Goal: Task Accomplishment & Management: Use online tool/utility

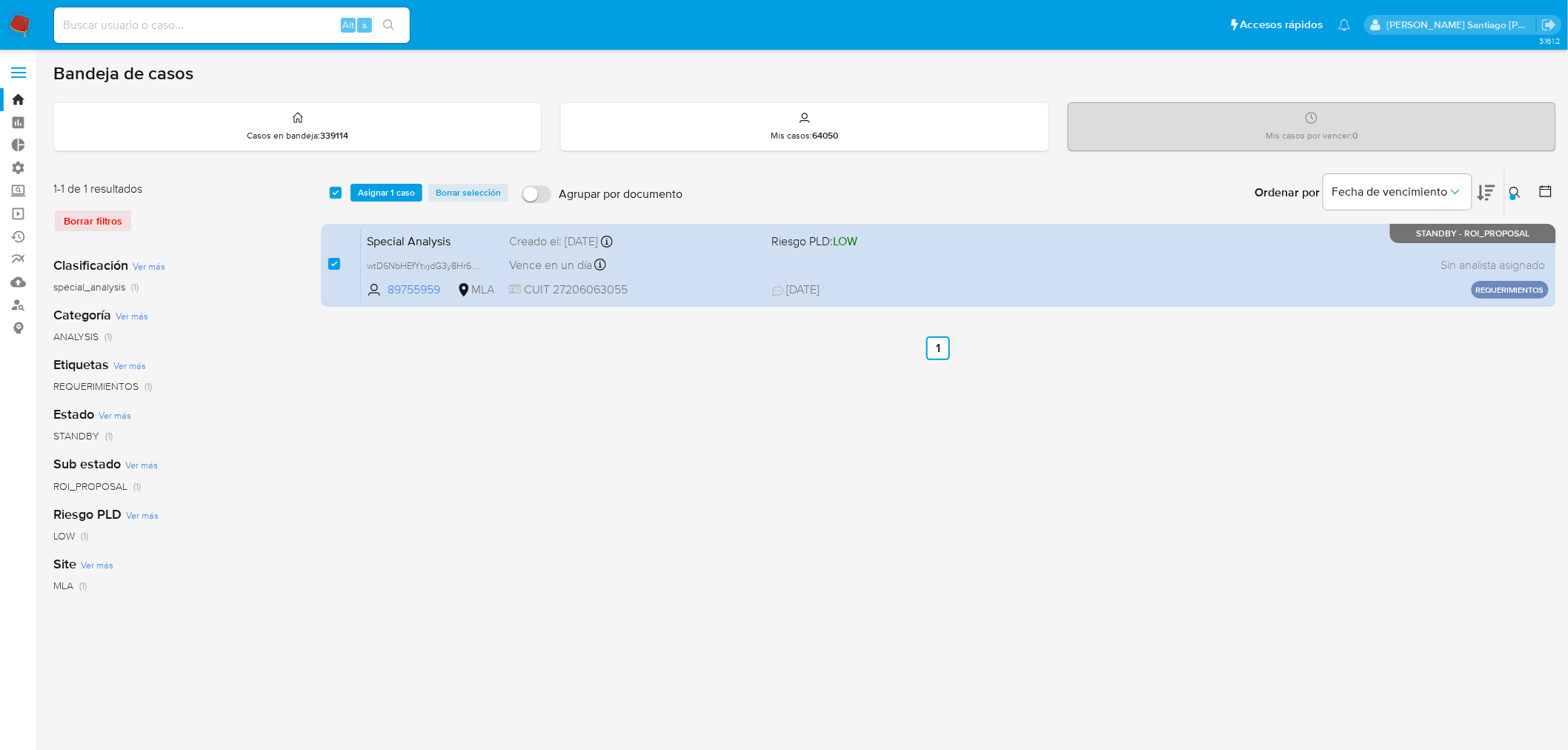
click at [1507, 191] on button at bounding box center [1517, 192] width 24 height 18
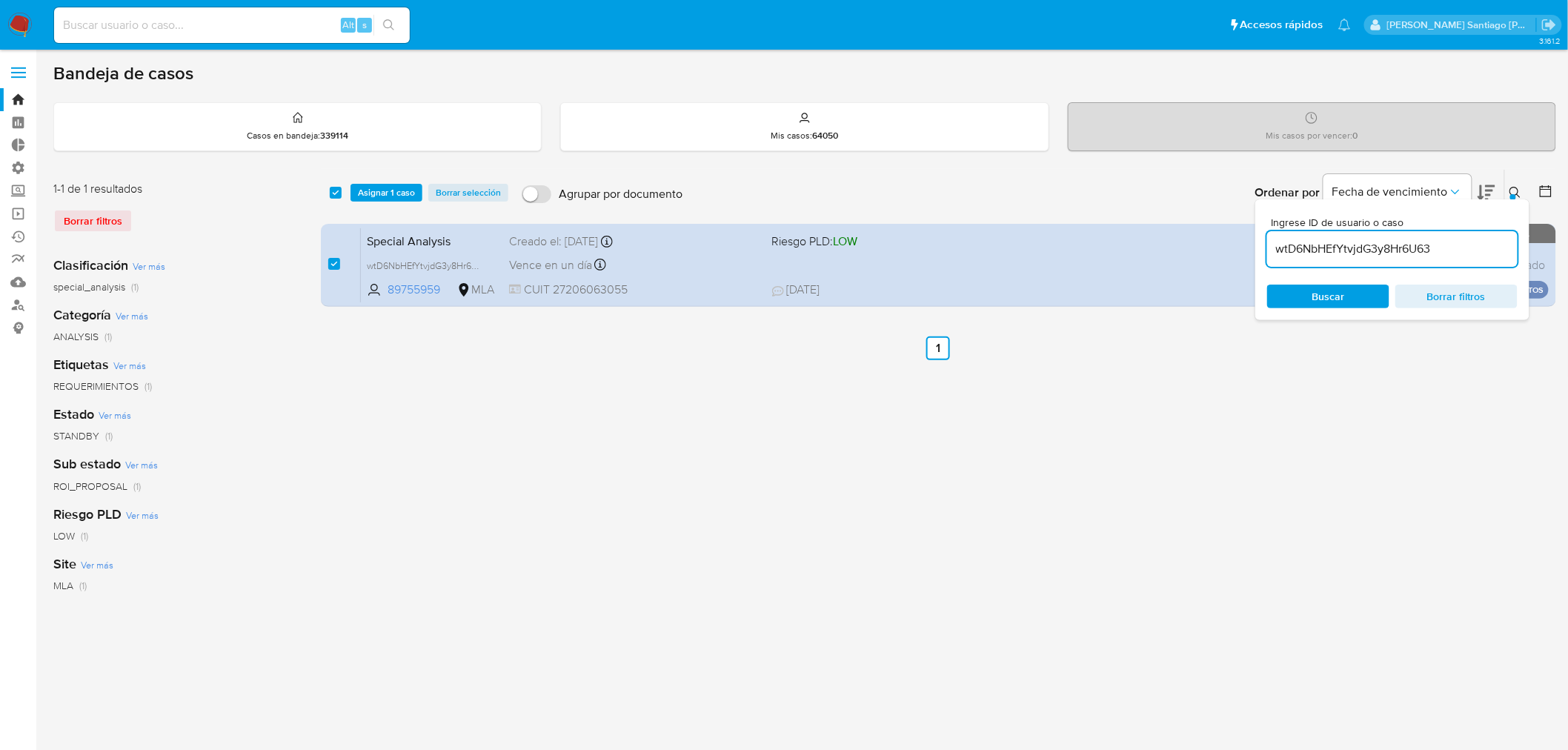
click at [1450, 246] on input "wtD6NbHEfYtvjdG3y8Hr6U63" at bounding box center [1392, 248] width 250 height 20
click at [1353, 287] on span "Buscar" at bounding box center [1328, 296] width 102 height 21
click at [1307, 288] on div "Buscar Borrar filtros" at bounding box center [1392, 296] width 250 height 23
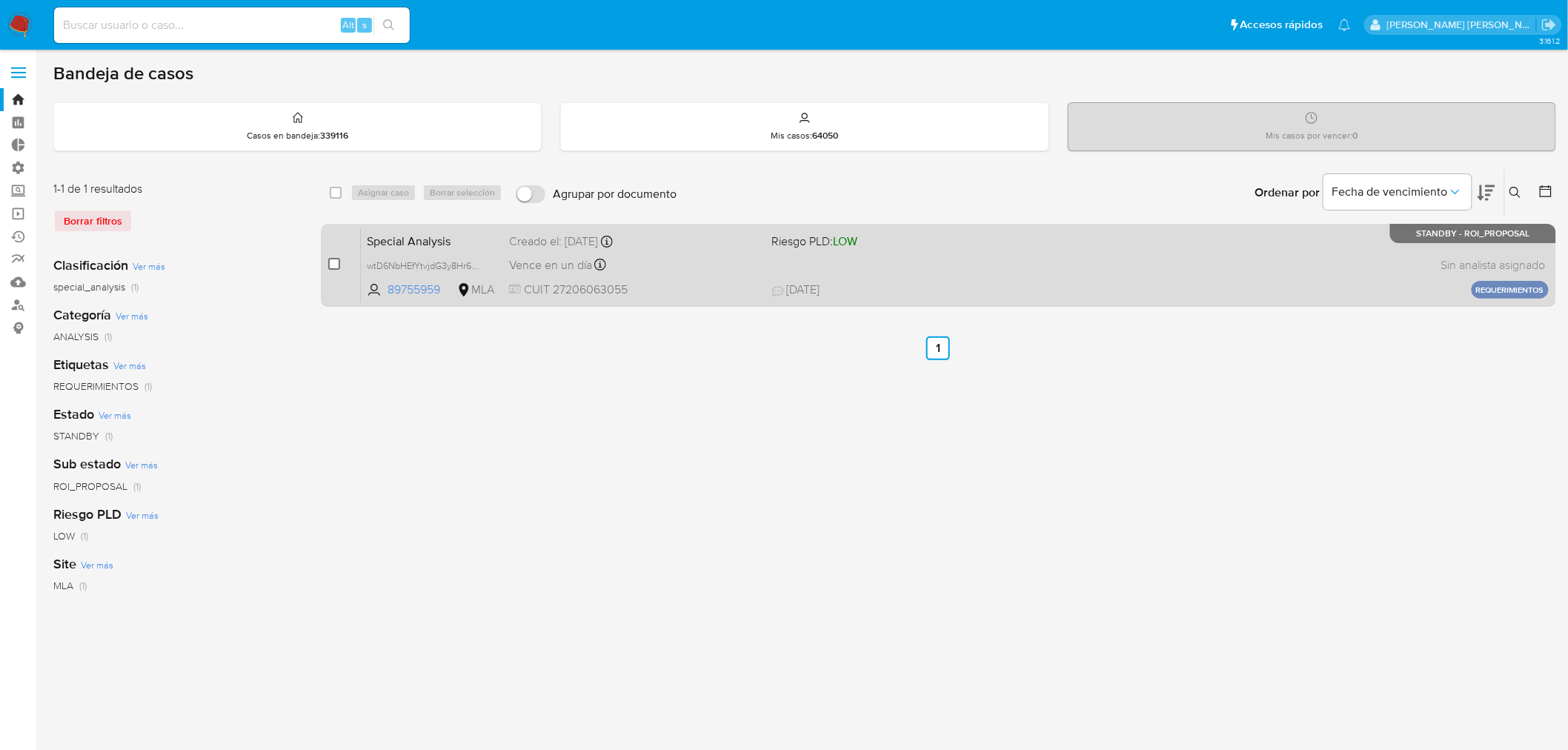
click at [333, 260] on input "checkbox" at bounding box center [333, 263] width 12 height 12
checkbox input "true"
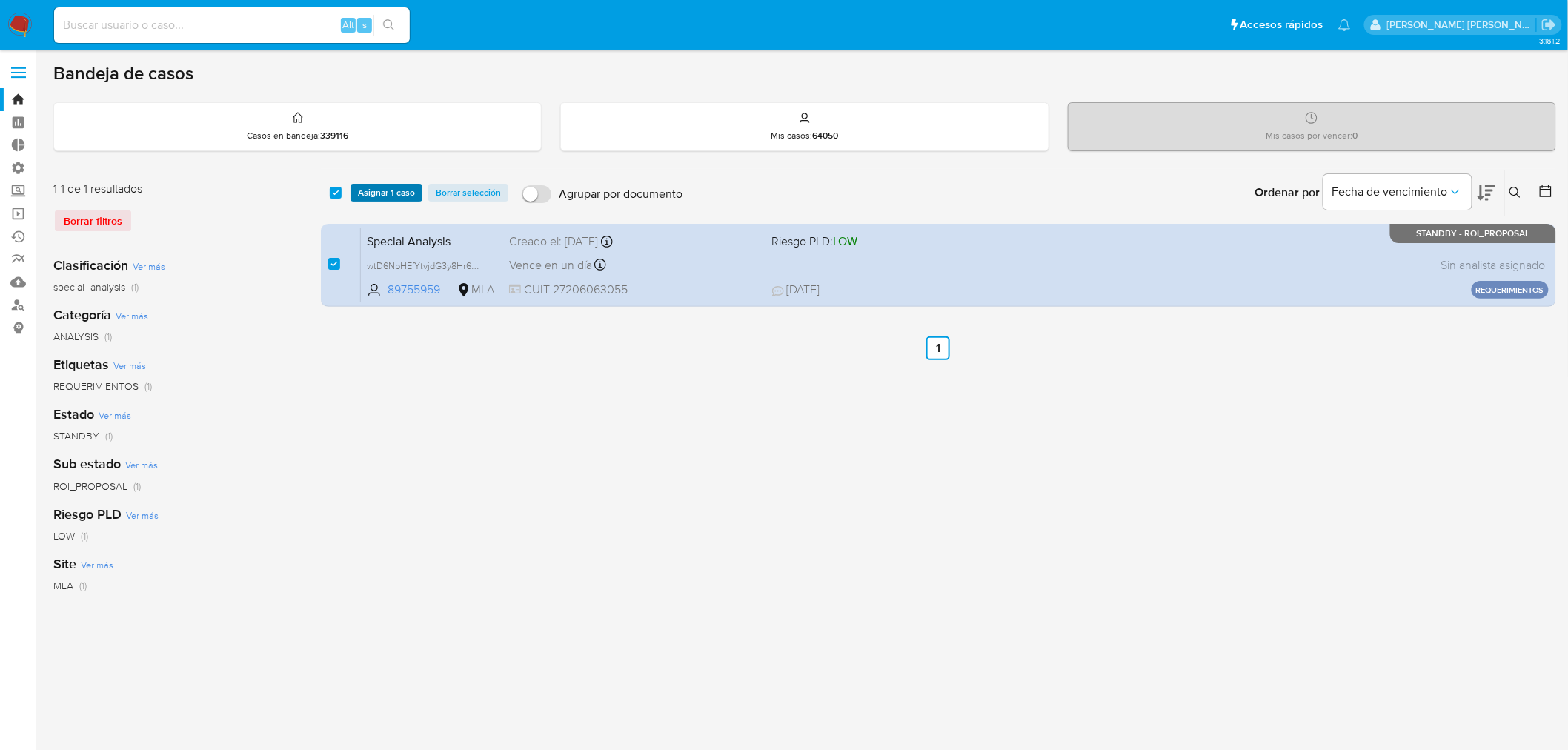
click at [368, 191] on span "Asignar 1 caso" at bounding box center [386, 192] width 57 height 15
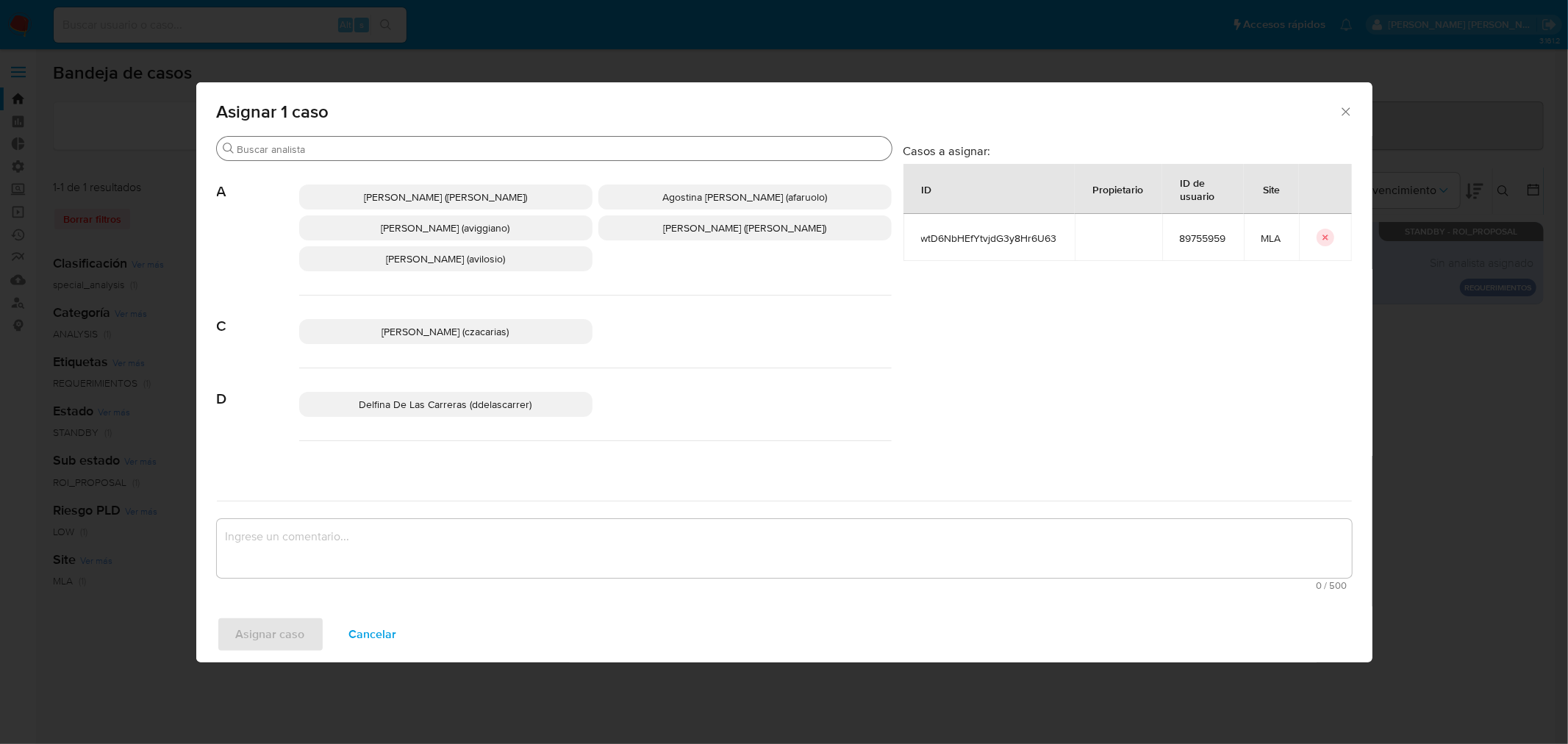
click at [364, 153] on input "Buscar" at bounding box center [562, 149] width 649 height 13
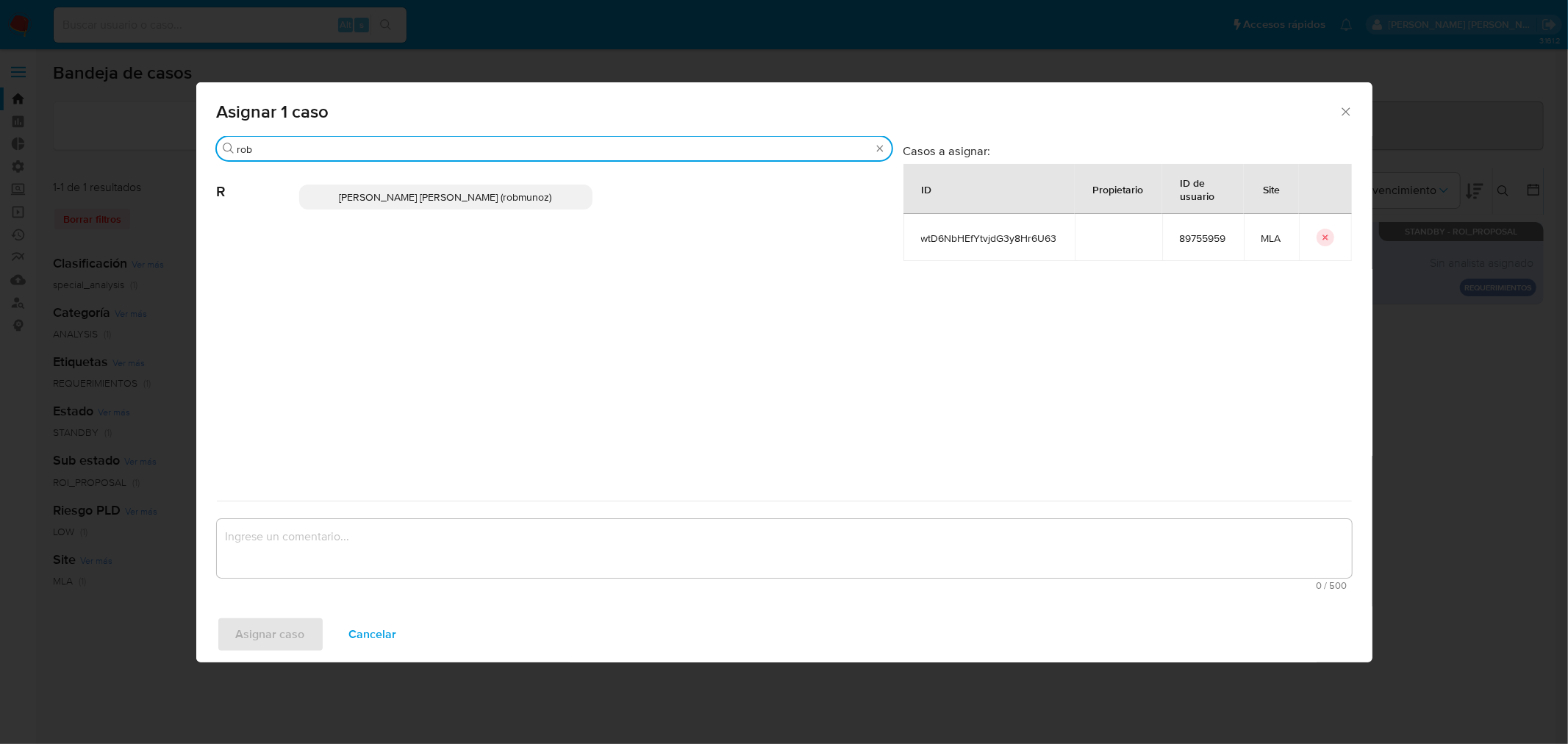
type input "rob"
drag, startPoint x: 571, startPoint y: 197, endPoint x: 498, endPoint y: 453, distance: 266.2
click at [567, 208] on p "Roberto Santiago Munoz (robmunoz)" at bounding box center [446, 196] width 294 height 25
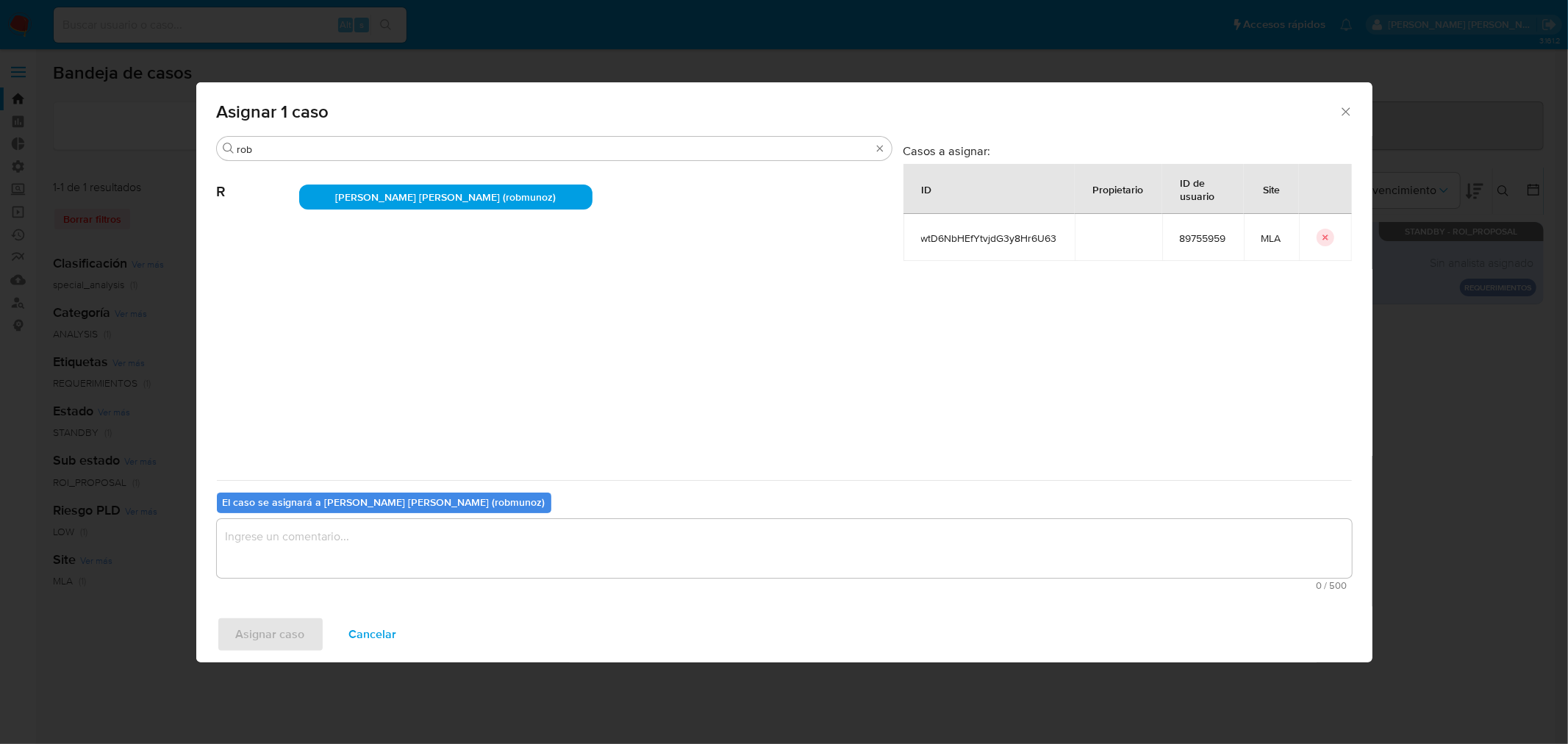
drag, startPoint x: 484, startPoint y: 541, endPoint x: 194, endPoint y: 597, distance: 295.4
click at [482, 541] on textarea "assign-modal" at bounding box center [784, 548] width 1135 height 58
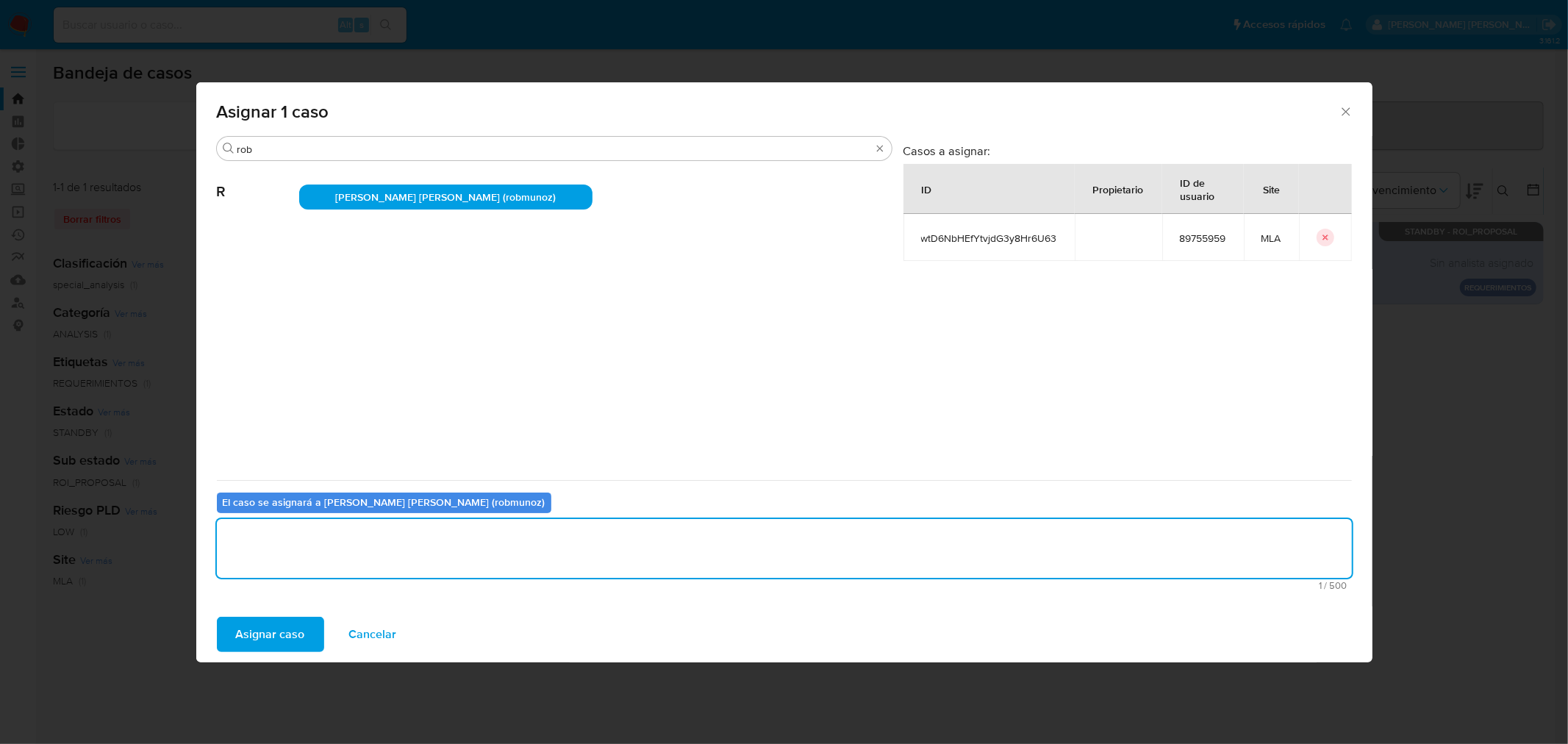
click at [253, 637] on span "Asignar caso" at bounding box center [271, 634] width 70 height 32
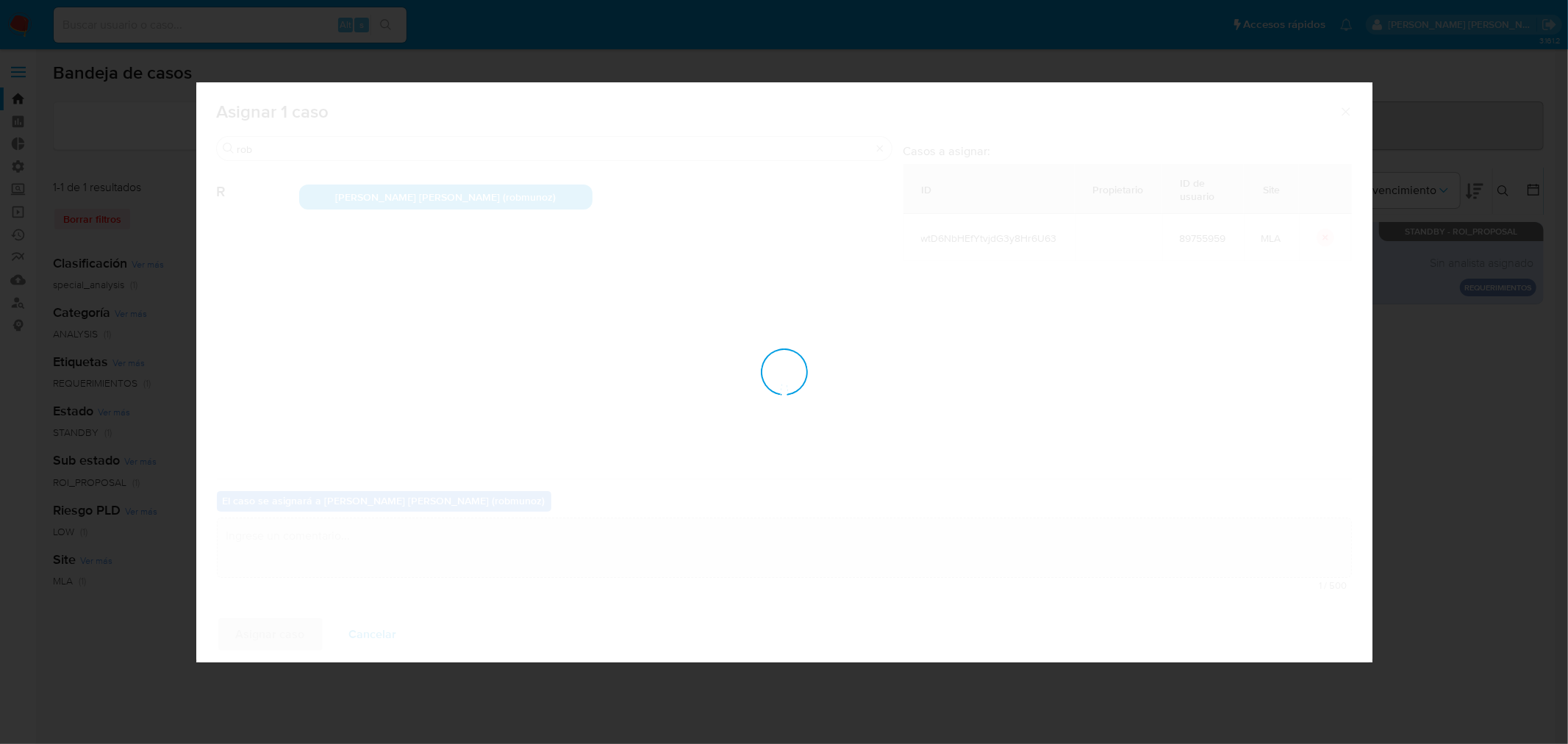
checkbox input "false"
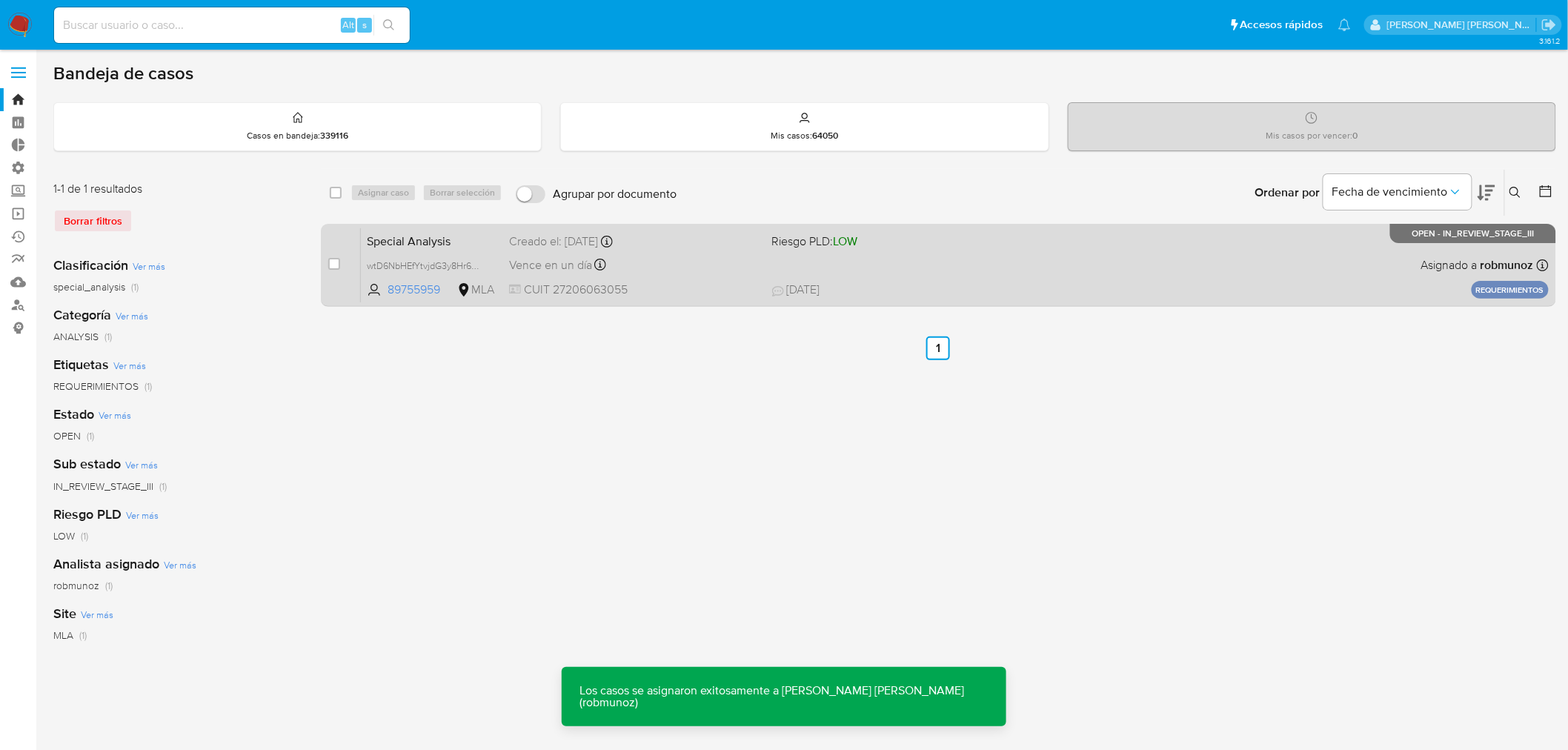
click at [986, 284] on span "03/07/2025 03/07/2025 18:10" at bounding box center [1029, 289] width 515 height 16
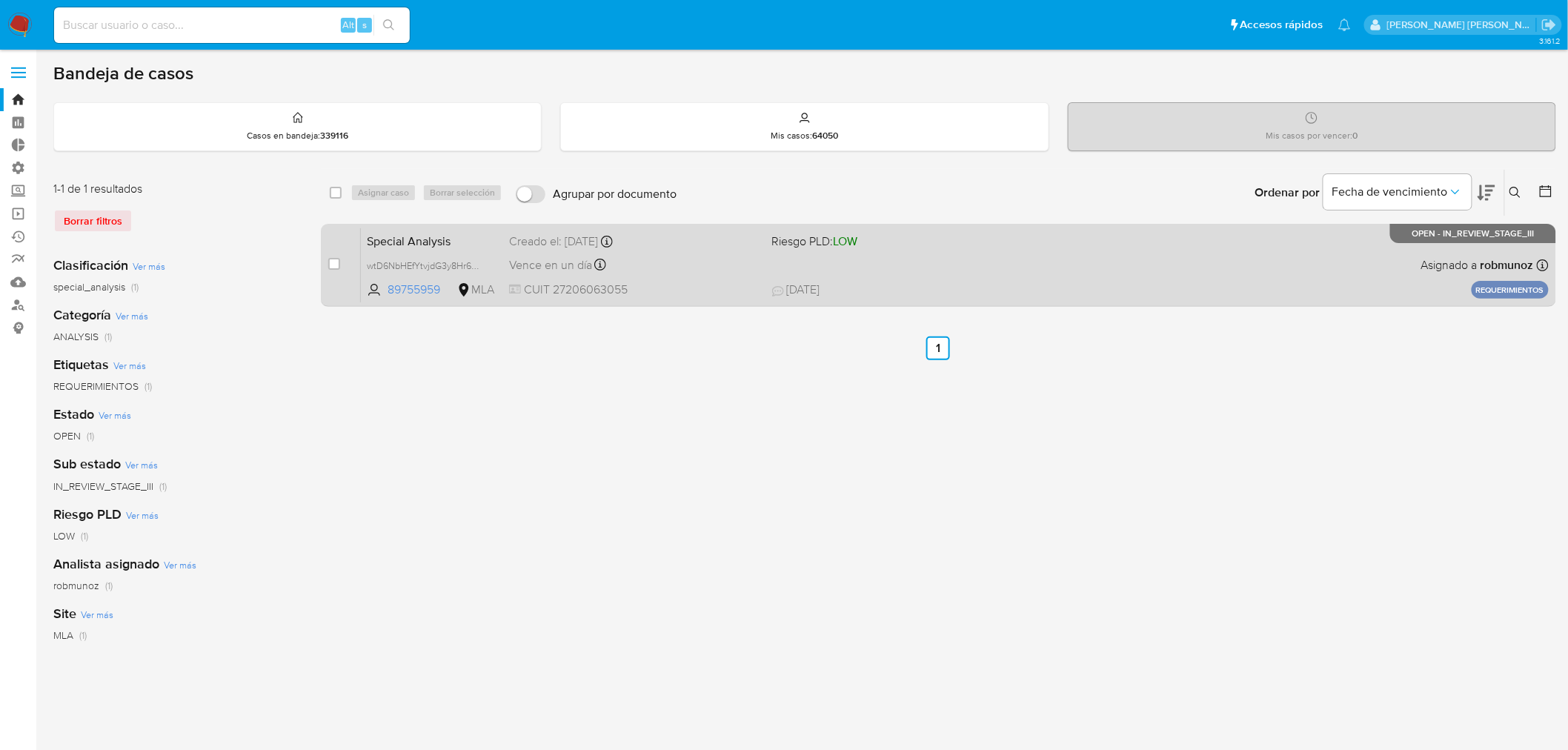
click at [324, 253] on div "case-item-checkbox No es posible asignar el caso Special Analysis wtD6NbHEfYtvj…" at bounding box center [939, 265] width 1236 height 83
click at [333, 268] on input "checkbox" at bounding box center [333, 263] width 12 height 12
checkbox input "true"
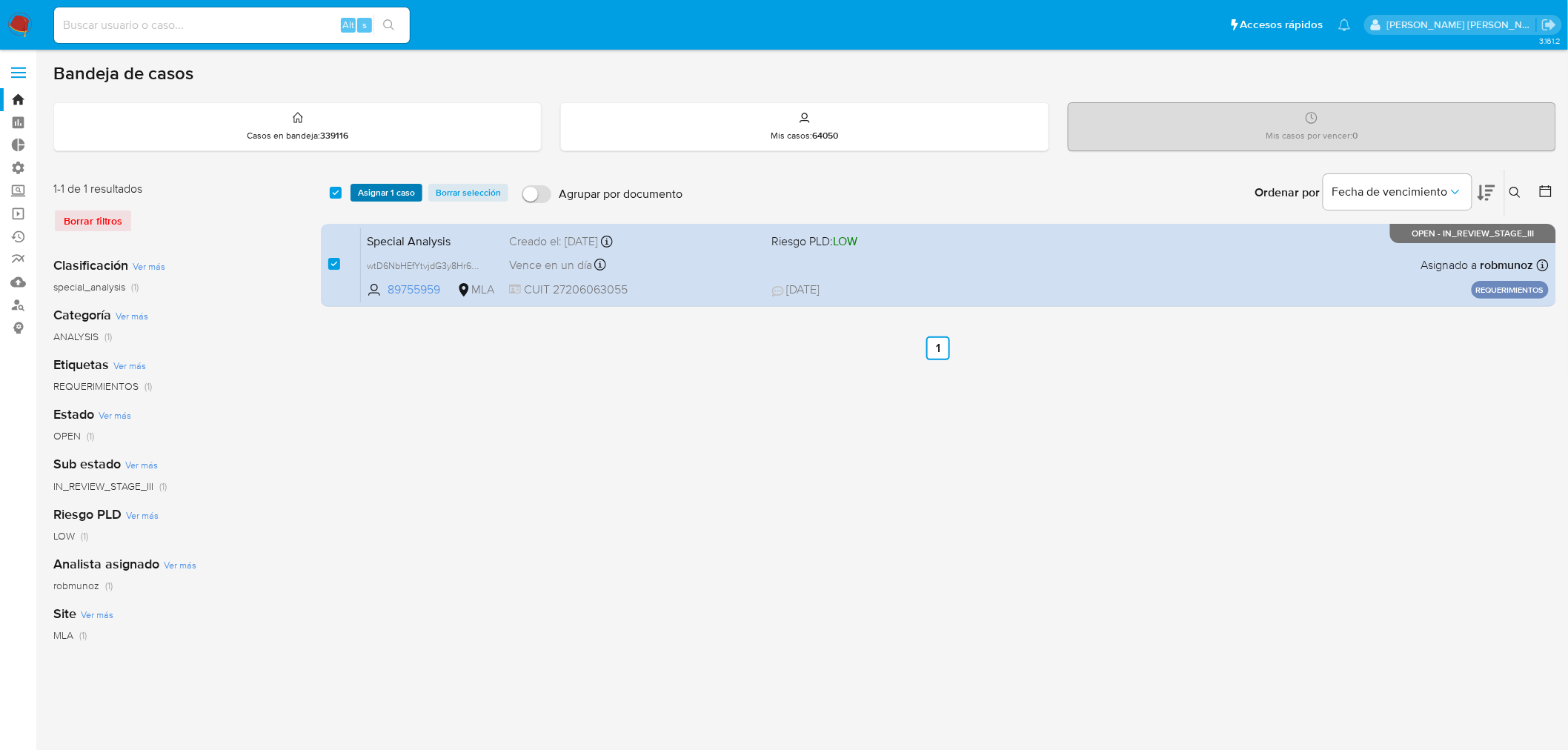
click at [380, 195] on span "Asignar 1 caso" at bounding box center [386, 192] width 57 height 15
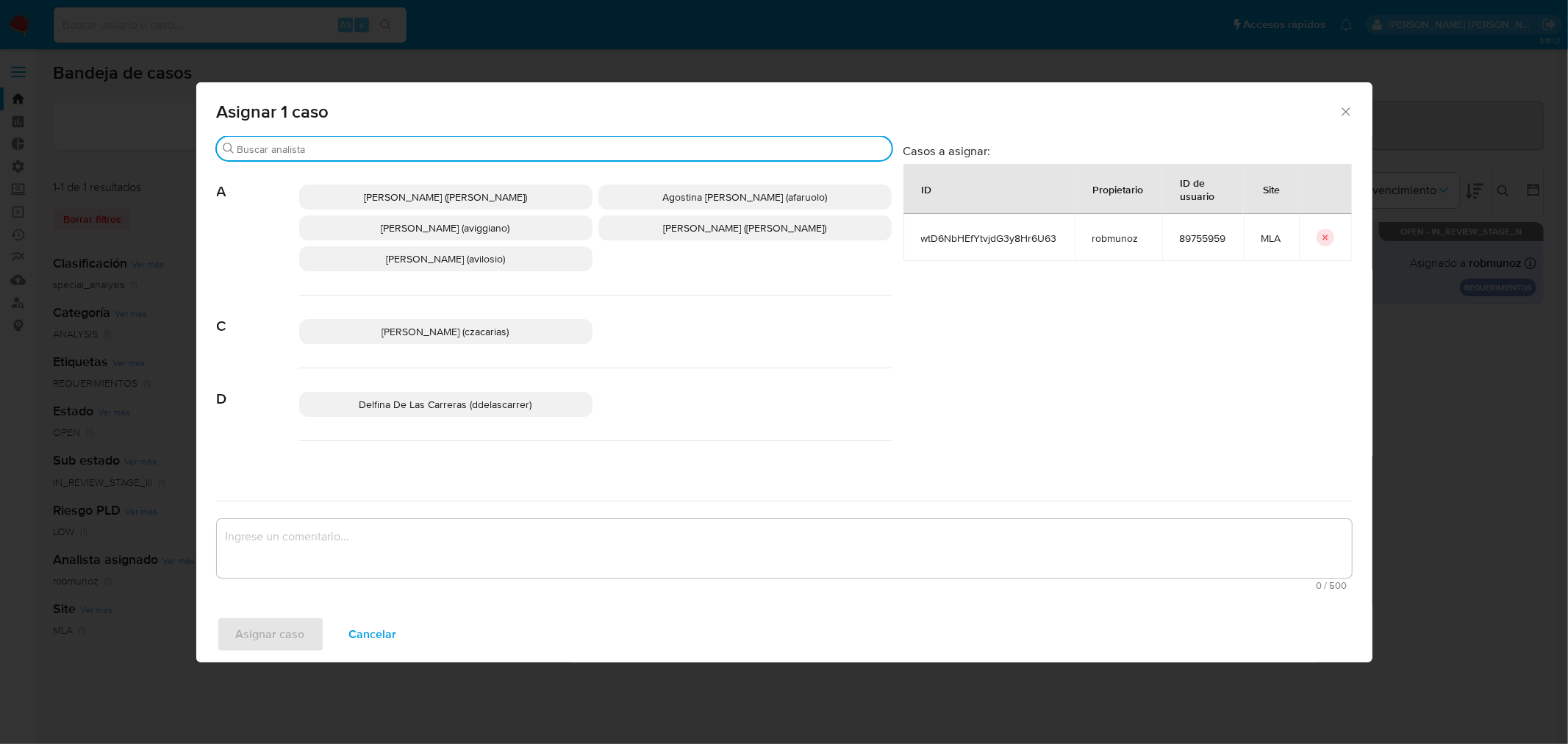
click at [375, 149] on input "Buscar" at bounding box center [562, 149] width 649 height 13
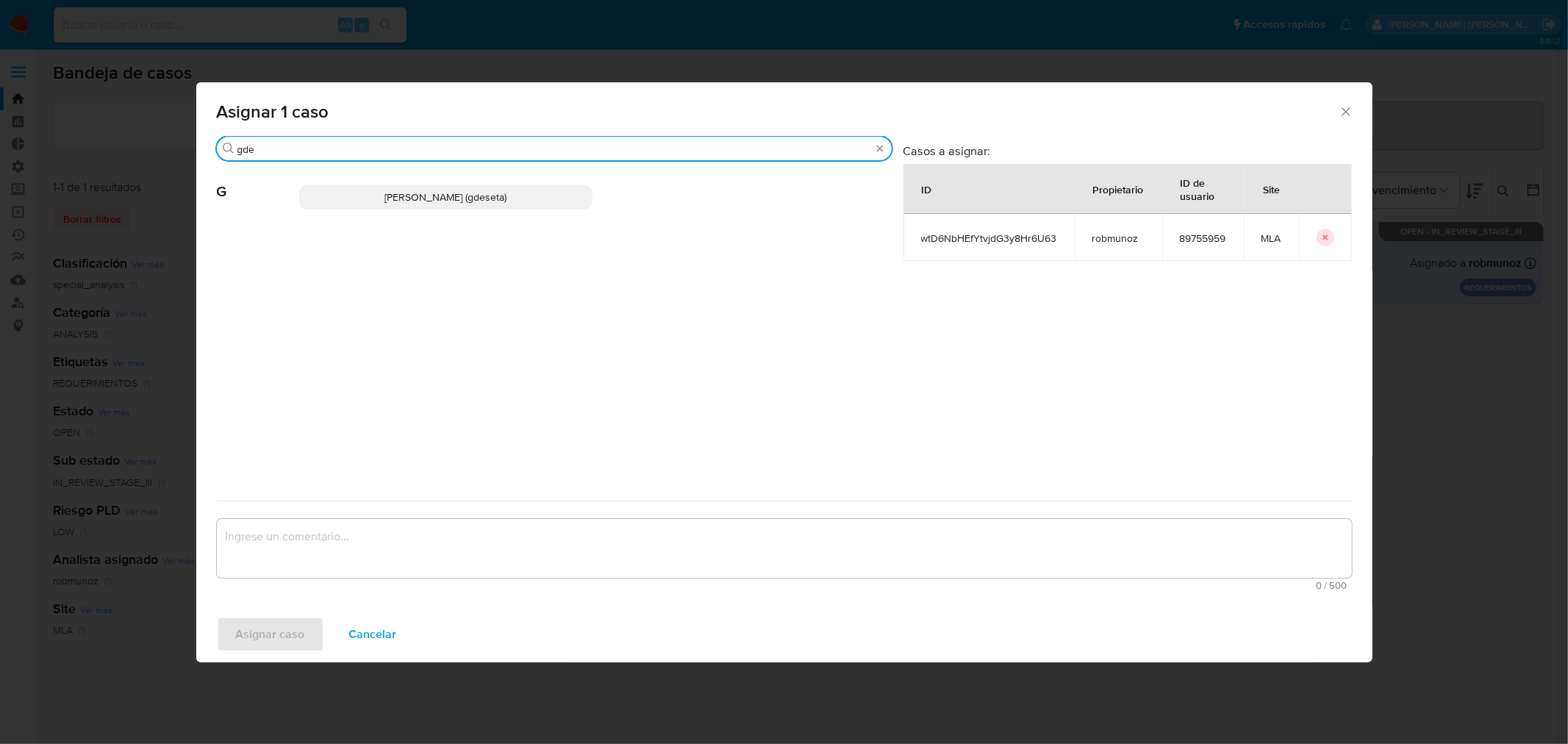
type input "gde"
click at [391, 195] on span "Gustavo Andres De Seta (gdeseta)" at bounding box center [446, 197] width 122 height 15
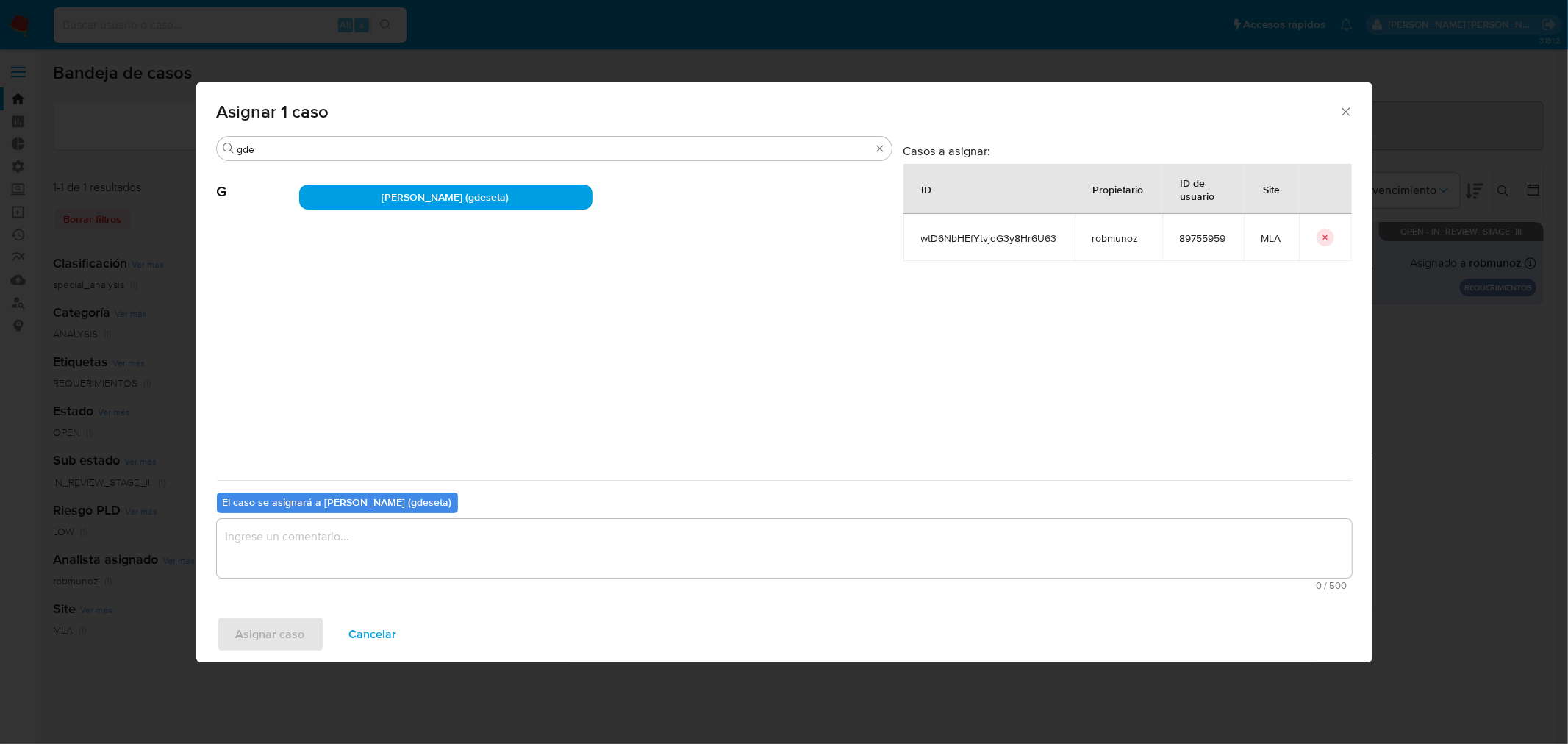
click at [441, 546] on textarea "assign-modal" at bounding box center [784, 548] width 1135 height 58
click at [298, 629] on span "Asignar caso" at bounding box center [271, 634] width 70 height 32
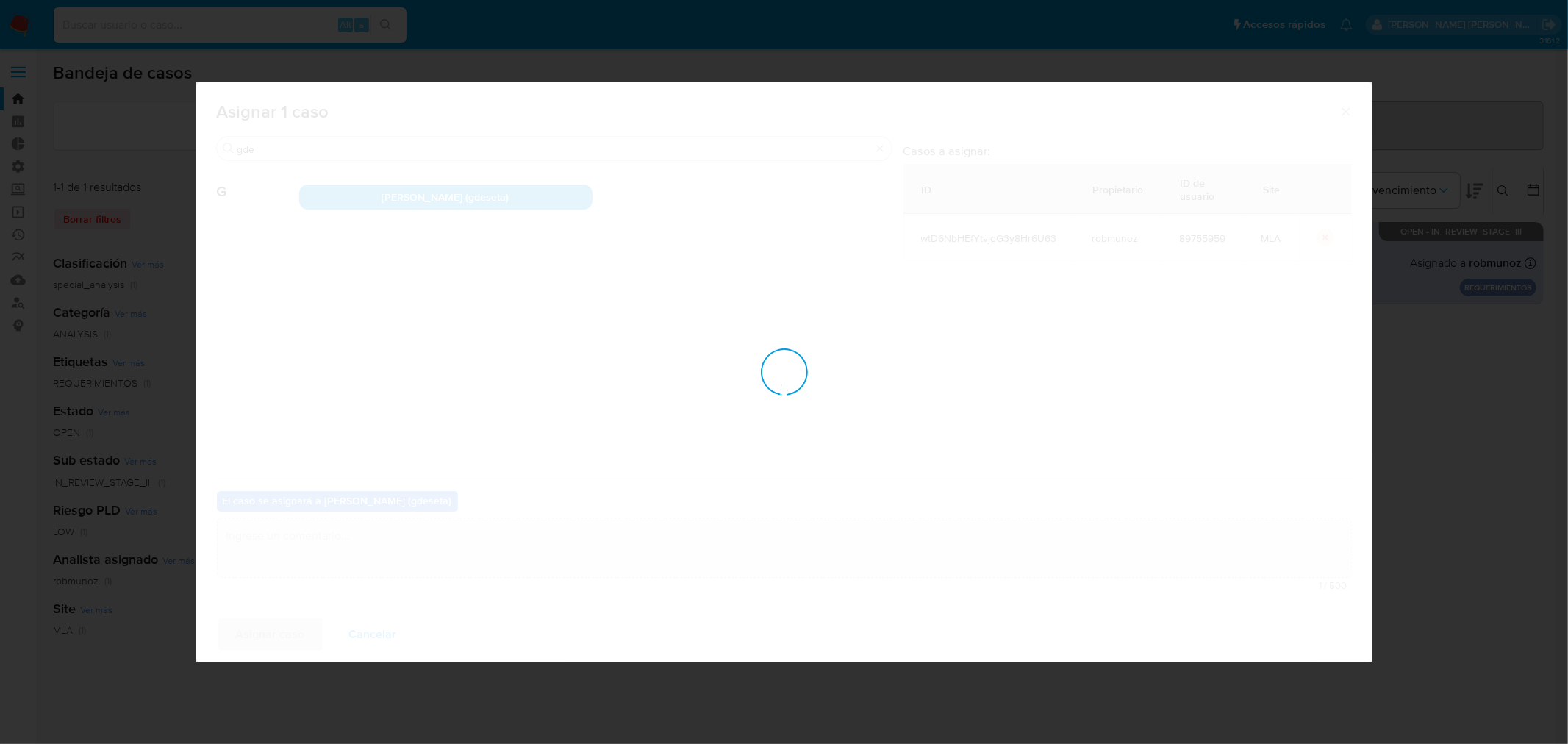
checkbox input "false"
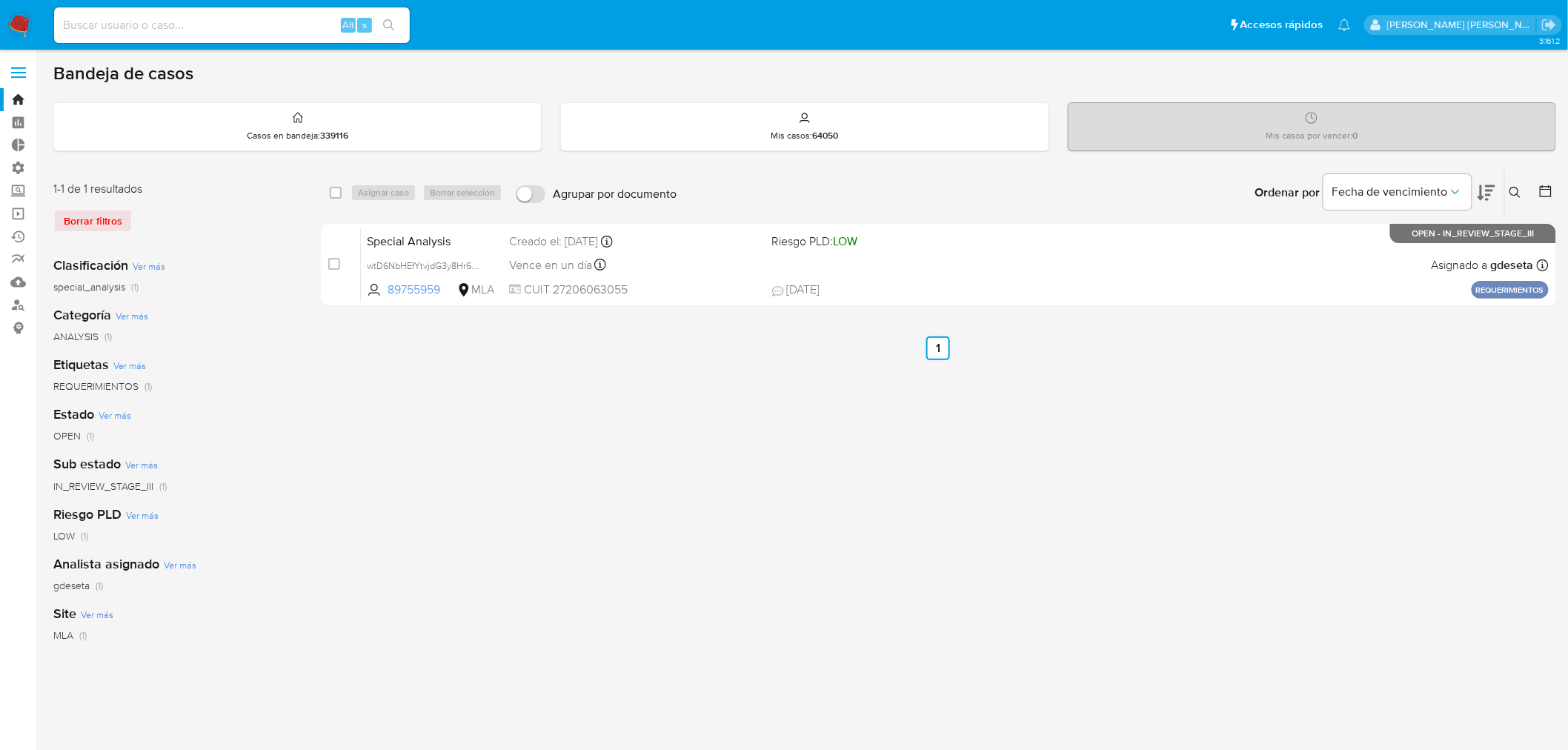
click at [170, 31] on input at bounding box center [232, 25] width 356 height 20
paste input "96742909"
type input "96742909"
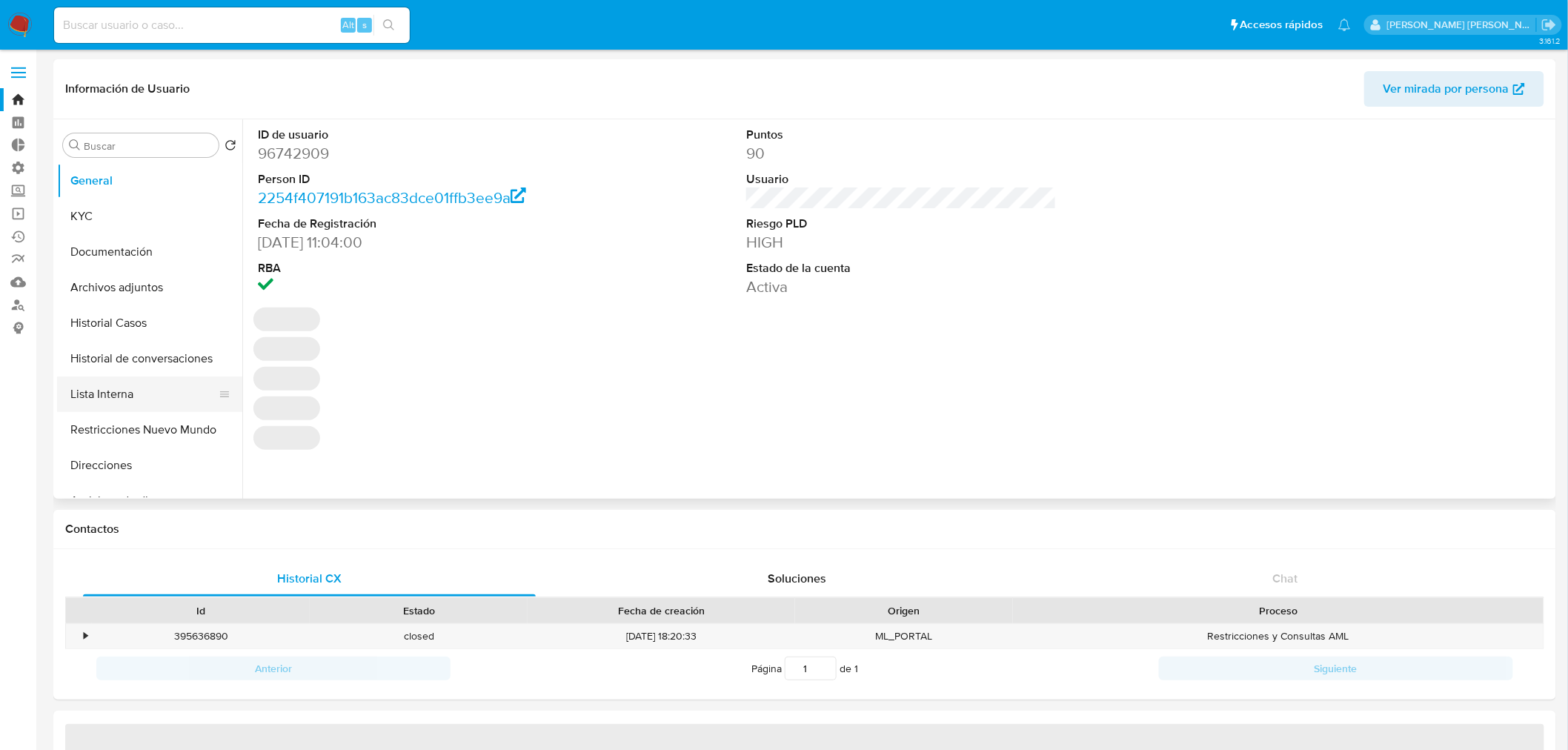
select select "10"
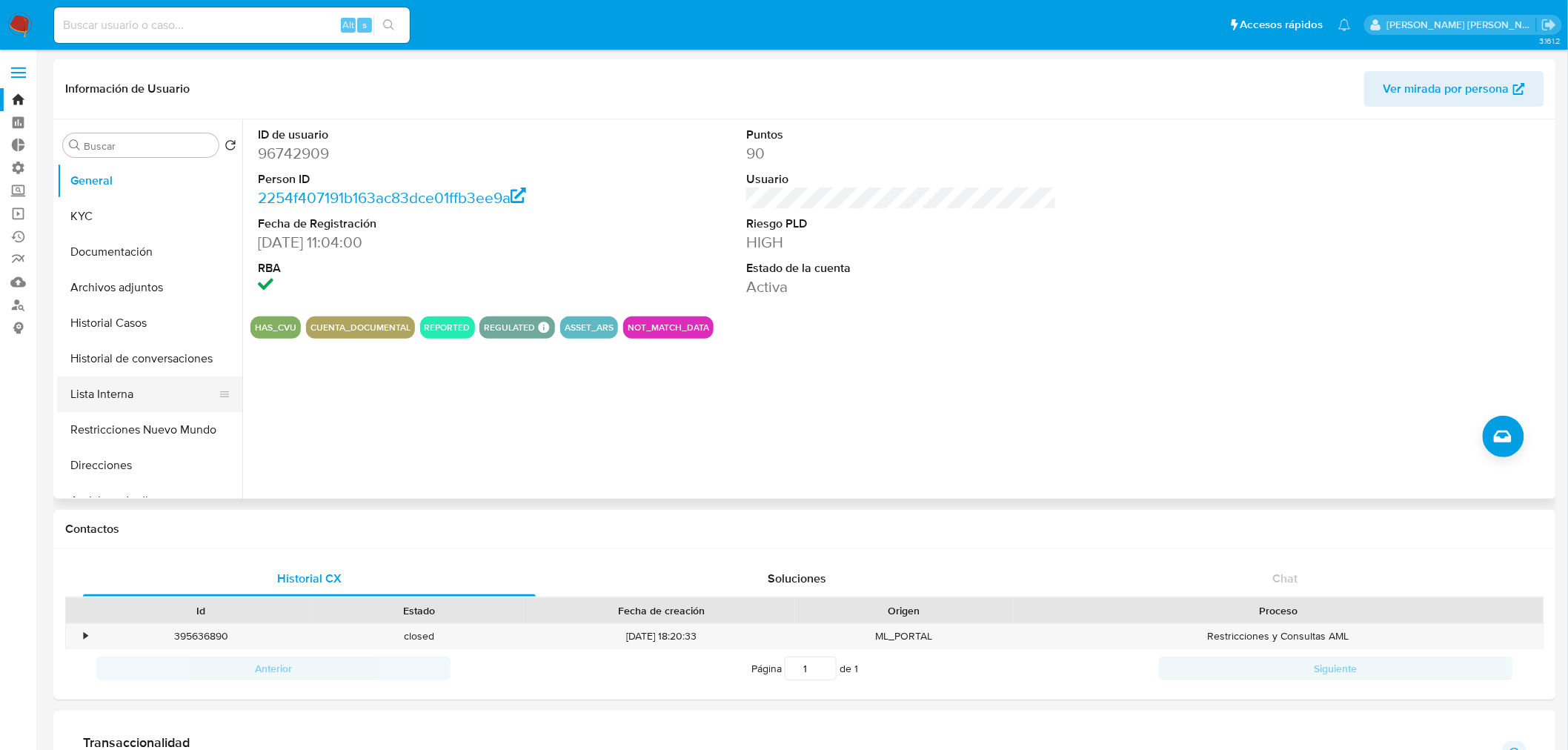
click at [158, 400] on button "Lista Interna" at bounding box center [144, 394] width 174 height 35
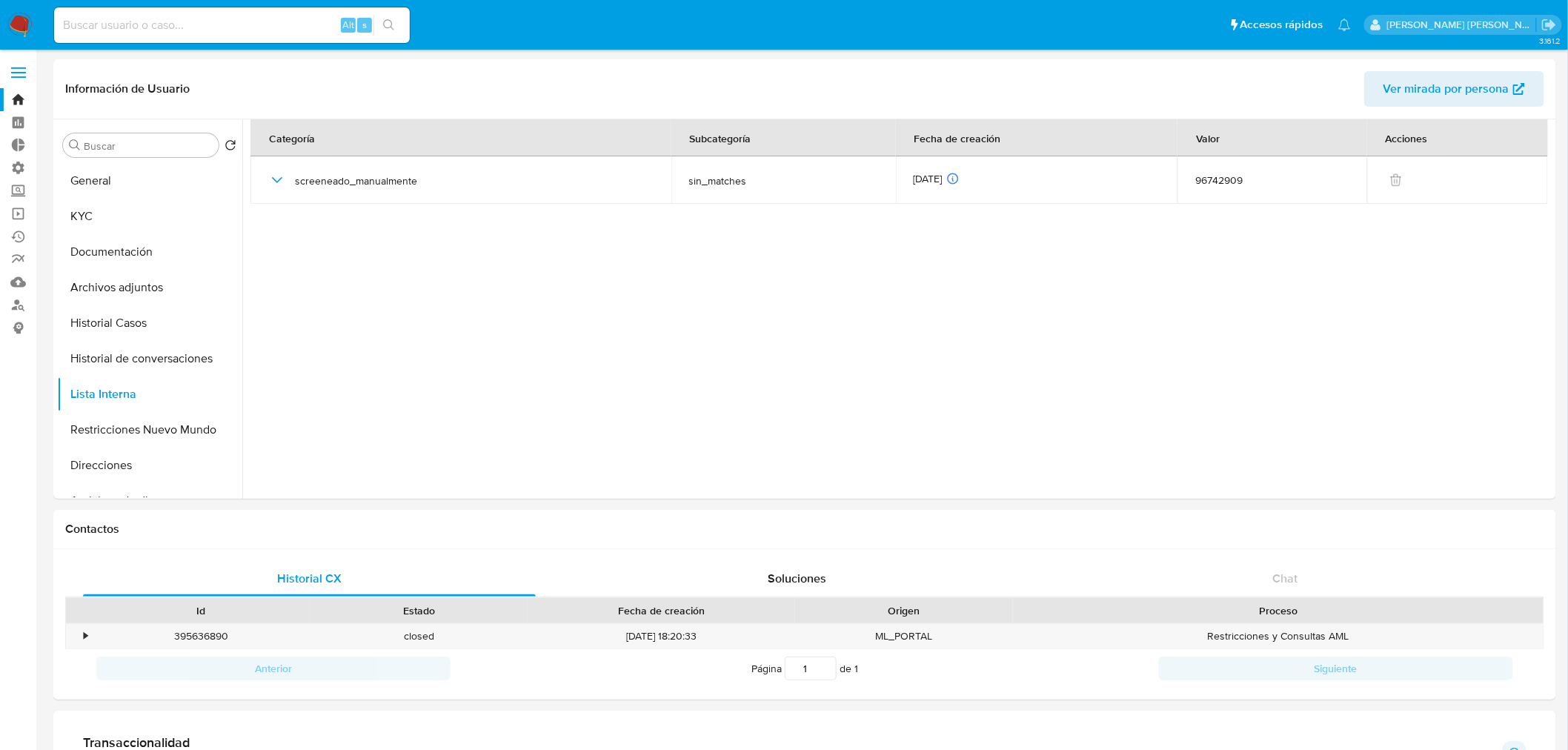
click at [216, 20] on input at bounding box center [232, 25] width 356 height 20
paste input "1370643184"
type input "1370643184"
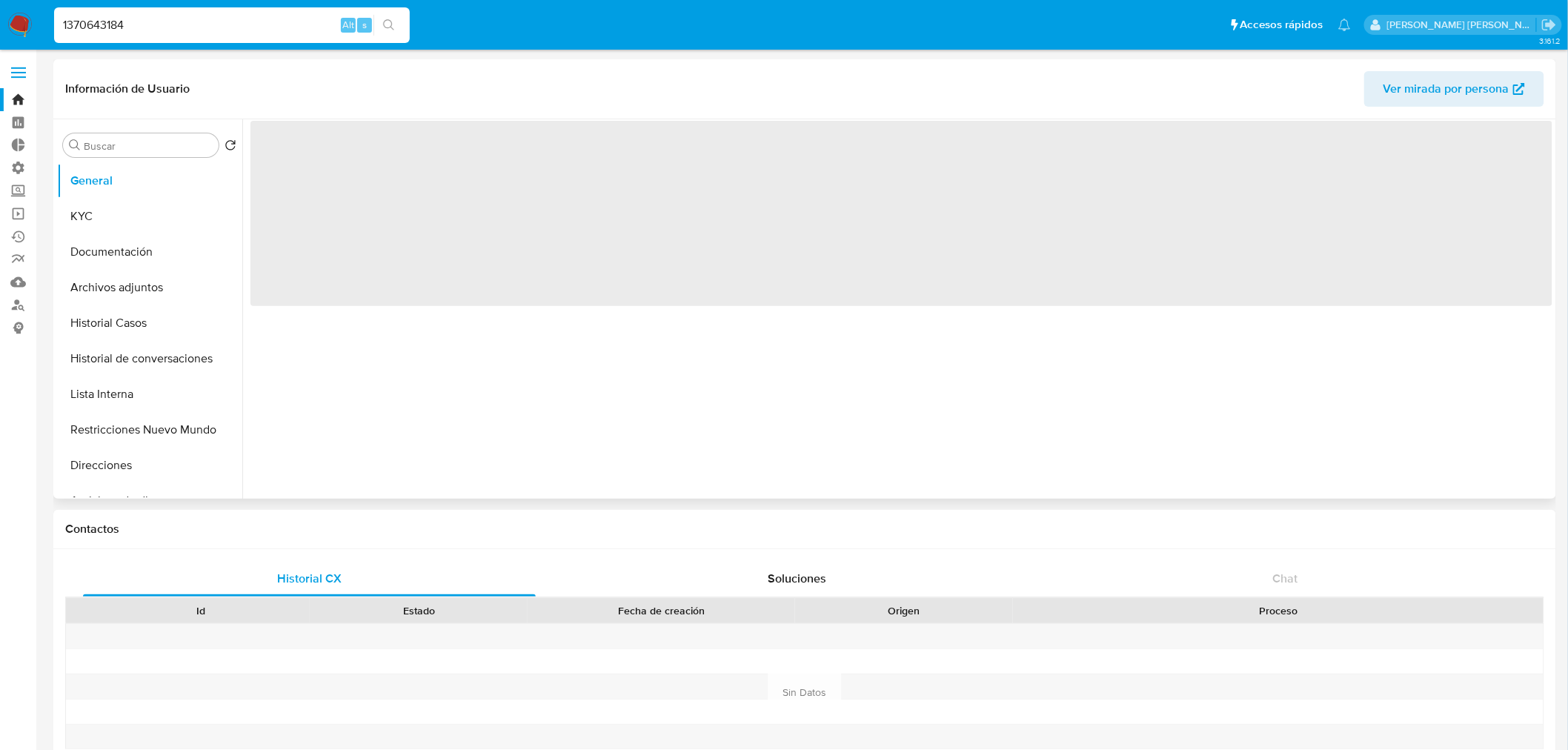
select select "10"
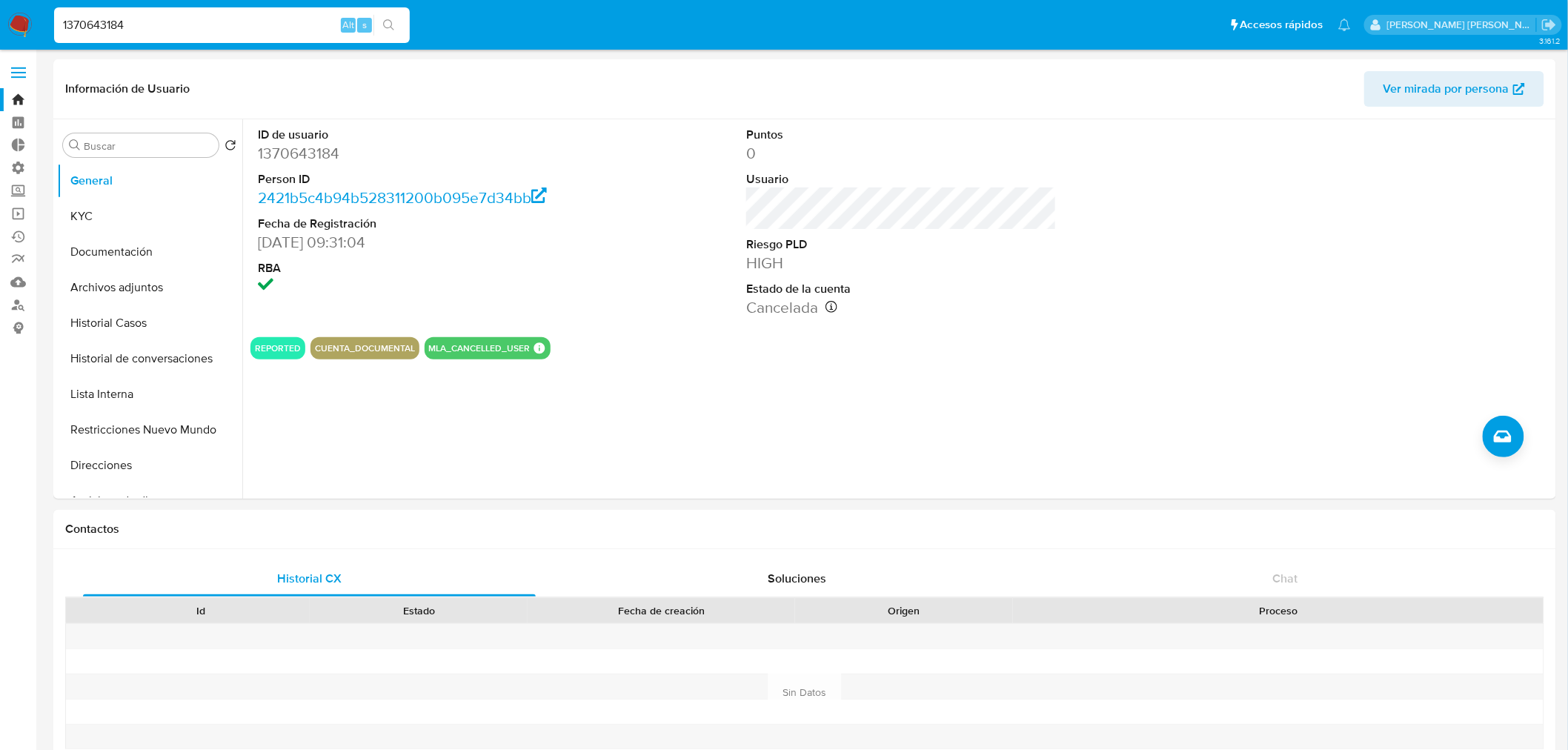
click at [232, 33] on input "1370643184" at bounding box center [232, 25] width 356 height 20
paste input "772296979"
type input "1772296979"
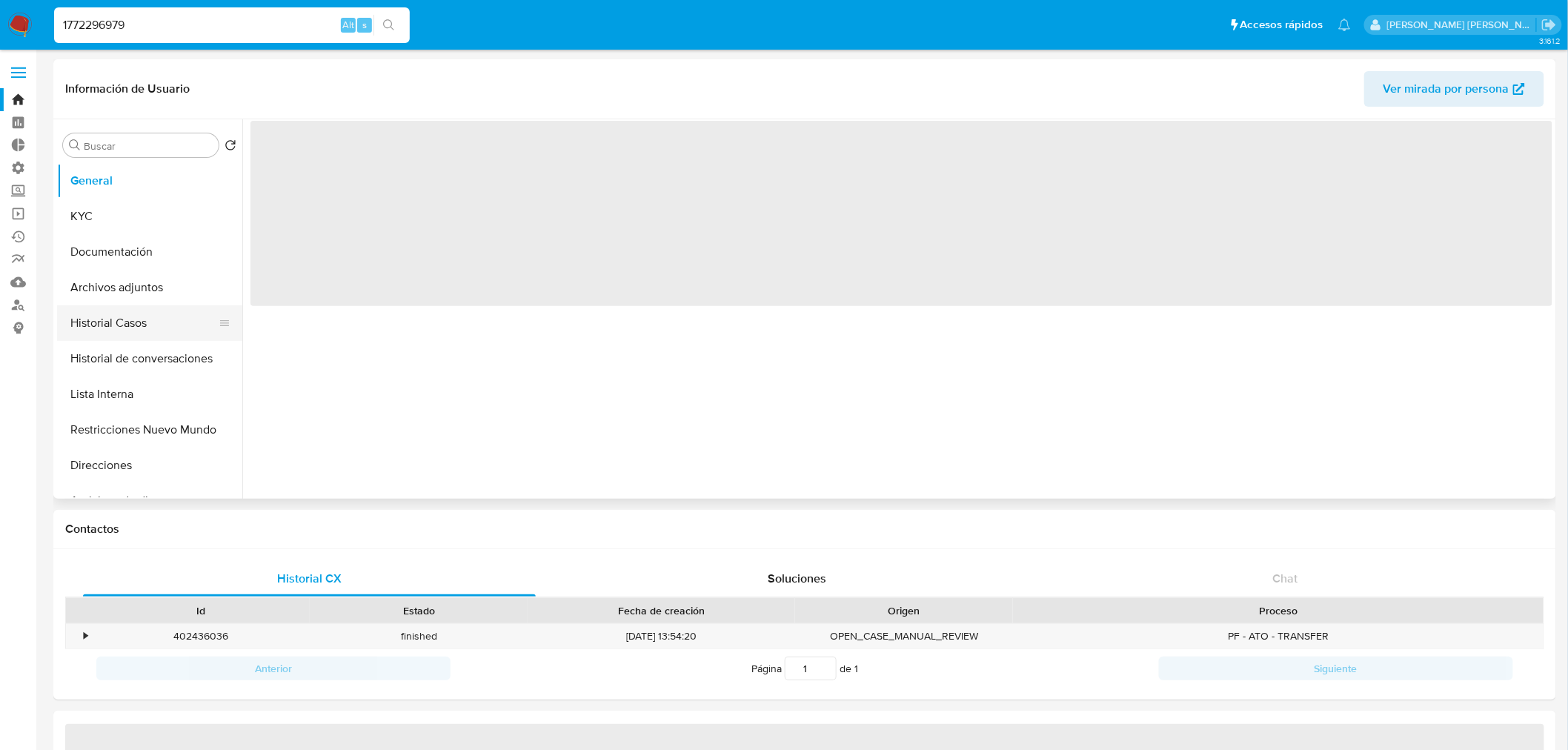
click at [146, 323] on button "Historial Casos" at bounding box center [144, 323] width 174 height 35
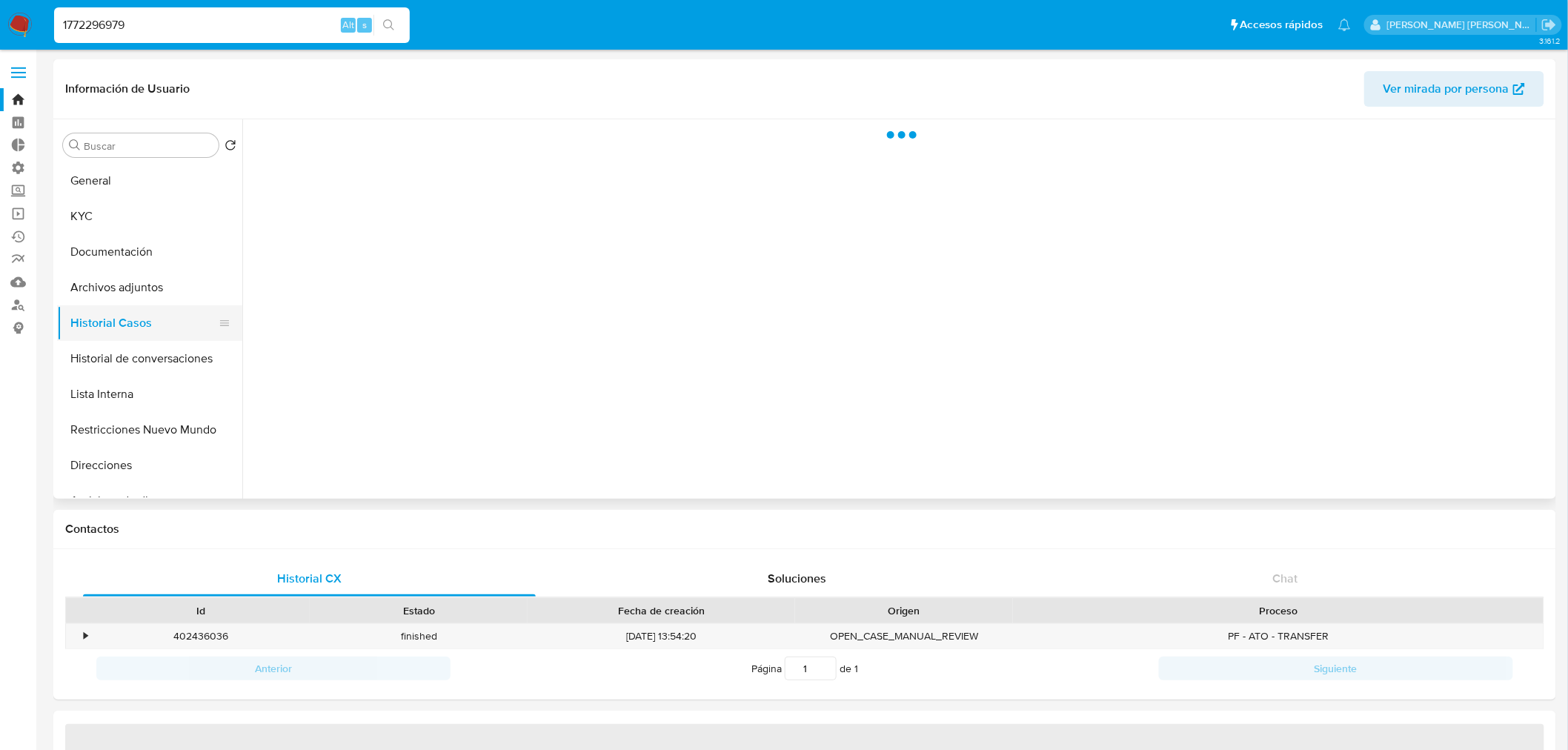
select select "10"
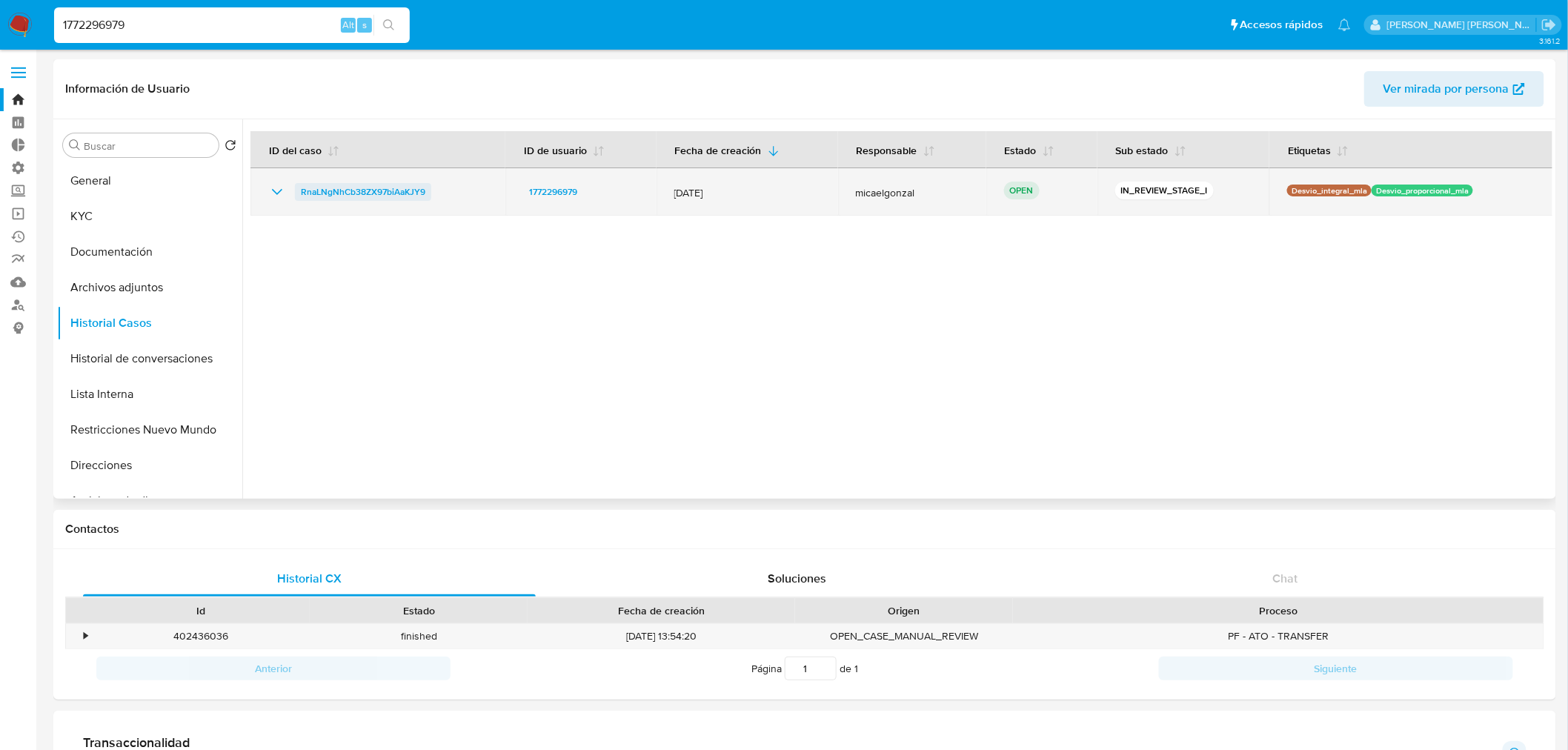
click at [394, 183] on span "RnaLNgNhCb38ZX97biAaKJY9" at bounding box center [362, 191] width 124 height 18
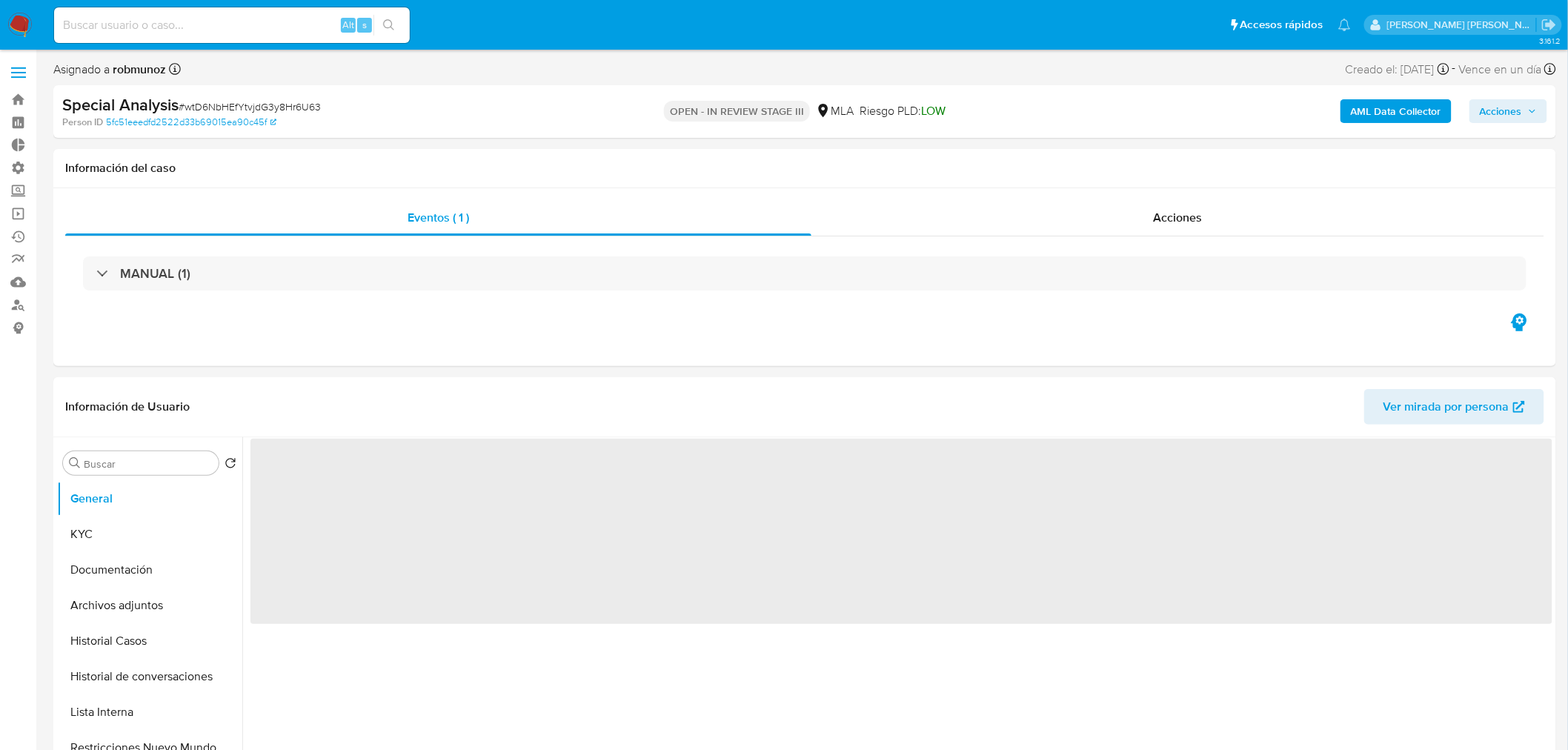
select select "10"
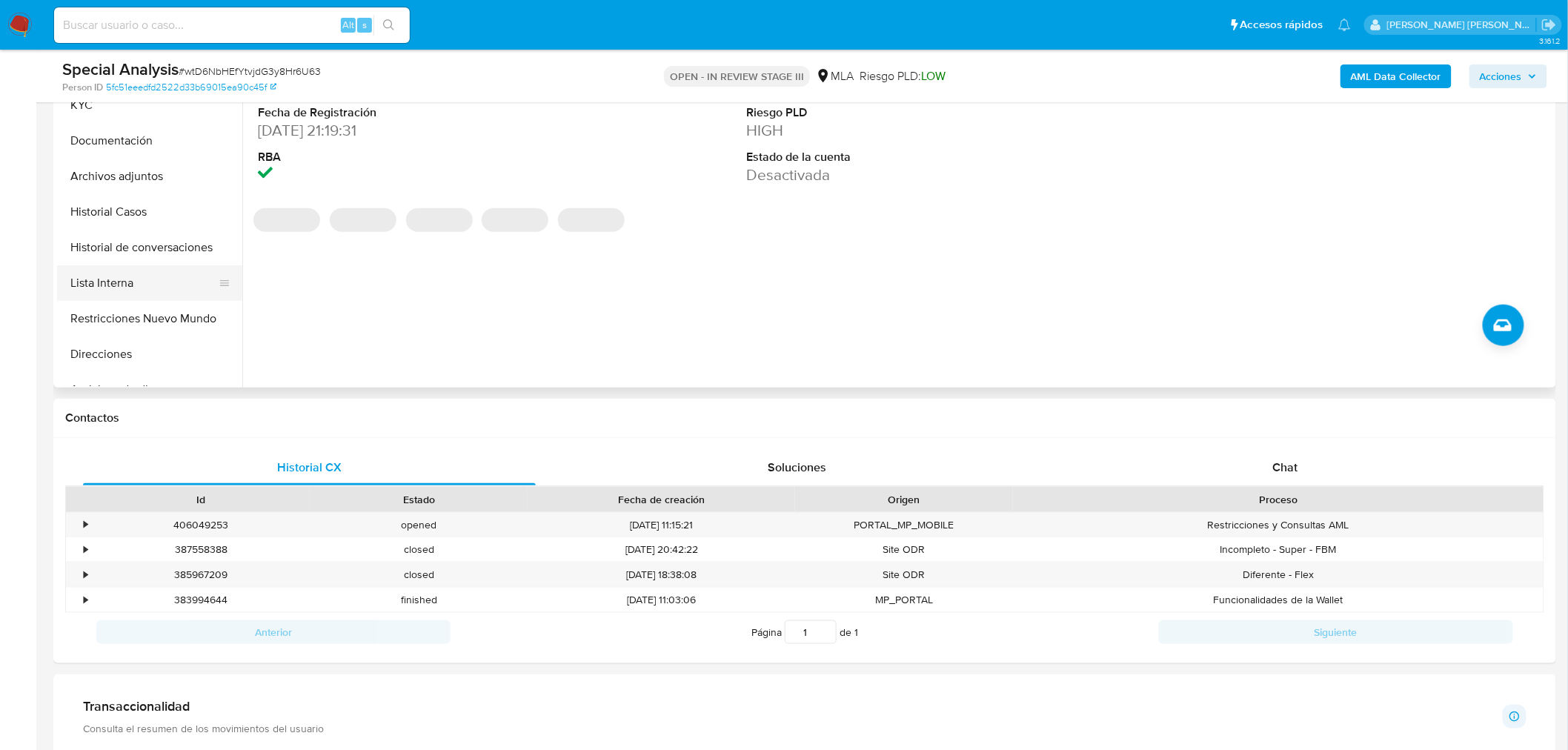
scroll to position [329, 0]
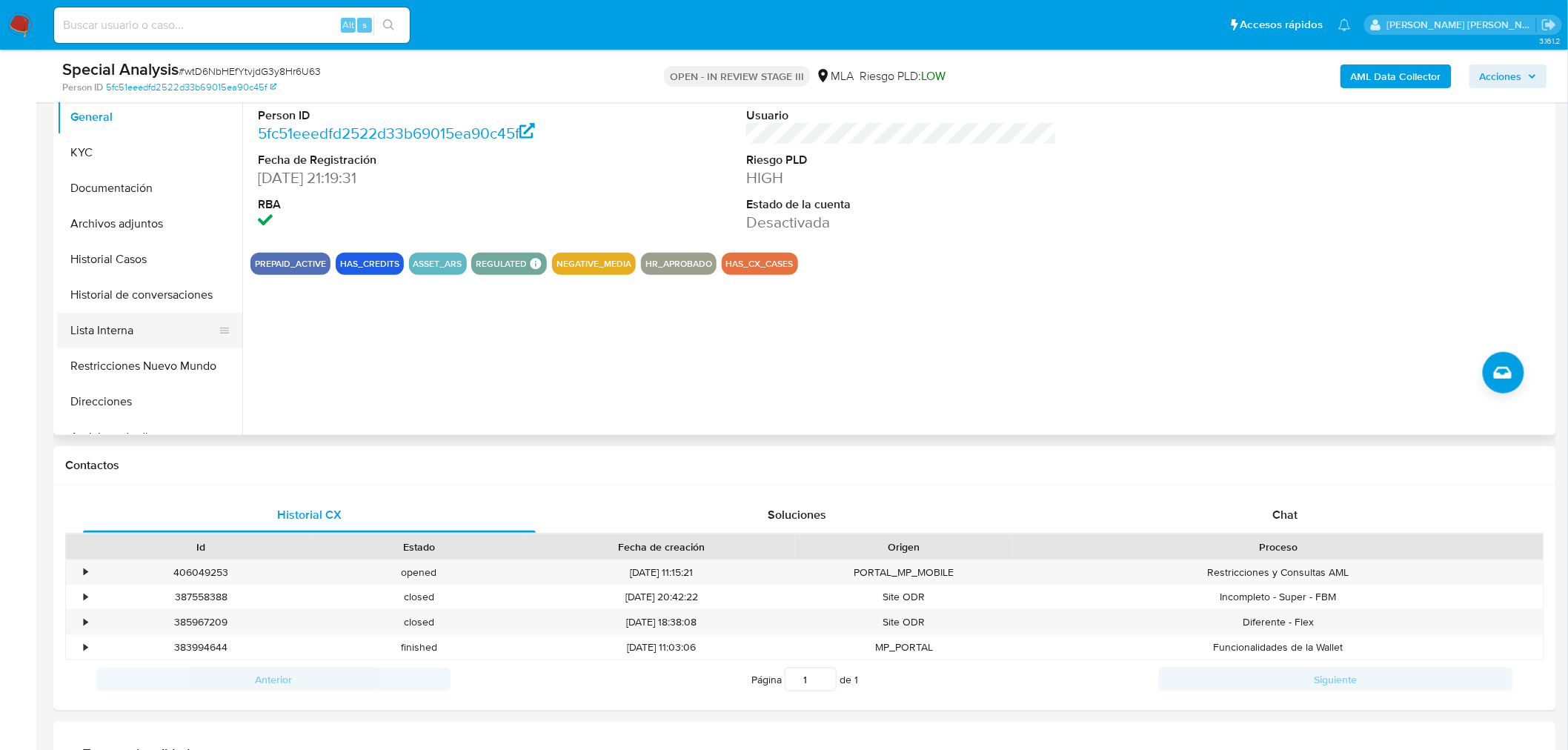
click at [127, 335] on button "Lista Interna" at bounding box center [144, 331] width 174 height 35
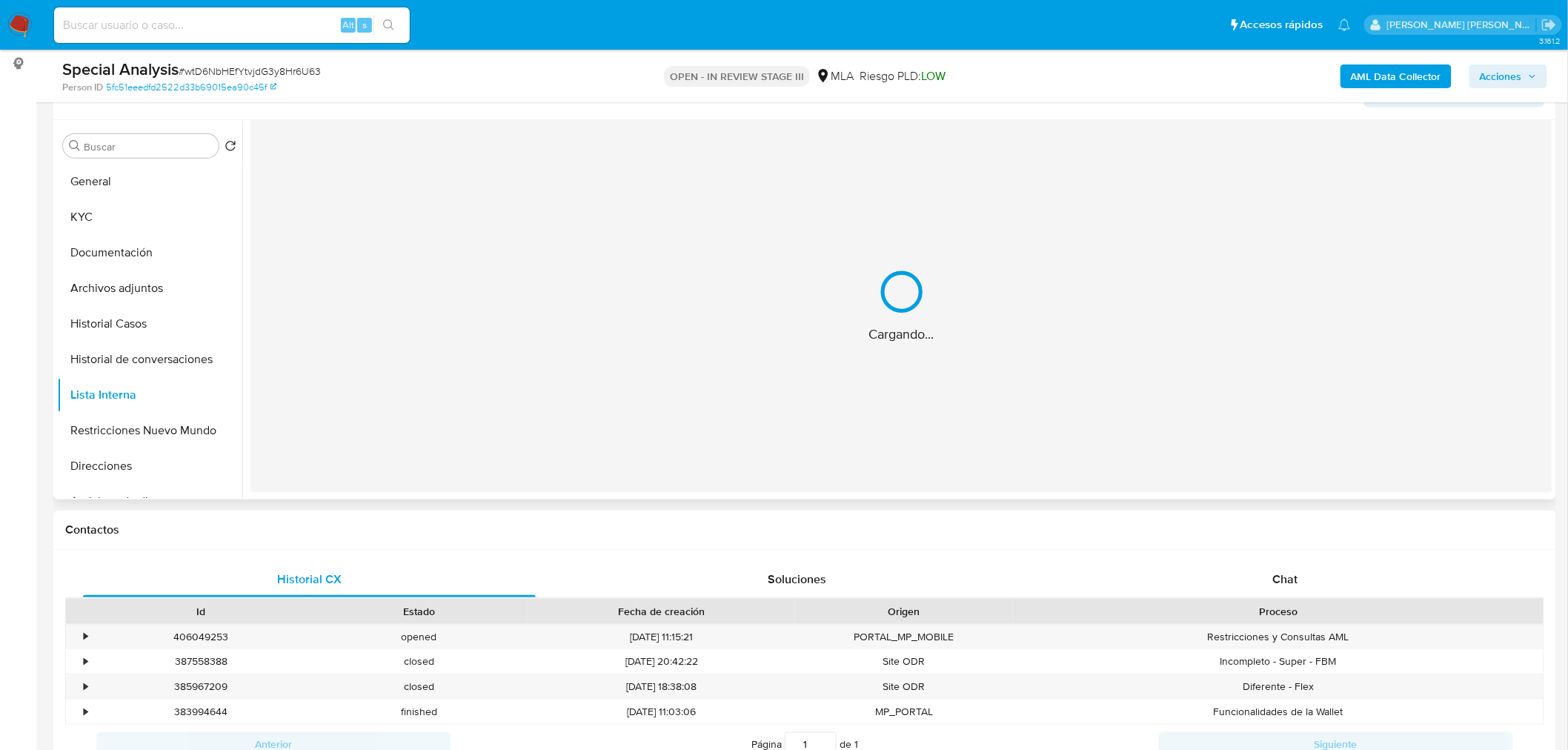
scroll to position [164, 0]
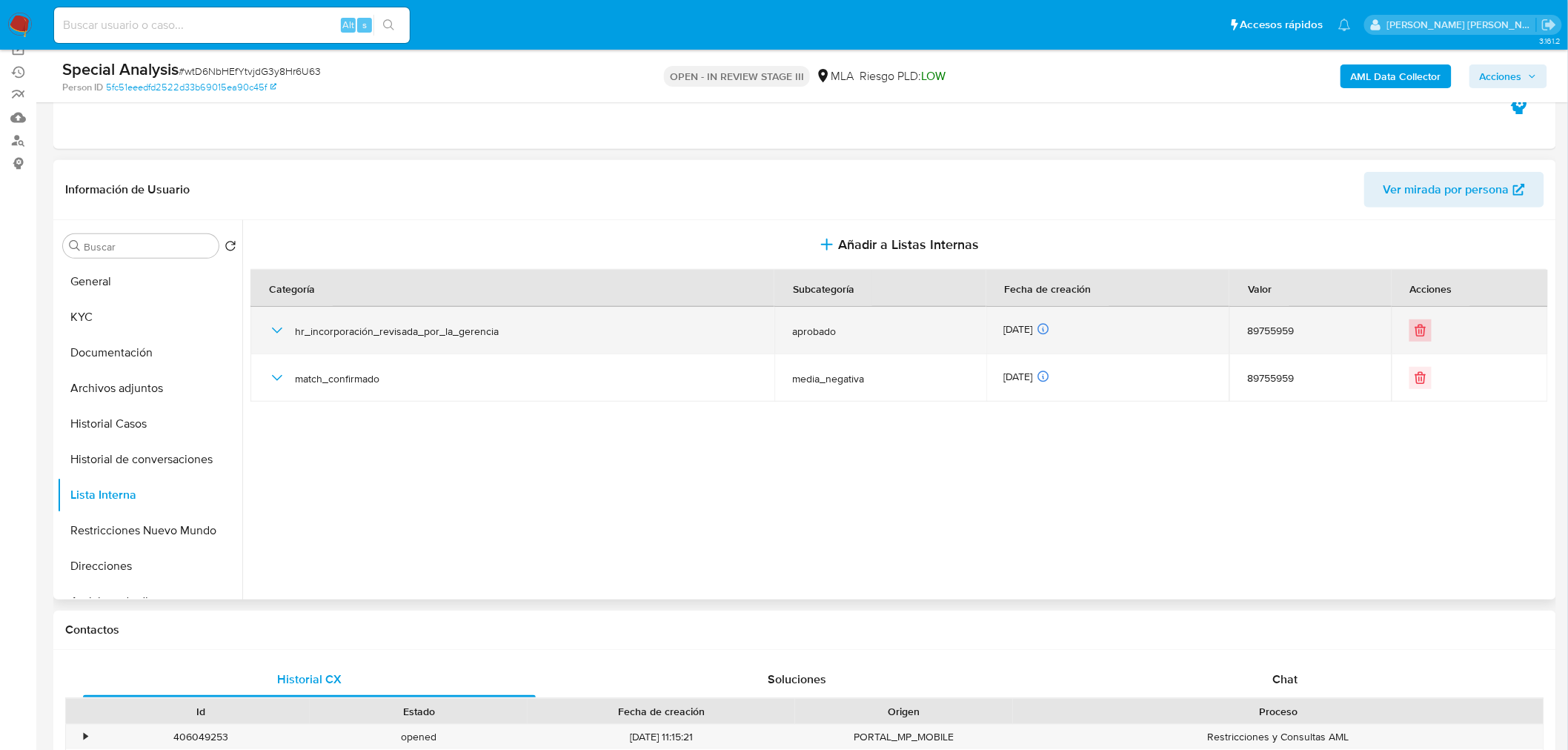
click at [1418, 333] on icon "Eliminar" at bounding box center [1420, 331] width 15 height 15
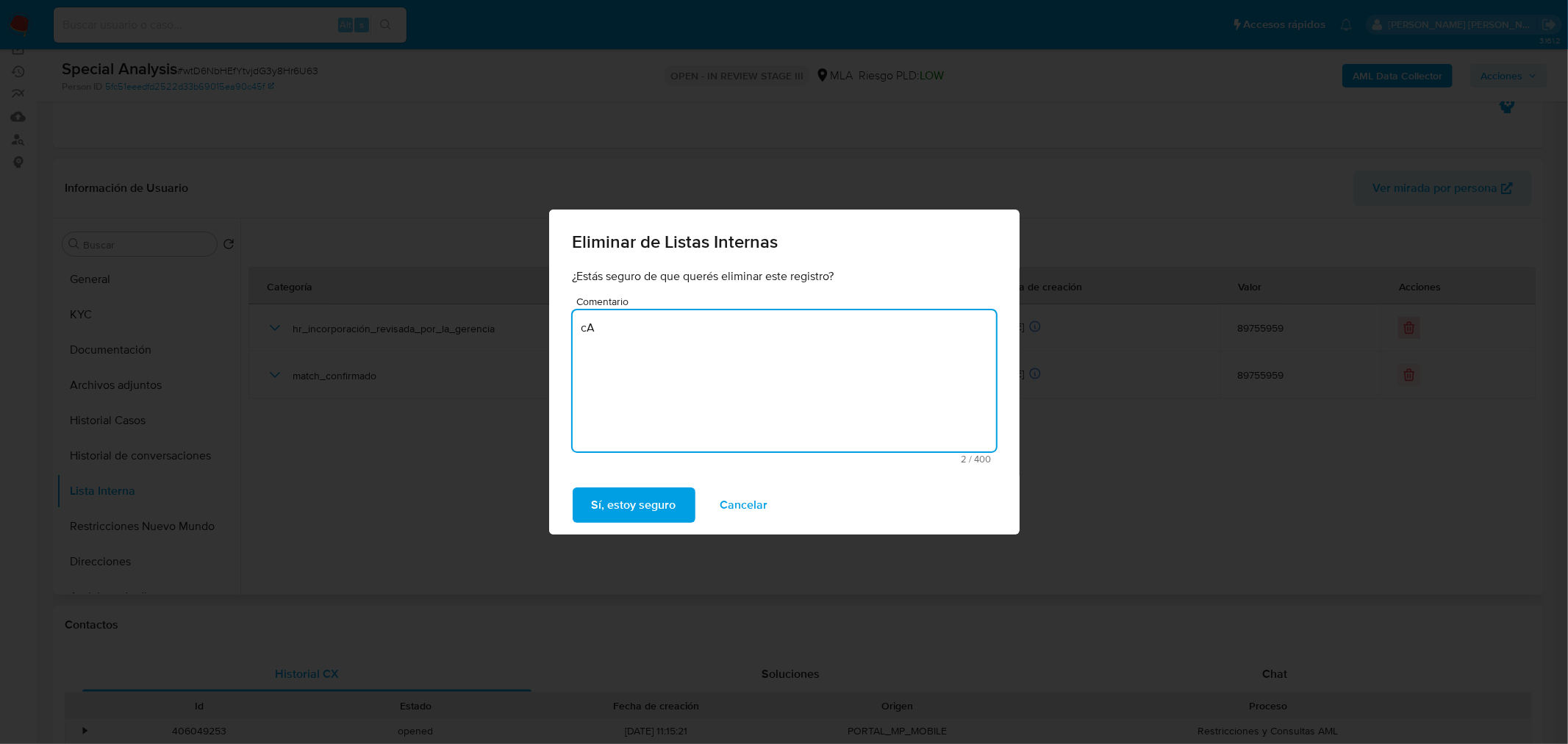
type textarea "c"
type textarea "Cargado por error"
click at [651, 504] on span "Sí, estoy seguro" at bounding box center [634, 505] width 84 height 32
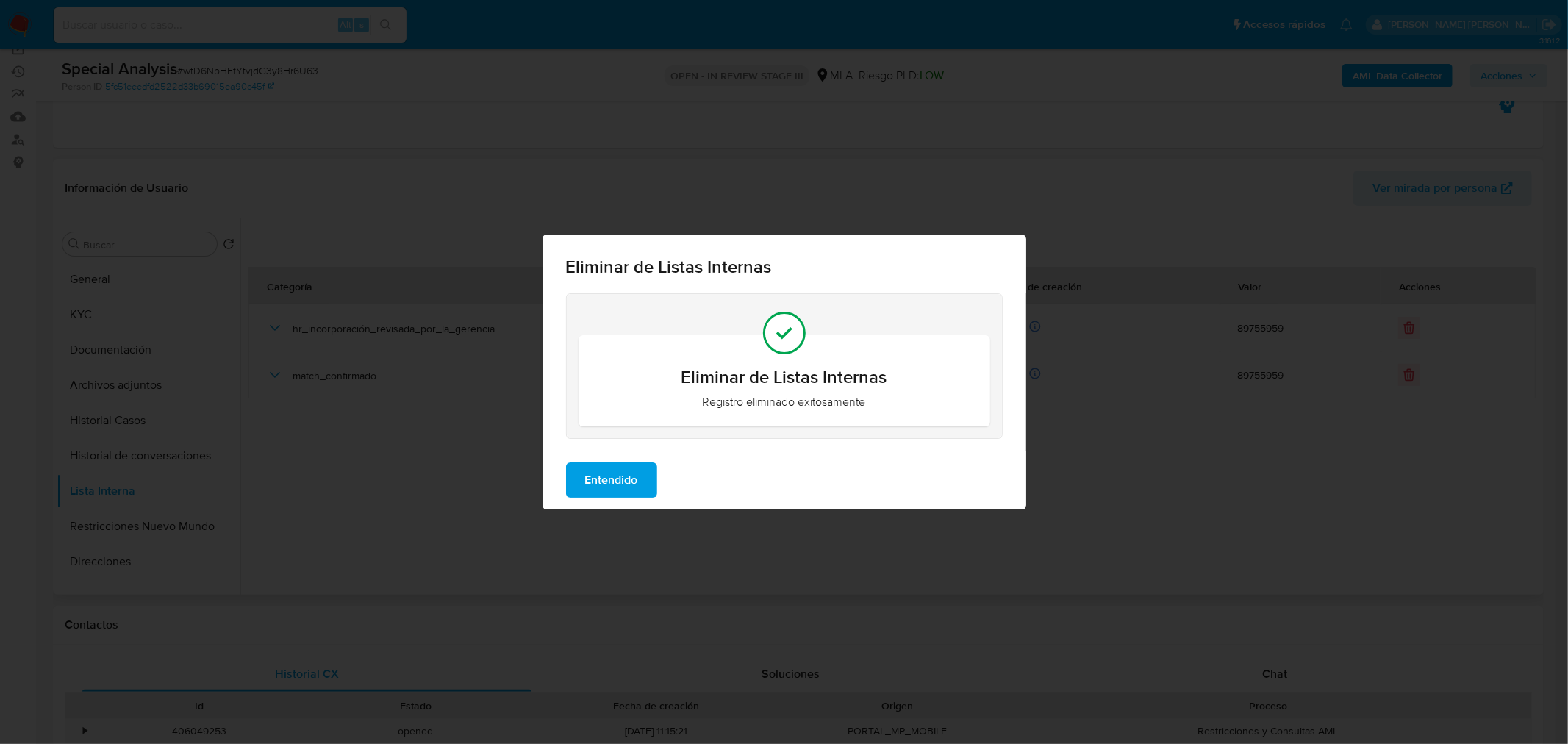
click at [651, 476] on button "Entendido" at bounding box center [612, 480] width 91 height 35
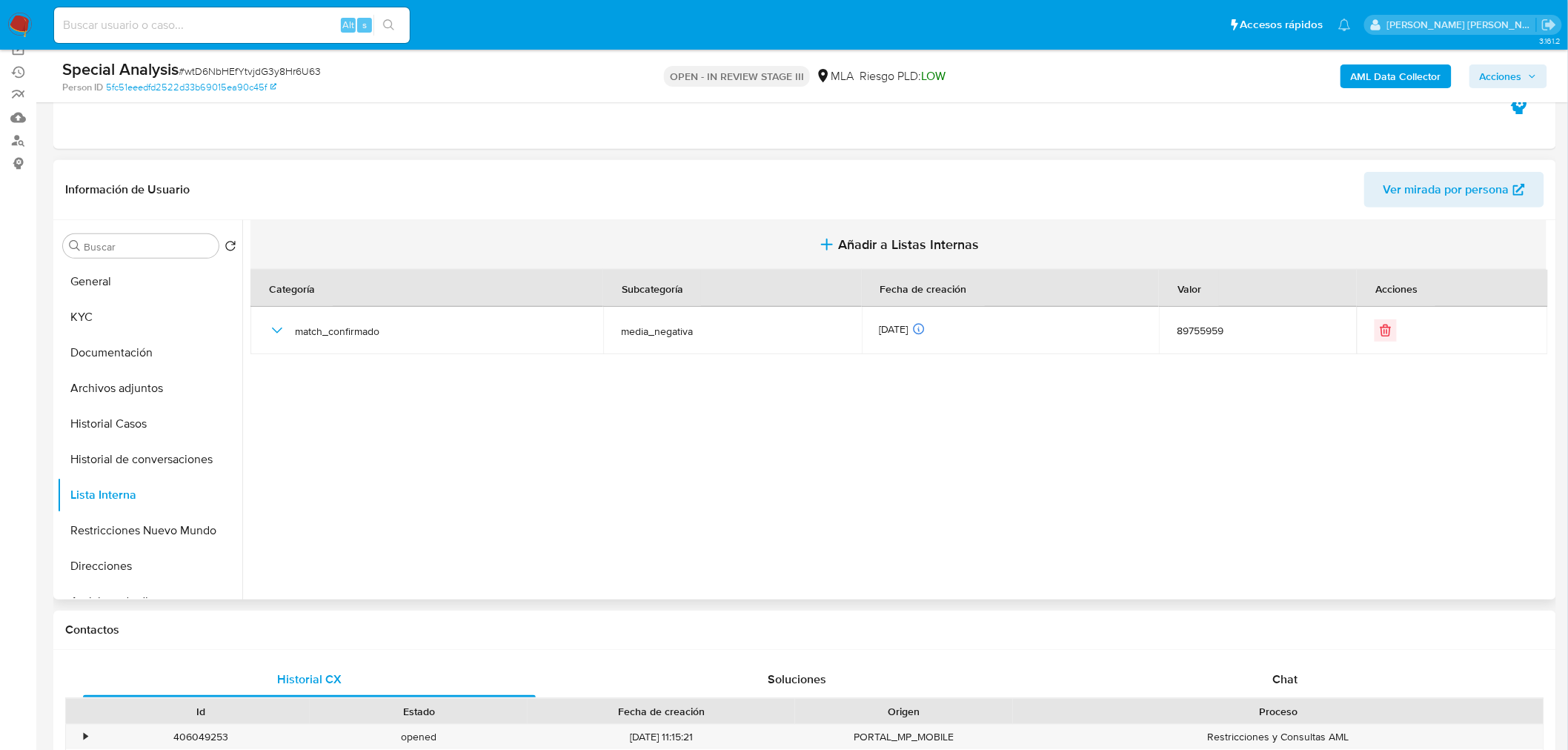
click at [924, 253] on span "Añadir a Listas Internas" at bounding box center [909, 244] width 141 height 16
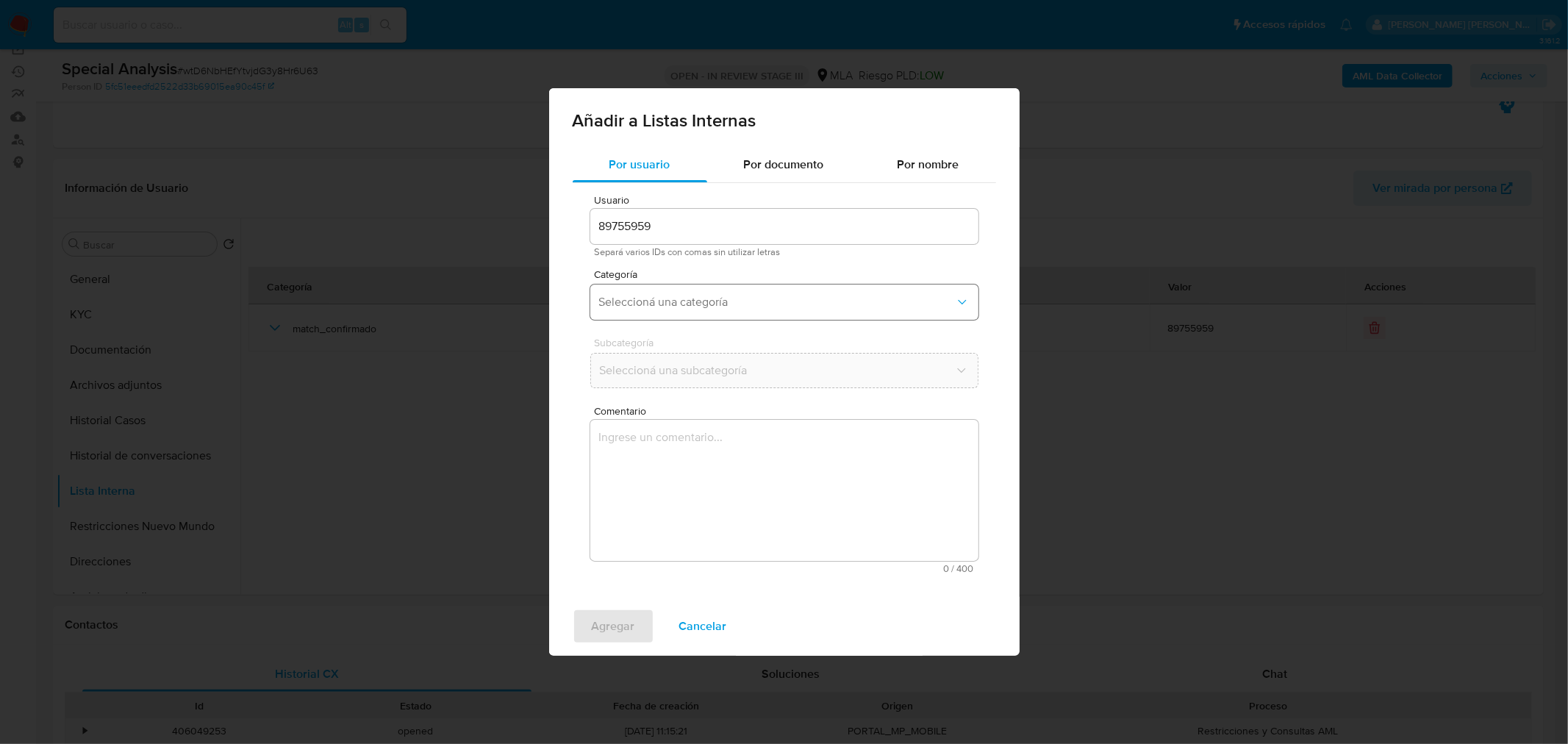
click at [745, 309] on span "Seleccioná una categoría" at bounding box center [778, 302] width 356 height 15
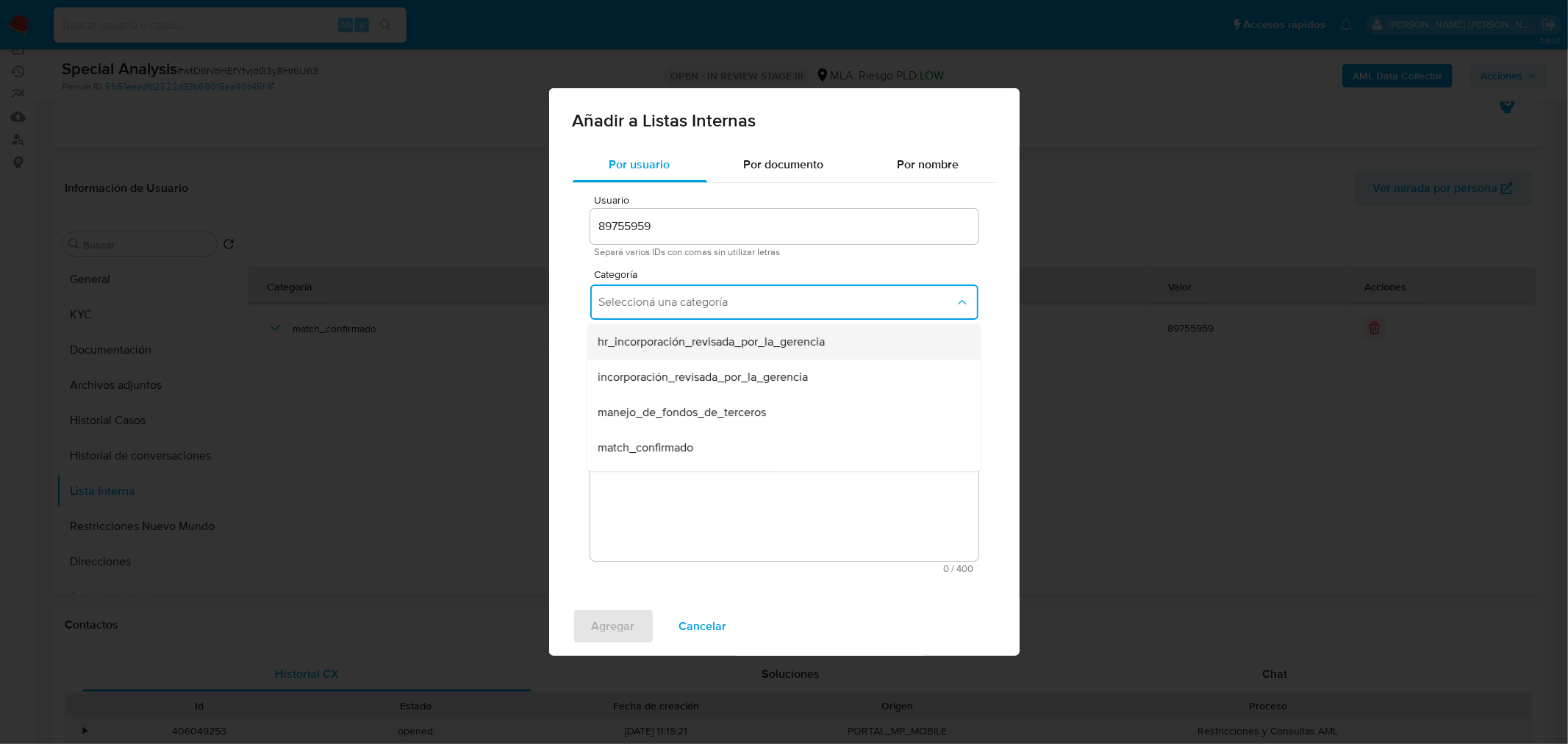
click at [778, 347] on span "hr_incorporación_revisada_por_la_gerencia" at bounding box center [712, 342] width 227 height 15
click at [779, 361] on button "Seleccioná una subcategoría" at bounding box center [784, 371] width 388 height 35
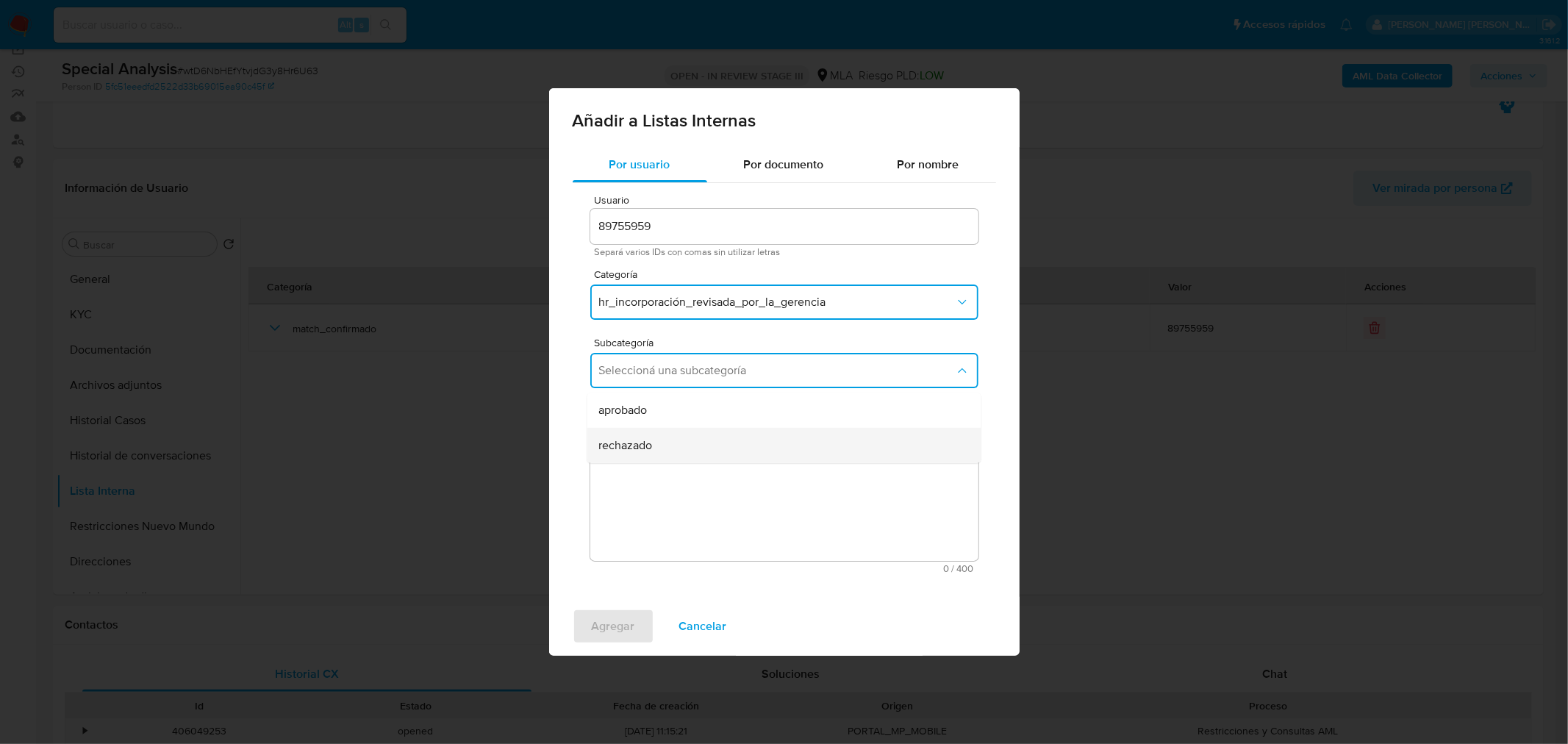
click at [770, 436] on div "rechazado" at bounding box center [779, 446] width 361 height 35
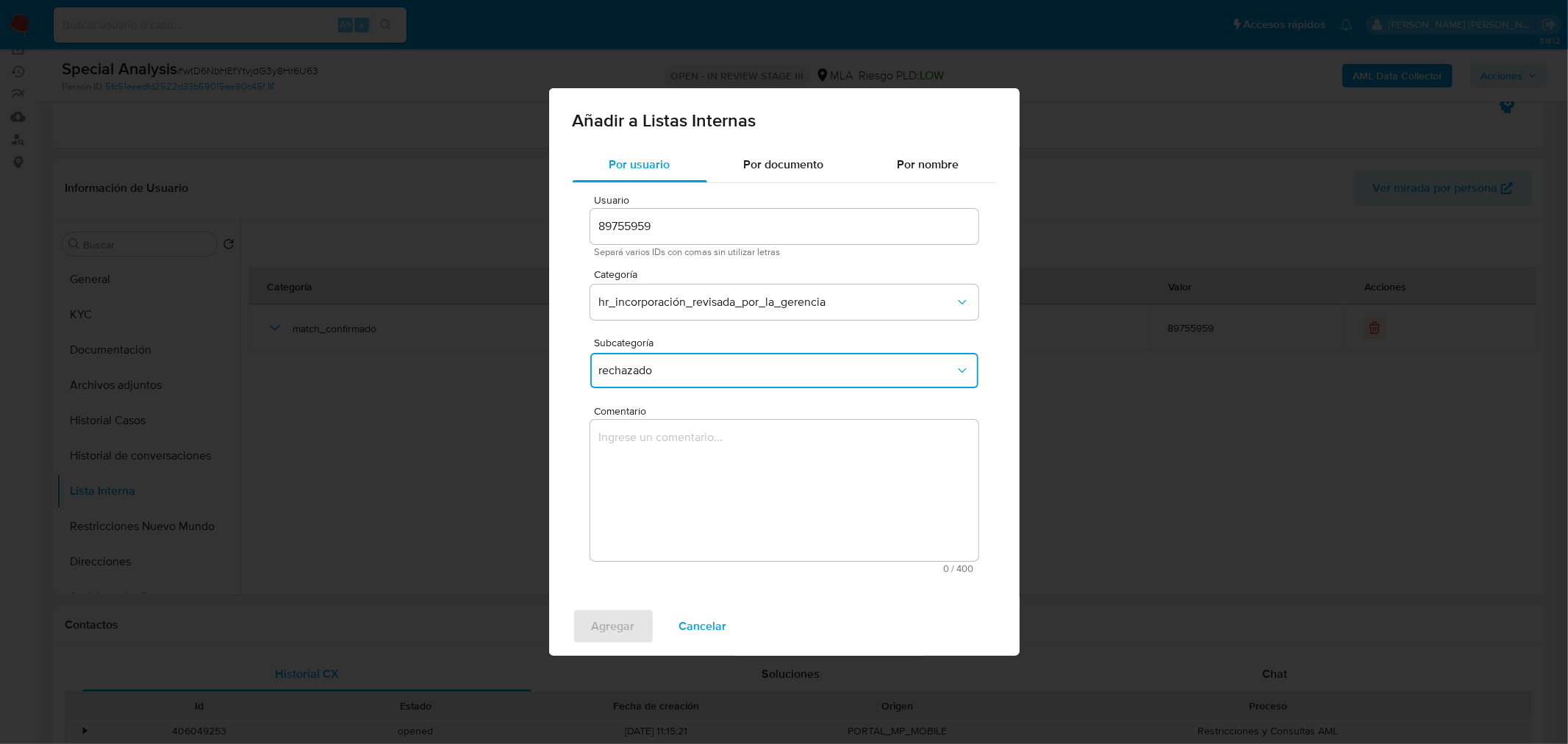
click at [774, 489] on textarea "Comentario" at bounding box center [784, 490] width 388 height 141
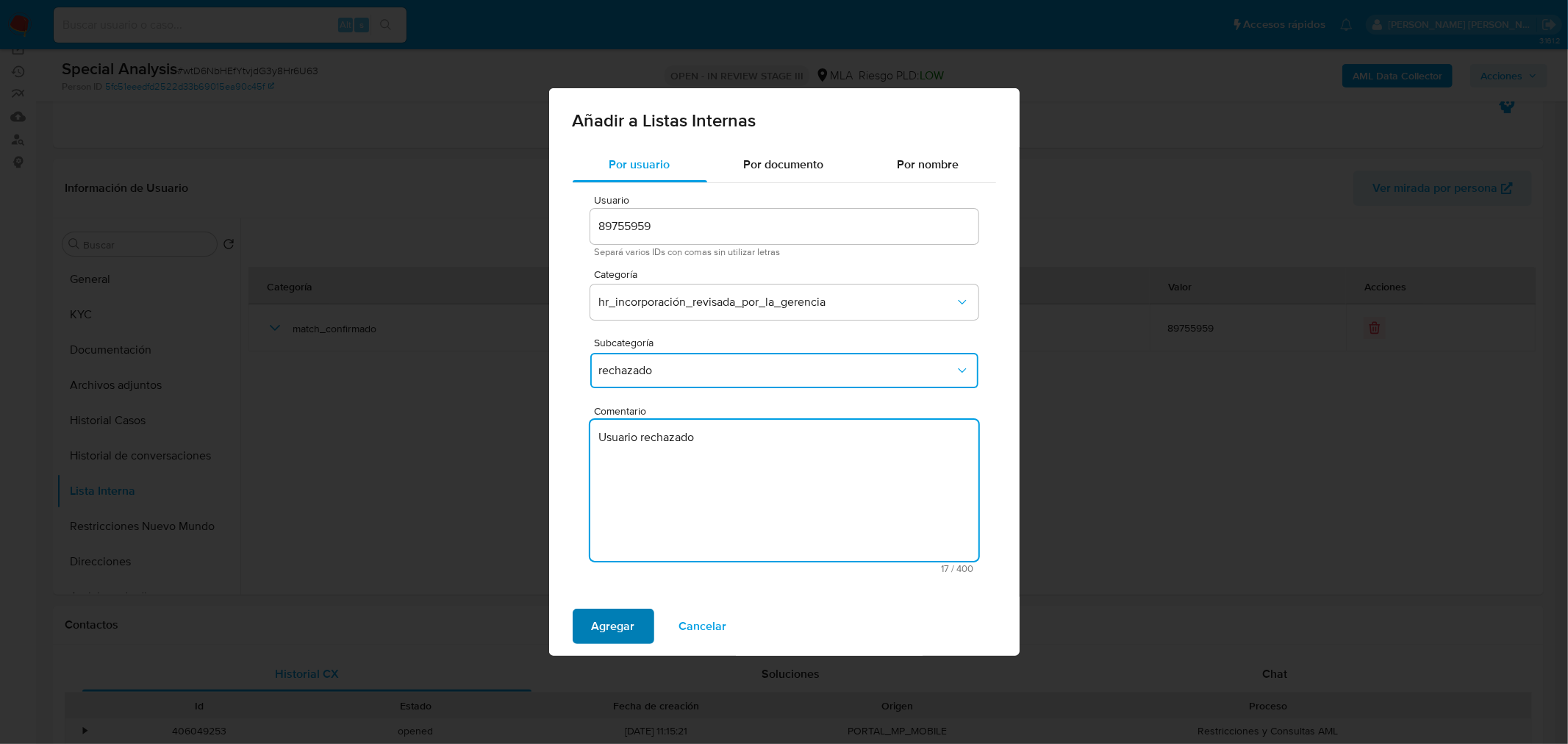
type textarea "Usuario rechazado"
click at [639, 633] on button "Agregar" at bounding box center [613, 626] width 82 height 35
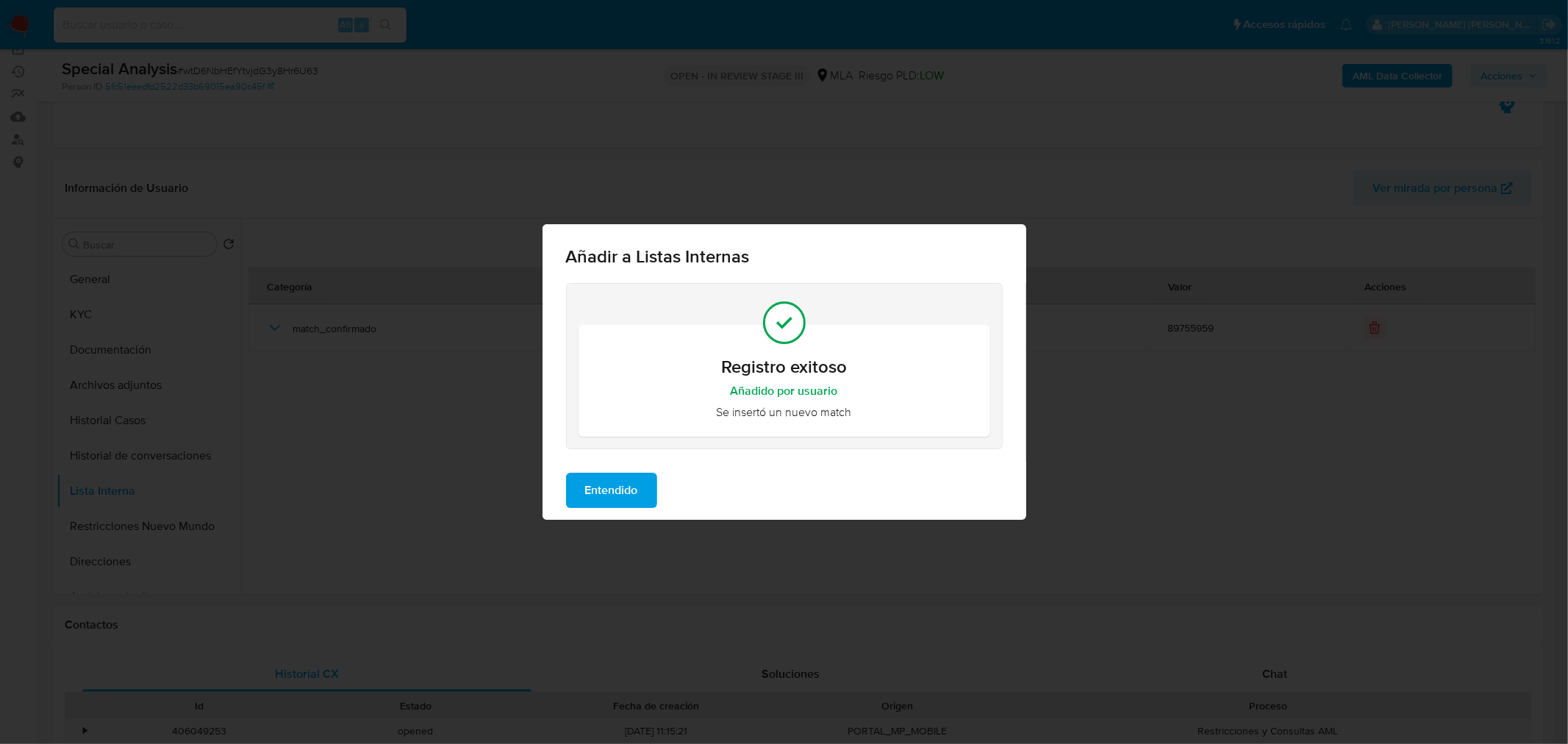
click at [615, 493] on span "Entendido" at bounding box center [612, 490] width 53 height 32
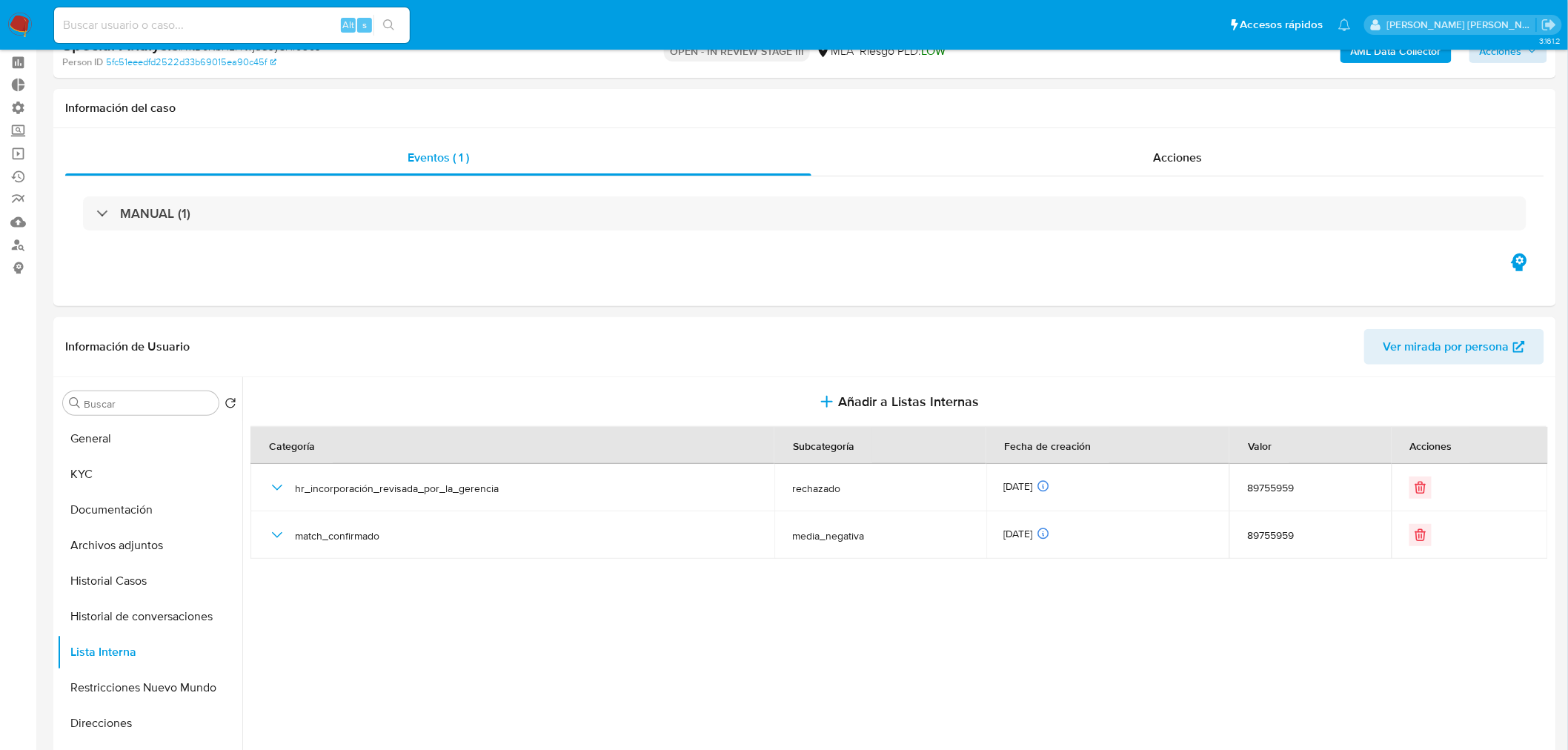
scroll to position [0, 0]
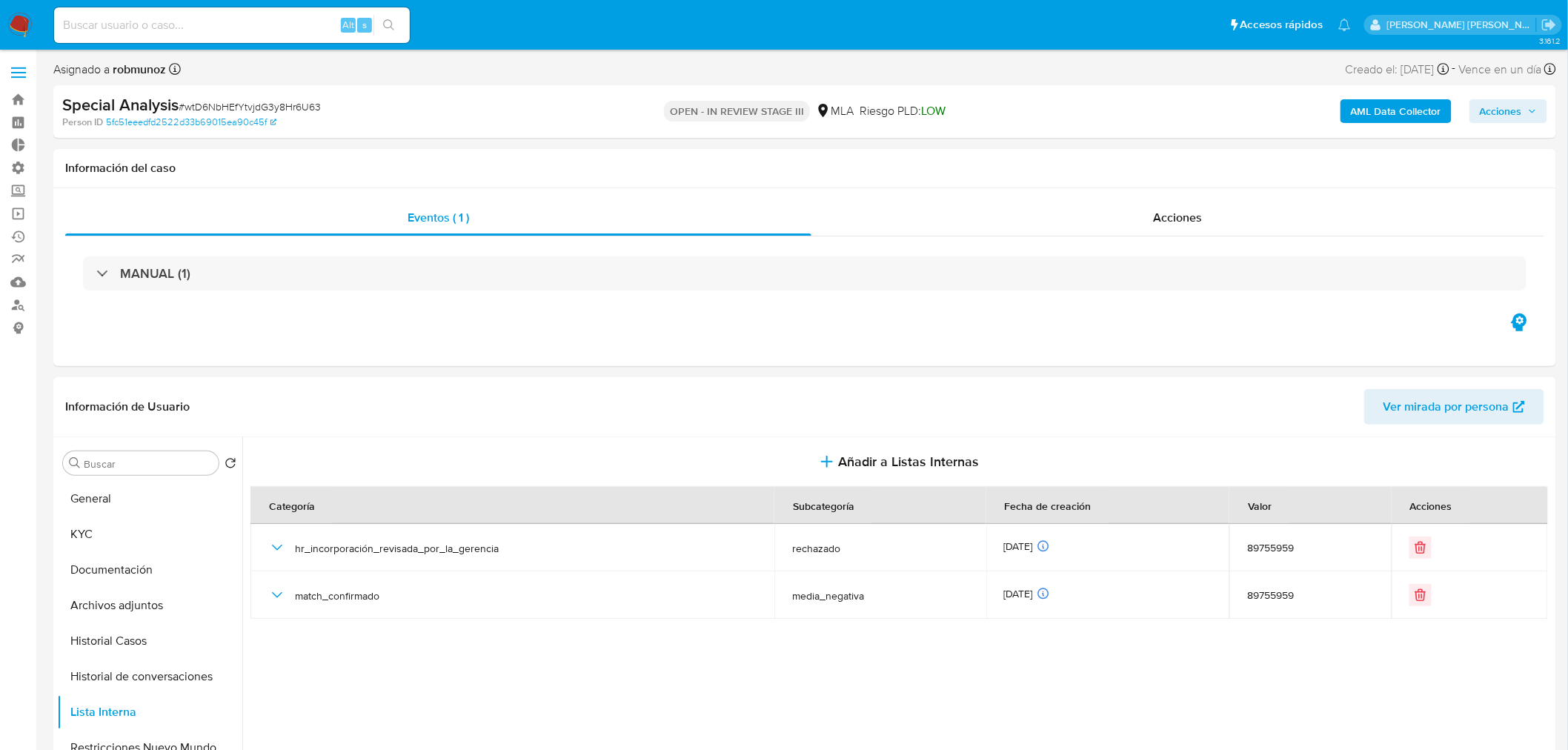
click at [1507, 106] on span "Acciones" at bounding box center [1500, 110] width 42 height 23
click at [1105, 169] on div "Resolución del caso Alt r" at bounding box center [1106, 158] width 142 height 38
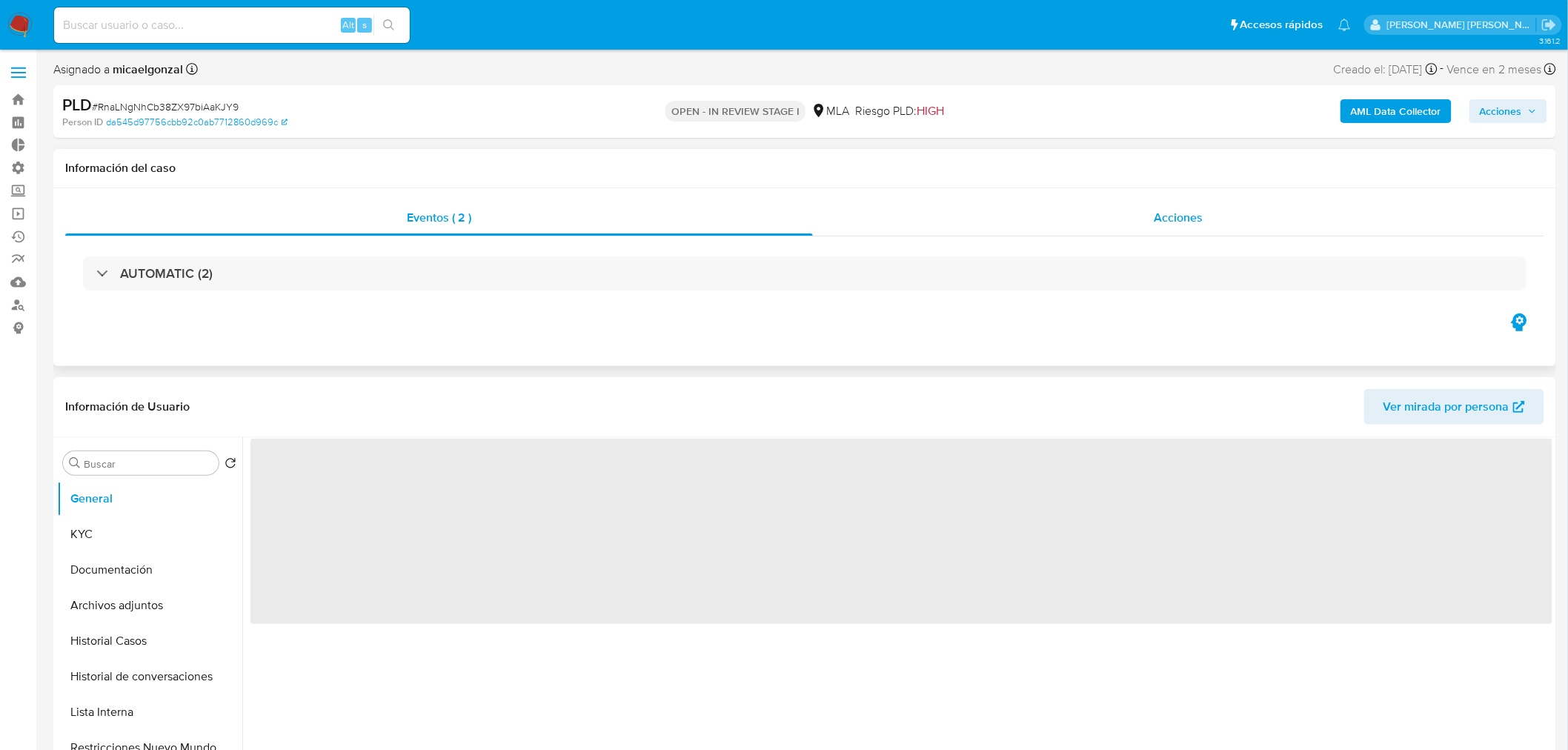
click at [1213, 204] on div "Acciones" at bounding box center [1179, 218] width 732 height 35
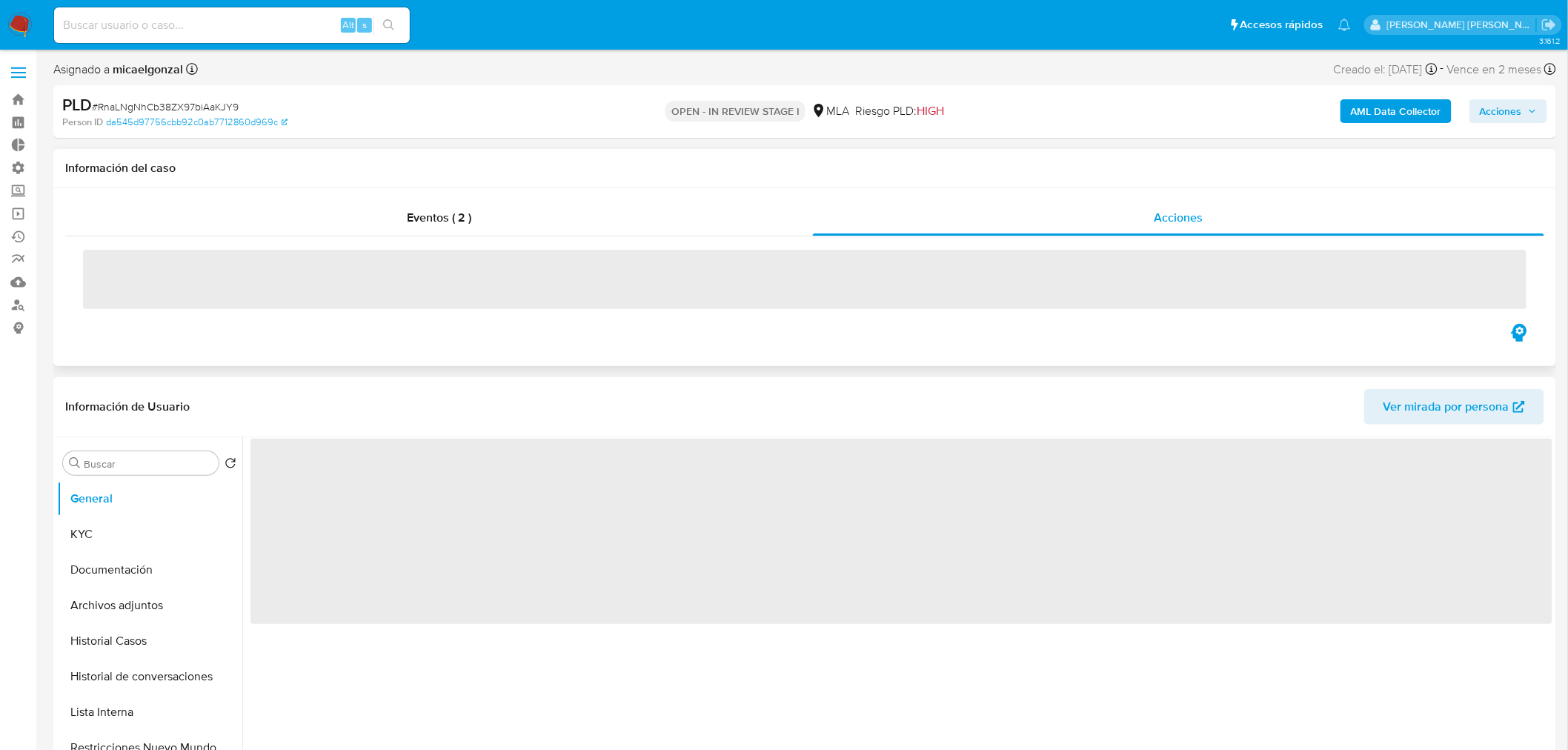
select select "10"
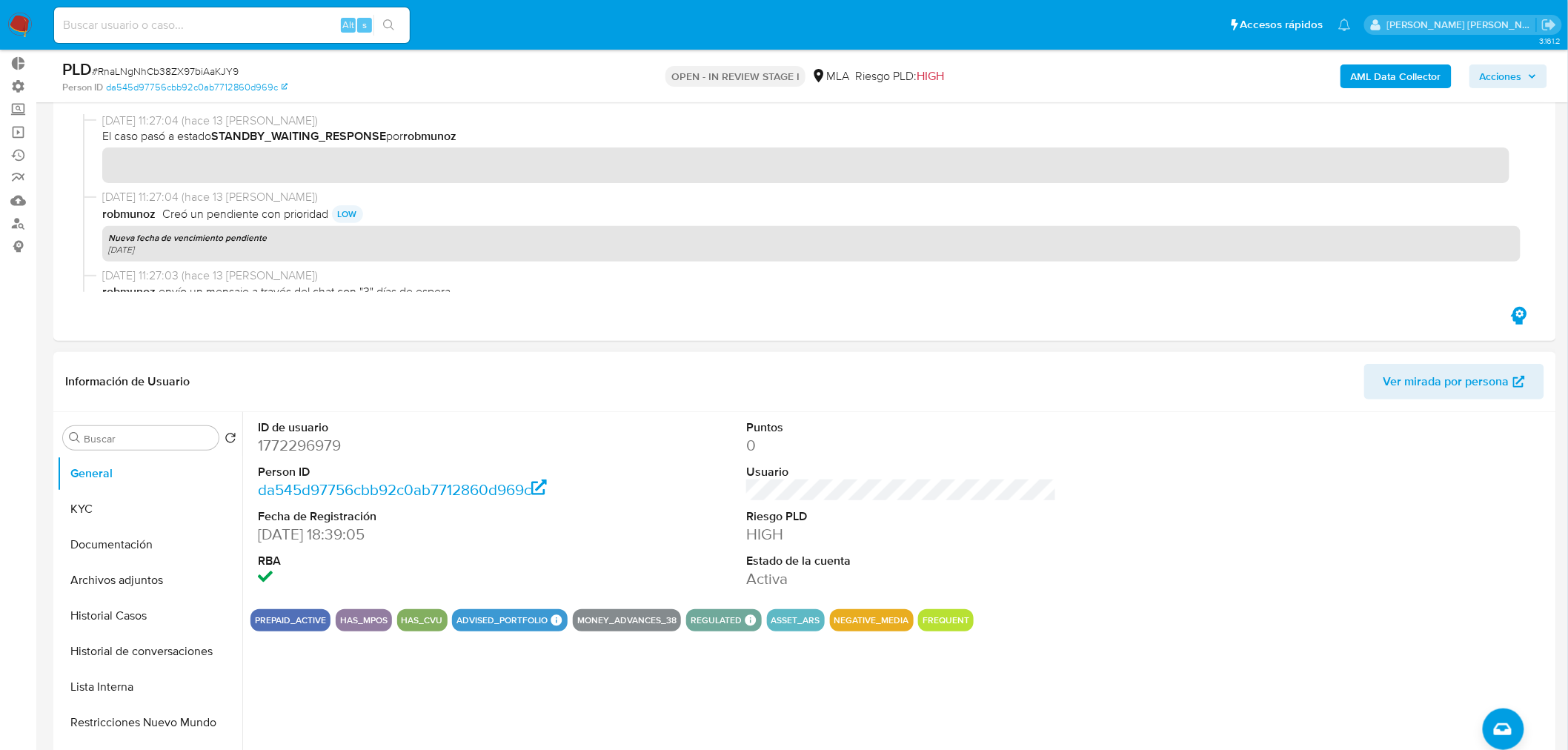
scroll to position [82, 0]
click at [109, 491] on button "KYC" at bounding box center [144, 508] width 174 height 35
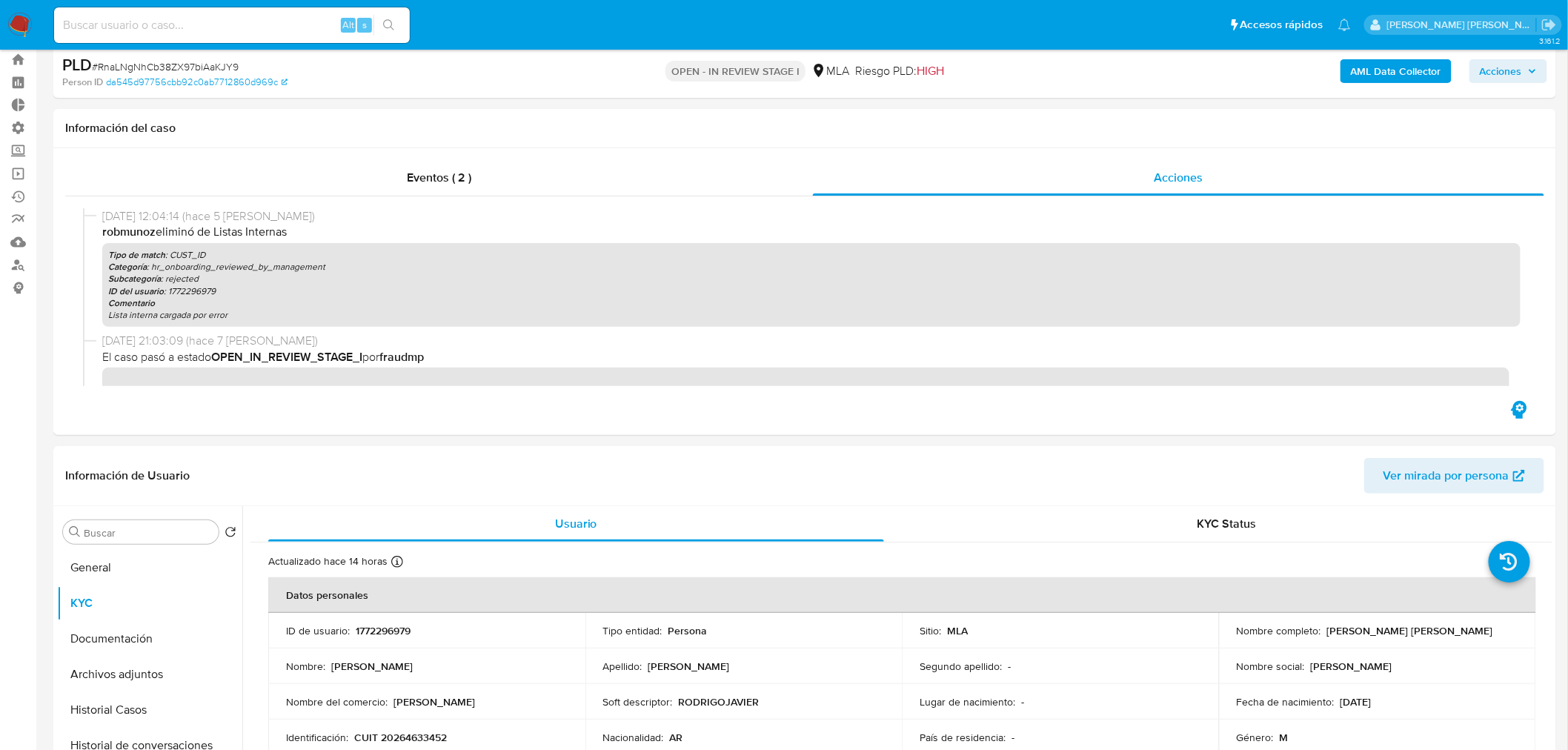
scroll to position [0, 0]
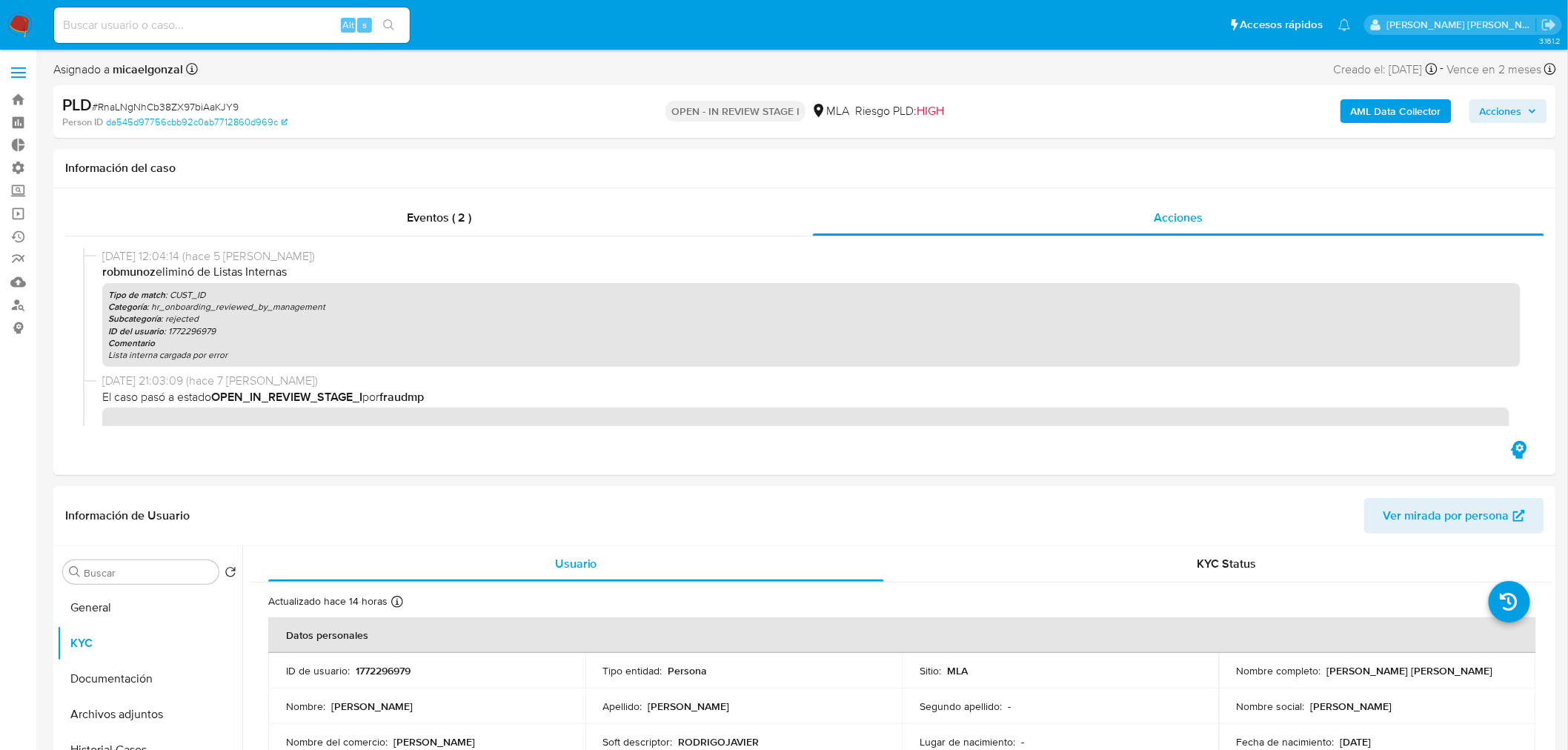
click at [202, 22] on input at bounding box center [232, 25] width 356 height 20
paste input "724240557"
type input "724240557"
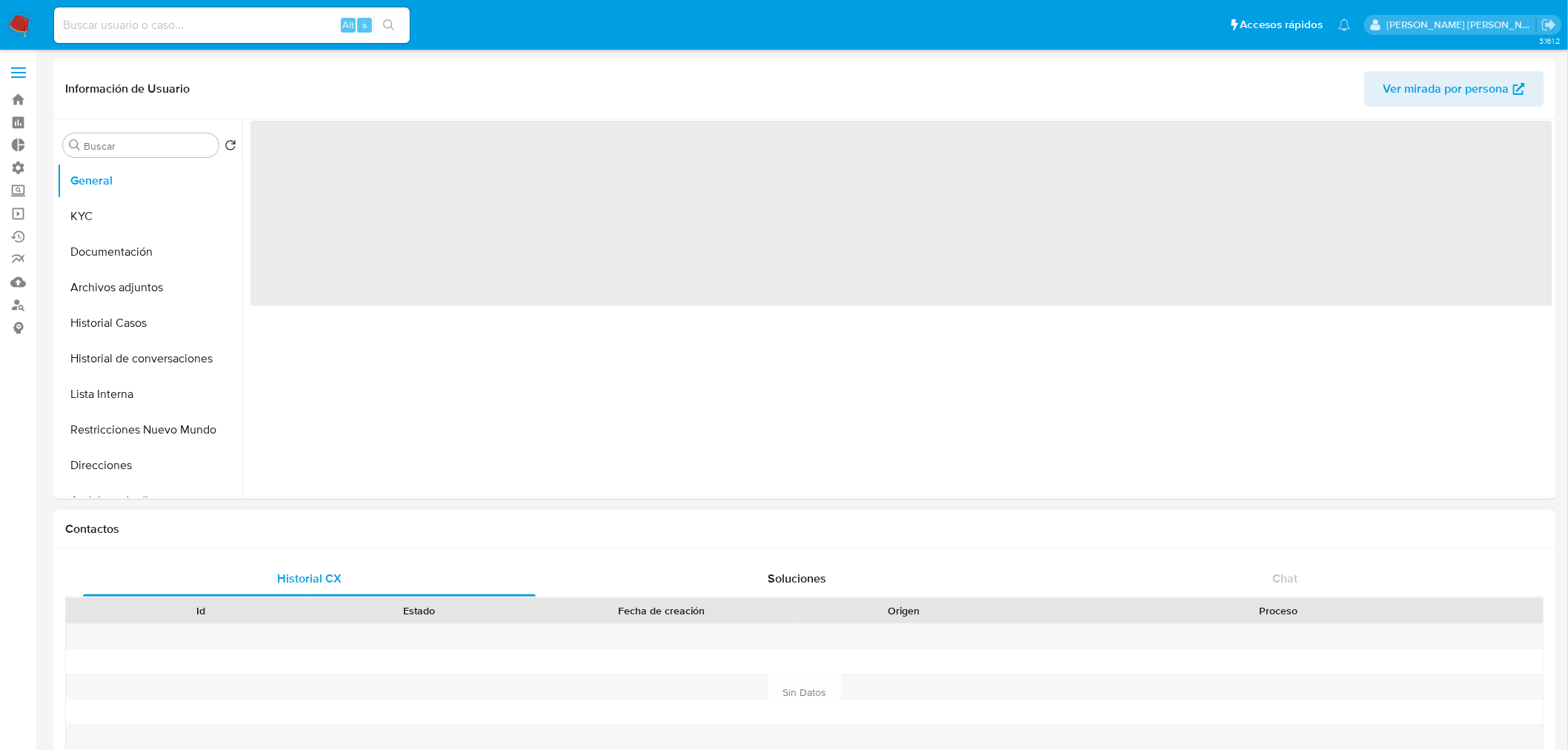
select select "10"
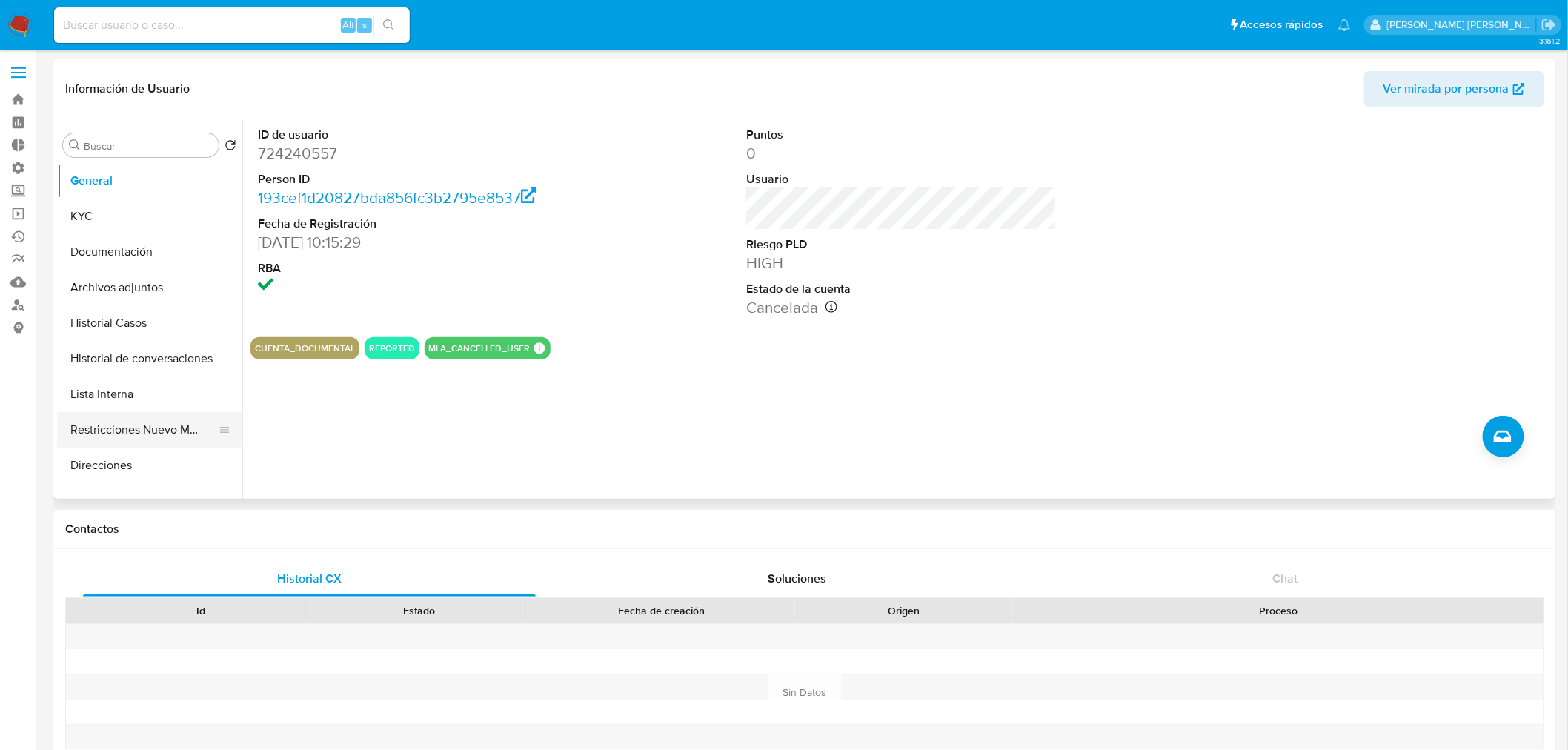
click at [187, 435] on button "Restricciones Nuevo Mundo" at bounding box center [144, 430] width 174 height 35
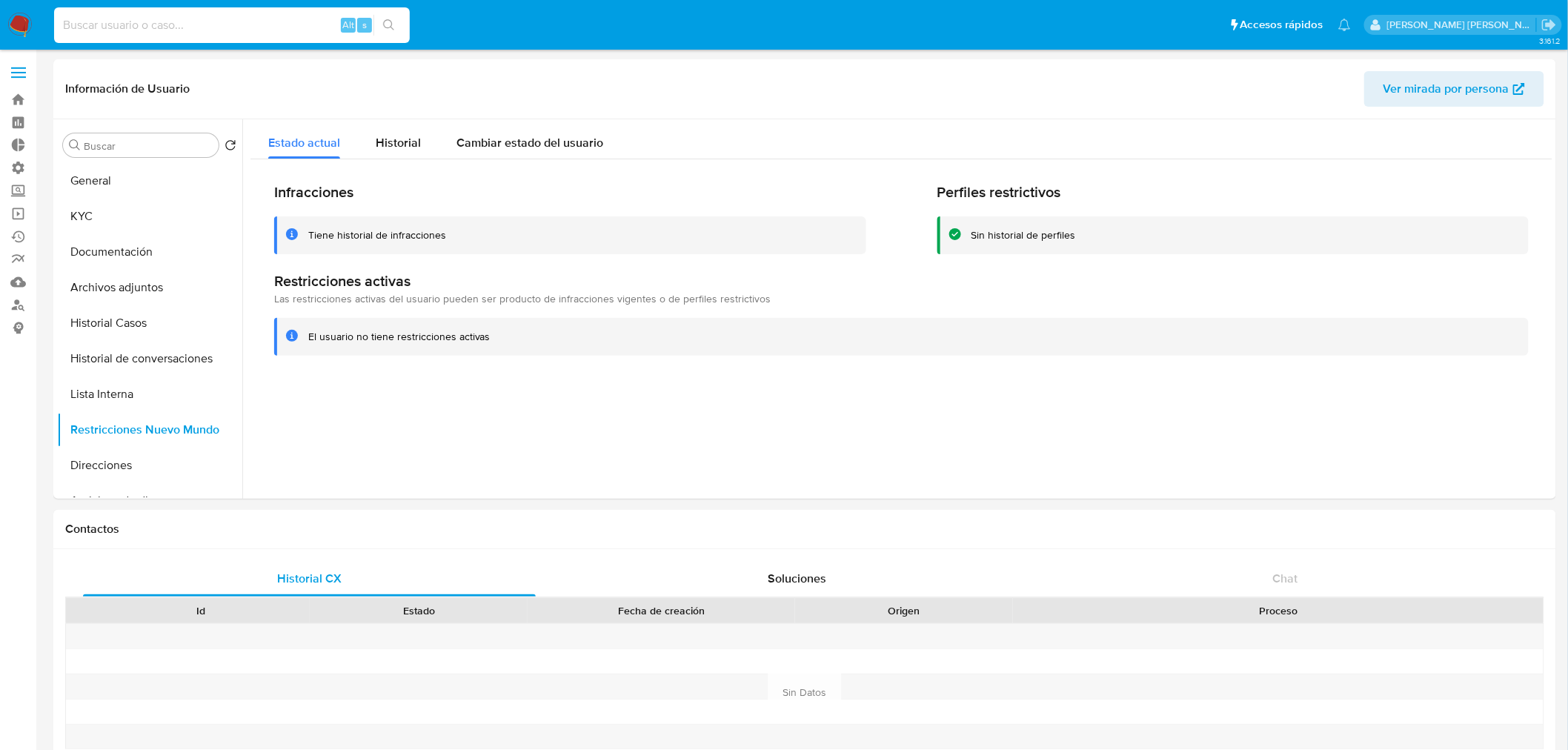
click at [260, 26] on input at bounding box center [232, 25] width 356 height 20
paste input "523765429"
type input "523765429"
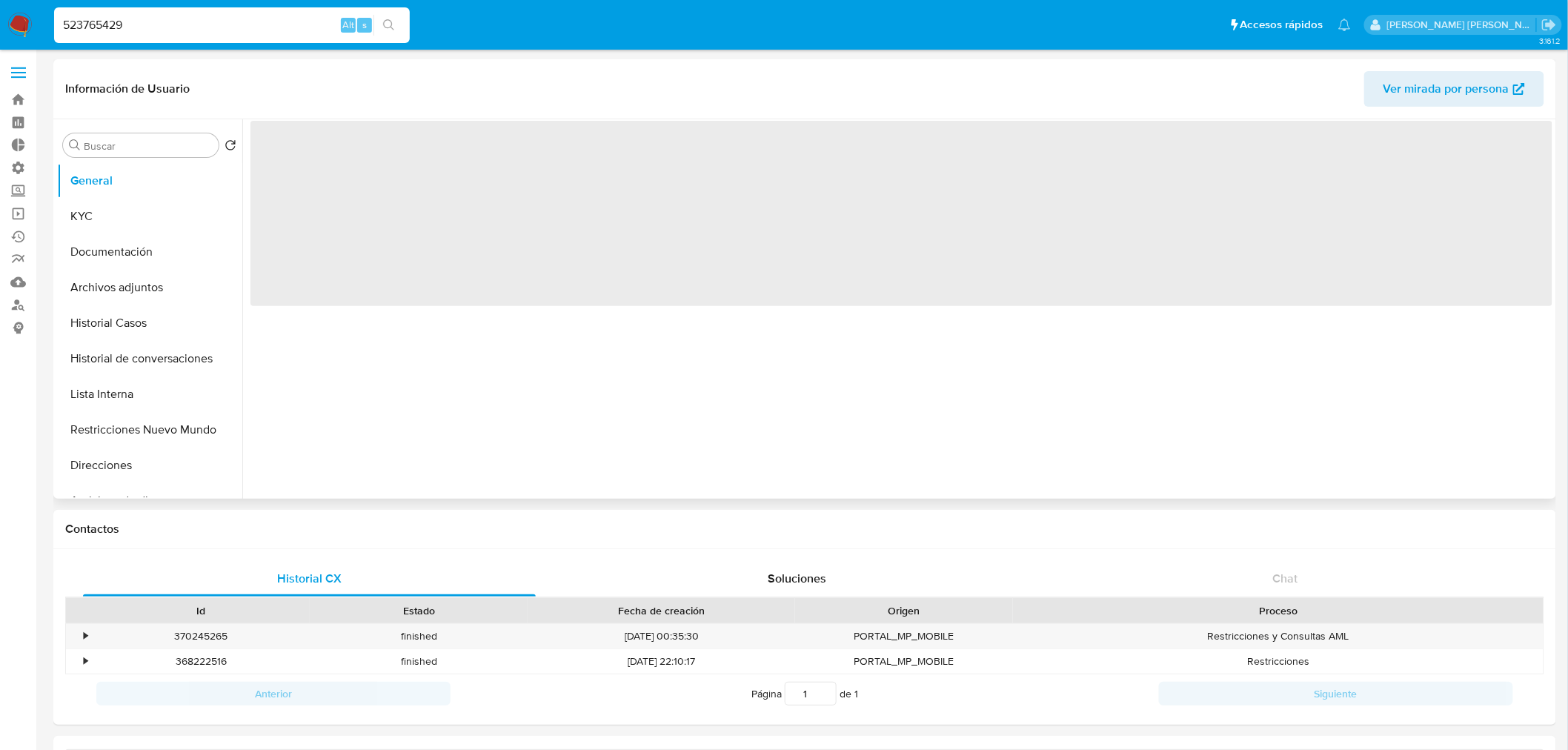
select select "10"
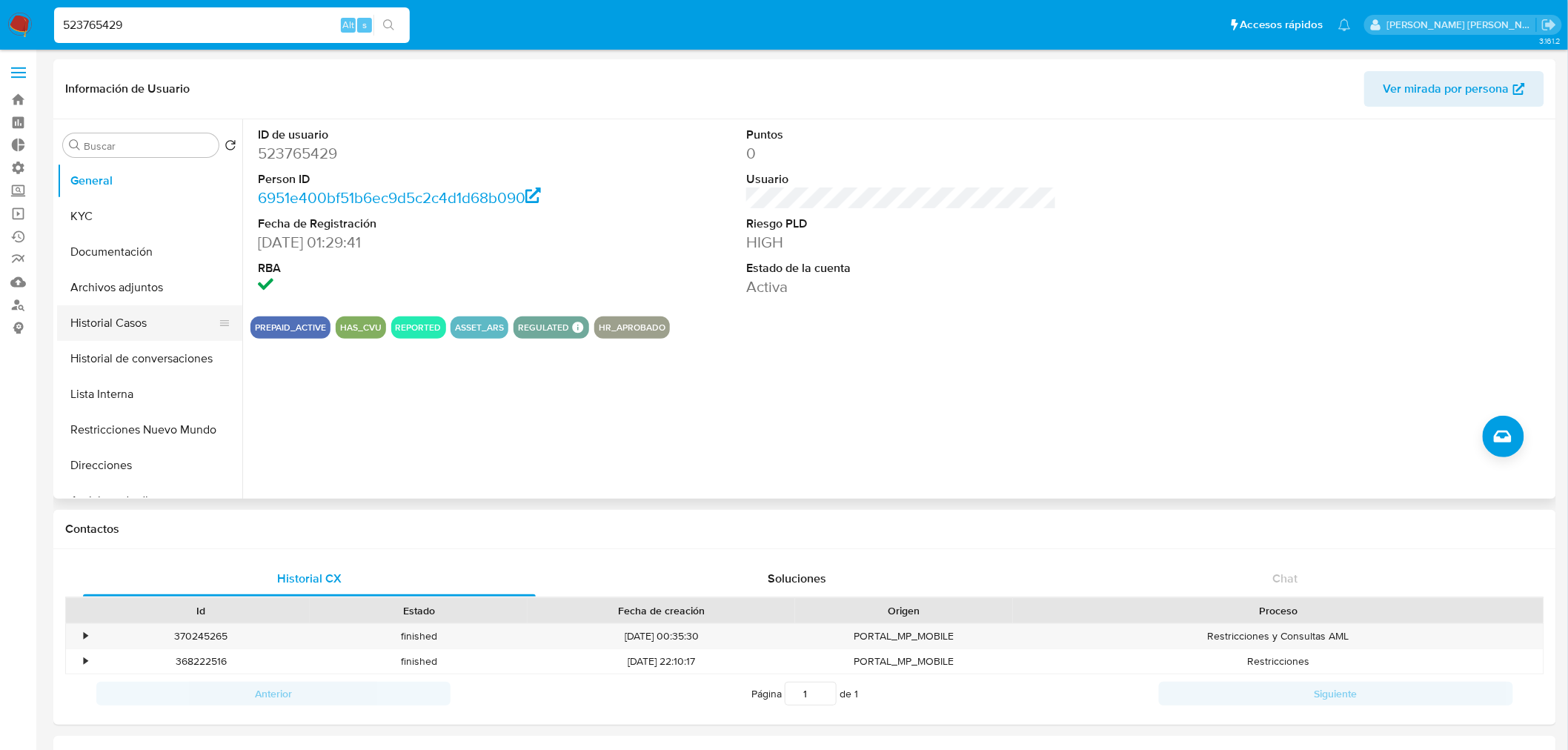
click at [131, 318] on button "Historial Casos" at bounding box center [144, 323] width 174 height 35
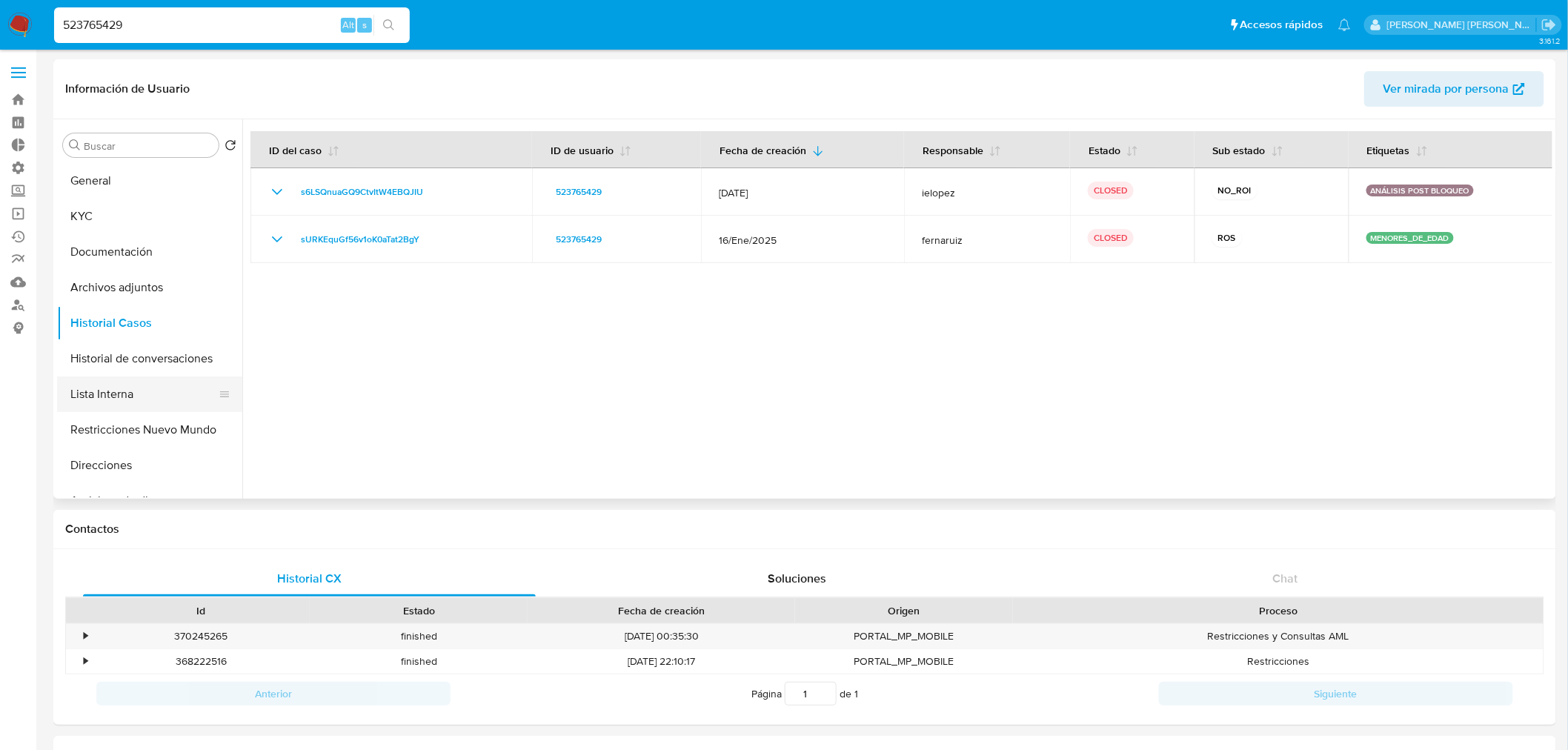
click at [126, 393] on button "Lista Interna" at bounding box center [144, 394] width 174 height 35
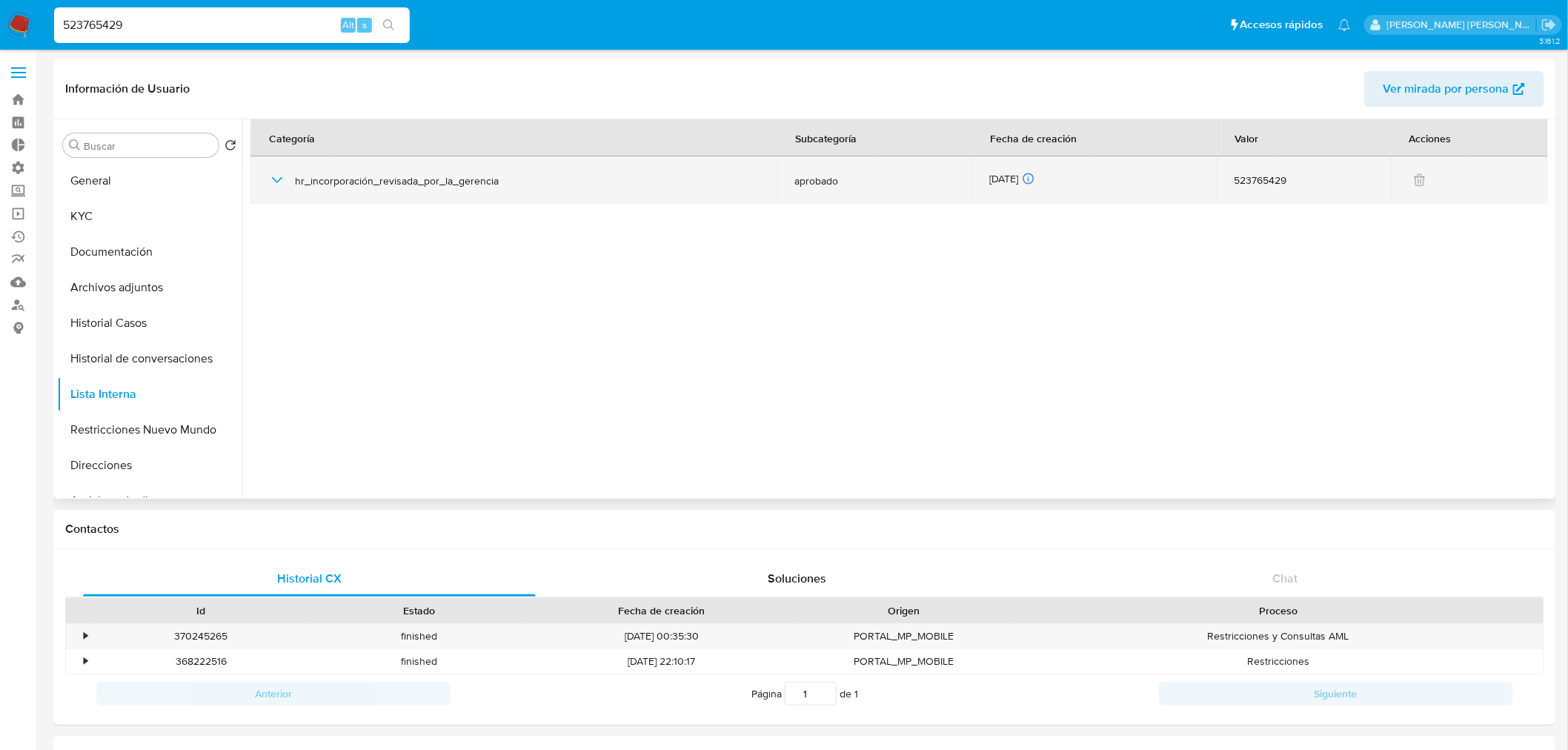
click at [275, 180] on icon "button" at bounding box center [276, 180] width 10 height 6
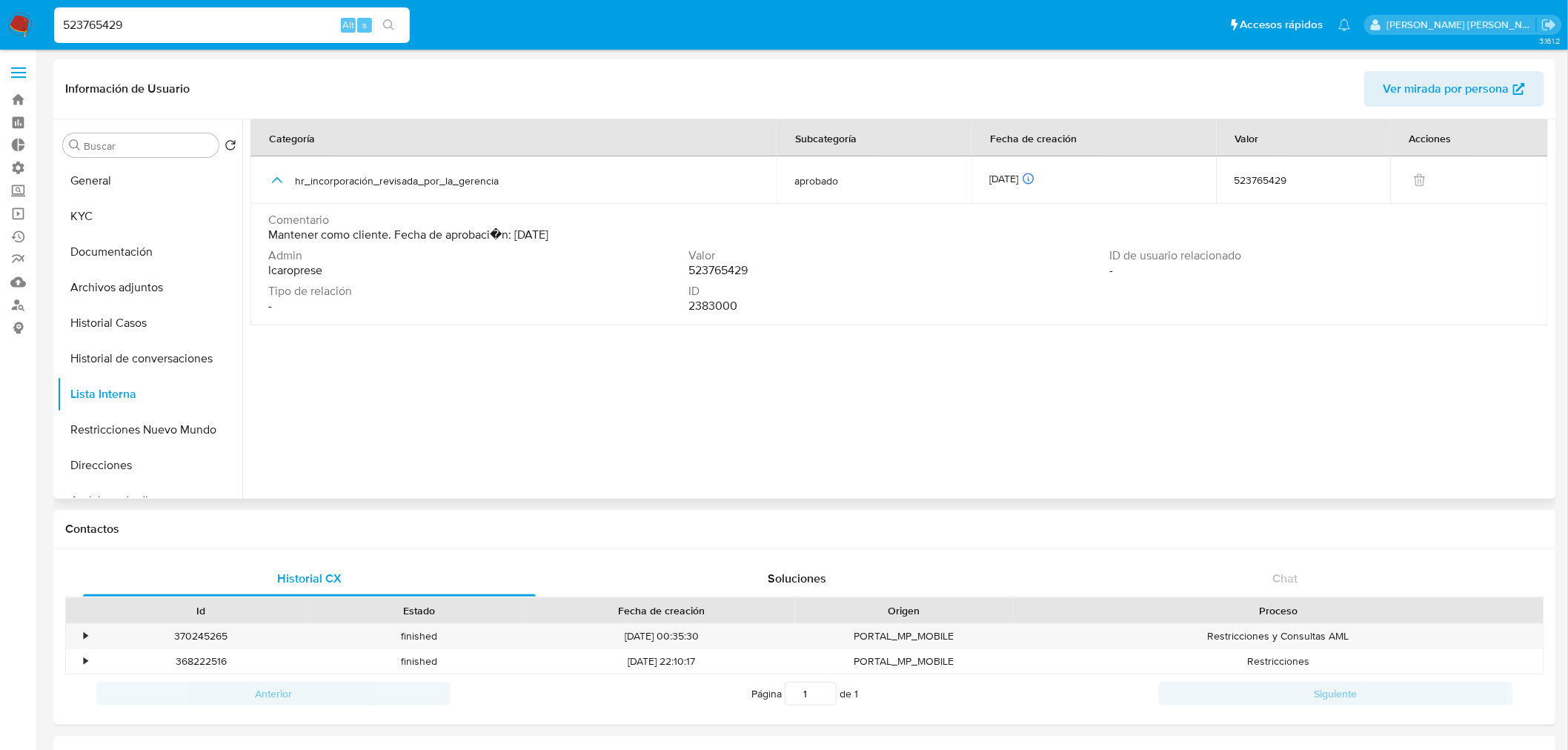
drag, startPoint x: 611, startPoint y: 239, endPoint x: 579, endPoint y: 234, distance: 32.4
click at [579, 234] on div "Comentario Mantener como cliente. Fecha de aprobaci�n: 25/08/2025" at bounding box center [898, 228] width 1262 height 30
click at [138, 21] on input "523765429" at bounding box center [232, 25] width 356 height 20
paste input "1690059543"
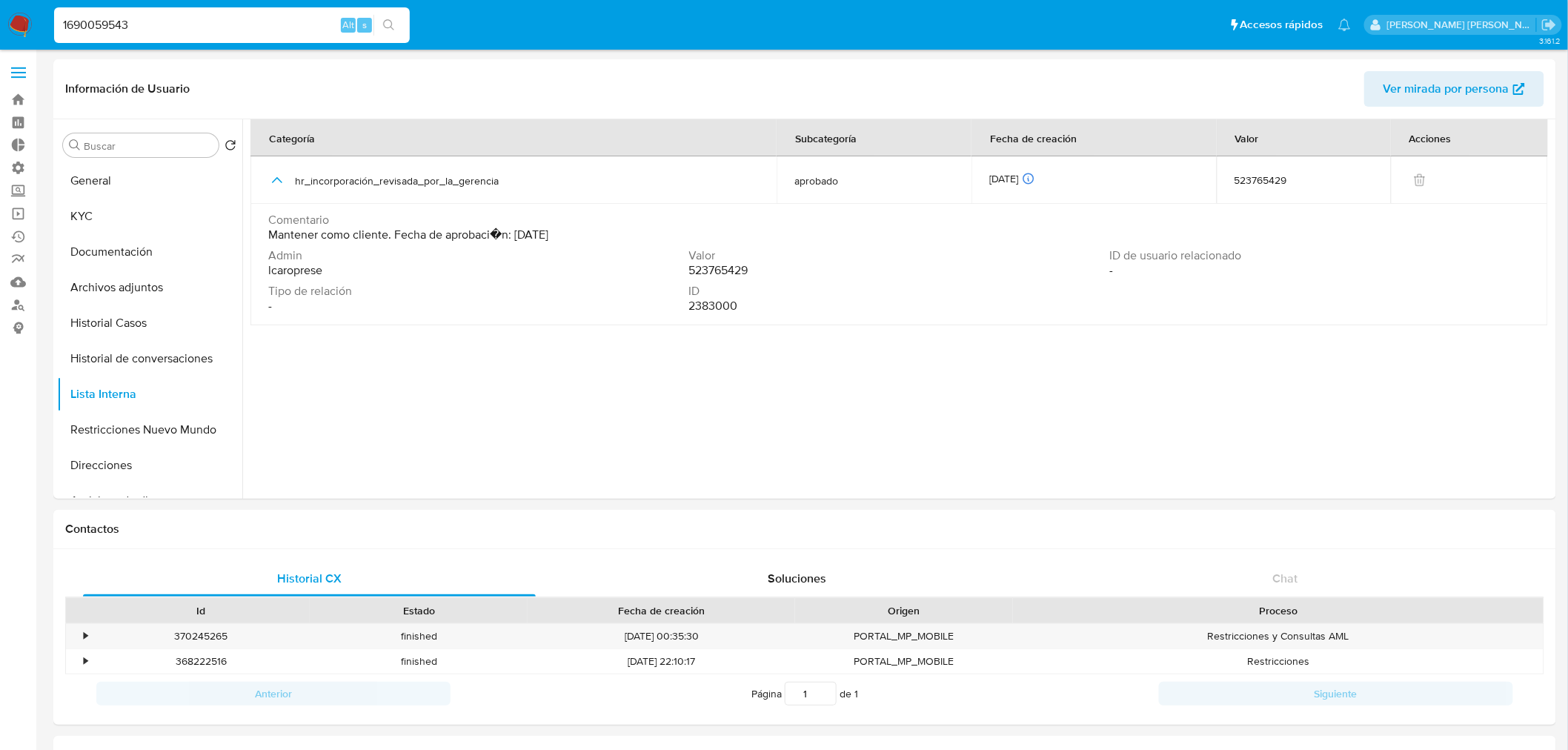
type input "1690059543"
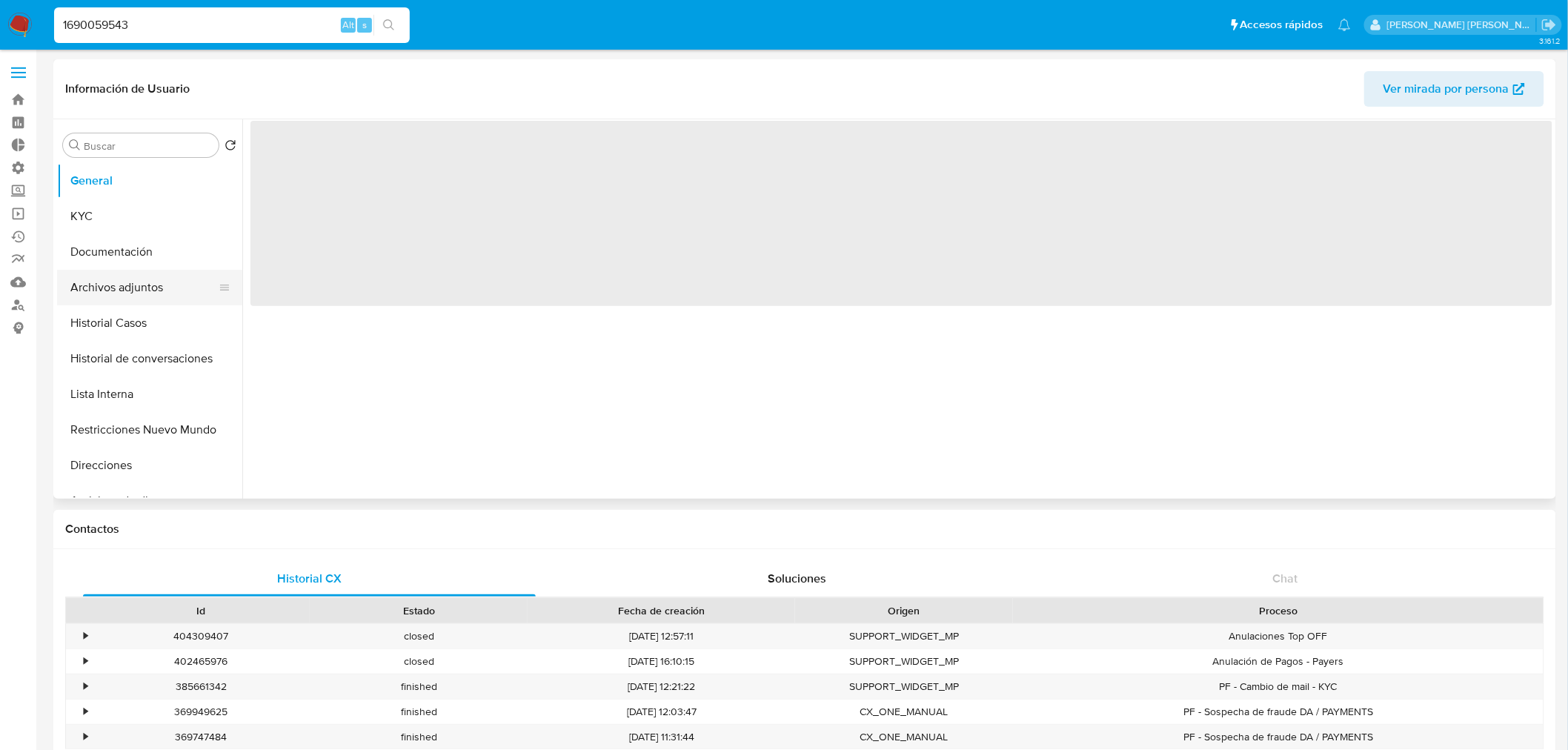
select select "10"
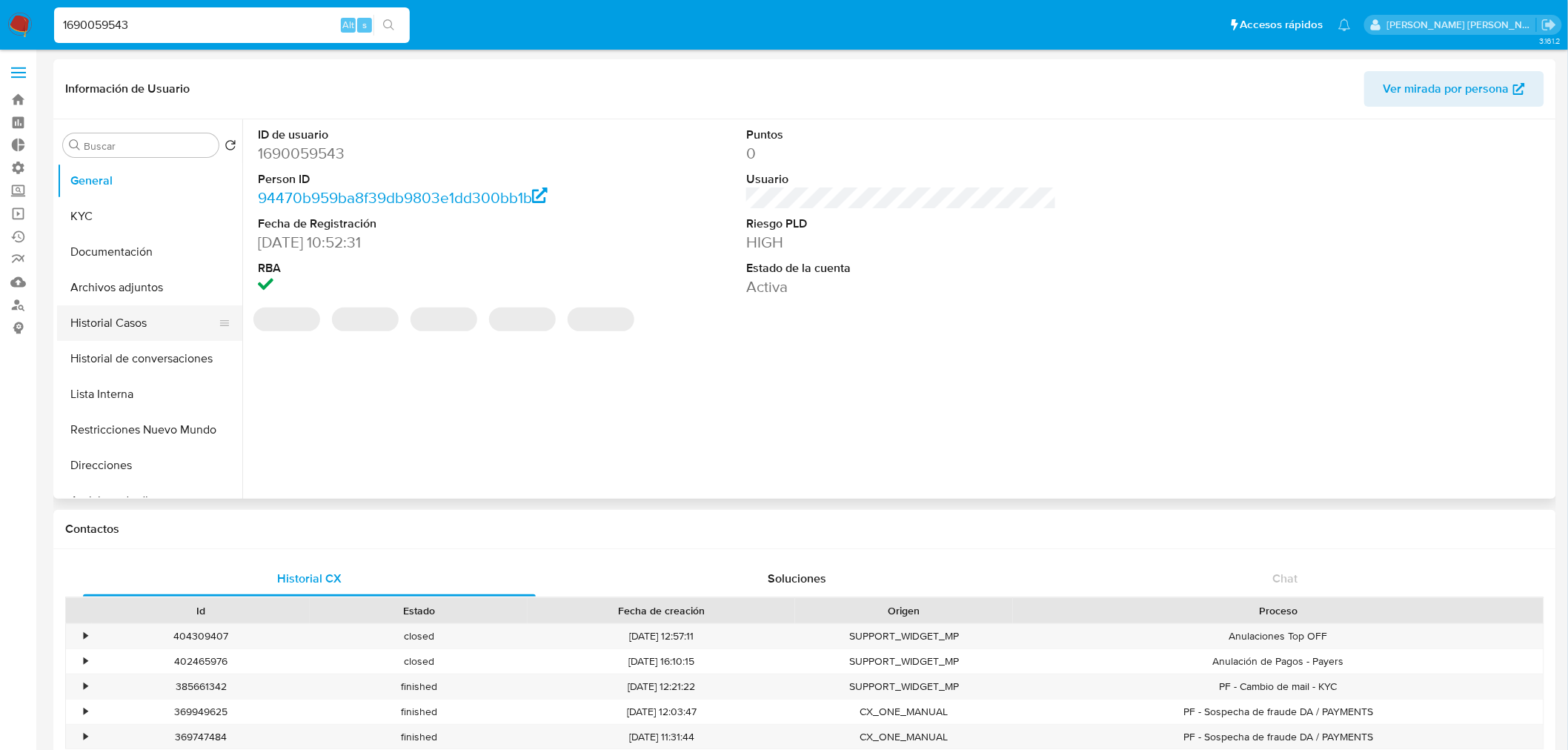
click at [149, 332] on button "Historial Casos" at bounding box center [144, 323] width 174 height 35
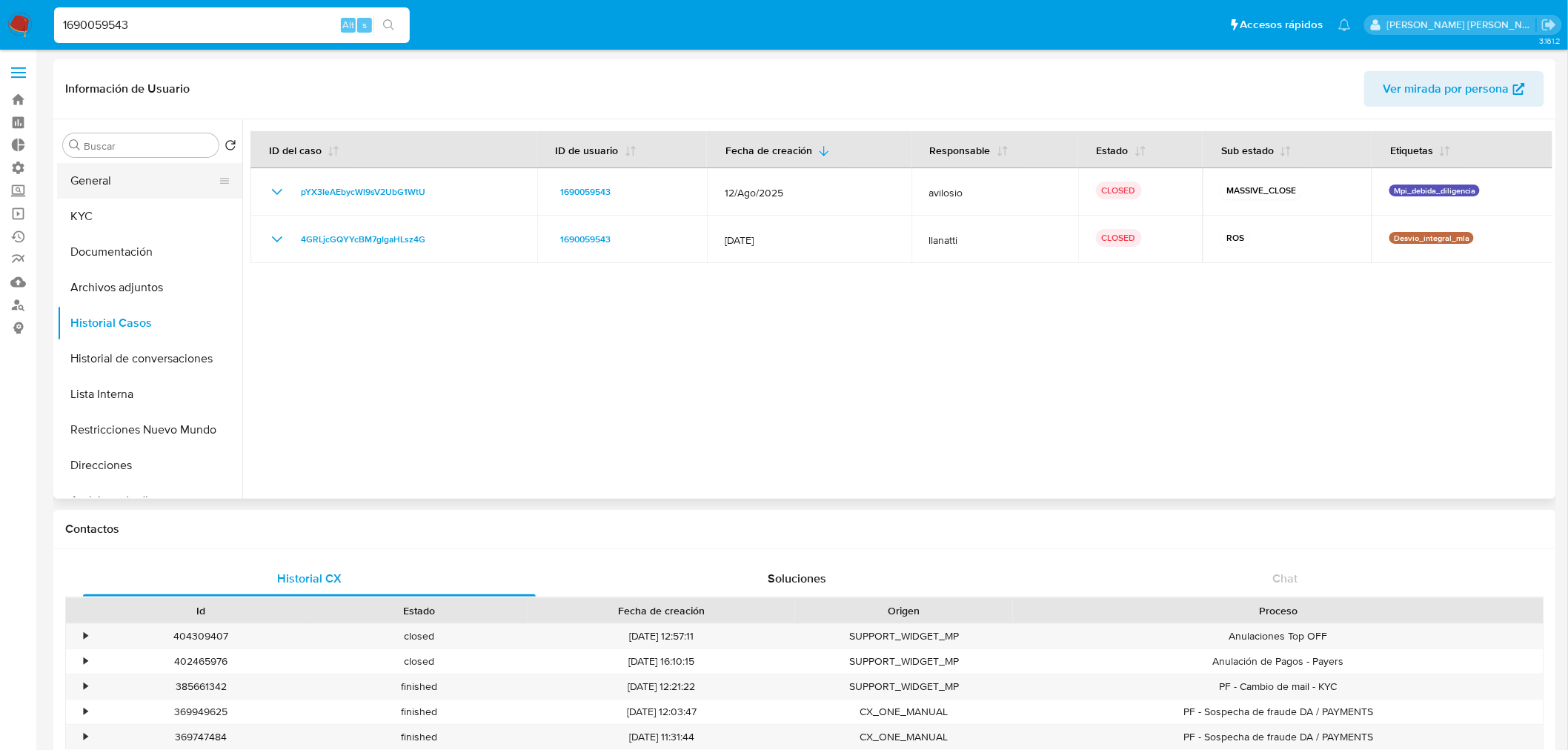
click at [120, 187] on button "General" at bounding box center [144, 181] width 174 height 35
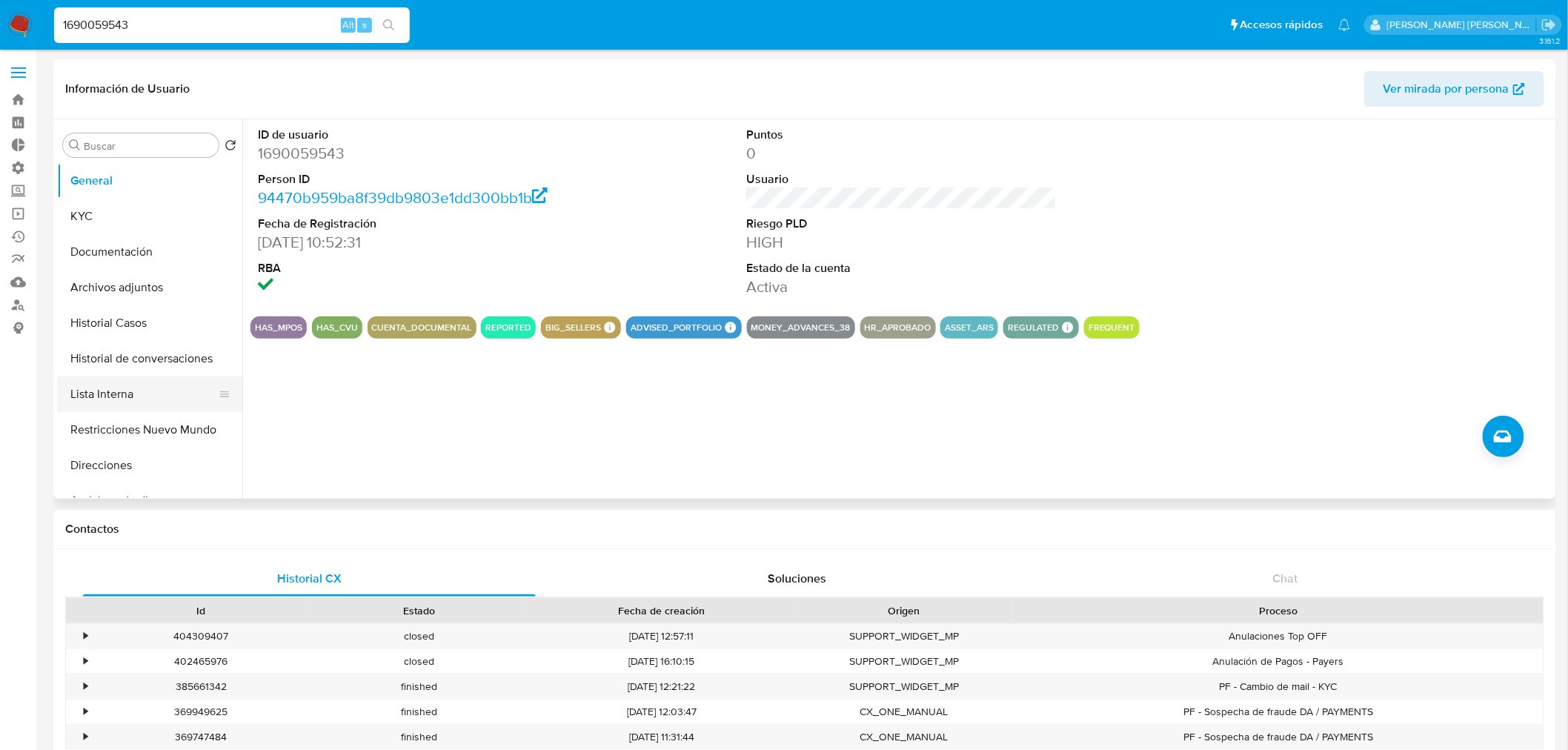
click at [142, 387] on button "Lista Interna" at bounding box center [144, 394] width 174 height 35
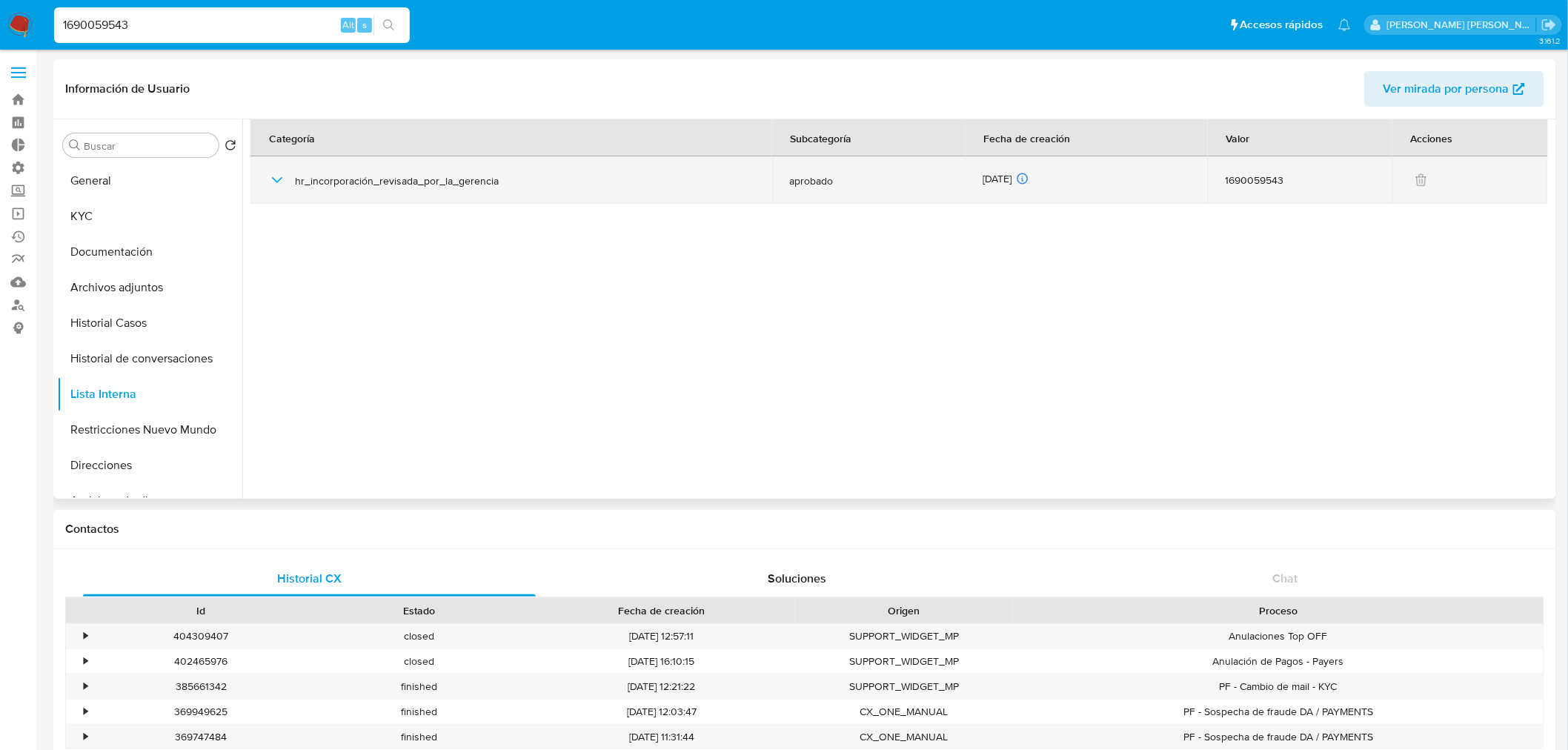
click at [455, 179] on span "hr_incorporación_revisada_por_la_gerencia" at bounding box center [525, 180] width 459 height 13
click at [283, 180] on icon "button" at bounding box center [276, 179] width 18 height 18
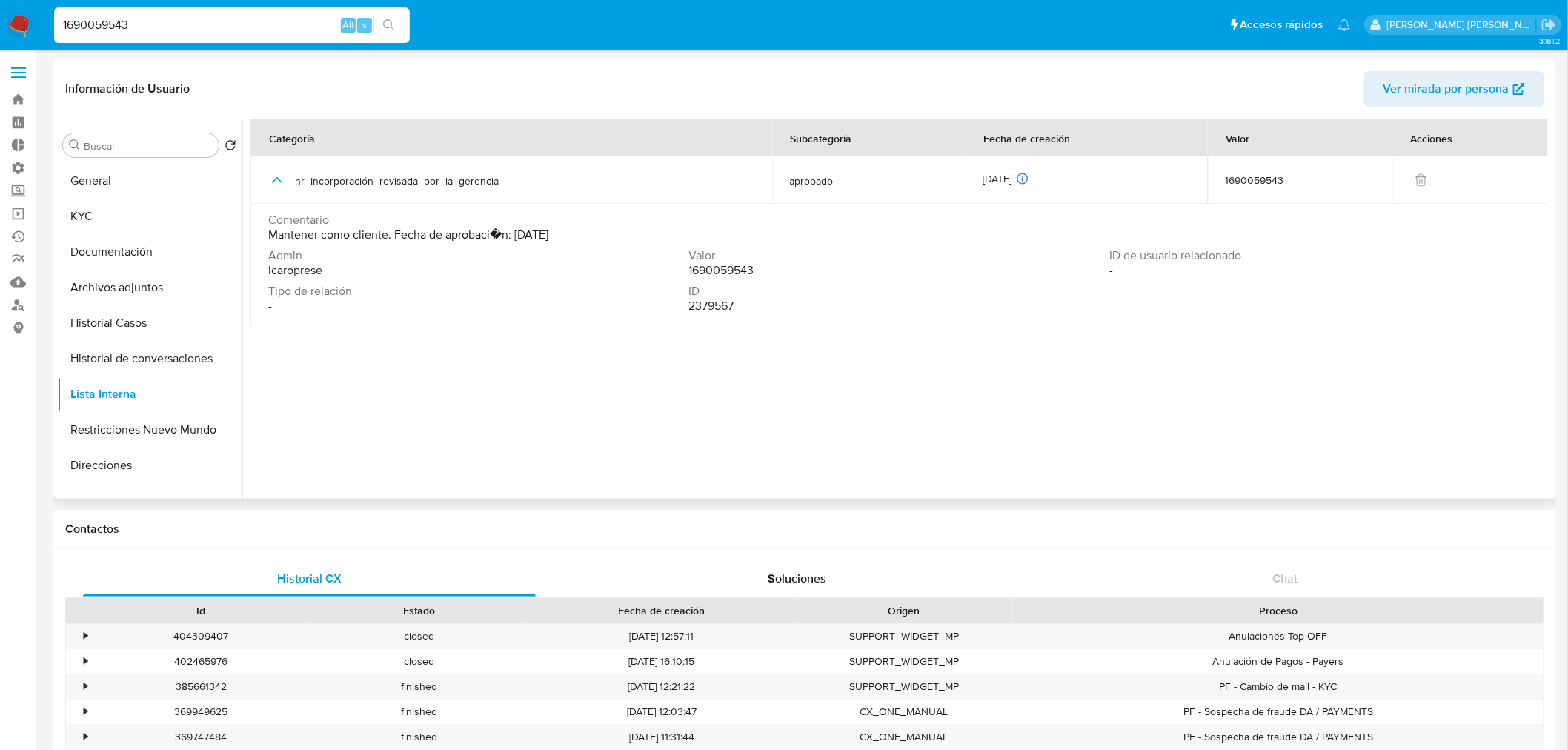
drag, startPoint x: 265, startPoint y: 237, endPoint x: 584, endPoint y: 233, distance: 319.0
click at [584, 233] on td "Comentario Mantener como cliente. Fecha de aprobaci�n: 25/08/2025 Admin lcaropr…" at bounding box center [898, 264] width 1297 height 121
click at [584, 233] on div "Comentario Mantener como cliente. Fecha de aprobaci�n: 25/08/2025" at bounding box center [898, 228] width 1262 height 30
click at [548, 228] on span "Mantener como cliente. Fecha de aprobaci�n: 25/08/2025" at bounding box center [408, 235] width 280 height 15
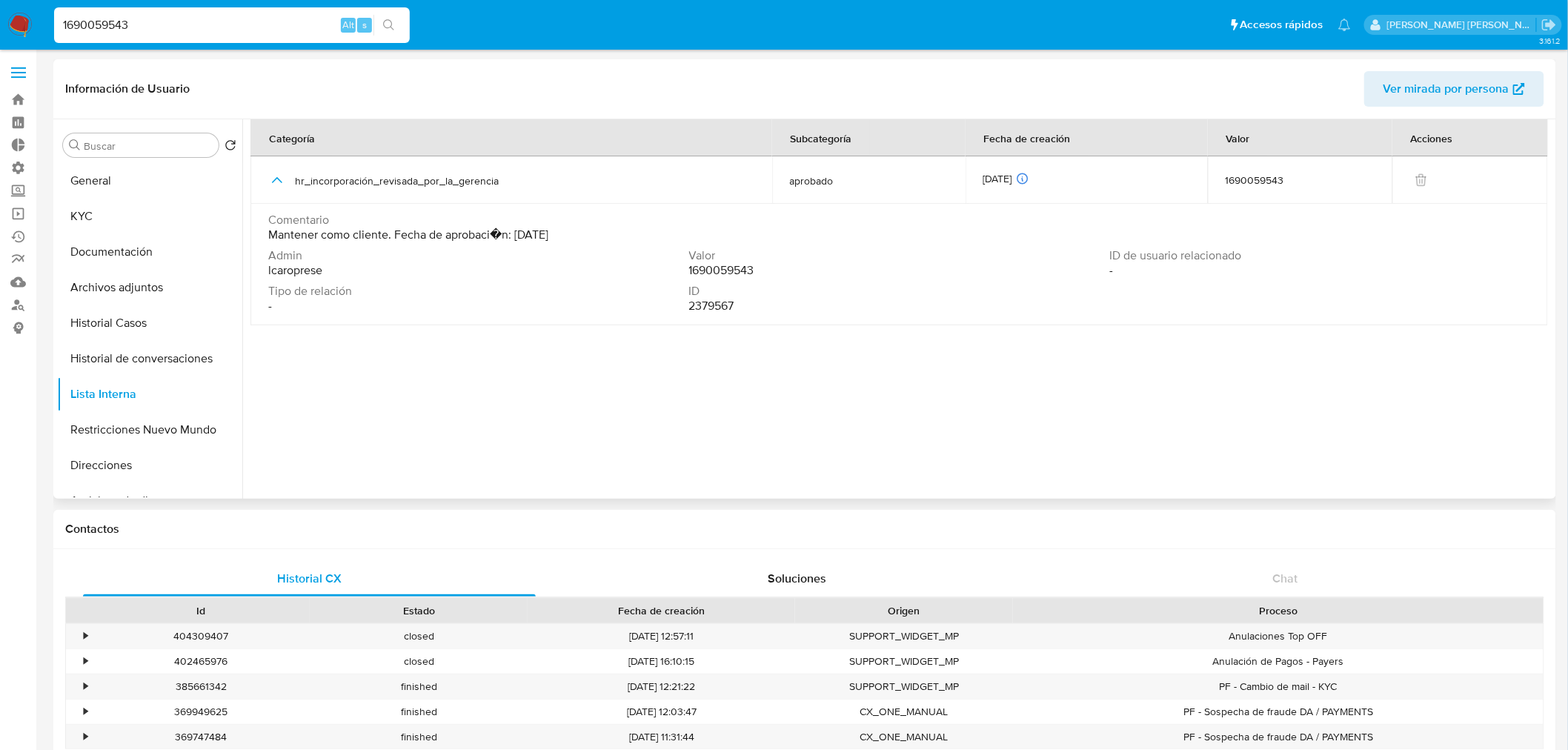
click at [548, 228] on span "Mantener como cliente. Fecha de aprobaci�n: 25/08/2025" at bounding box center [408, 235] width 280 height 15
click at [187, 17] on input "1690059543" at bounding box center [232, 25] width 356 height 20
paste input "488810571"
type input "488810571"
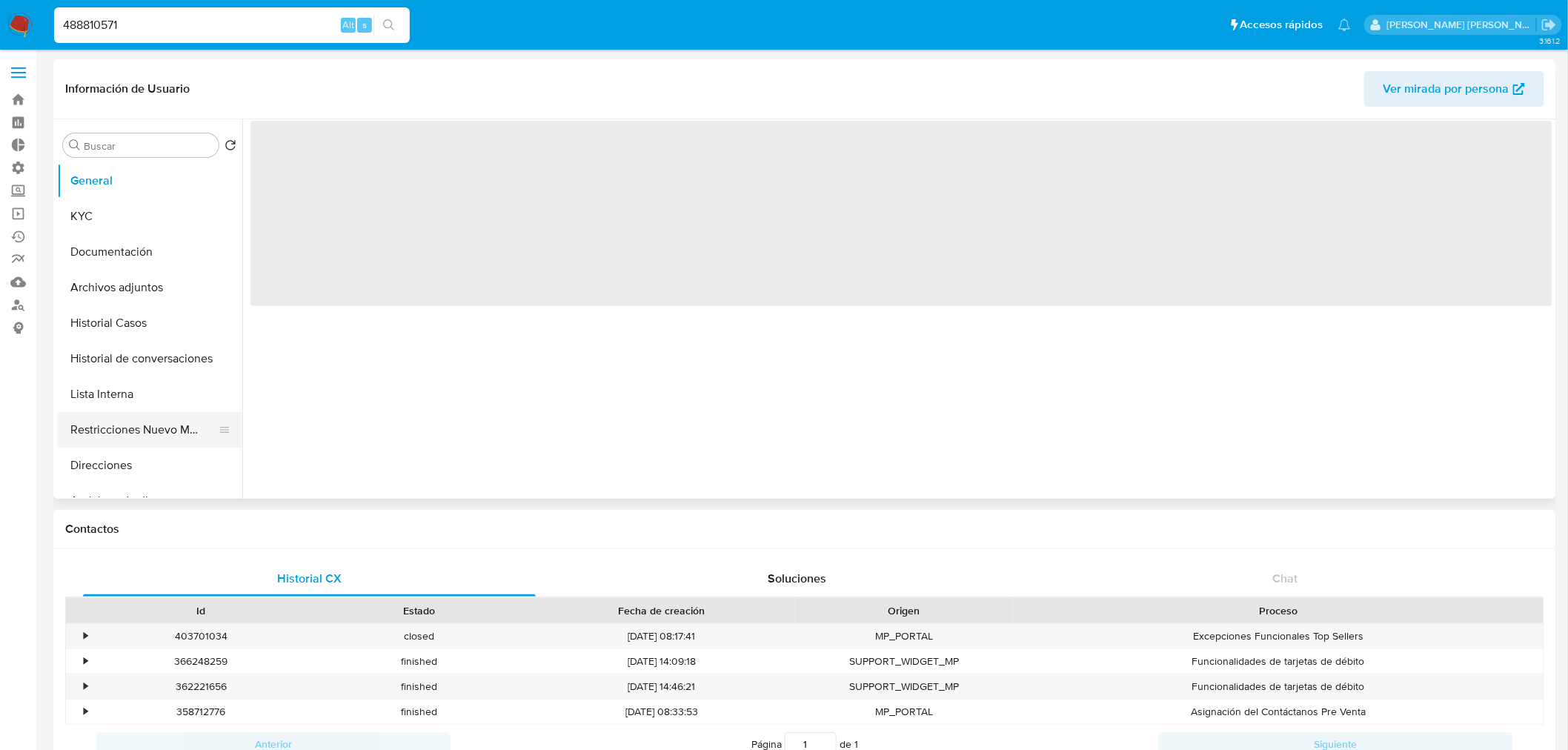
click at [156, 438] on button "Restricciones Nuevo Mundo" at bounding box center [144, 430] width 174 height 35
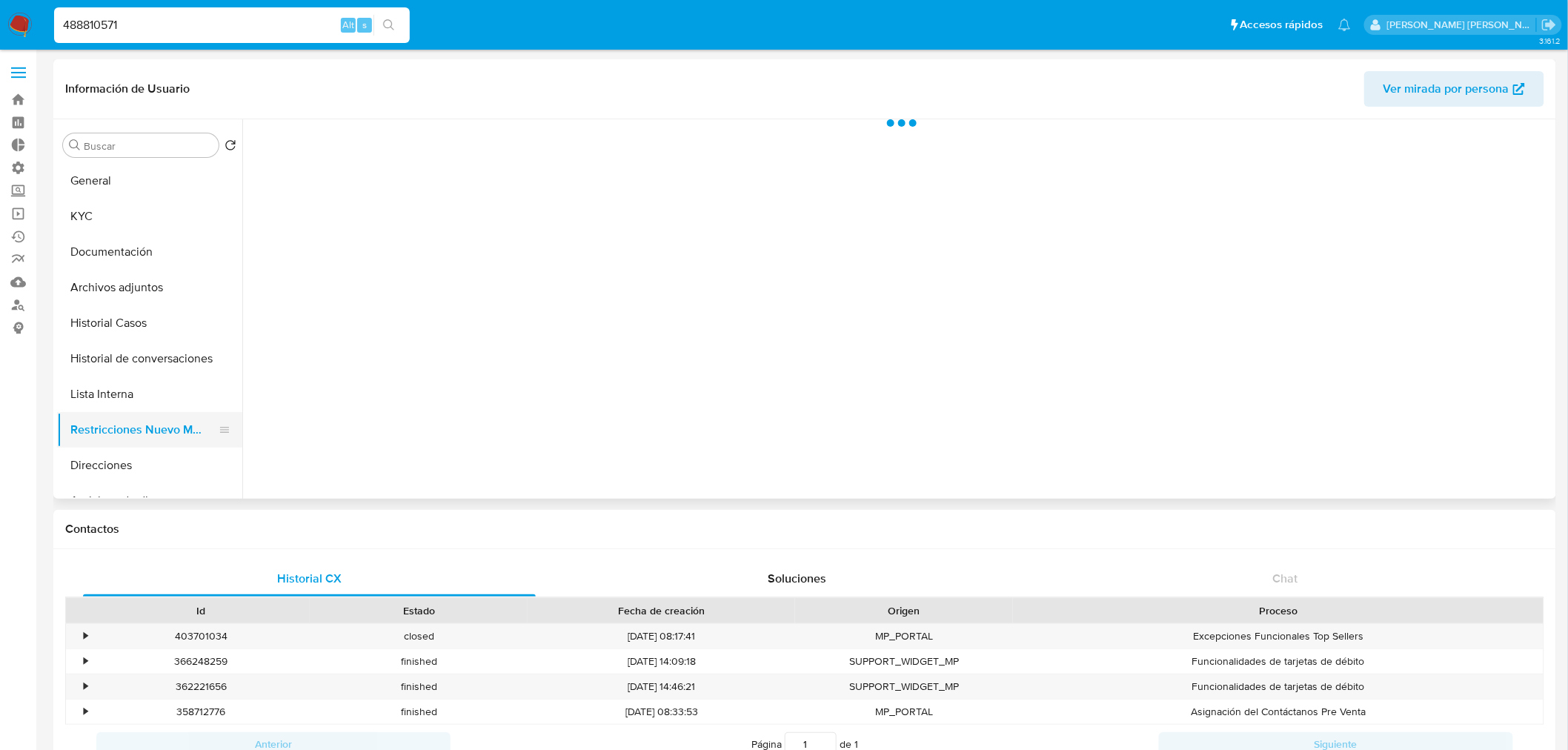
select select "10"
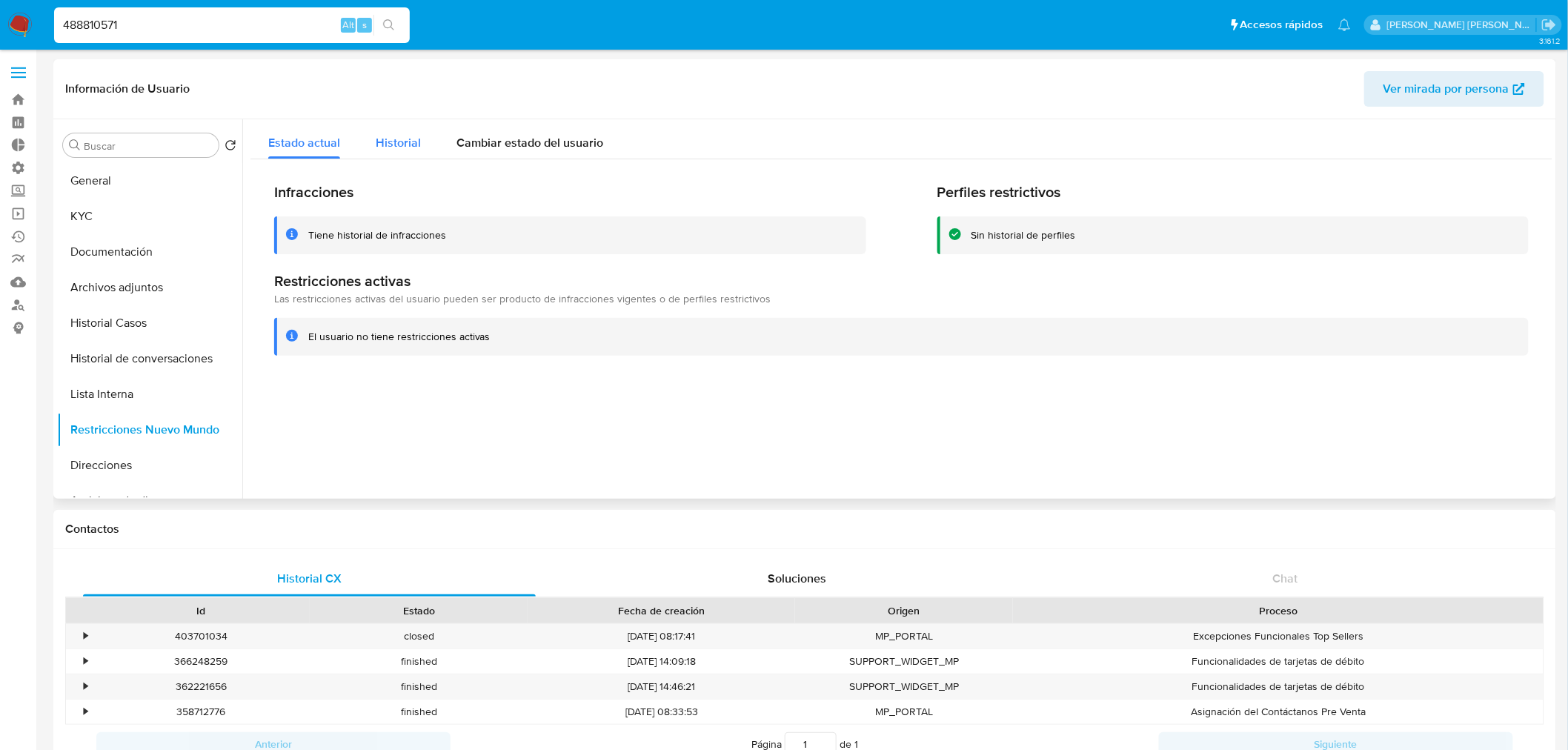
click at [391, 156] on div "Historial" at bounding box center [398, 139] width 45 height 39
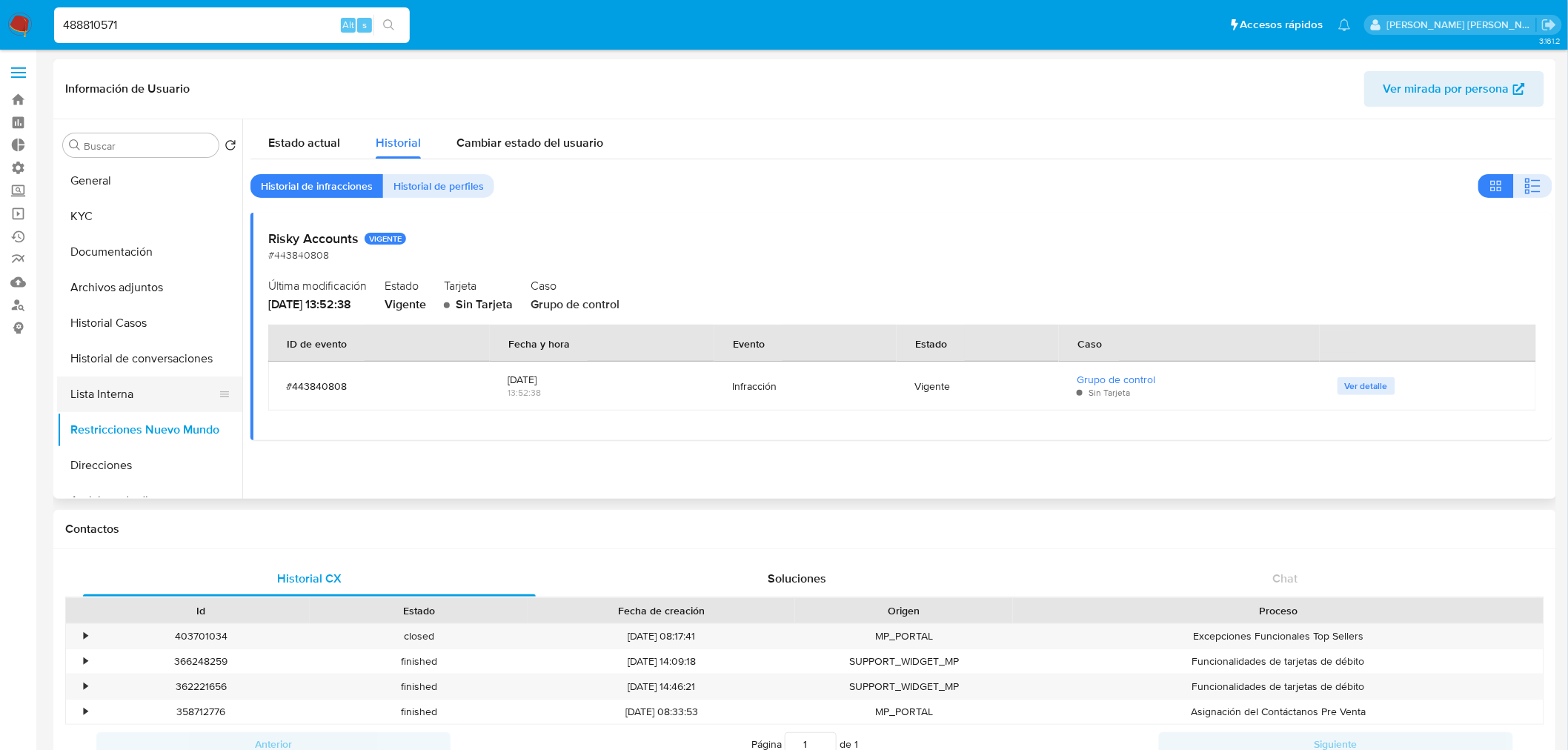
click at [114, 396] on button "Lista Interna" at bounding box center [144, 394] width 174 height 35
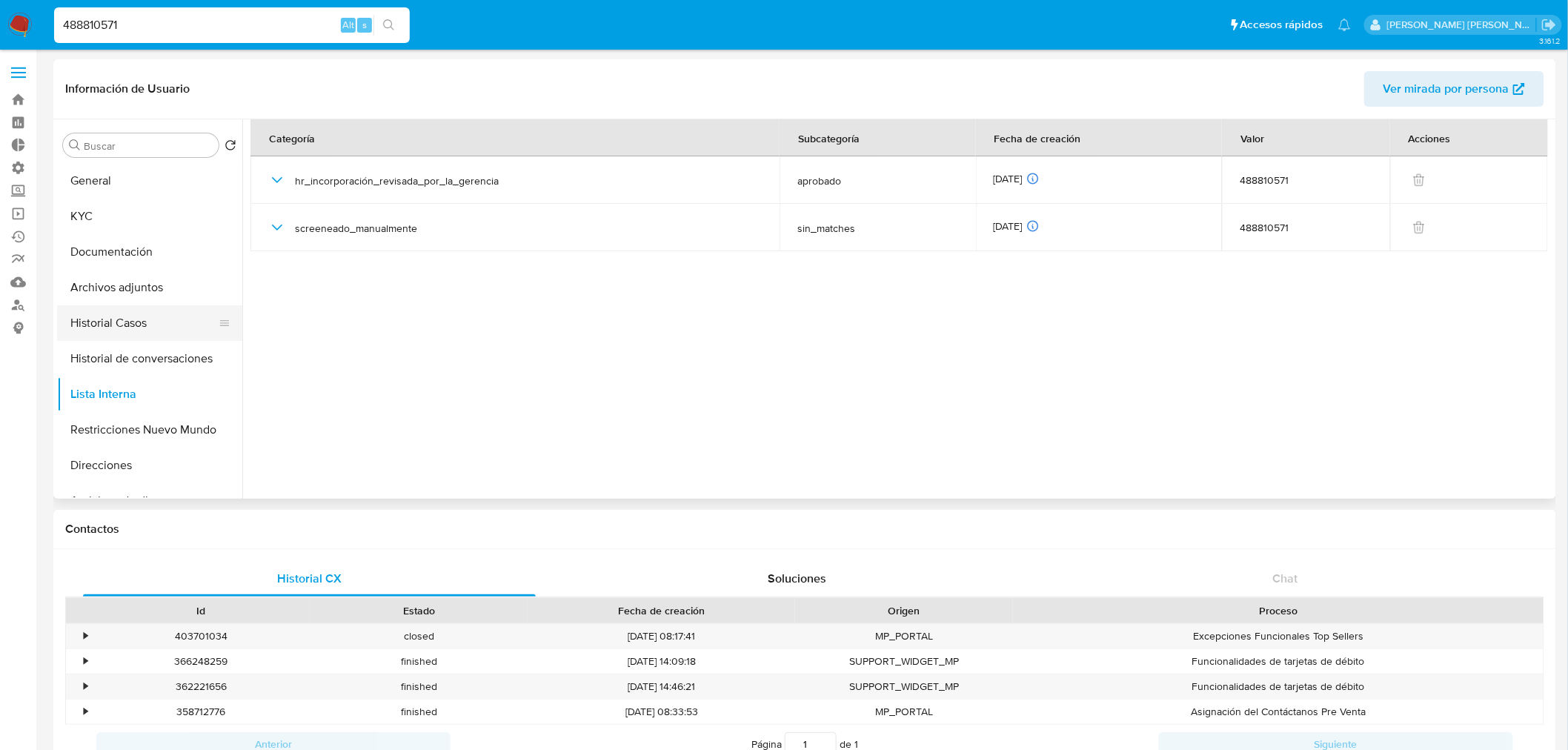
click at [128, 322] on button "Historial Casos" at bounding box center [144, 323] width 174 height 35
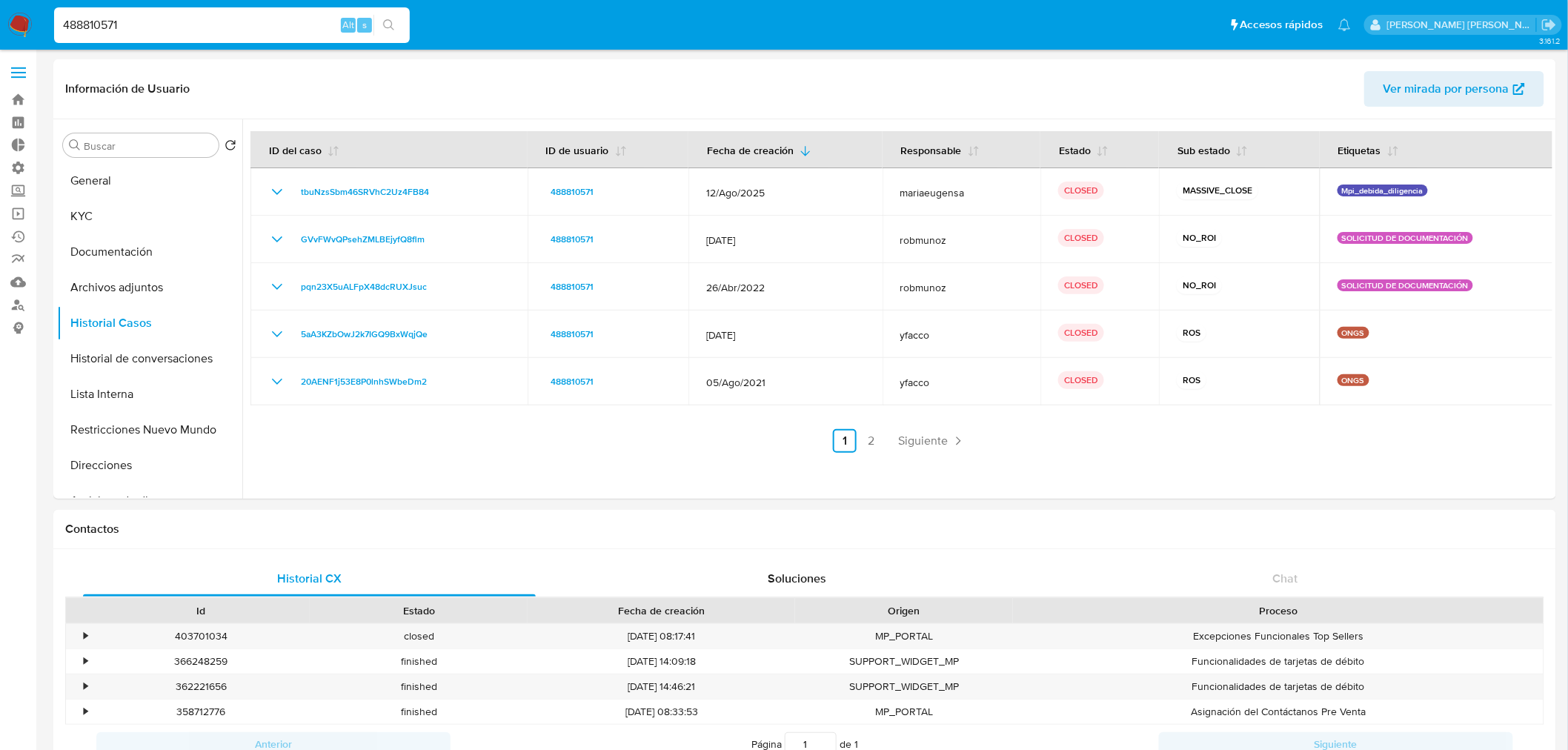
click at [175, 32] on input "488810571" at bounding box center [232, 25] width 356 height 20
click at [176, 32] on input "488810571" at bounding box center [232, 25] width 356 height 20
paste input "62212427"
type input "62212427"
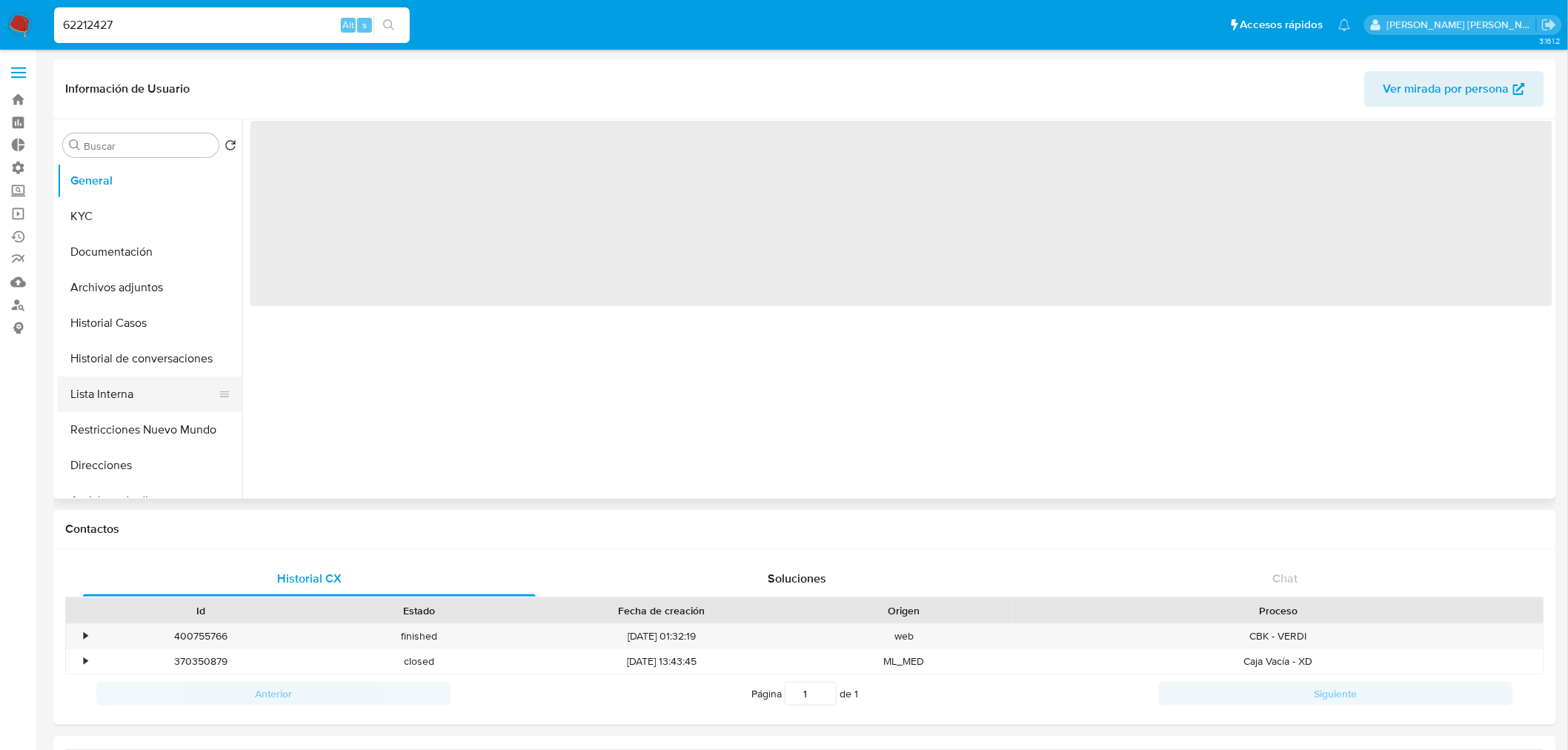
select select "10"
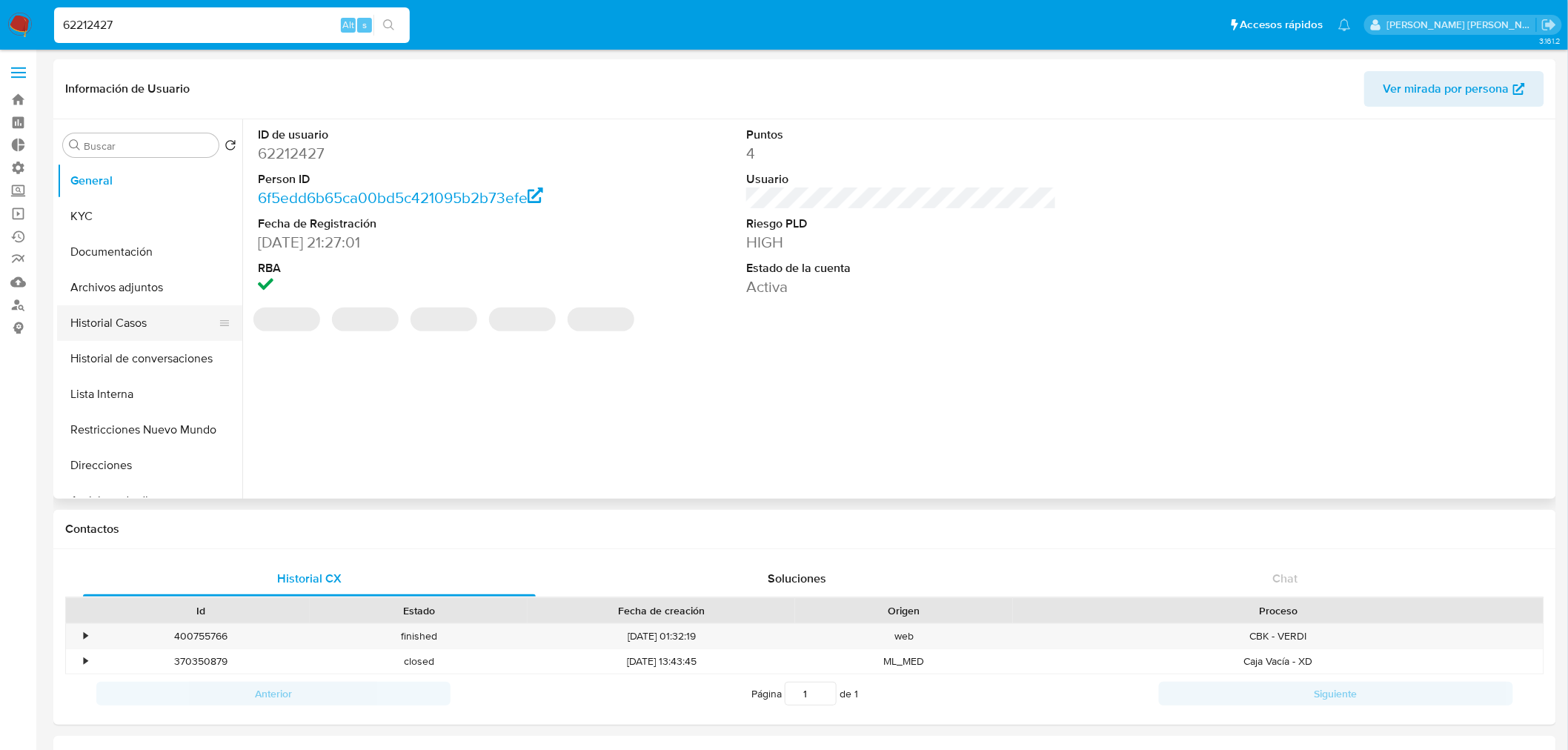
click at [134, 338] on button "Historial Casos" at bounding box center [144, 323] width 174 height 35
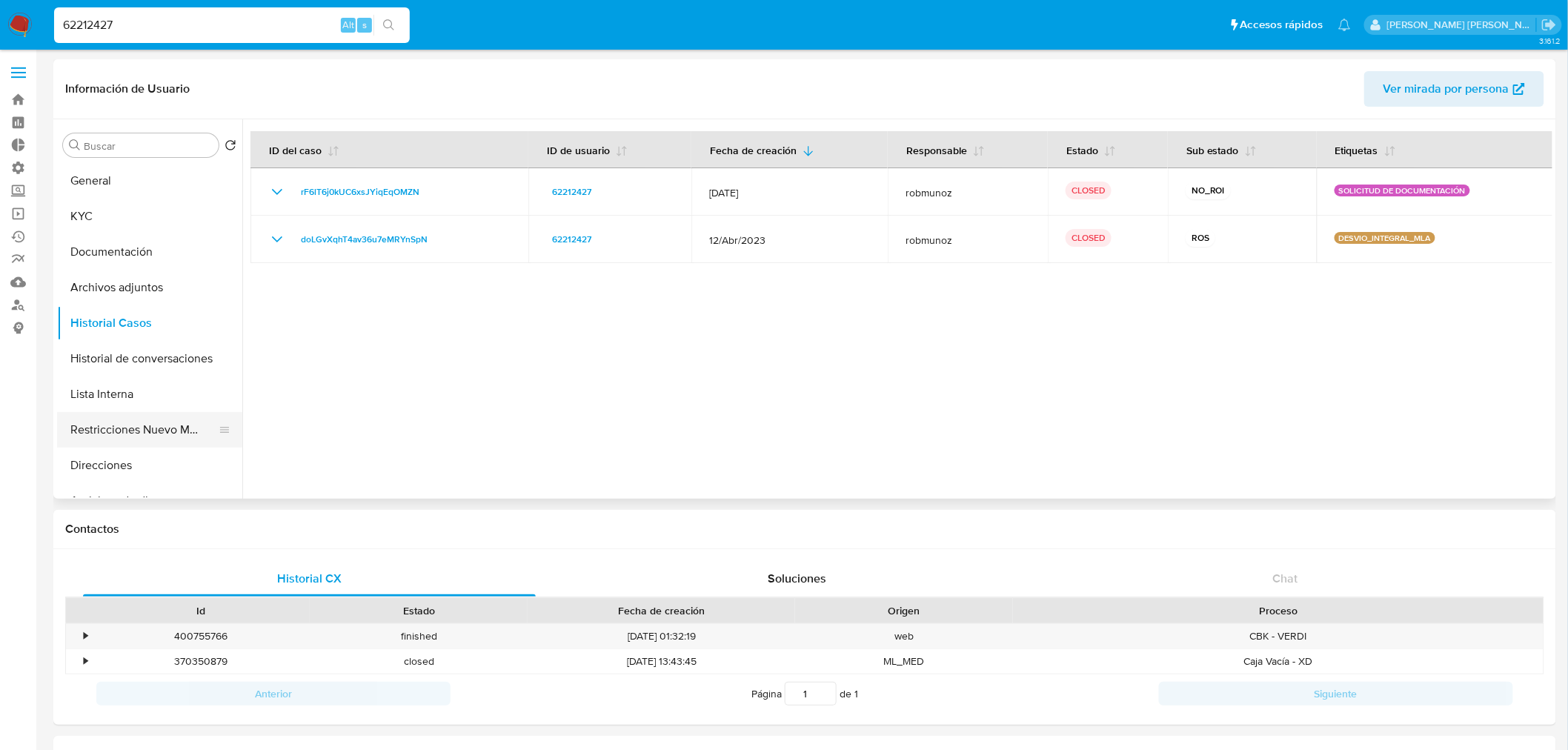
click at [138, 424] on button "Restricciones Nuevo Mundo" at bounding box center [144, 430] width 174 height 35
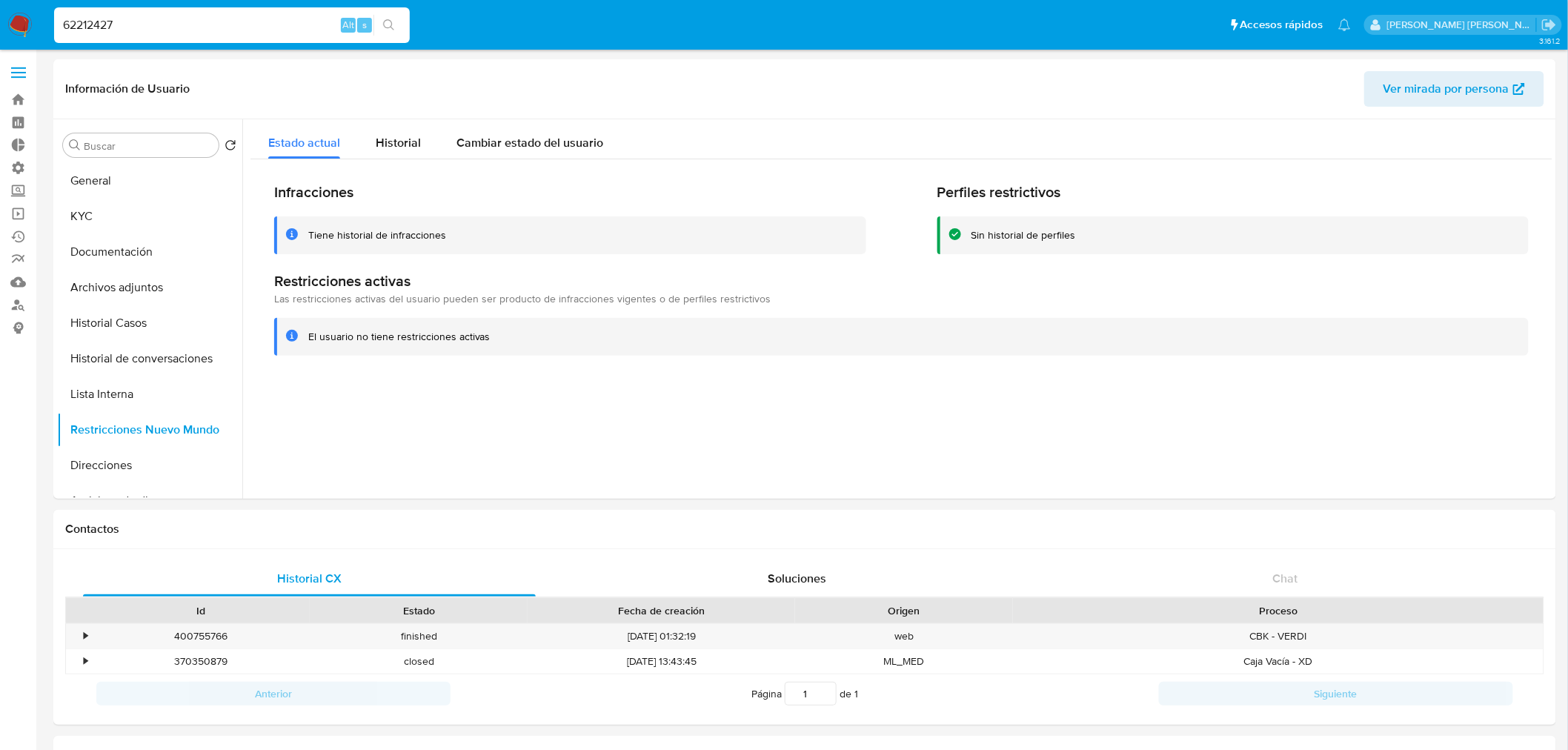
click at [189, 16] on input "62212427" at bounding box center [232, 25] width 356 height 20
paste input "207637914"
type input "207637914"
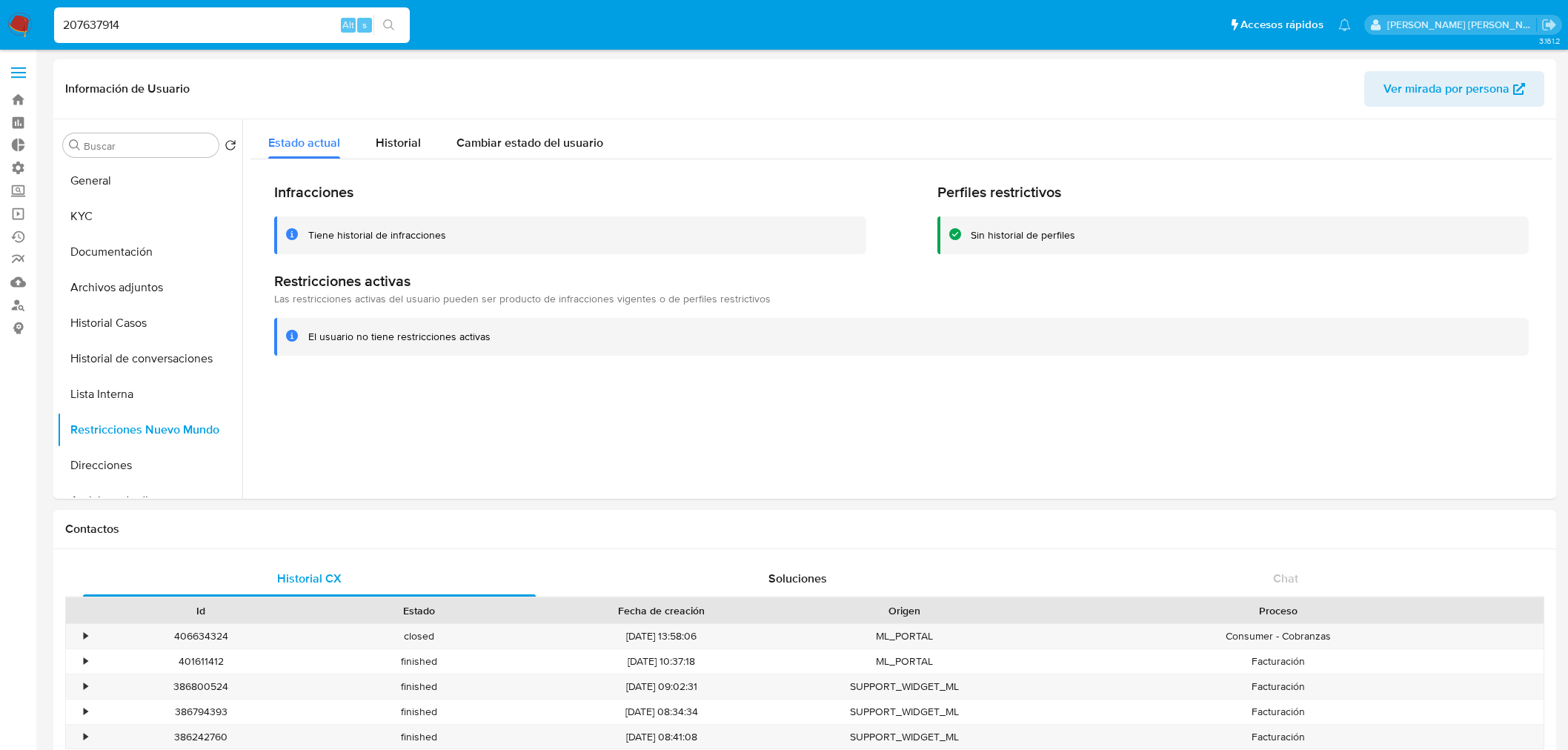
select select "10"
click at [137, 314] on button "Historial Casos" at bounding box center [144, 323] width 174 height 35
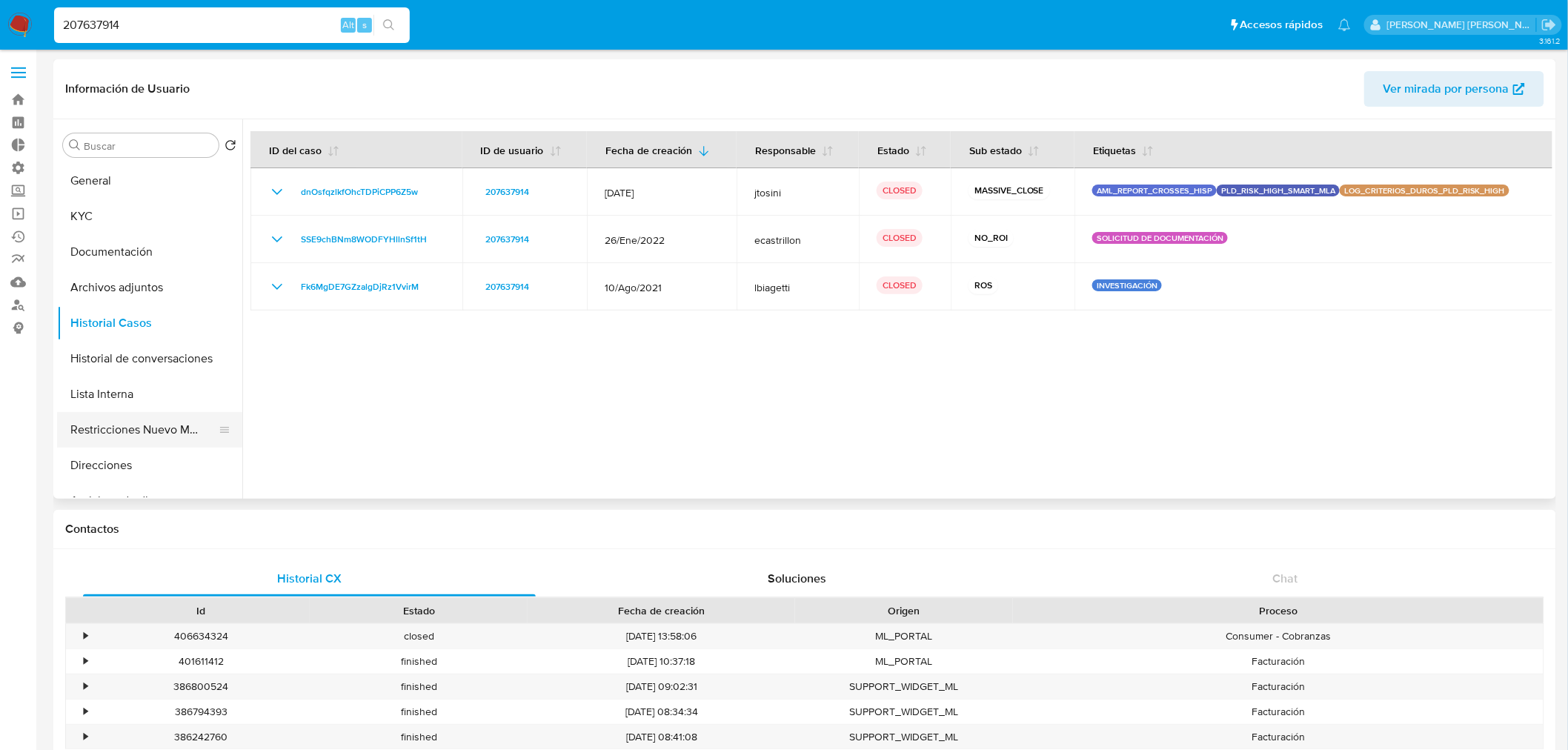
click at [161, 432] on button "Restricciones Nuevo Mundo" at bounding box center [144, 430] width 174 height 35
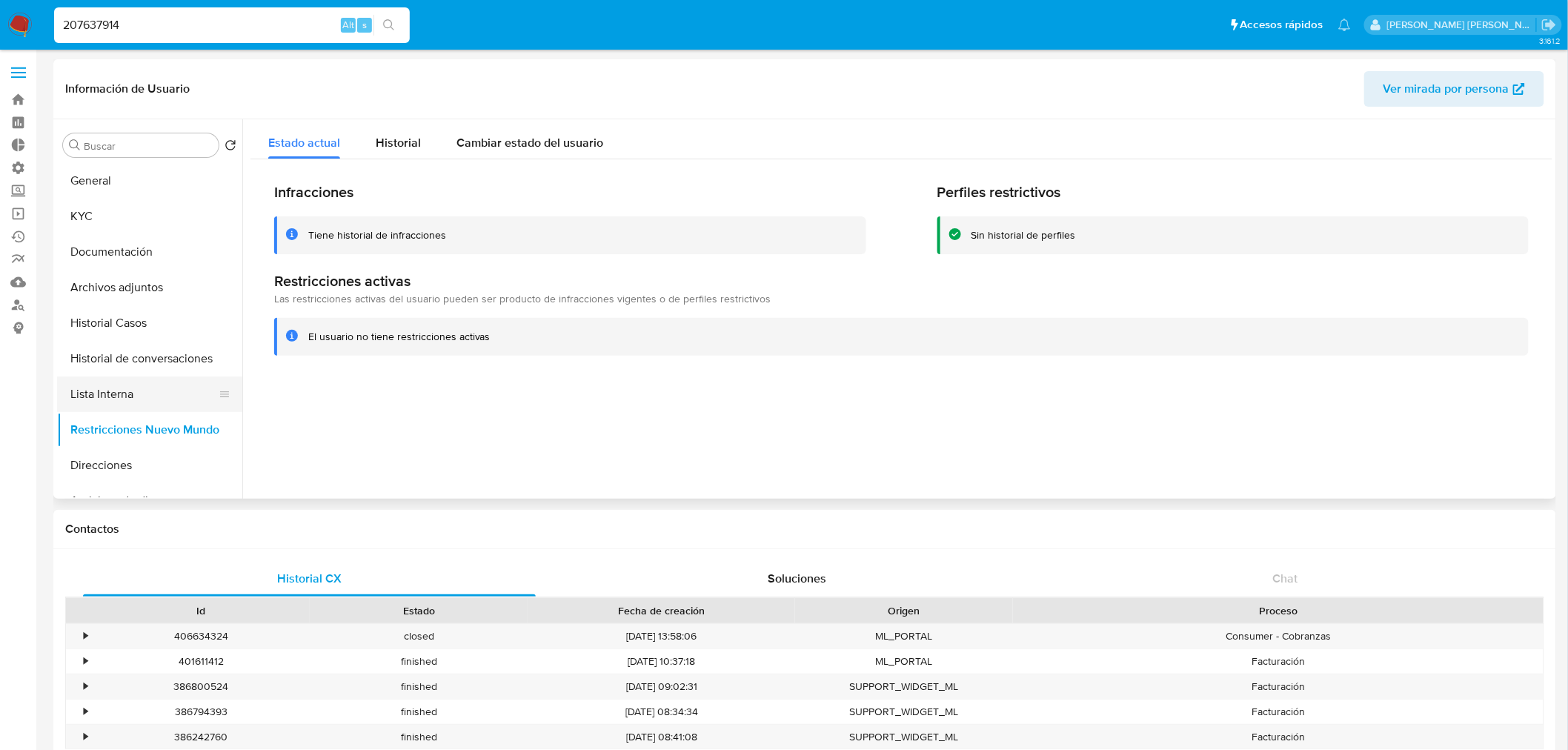
click at [142, 386] on button "Lista Interna" at bounding box center [144, 394] width 174 height 35
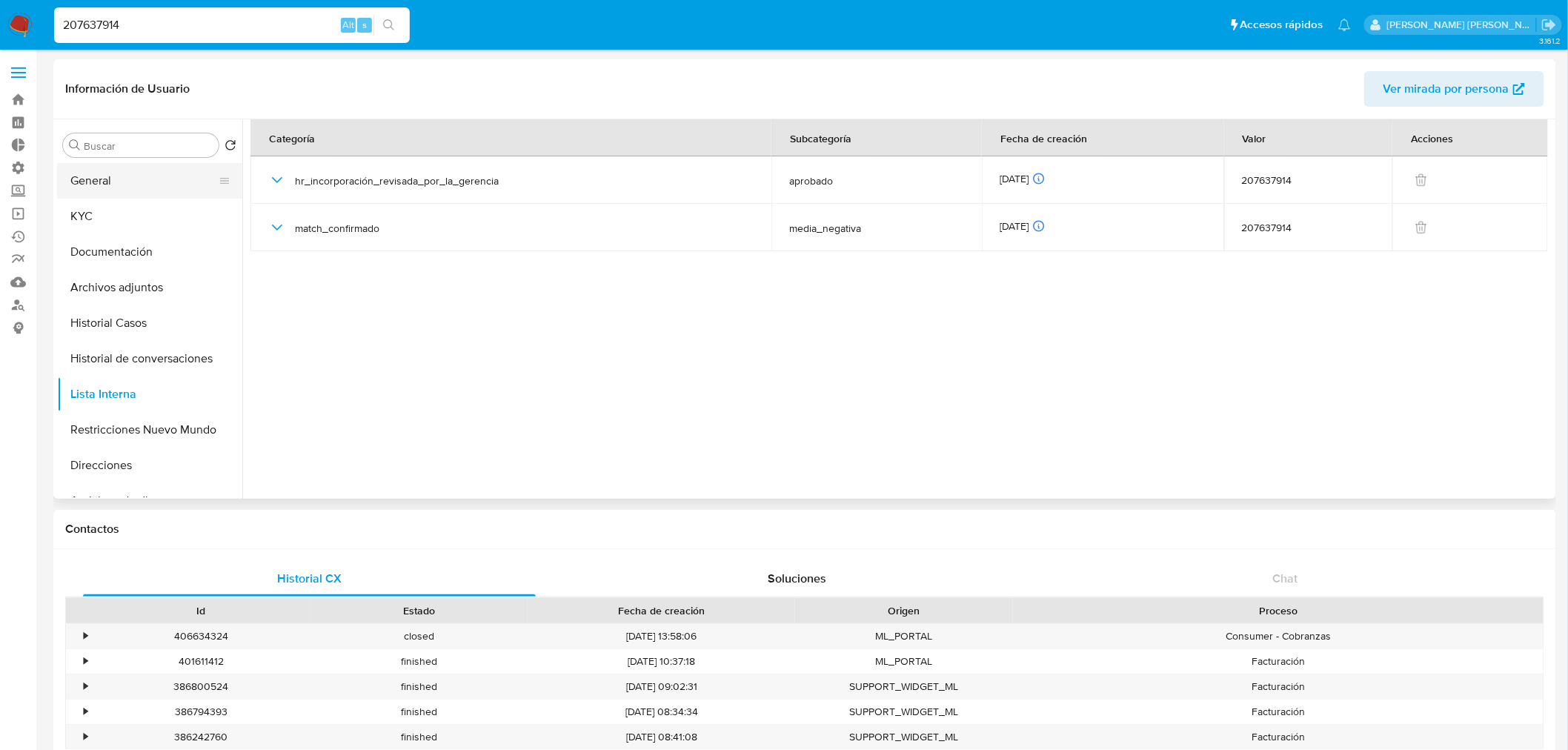
click at [119, 179] on button "General" at bounding box center [144, 181] width 174 height 35
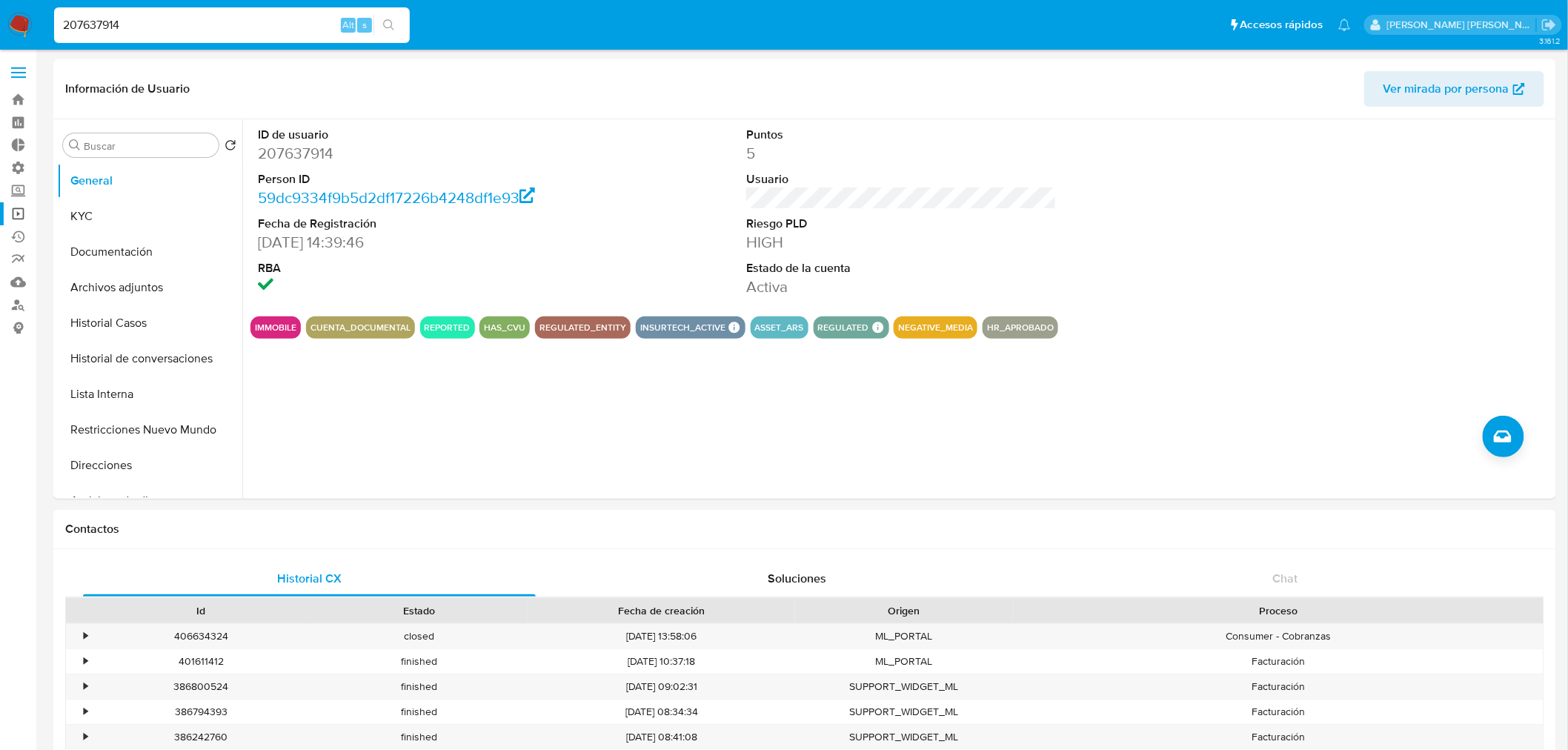
click at [19, 204] on link "Operaciones masivas" at bounding box center [88, 214] width 177 height 23
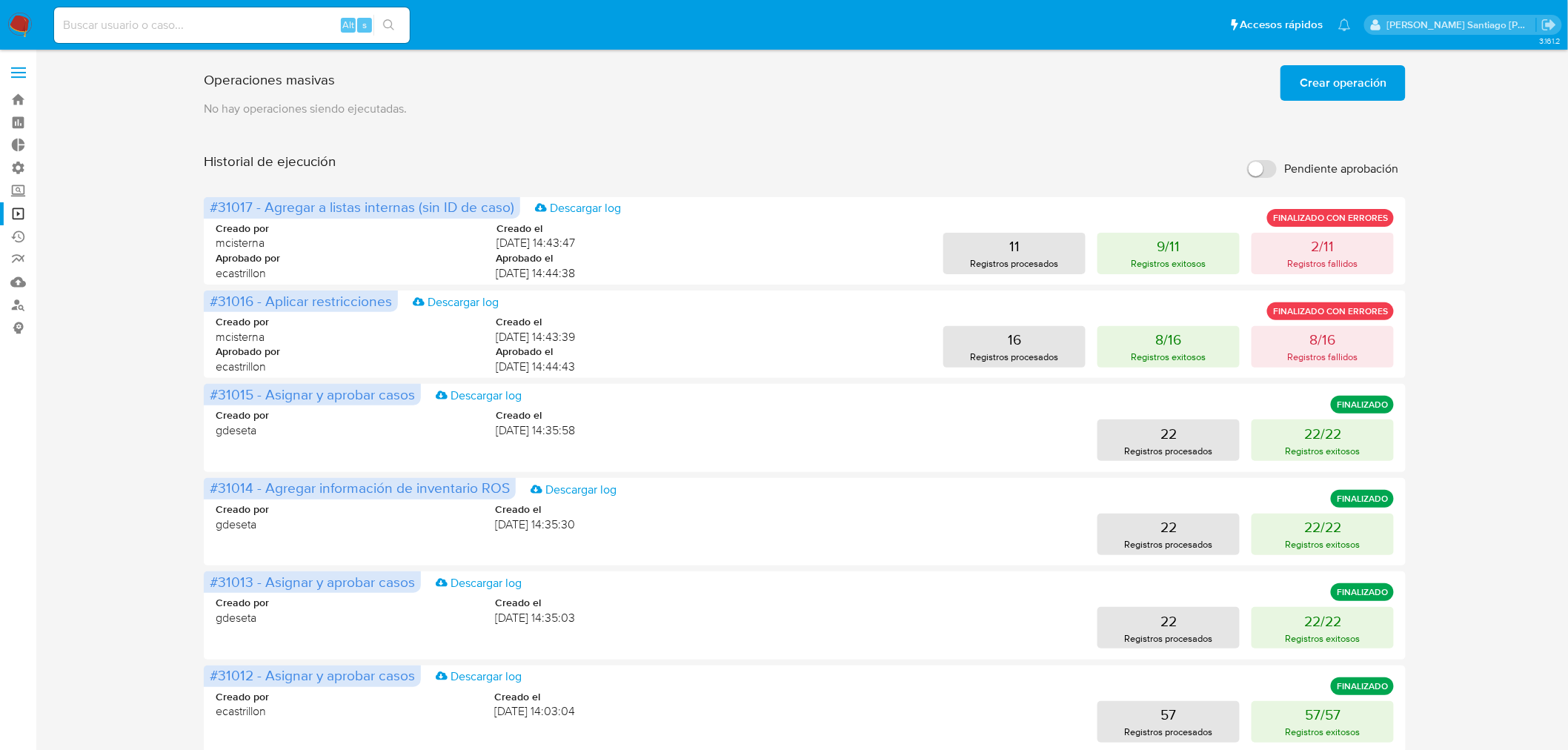
click at [1375, 84] on span "Crear operación" at bounding box center [1343, 82] width 87 height 33
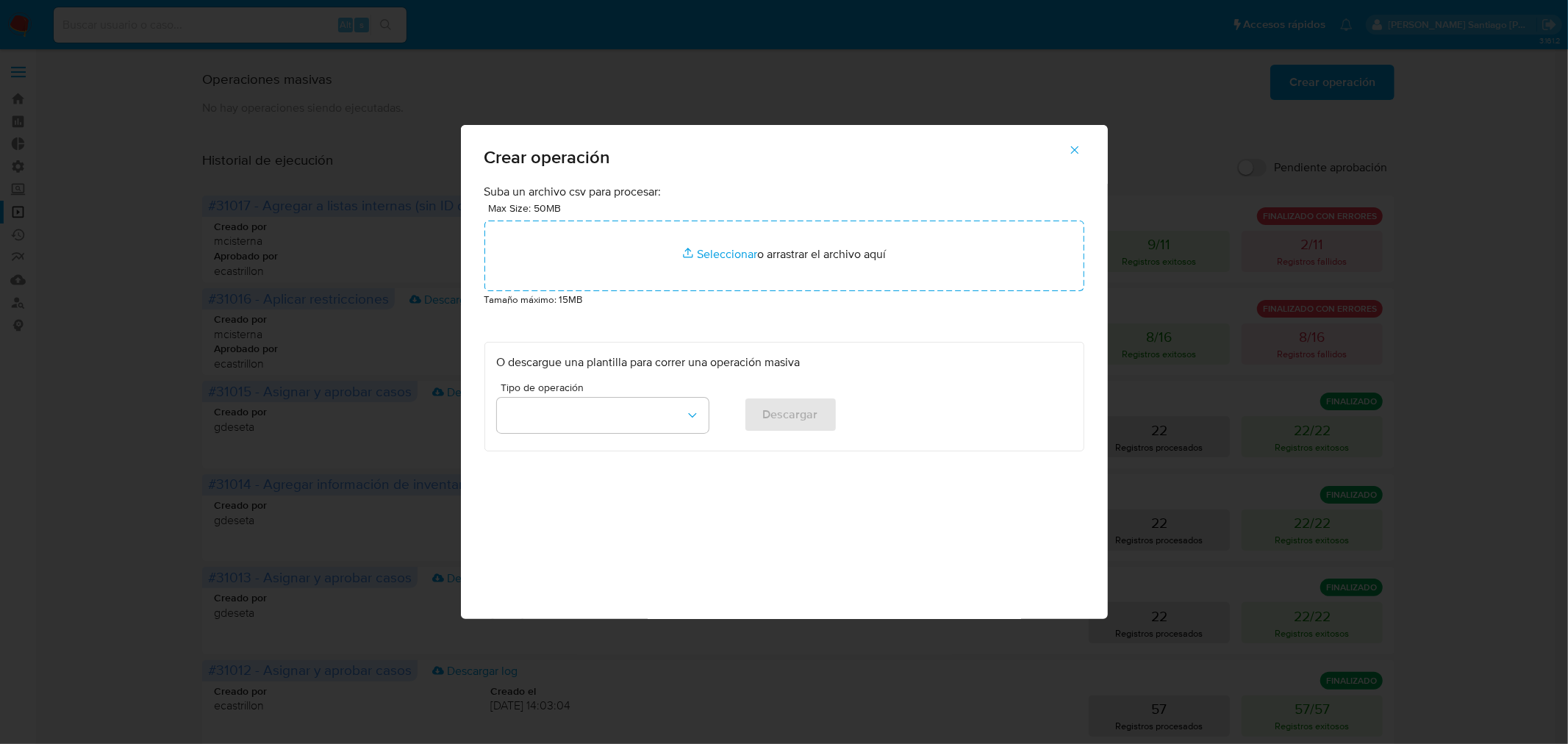
click at [791, 213] on div "Max Size: 50MB Seleccionar archivos Seleccionar o arrastrar el archivo aquí" at bounding box center [784, 246] width 600 height 91
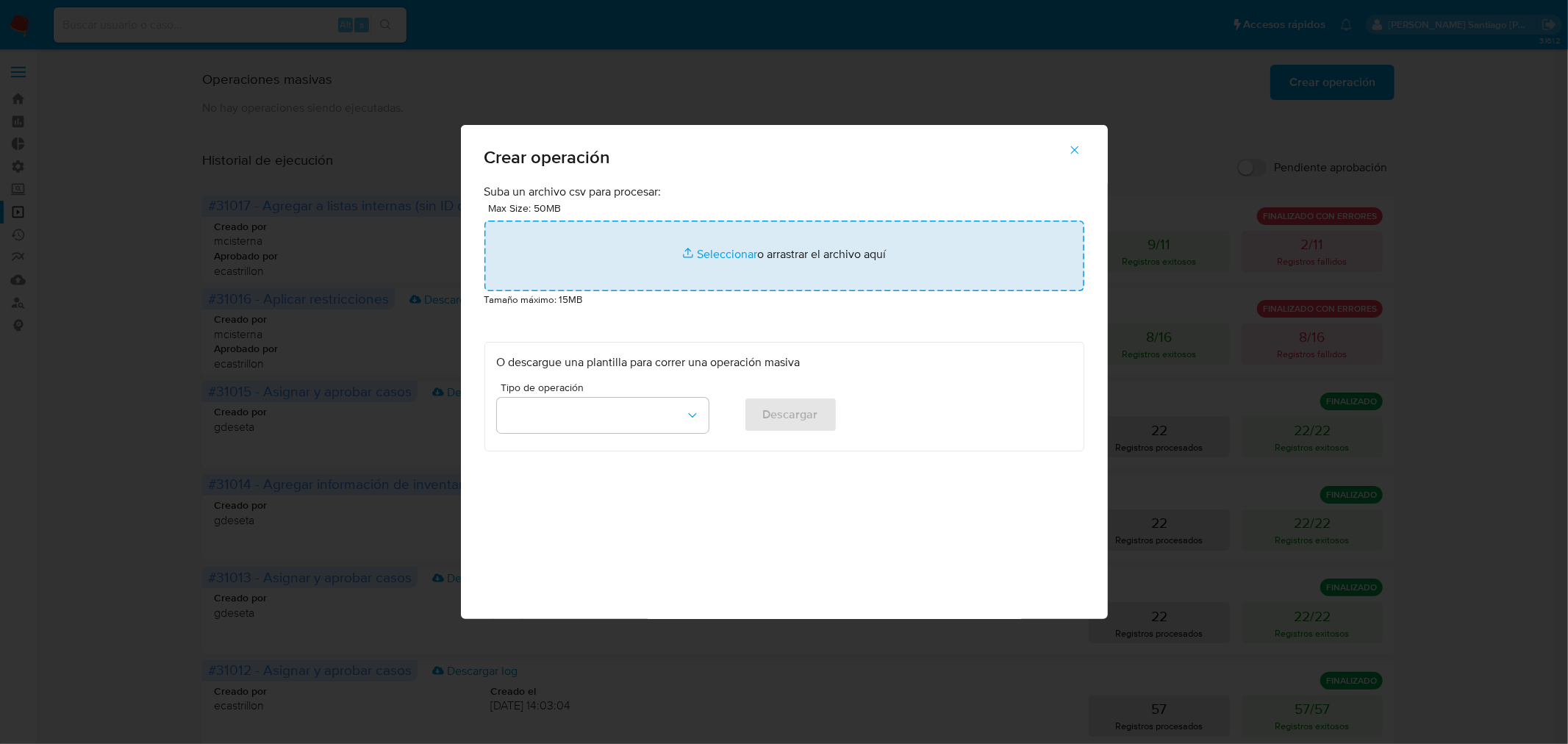
click at [809, 247] on input "file" at bounding box center [784, 256] width 600 height 70
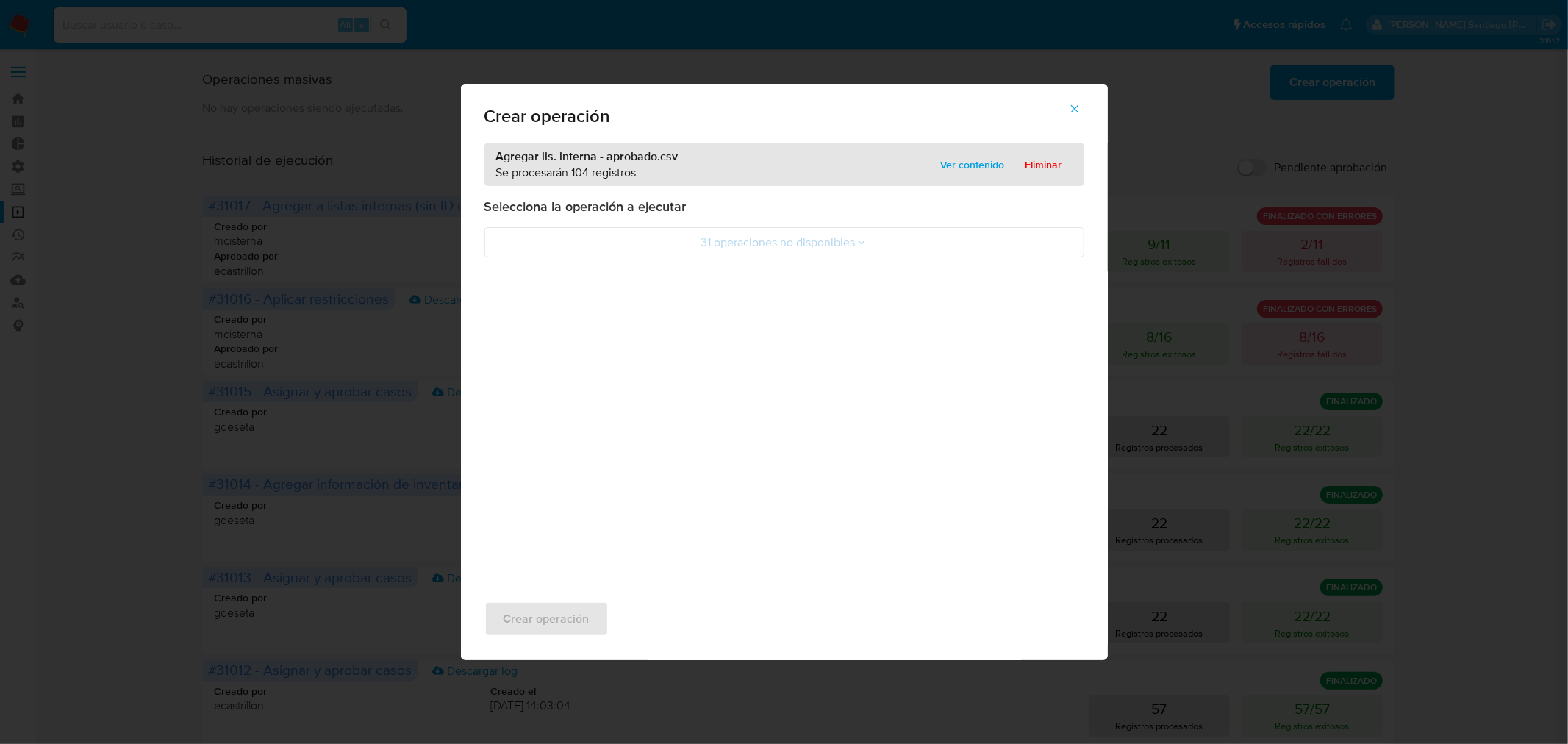
drag, startPoint x: 809, startPoint y: 247, endPoint x: 692, endPoint y: 429, distance: 216.4
click at [692, 429] on div "Agregar lis. interna - aprobado.csv Se procesarán 104 registros Ver contenido E…" at bounding box center [784, 360] width 647 height 435
click at [957, 162] on span "Ver contenido" at bounding box center [972, 165] width 64 height 20
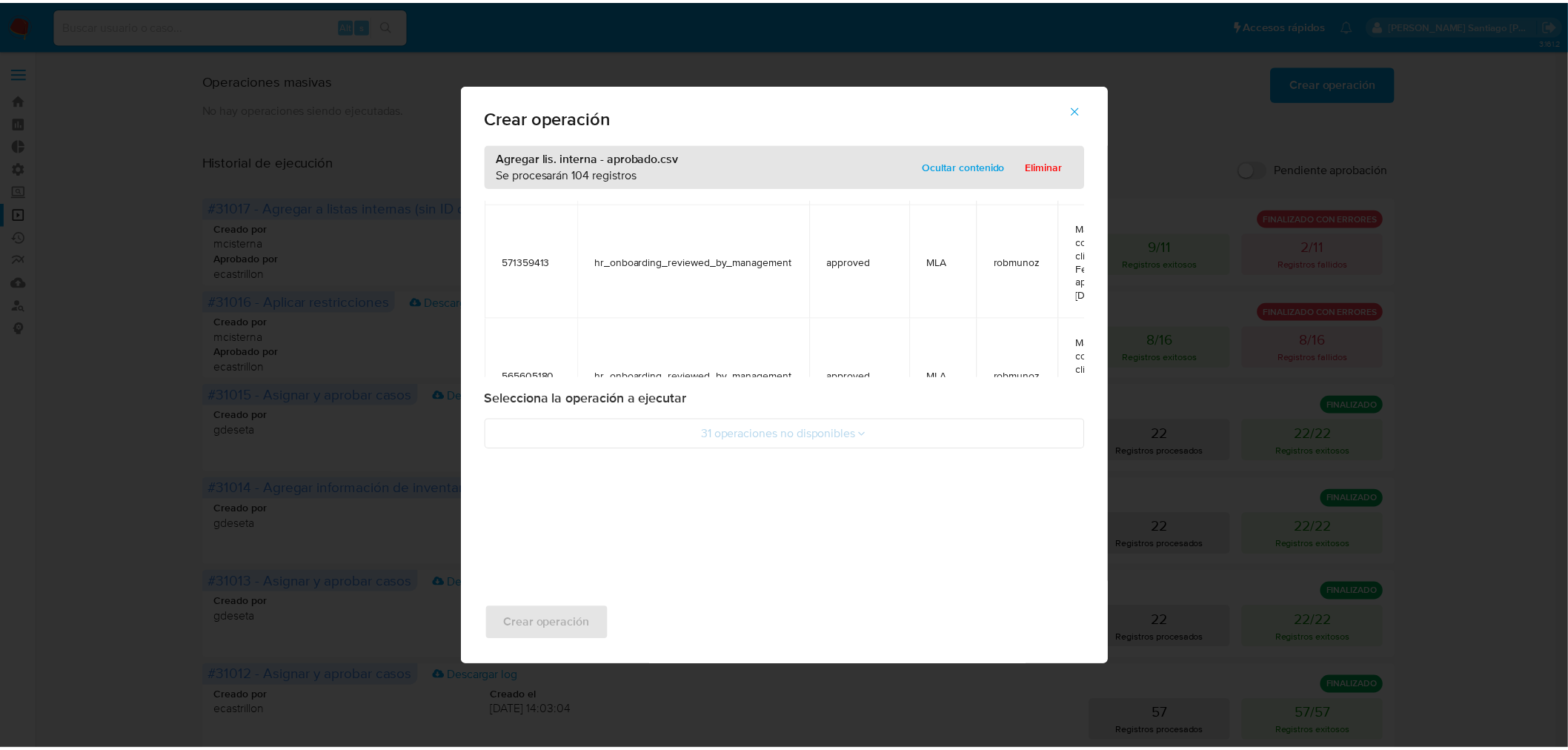
scroll to position [329, 0]
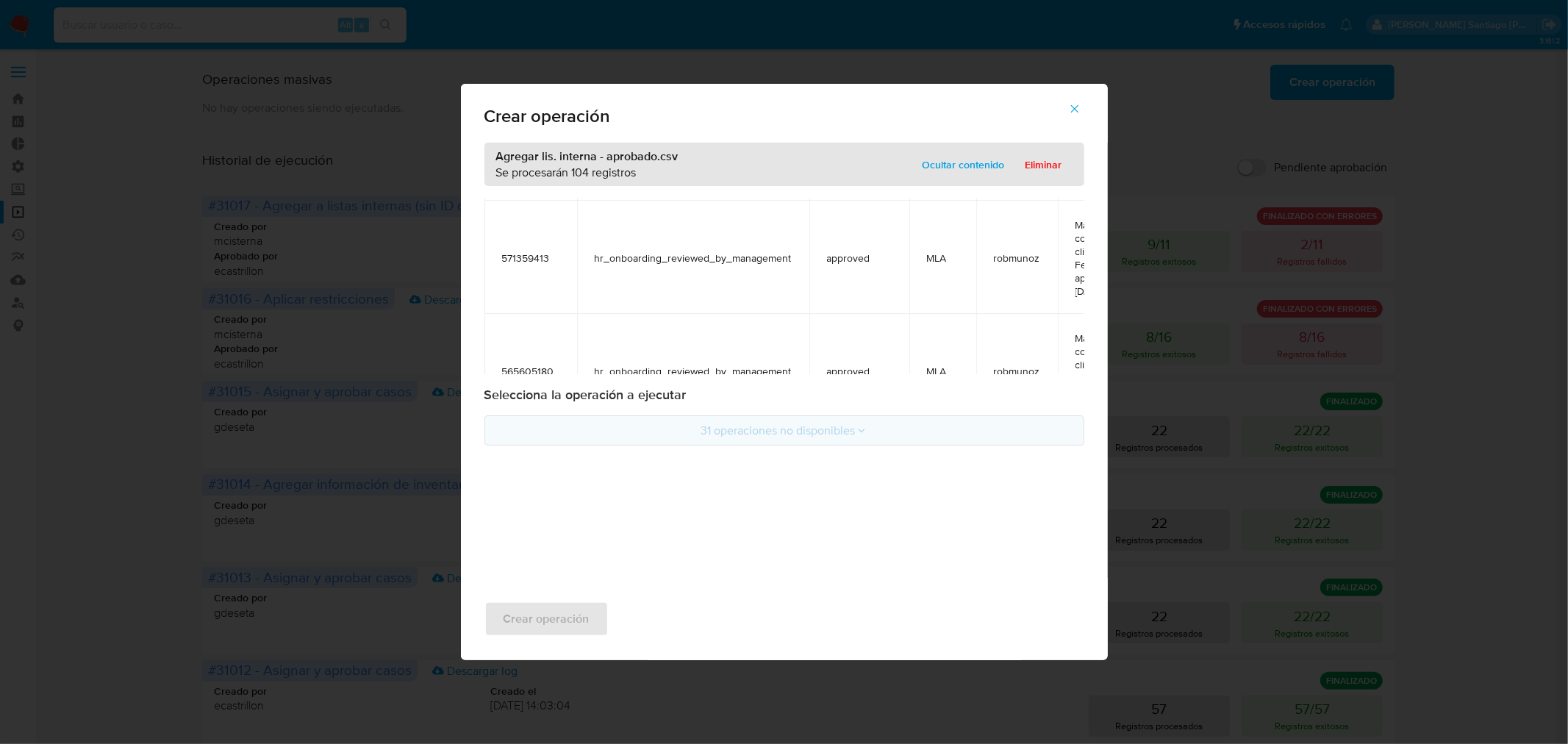
click at [815, 443] on button "31 operaciones no disponibles" at bounding box center [784, 430] width 600 height 31
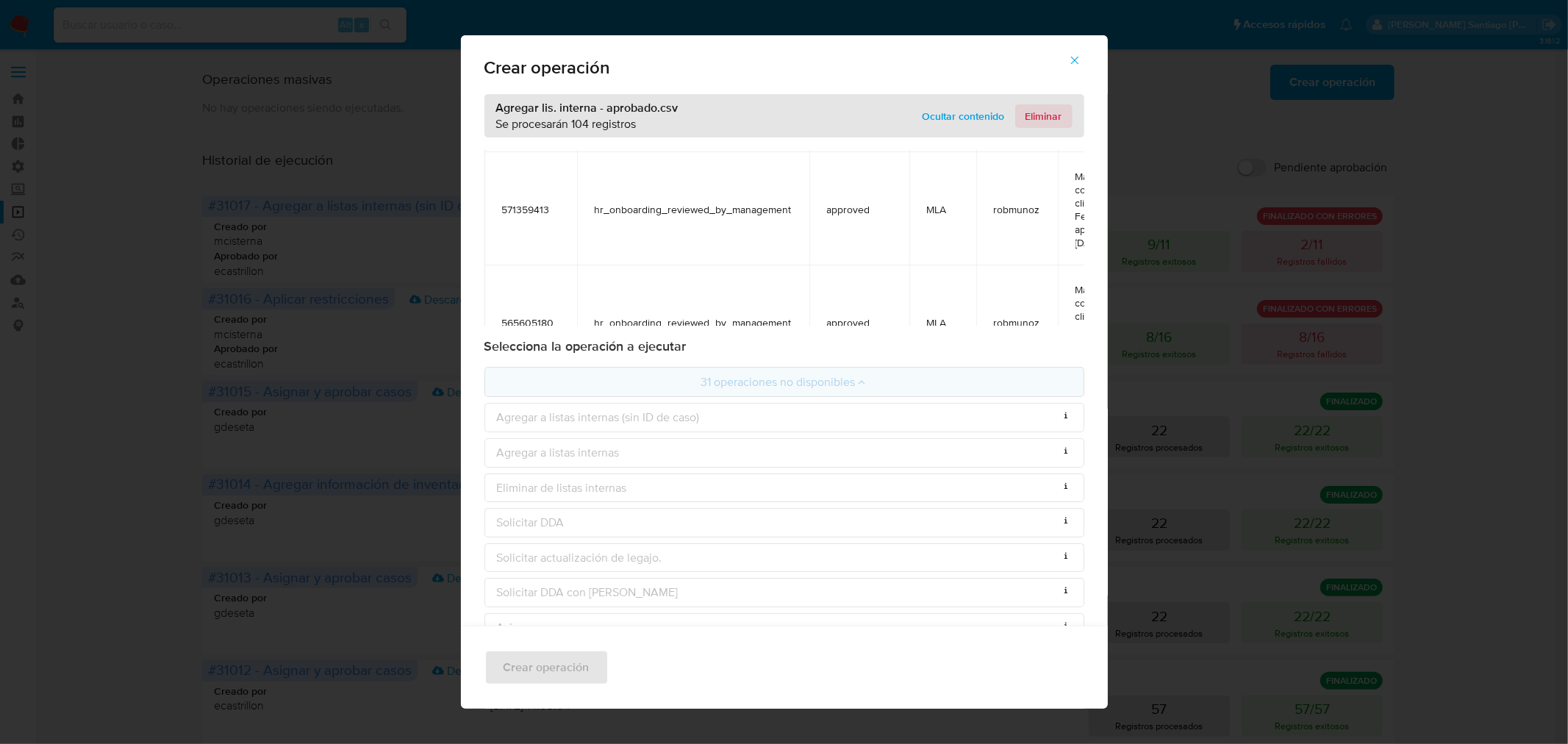
click at [1031, 116] on span "Eliminar" at bounding box center [1044, 116] width 37 height 20
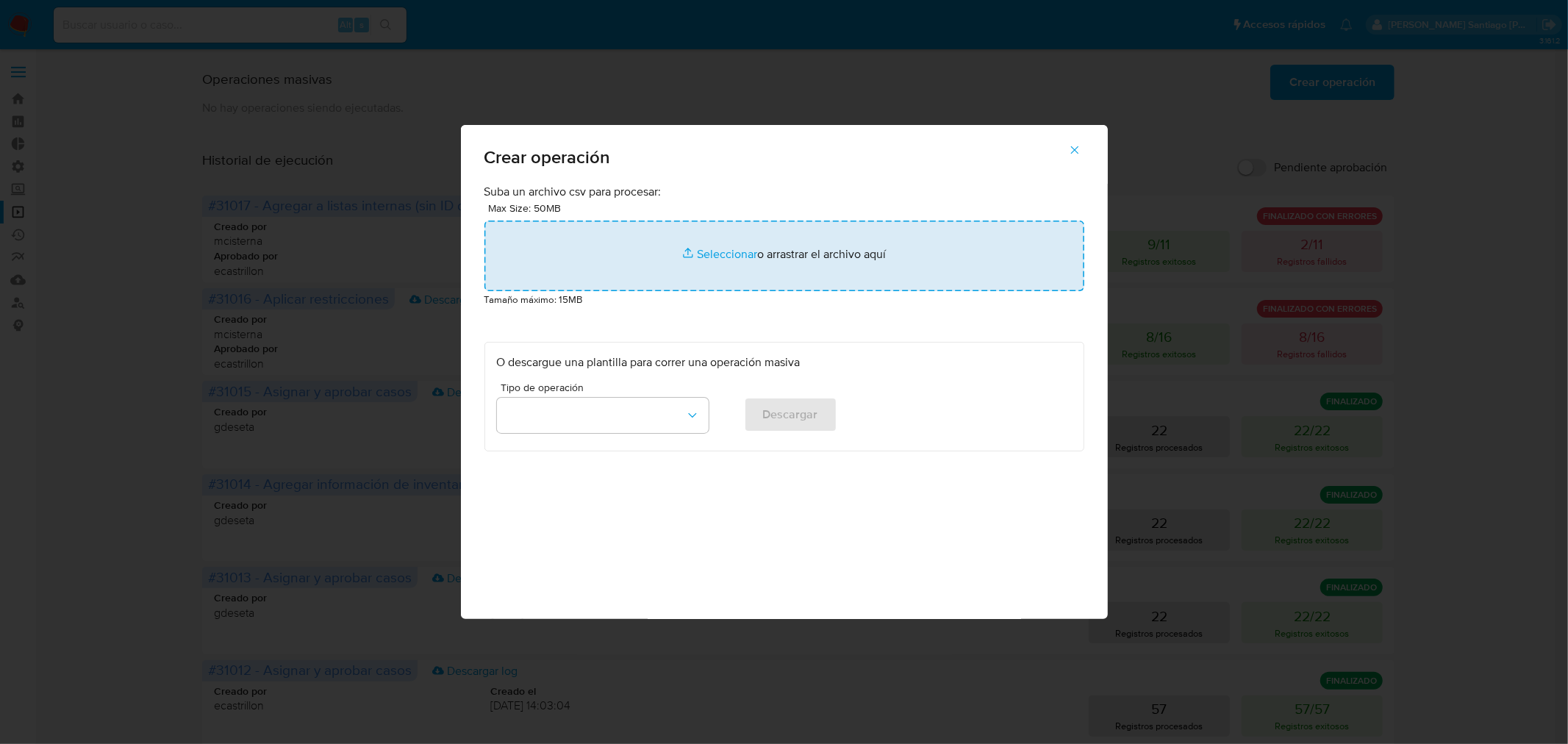
click at [810, 271] on input "file" at bounding box center [784, 256] width 600 height 70
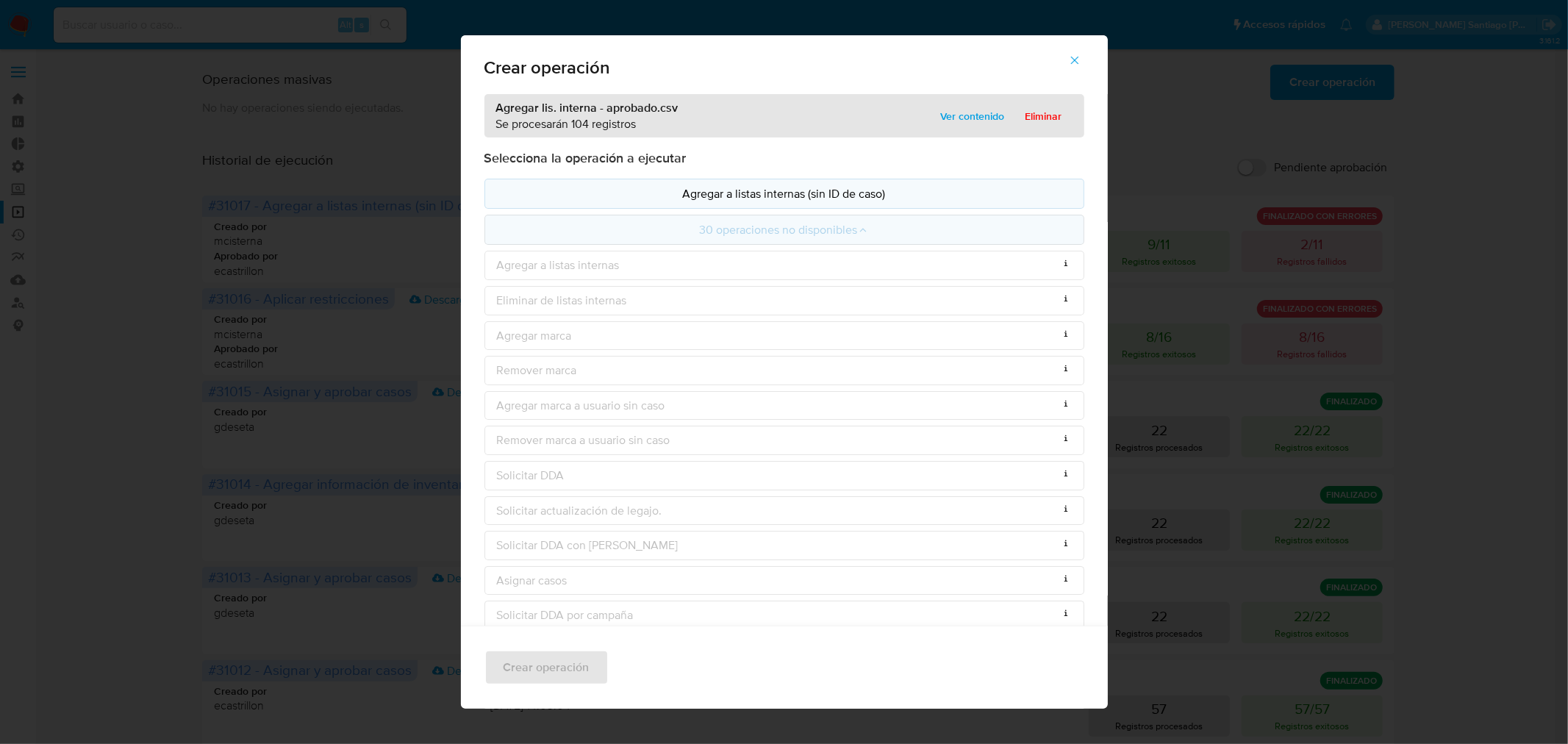
drag, startPoint x: 810, startPoint y: 271, endPoint x: 797, endPoint y: 194, distance: 78.1
click at [797, 194] on p "Agregar a listas internas (sin ID de caso)" at bounding box center [784, 194] width 575 height 17
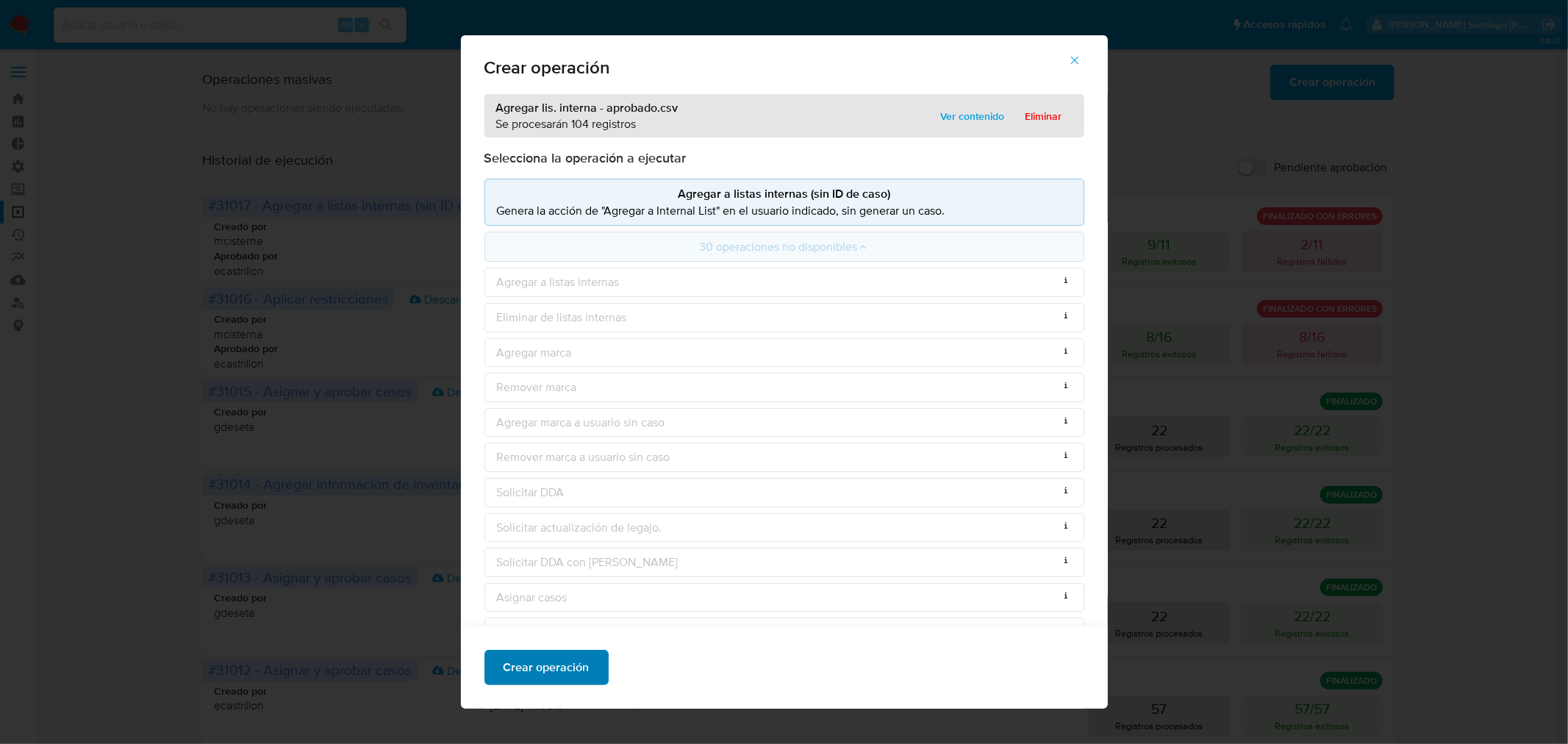
click at [588, 673] on button "Crear operación" at bounding box center [547, 667] width 124 height 35
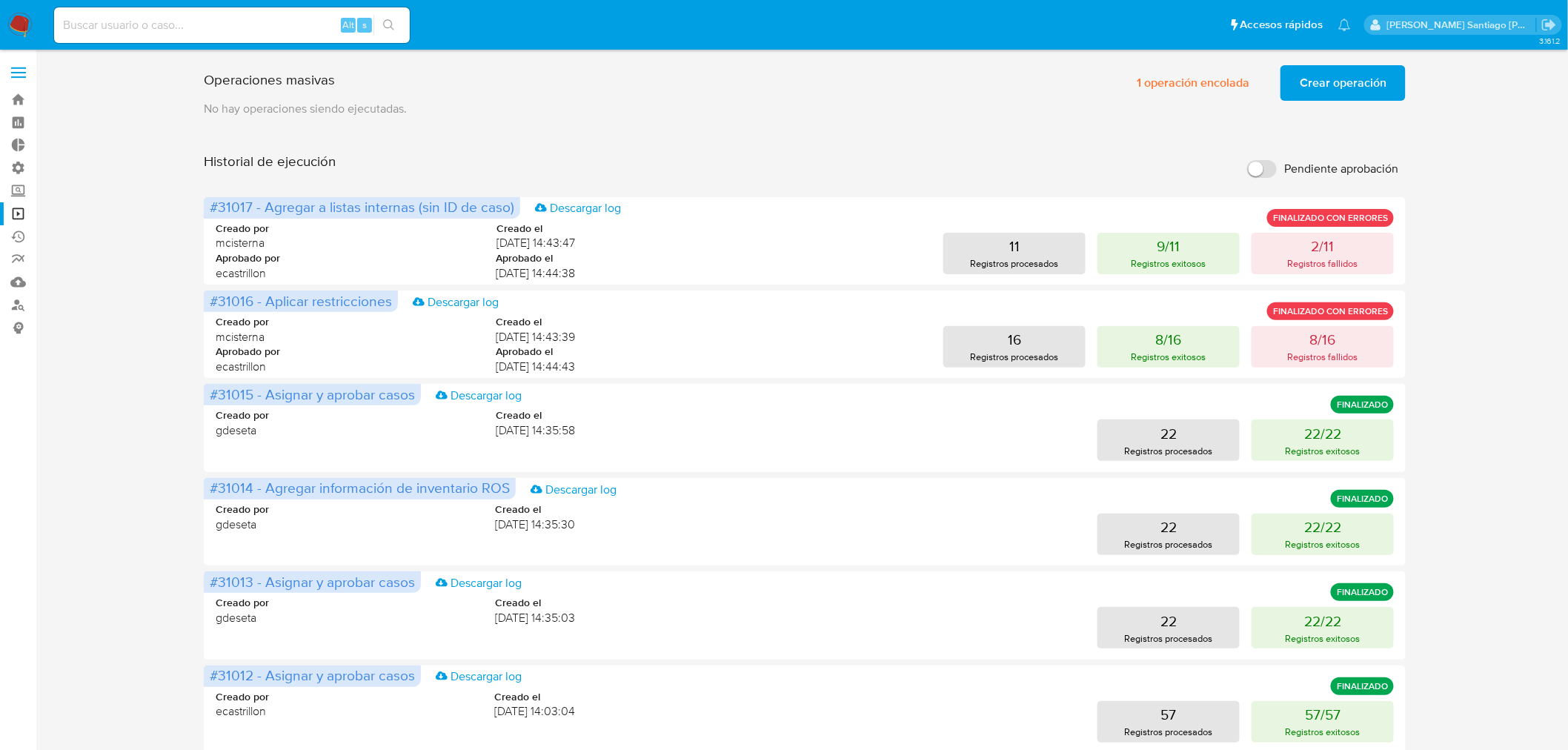
click at [205, 23] on input at bounding box center [232, 25] width 356 height 20
paste input "yRjTlrLzYyXc0crcsMWJxFqK"
type input "yRjTlrLzYyXc0crcsMWJxFqK"
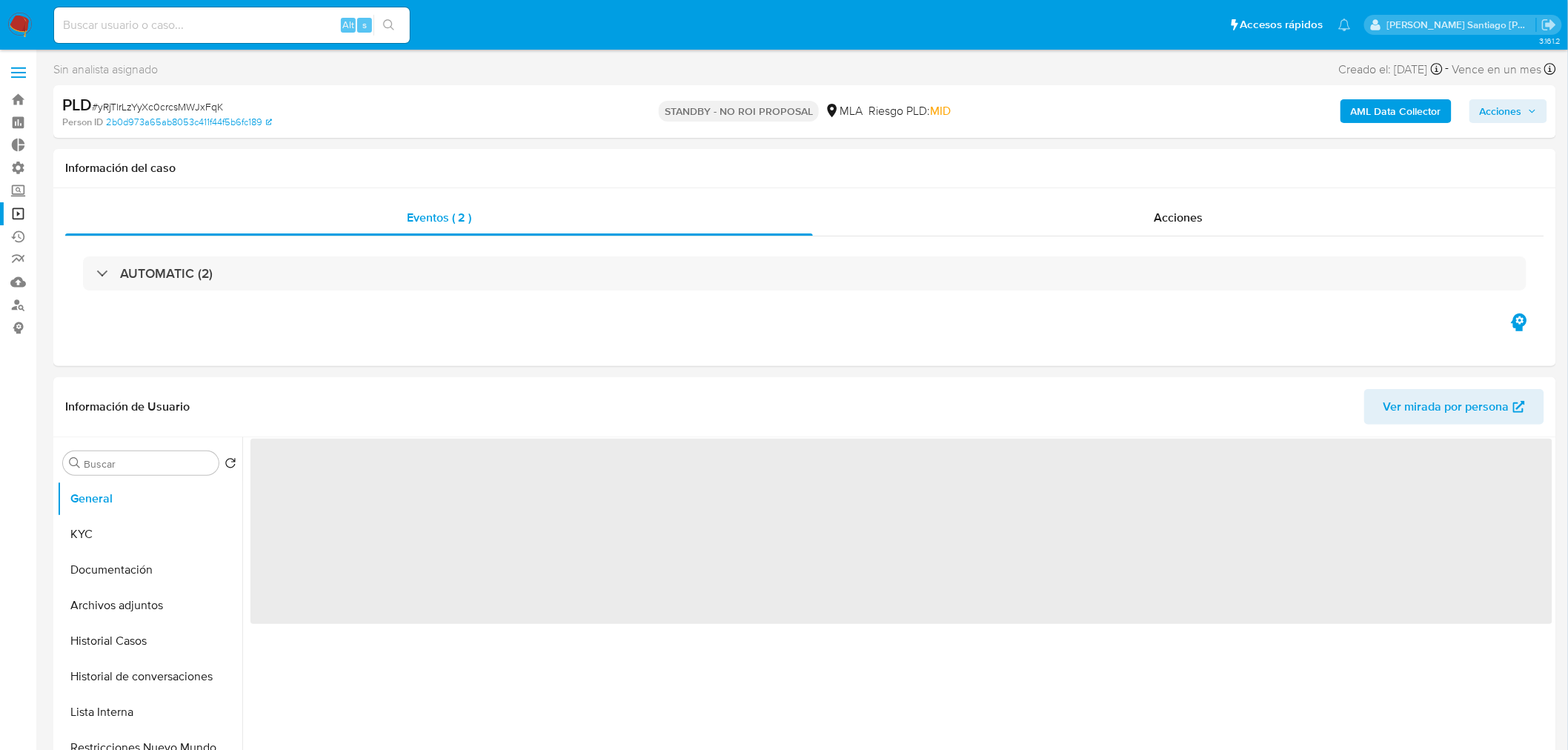
select select "10"
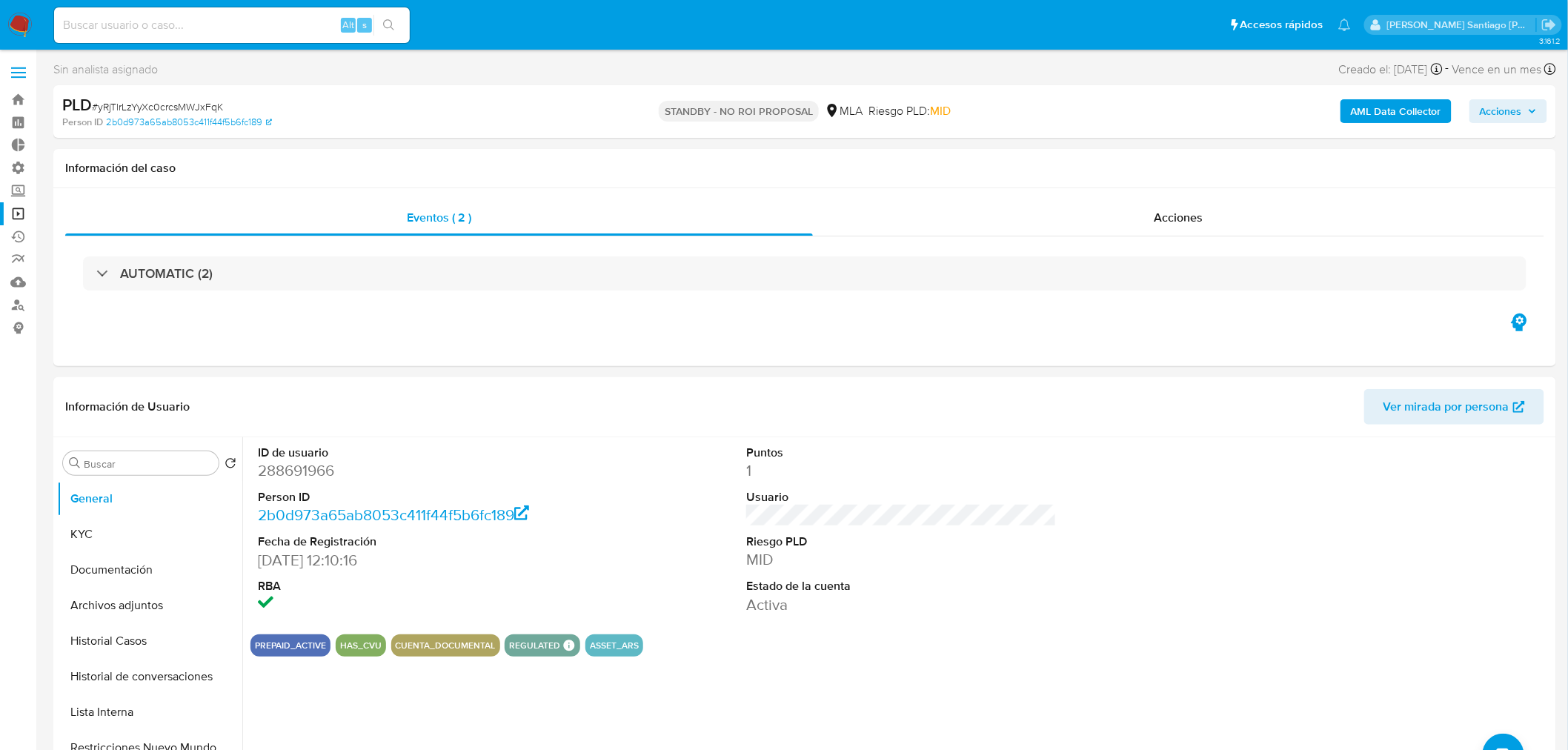
click at [23, 217] on link "Operaciones masivas" at bounding box center [88, 214] width 177 height 23
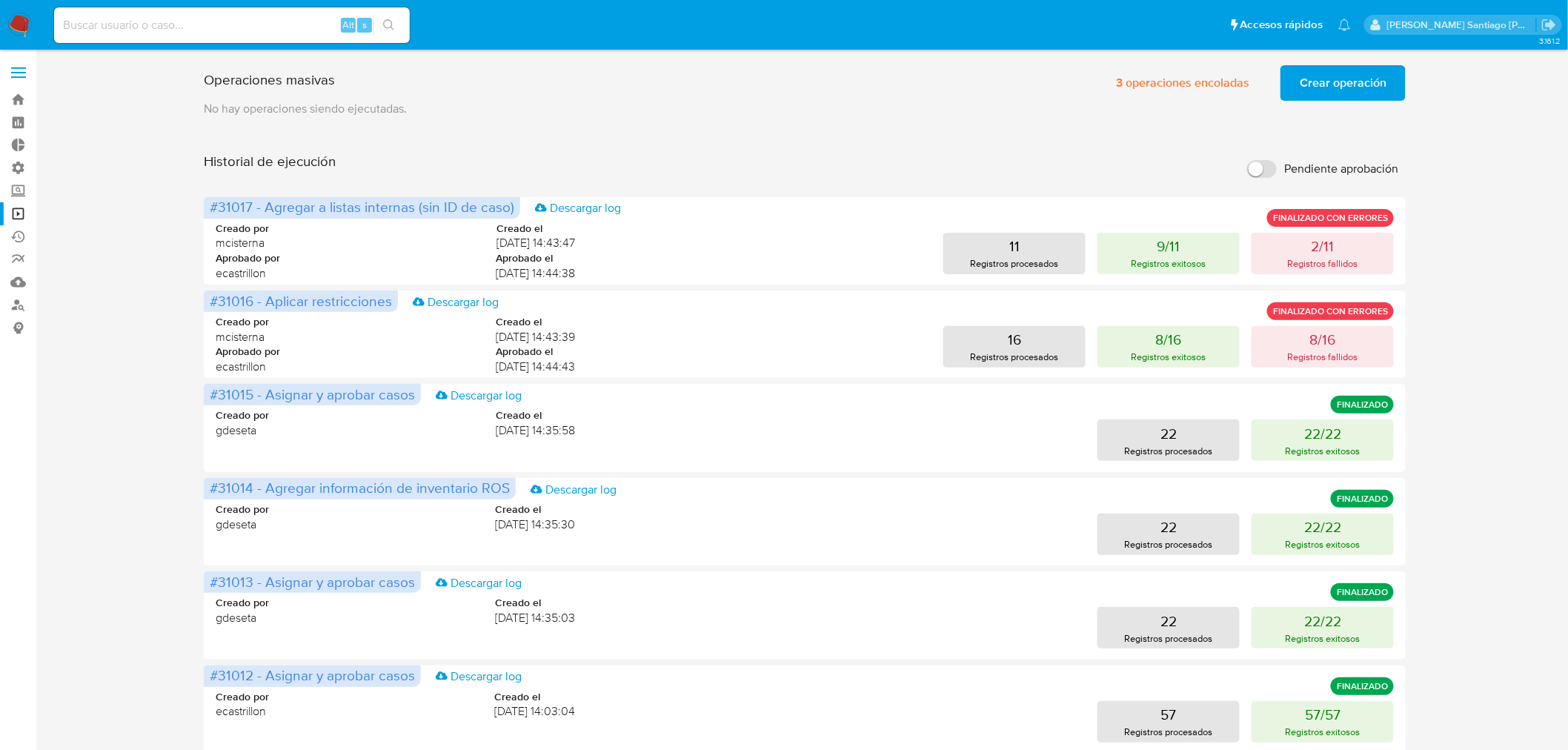
click at [1378, 84] on span "Crear operación" at bounding box center [1343, 82] width 87 height 33
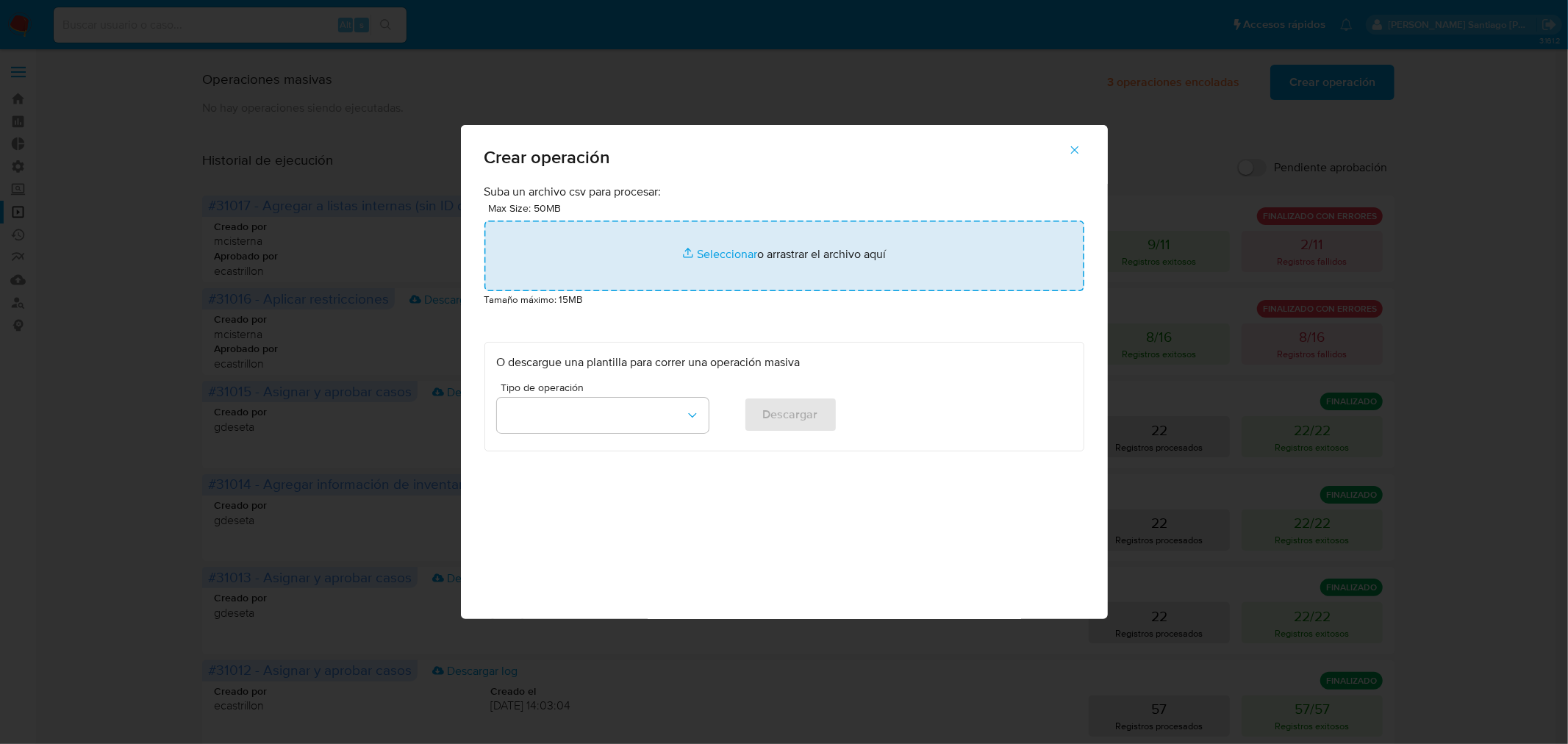
click at [870, 261] on input "file" at bounding box center [784, 256] width 600 height 70
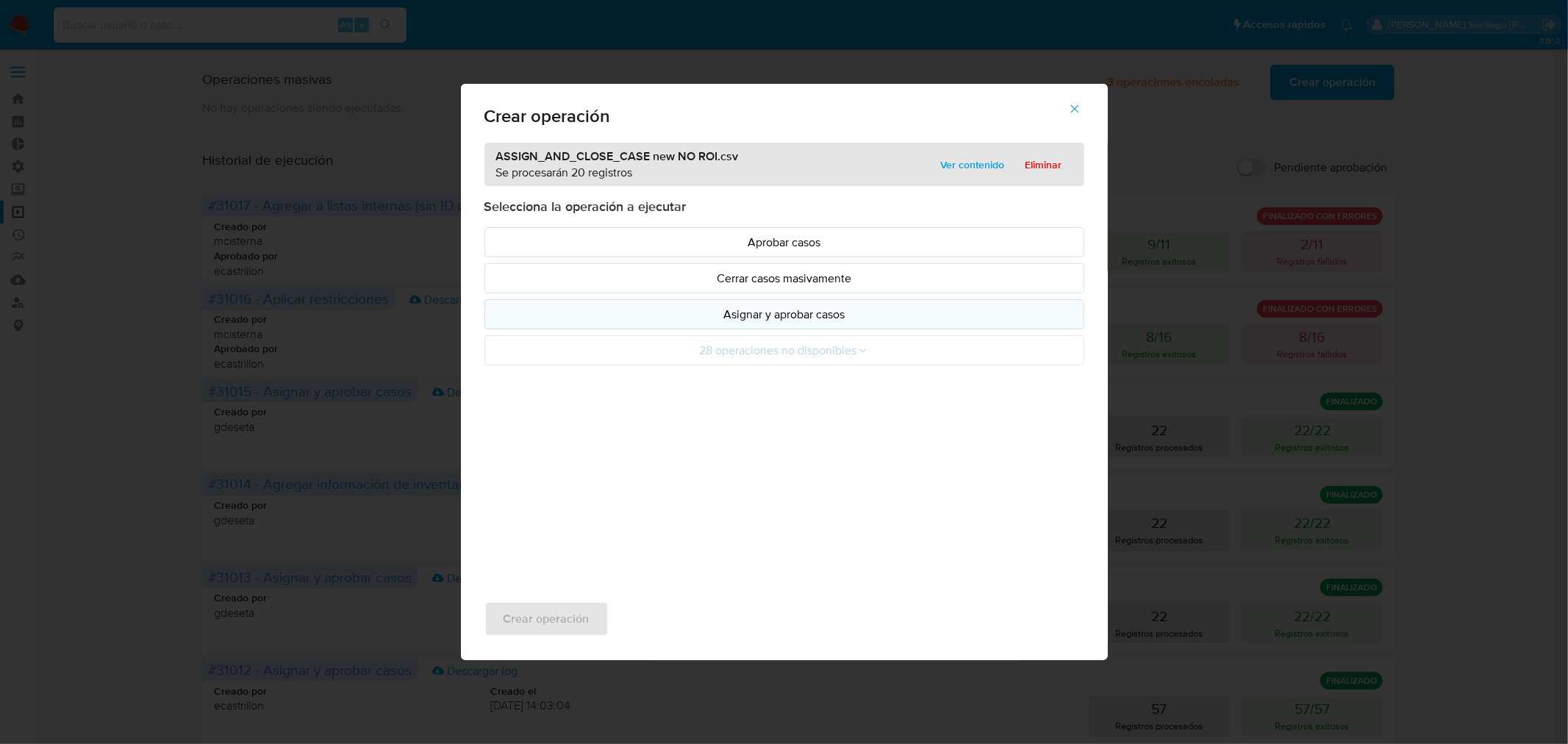
drag, startPoint x: 870, startPoint y: 261, endPoint x: 829, endPoint y: 321, distance: 72.7
click at [829, 321] on p "Asignar y aprobar casos" at bounding box center [784, 314] width 575 height 17
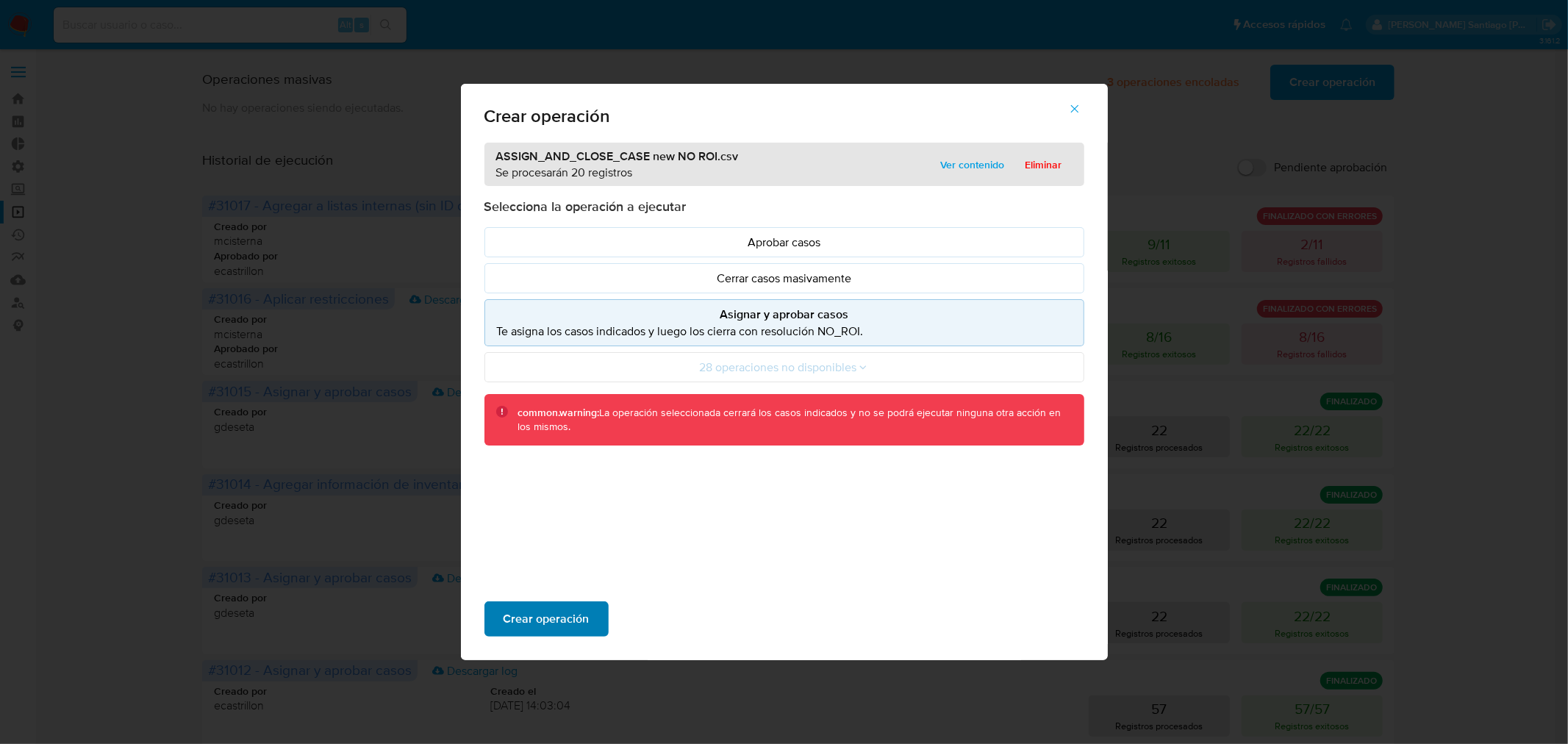
click at [596, 619] on button "Crear operación" at bounding box center [547, 619] width 124 height 35
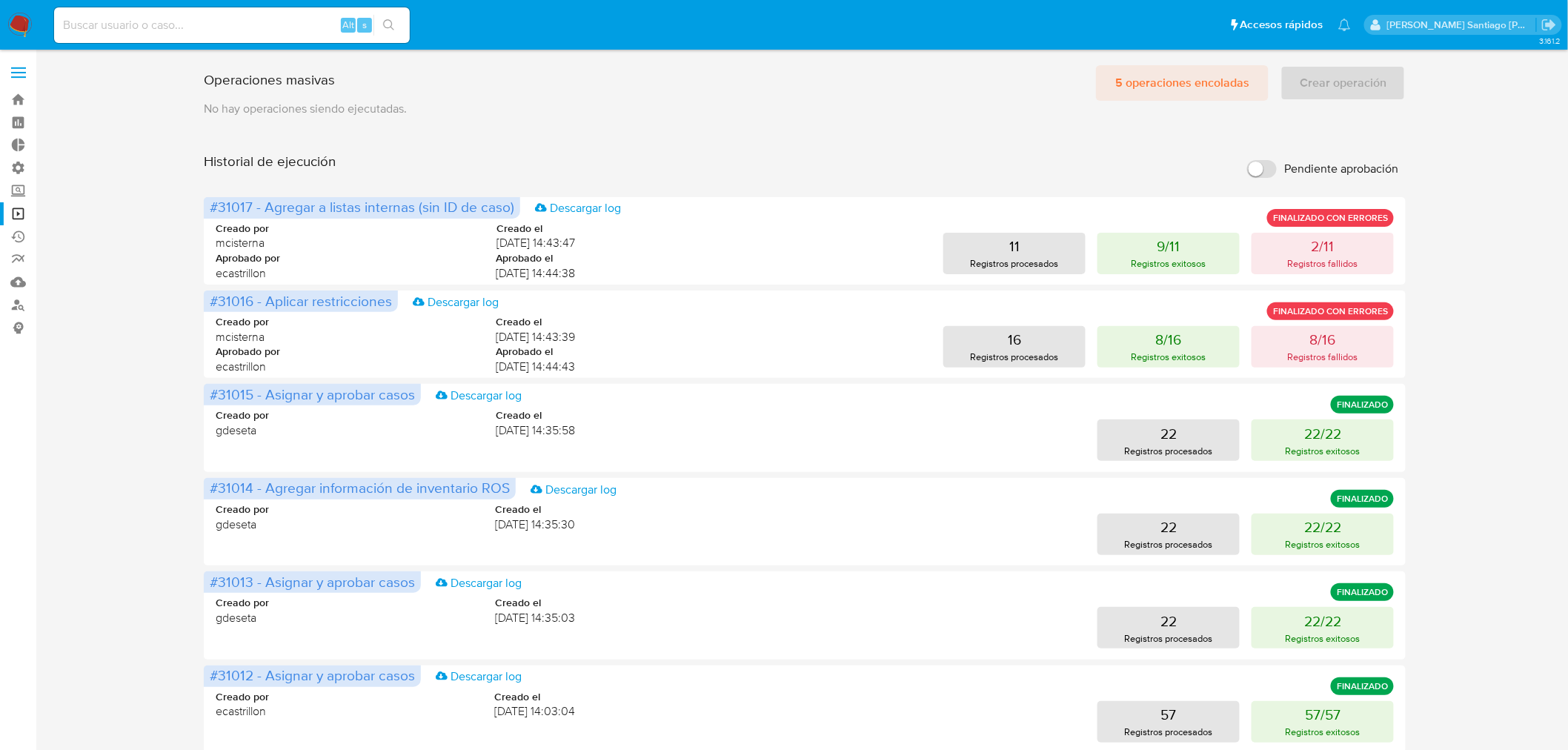
click at [1203, 86] on span "5 operaciones encoladas" at bounding box center [1182, 82] width 134 height 33
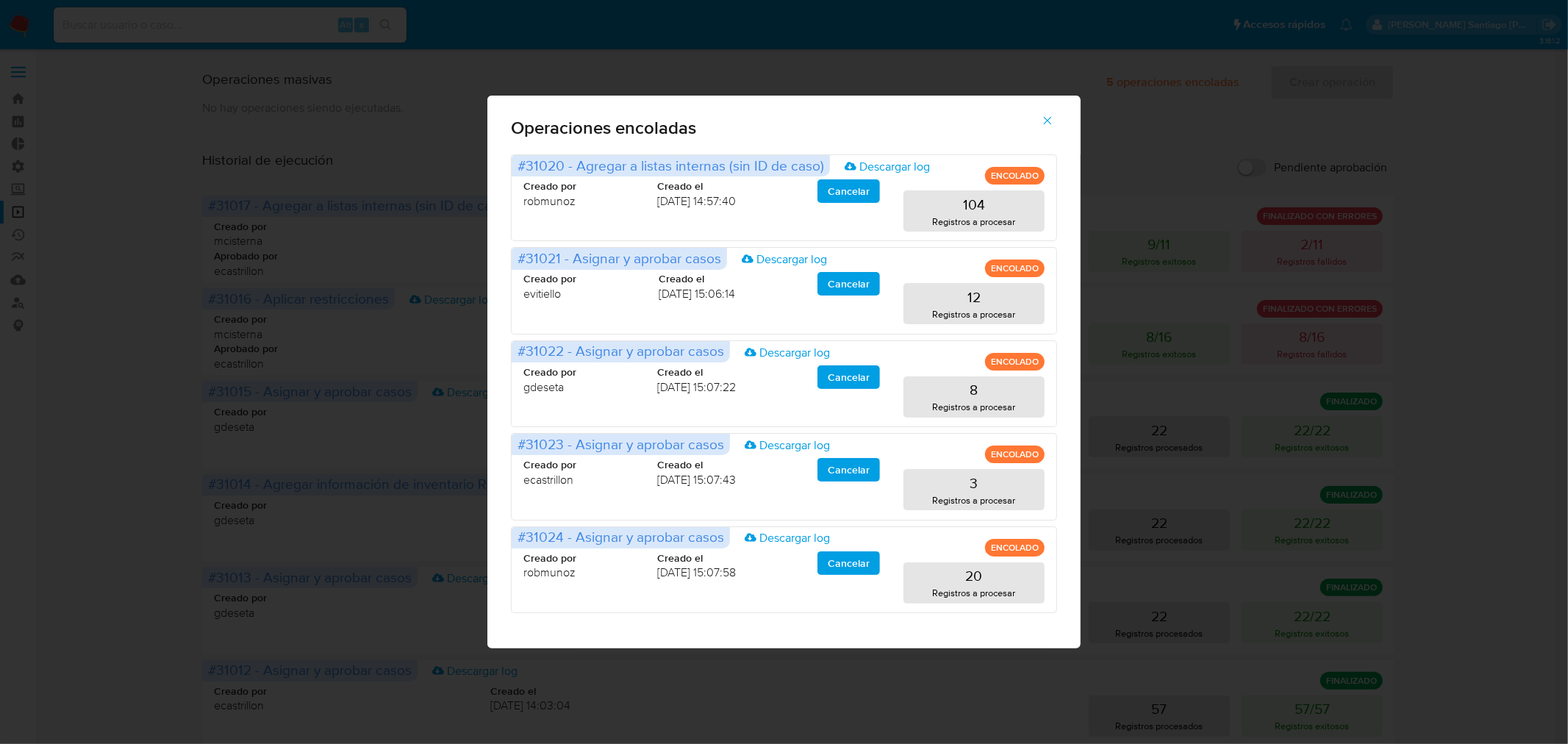
click at [1486, 365] on div "Operaciones encoladas #31020 - Agregar a listas internas (sin ID de caso) Desca…" at bounding box center [784, 372] width 1568 height 744
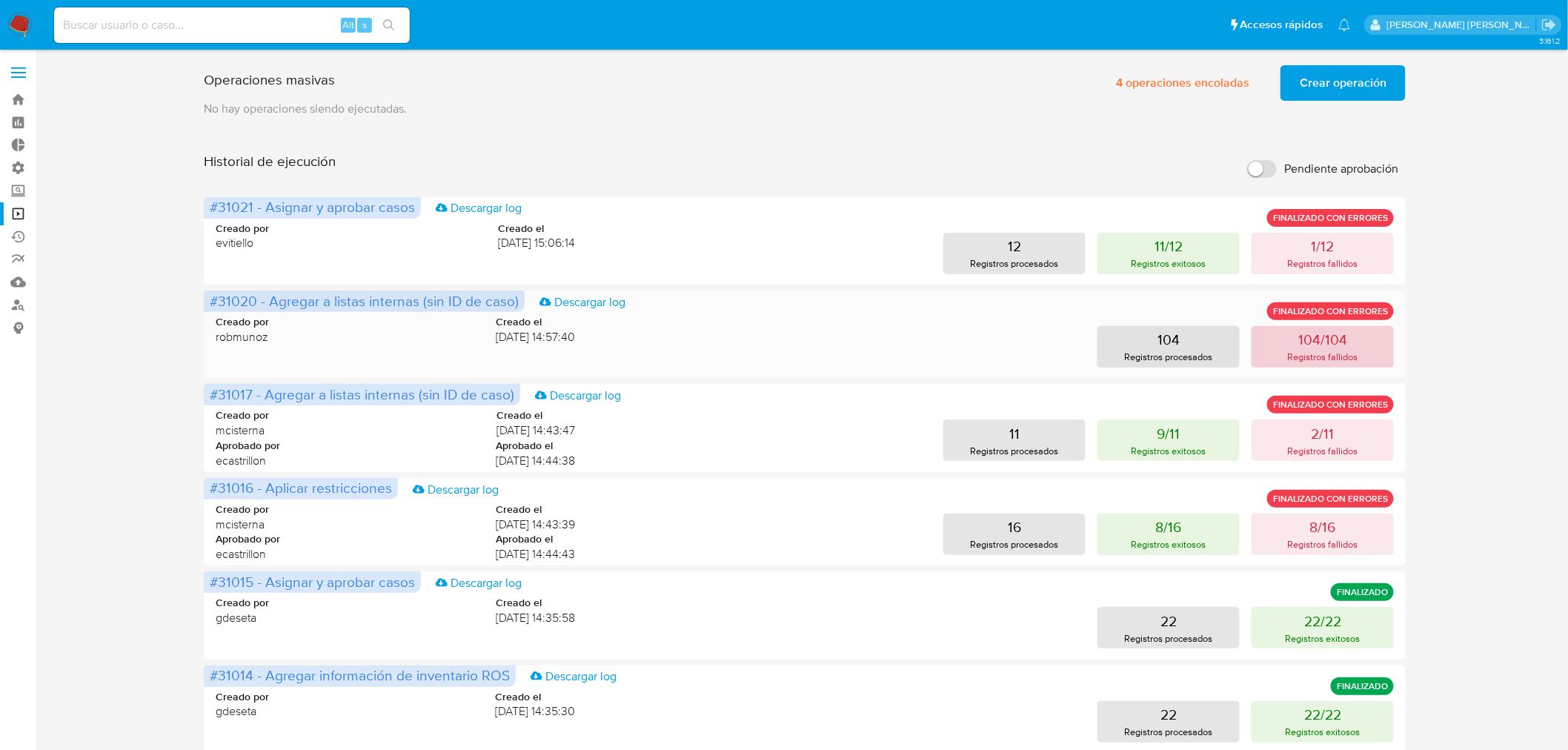
click at [1309, 361] on p "Registros fallidos" at bounding box center [1322, 356] width 70 height 14
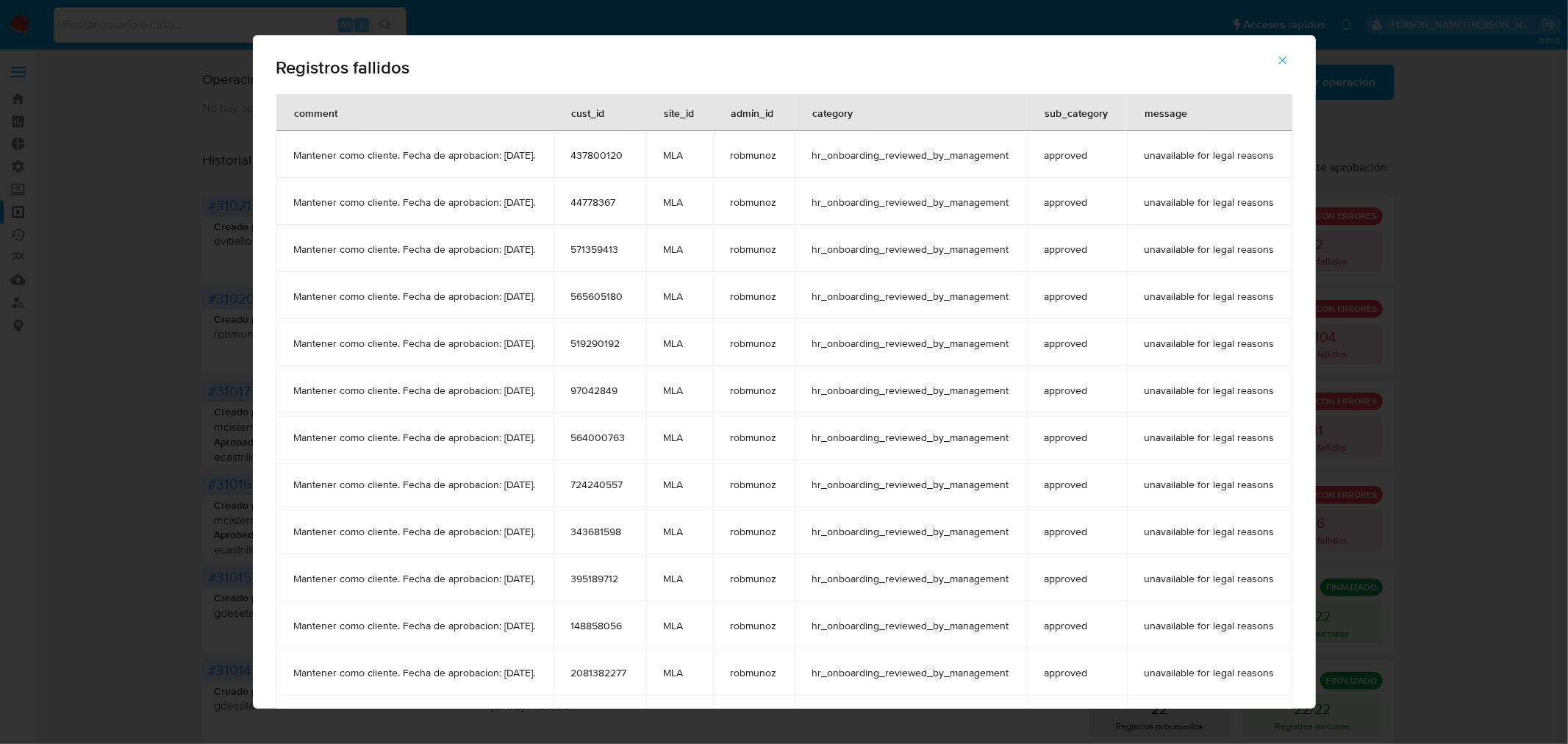
click at [591, 286] on td "565605180" at bounding box center [600, 296] width 93 height 47
click at [601, 296] on span "565605180" at bounding box center [600, 296] width 57 height 13
click at [1290, 69] on span "button" at bounding box center [1283, 60] width 13 height 32
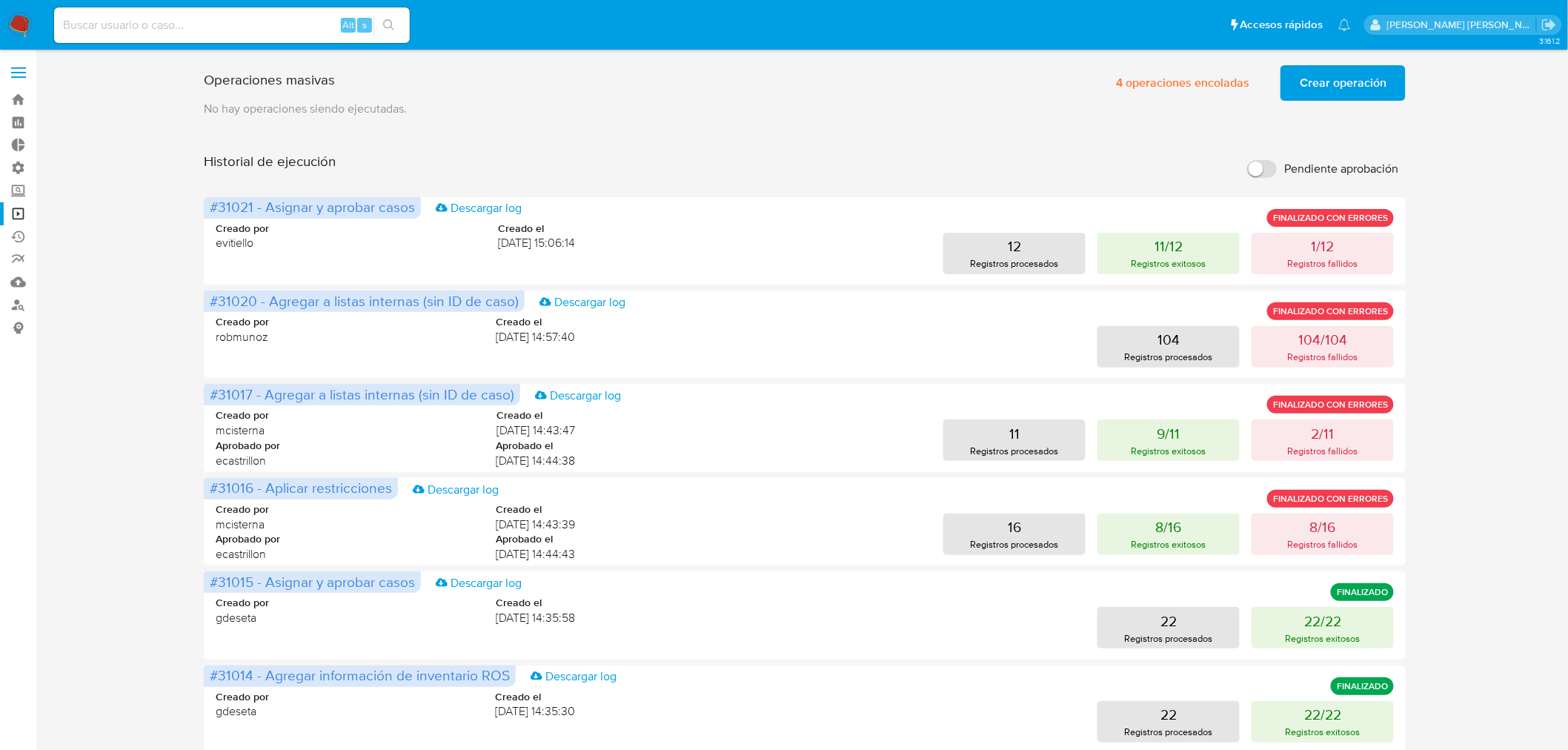
click at [203, 16] on input at bounding box center [232, 25] width 356 height 20
paste input "565605180"
type input "565605180"
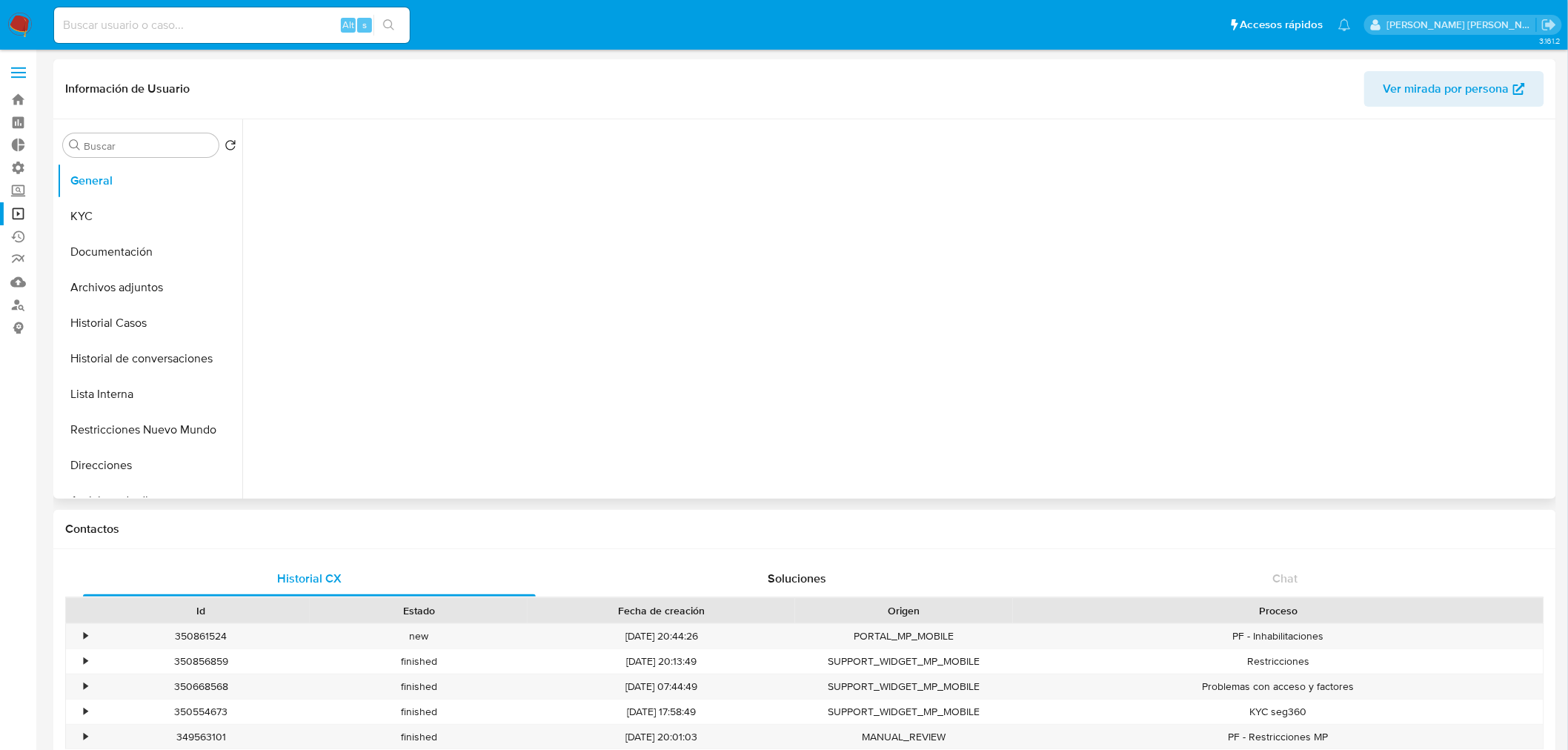
select select "10"
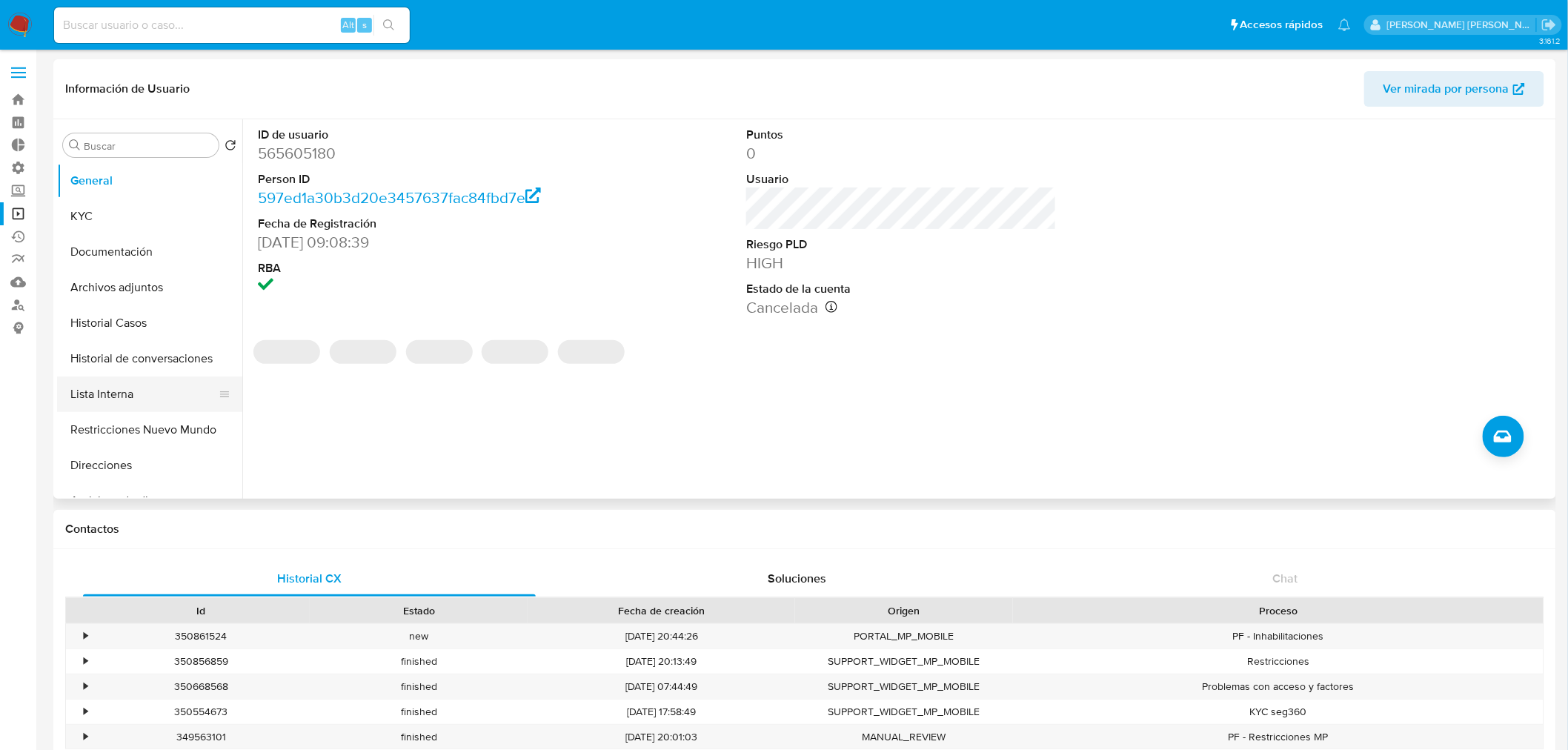
click at [119, 386] on button "Lista Interna" at bounding box center [144, 394] width 174 height 35
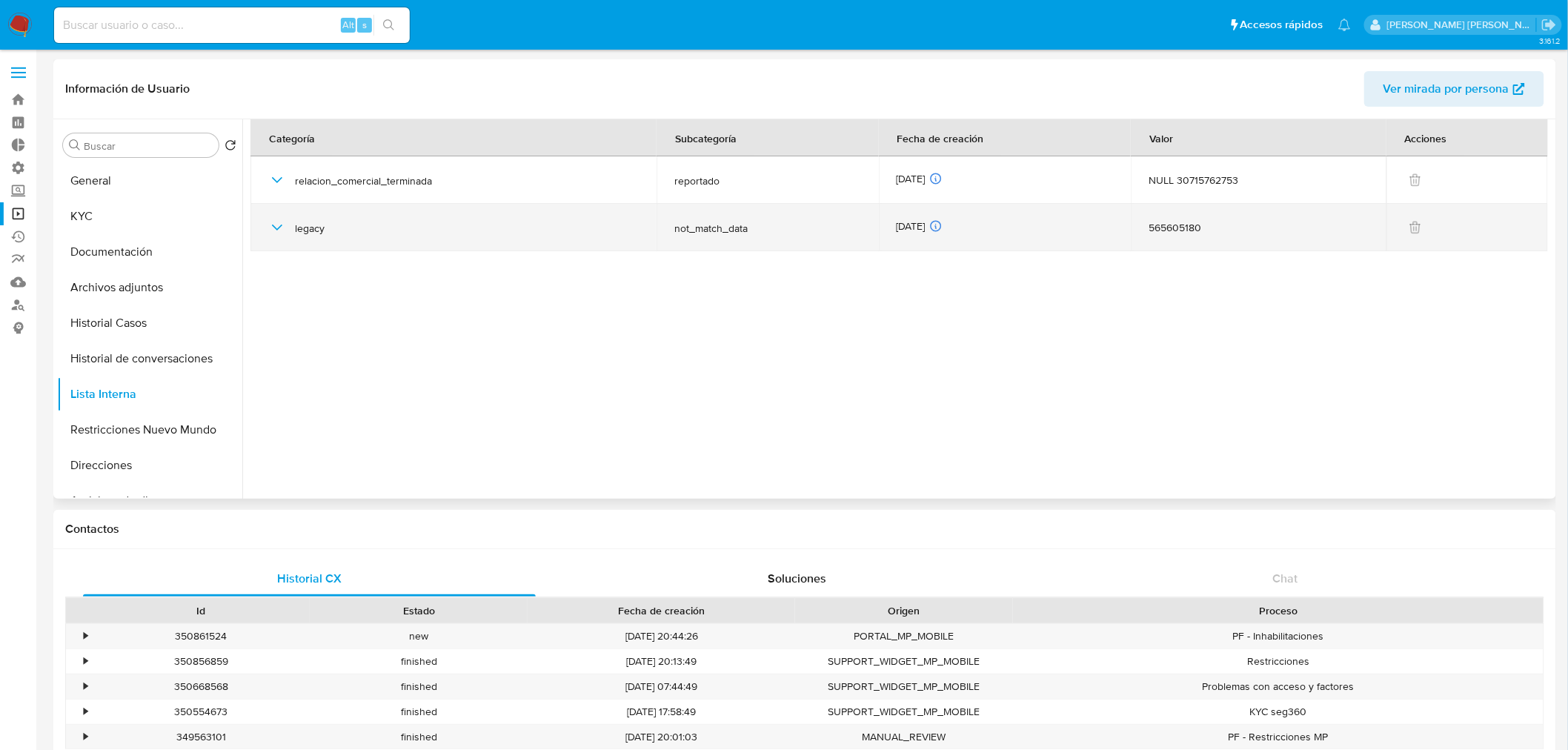
click at [275, 232] on icon "button" at bounding box center [276, 227] width 18 height 18
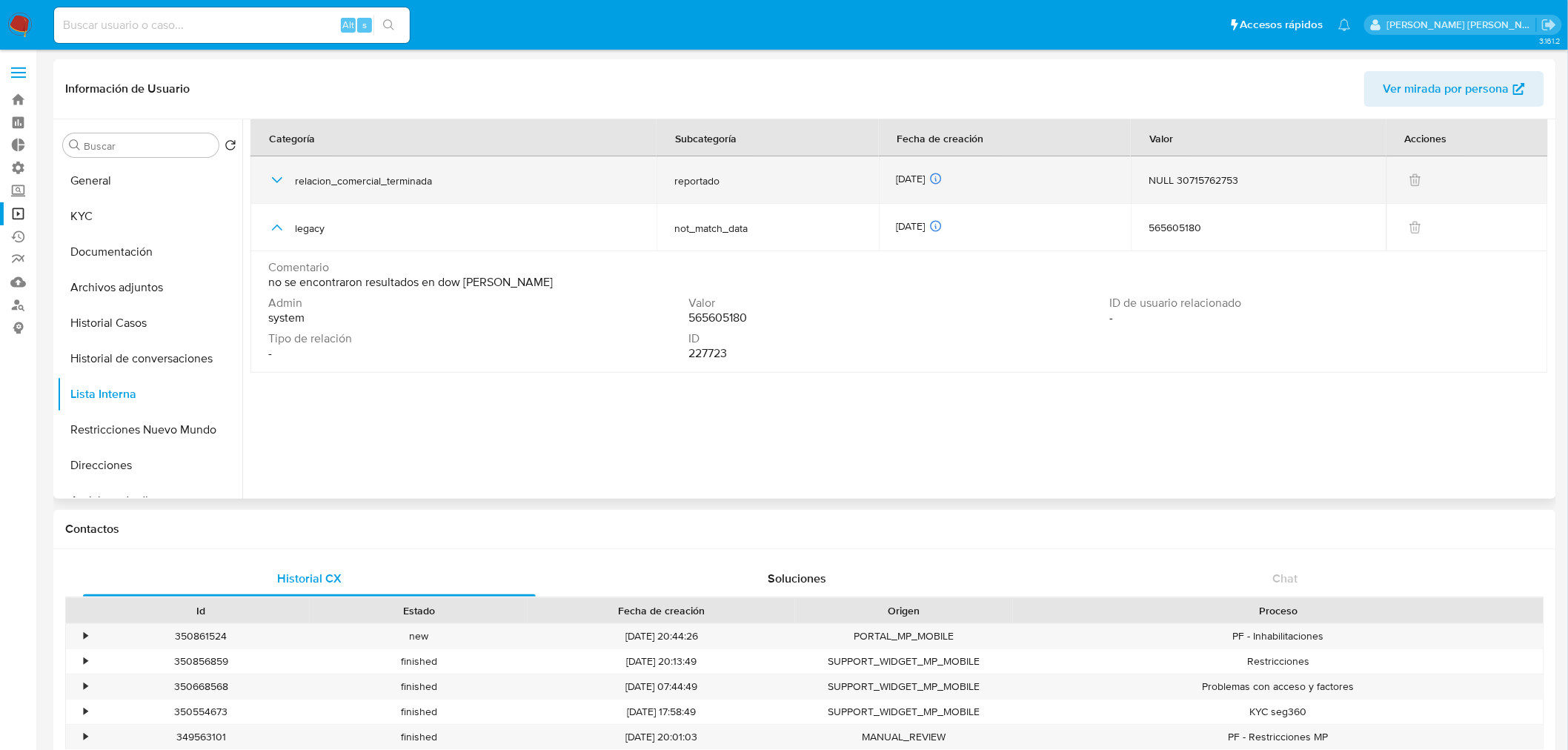
click at [263, 187] on td "relacion_comercial_terminada" at bounding box center [453, 179] width 406 height 48
click at [268, 181] on icon "button" at bounding box center [276, 179] width 18 height 18
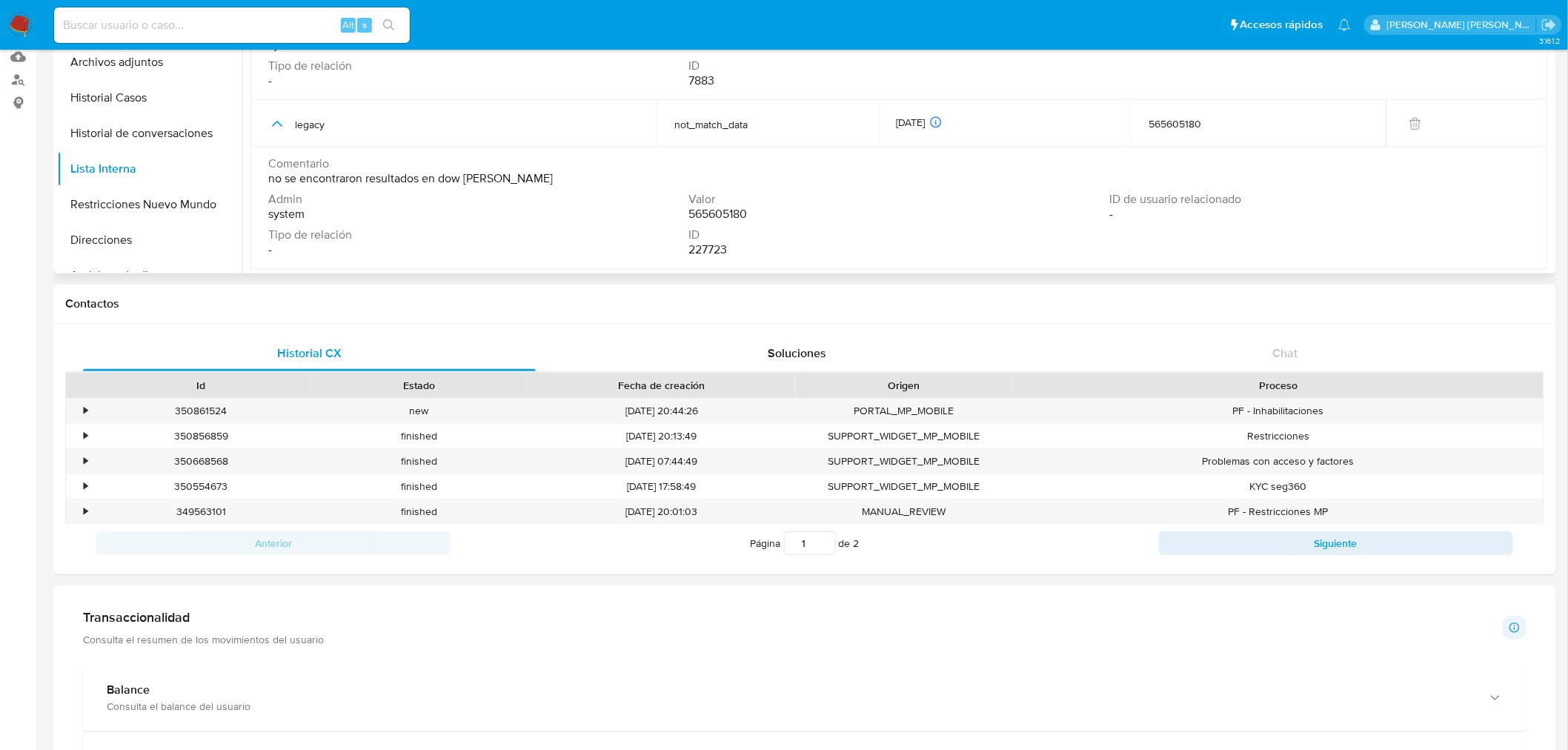
scroll to position [82, 0]
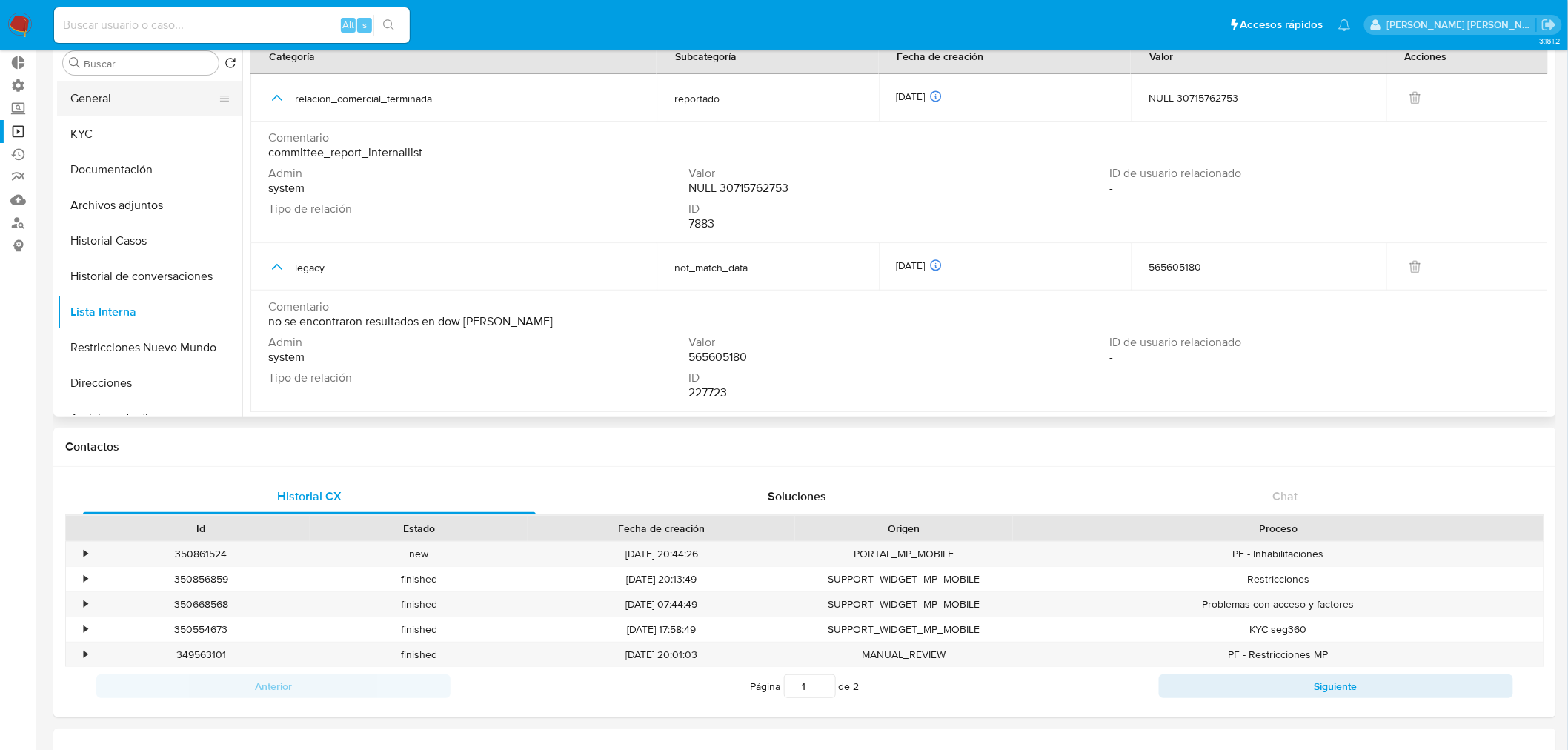
click at [121, 92] on button "General" at bounding box center [144, 98] width 174 height 35
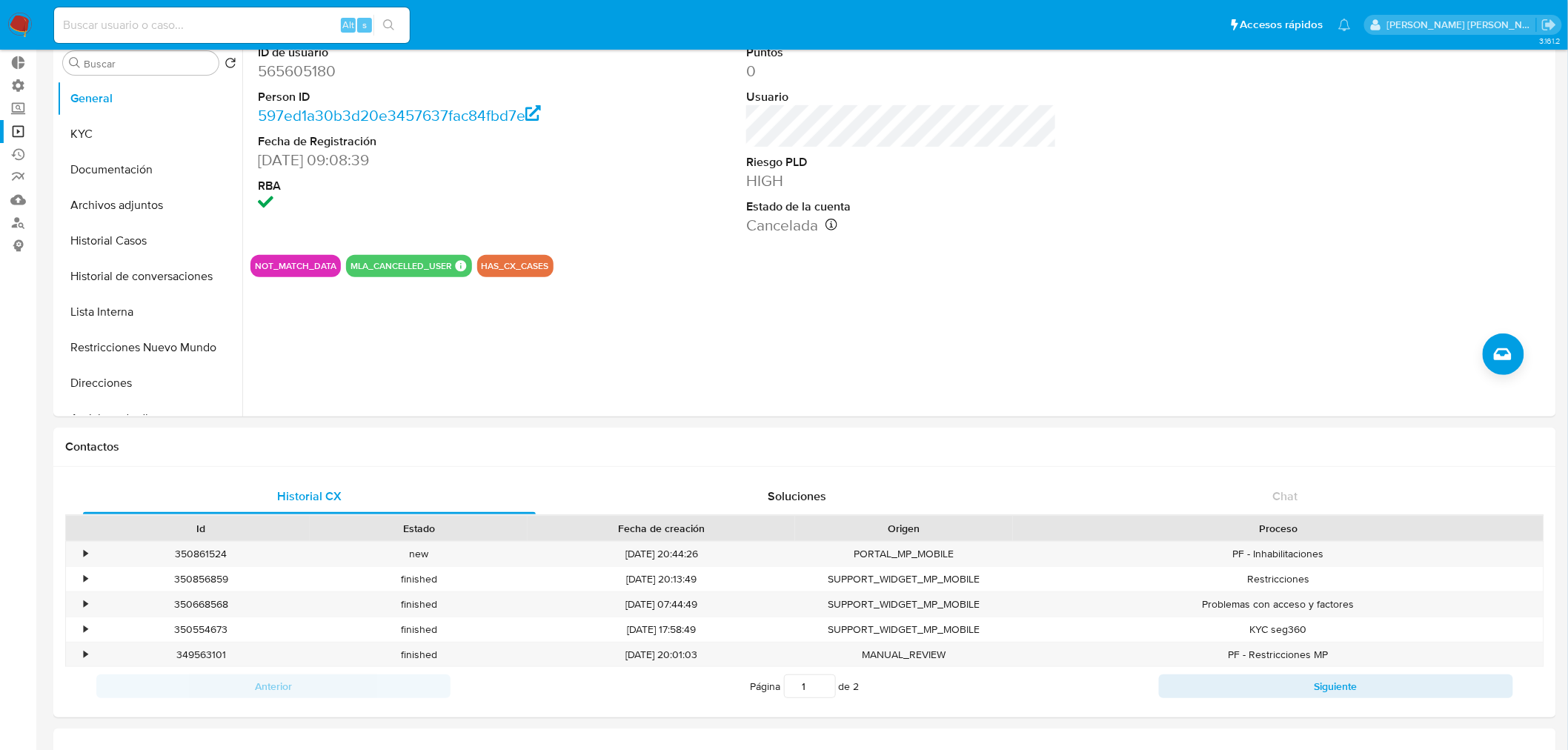
click at [131, 16] on input at bounding box center [232, 25] width 356 height 20
paste input "564000763"
type input "564000763"
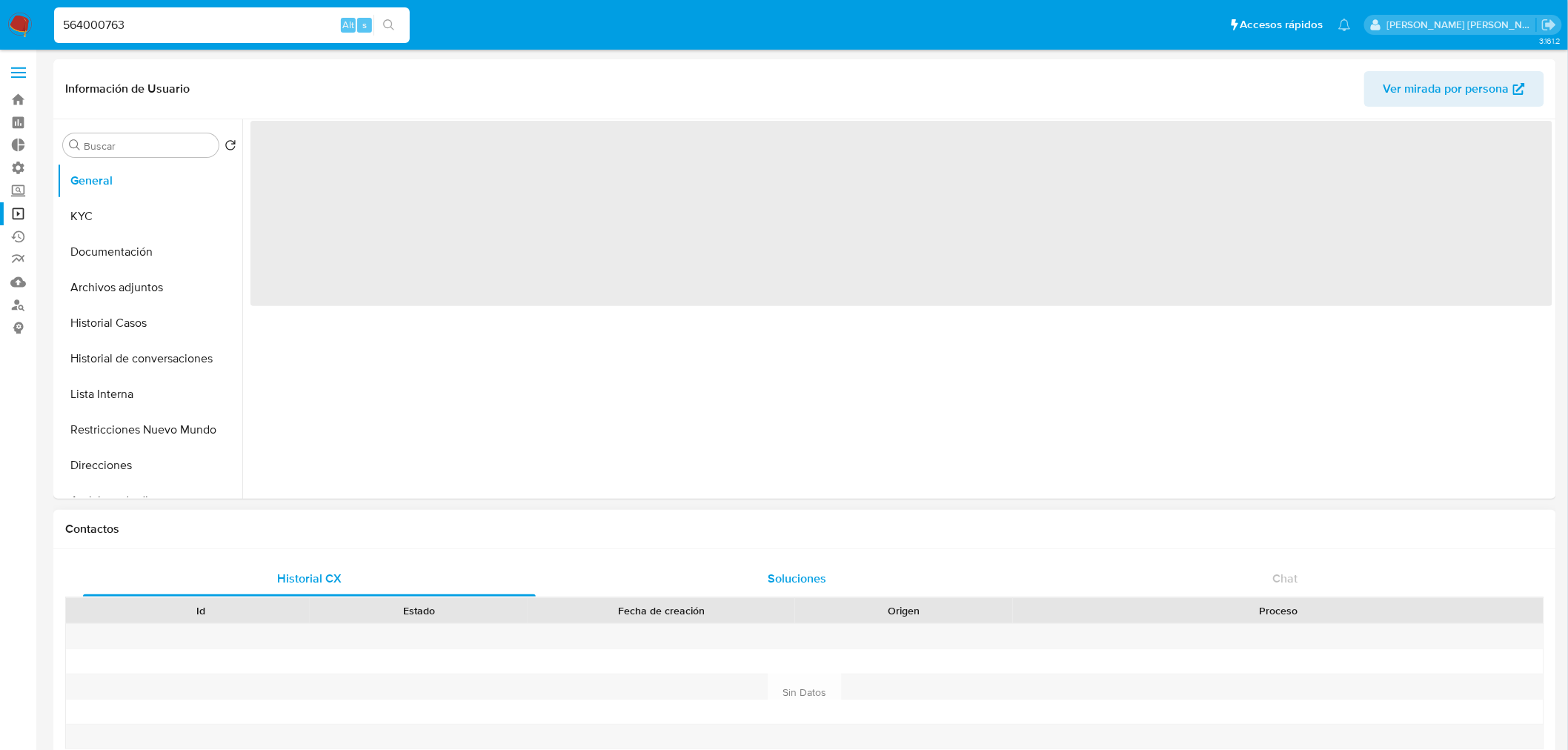
select select "10"
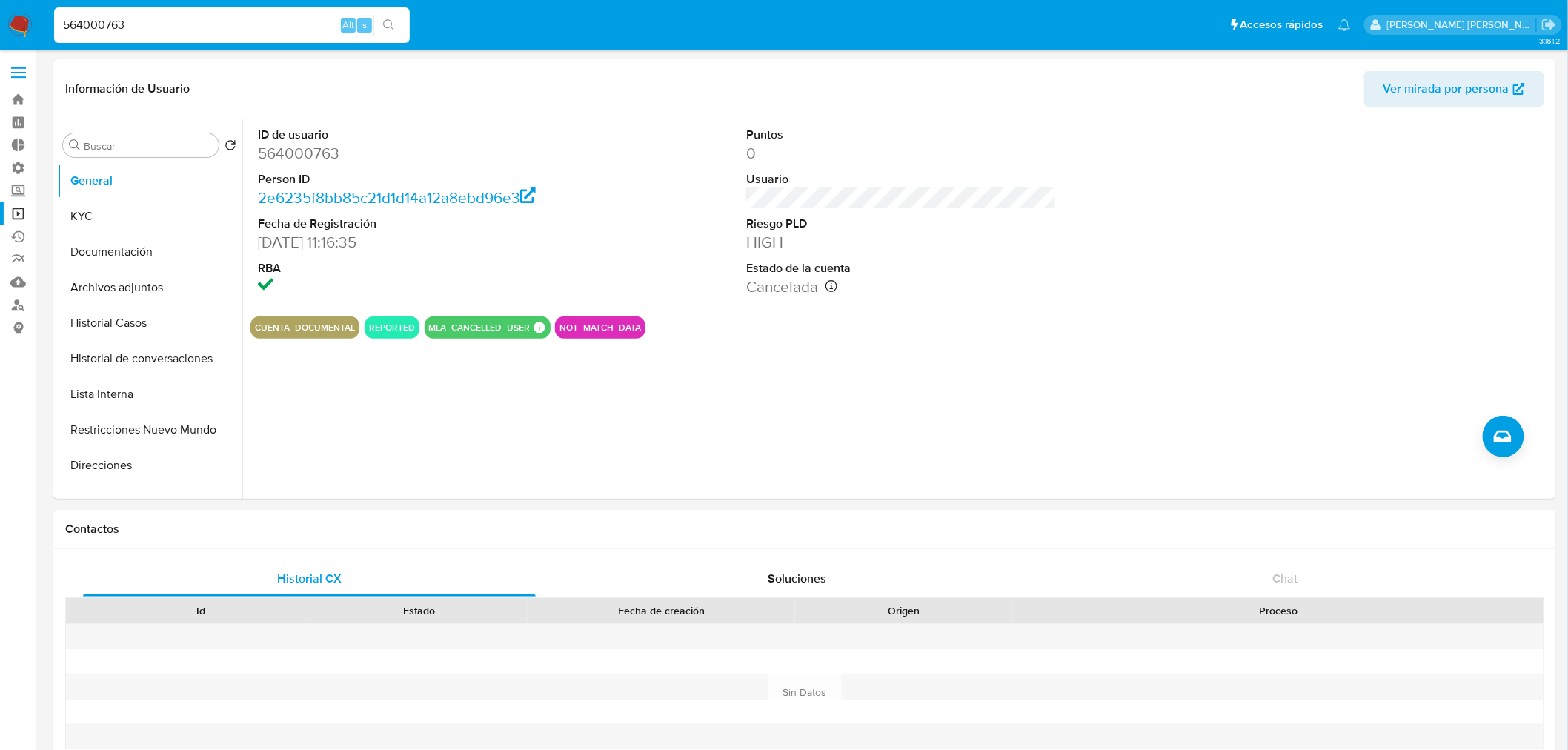
click at [185, 25] on input "564000763" at bounding box center [232, 25] width 356 height 20
click at [185, 24] on input "564000763" at bounding box center [232, 25] width 356 height 20
paste input "246126120"
type input "246126120"
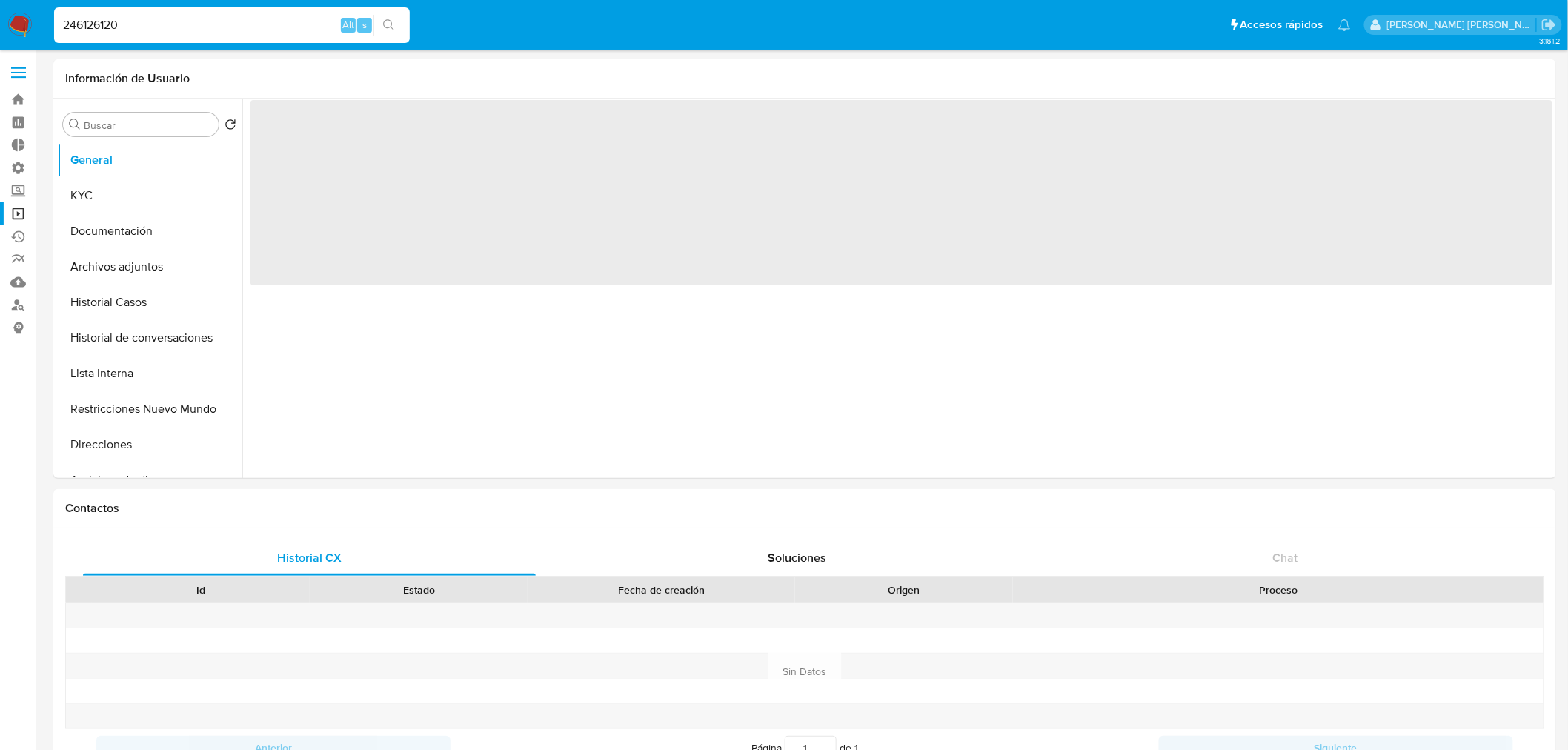
select select "10"
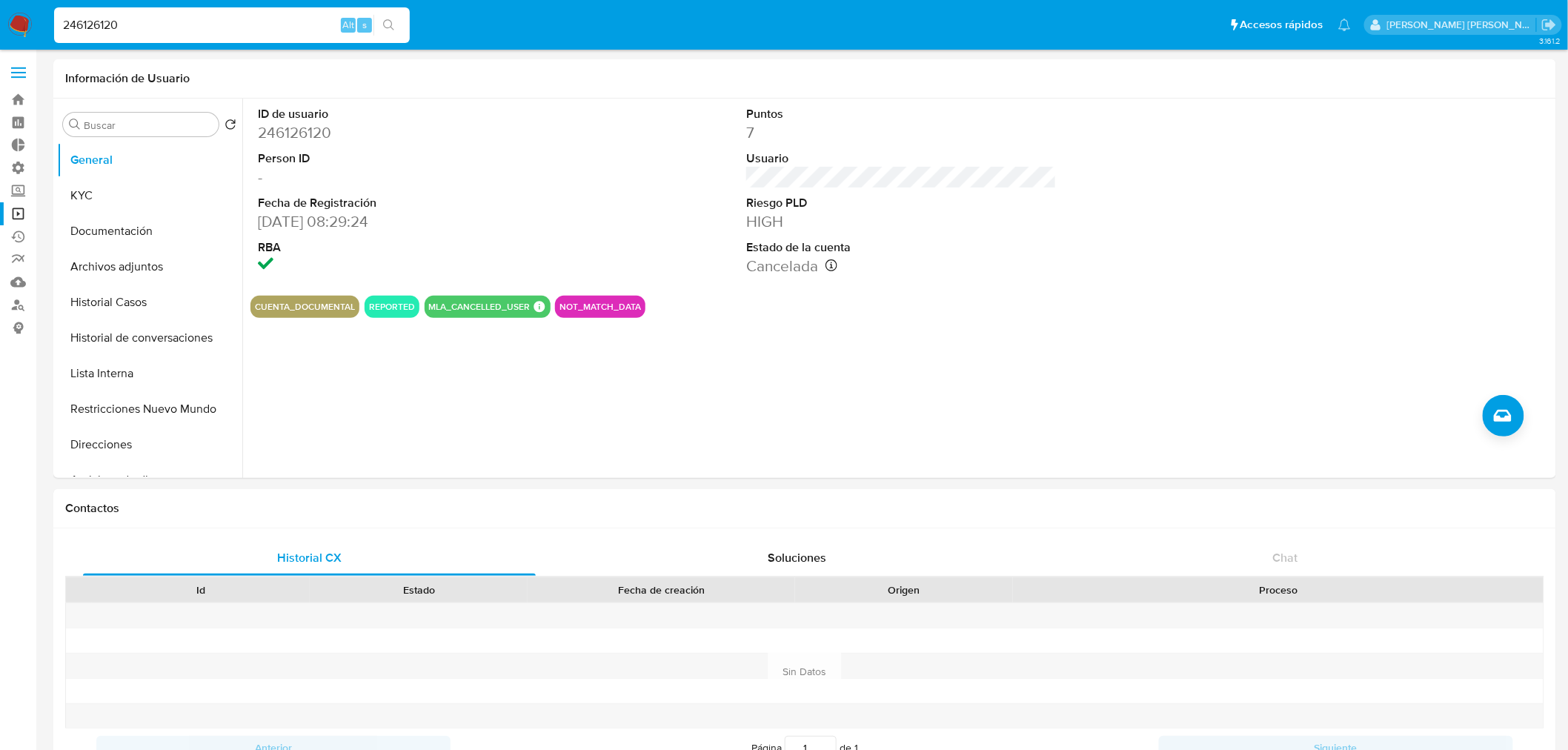
click at [80, 28] on input "246126120" at bounding box center [232, 25] width 356 height 20
paste input "6495822"
type input "649582220"
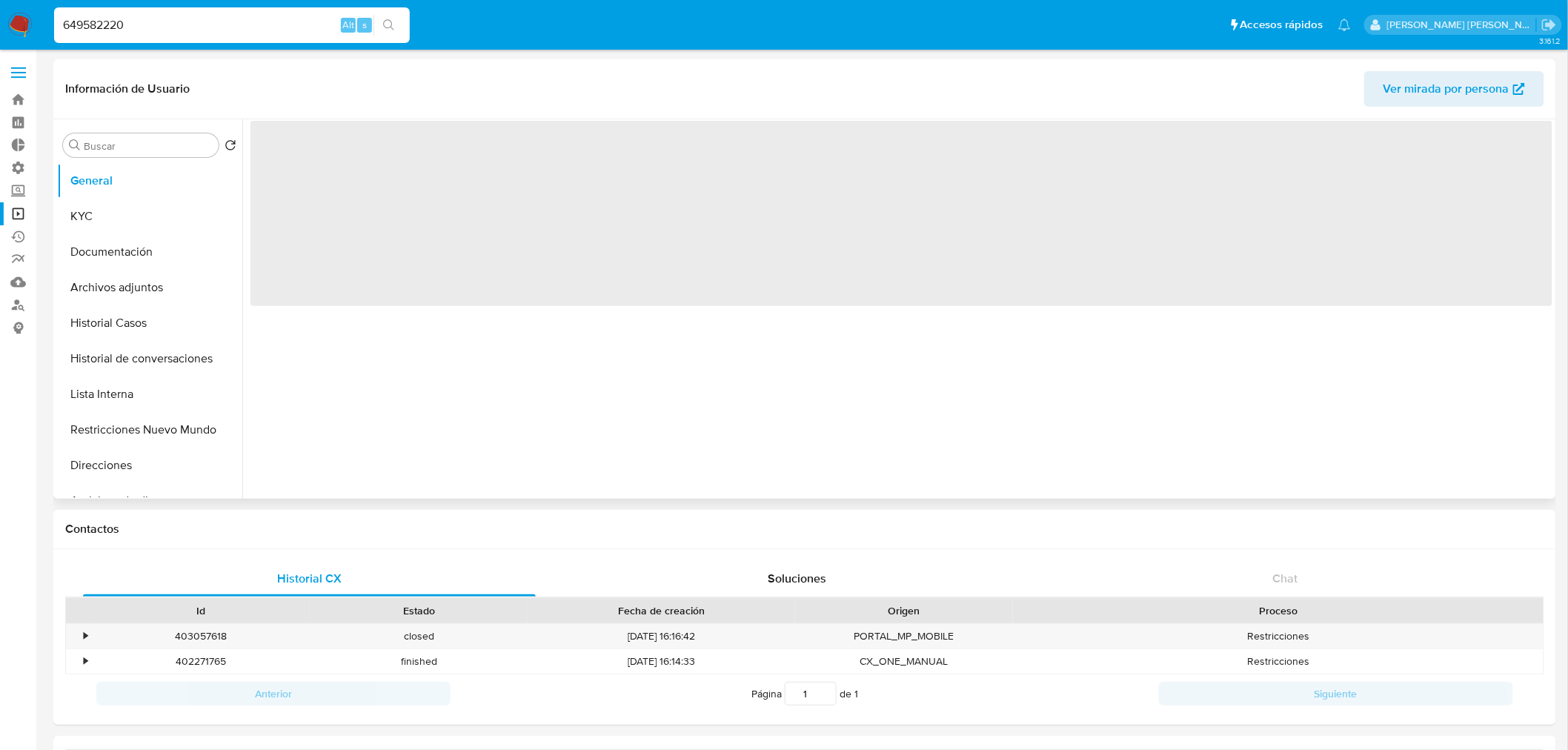
select select "10"
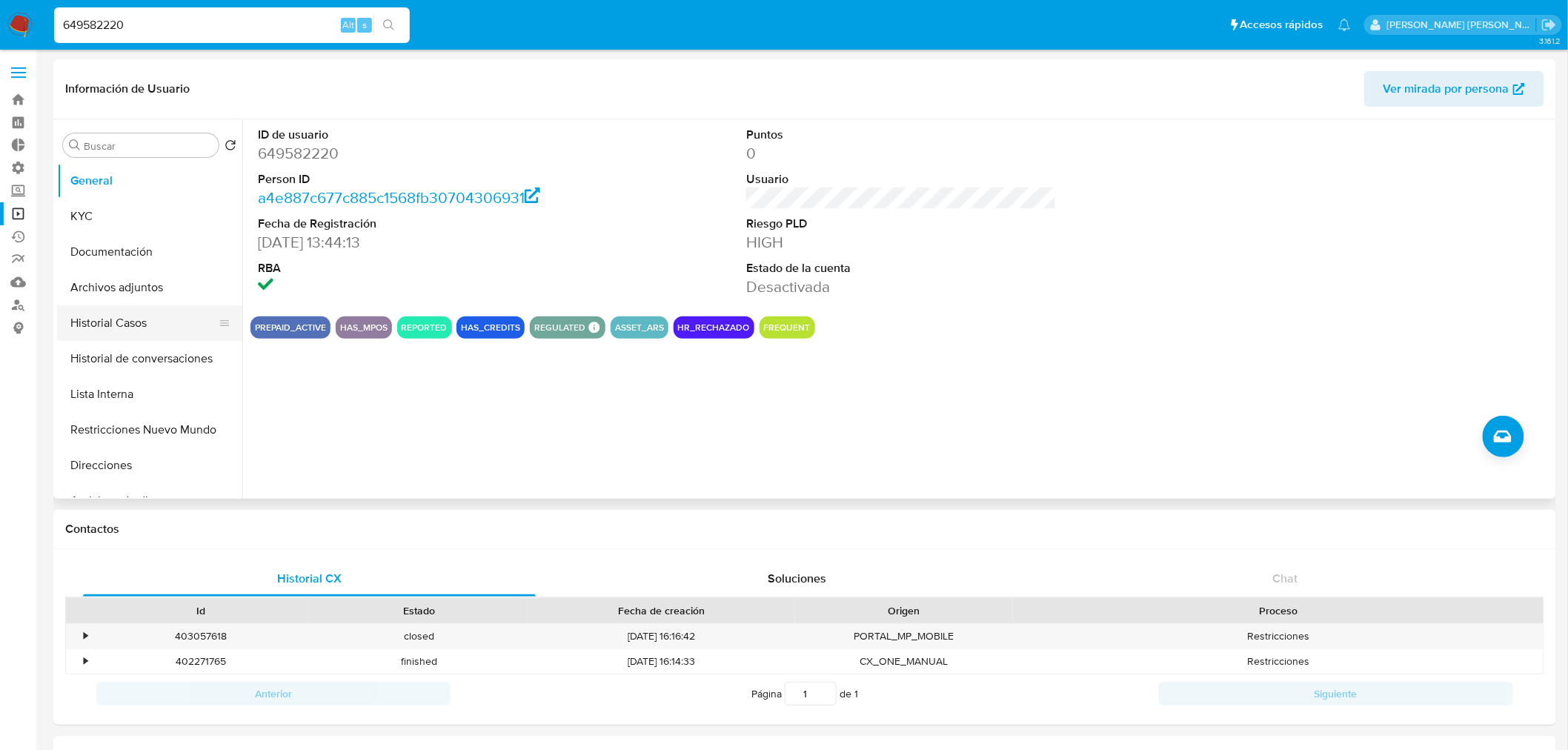
click at [102, 333] on button "Historial Casos" at bounding box center [144, 323] width 174 height 35
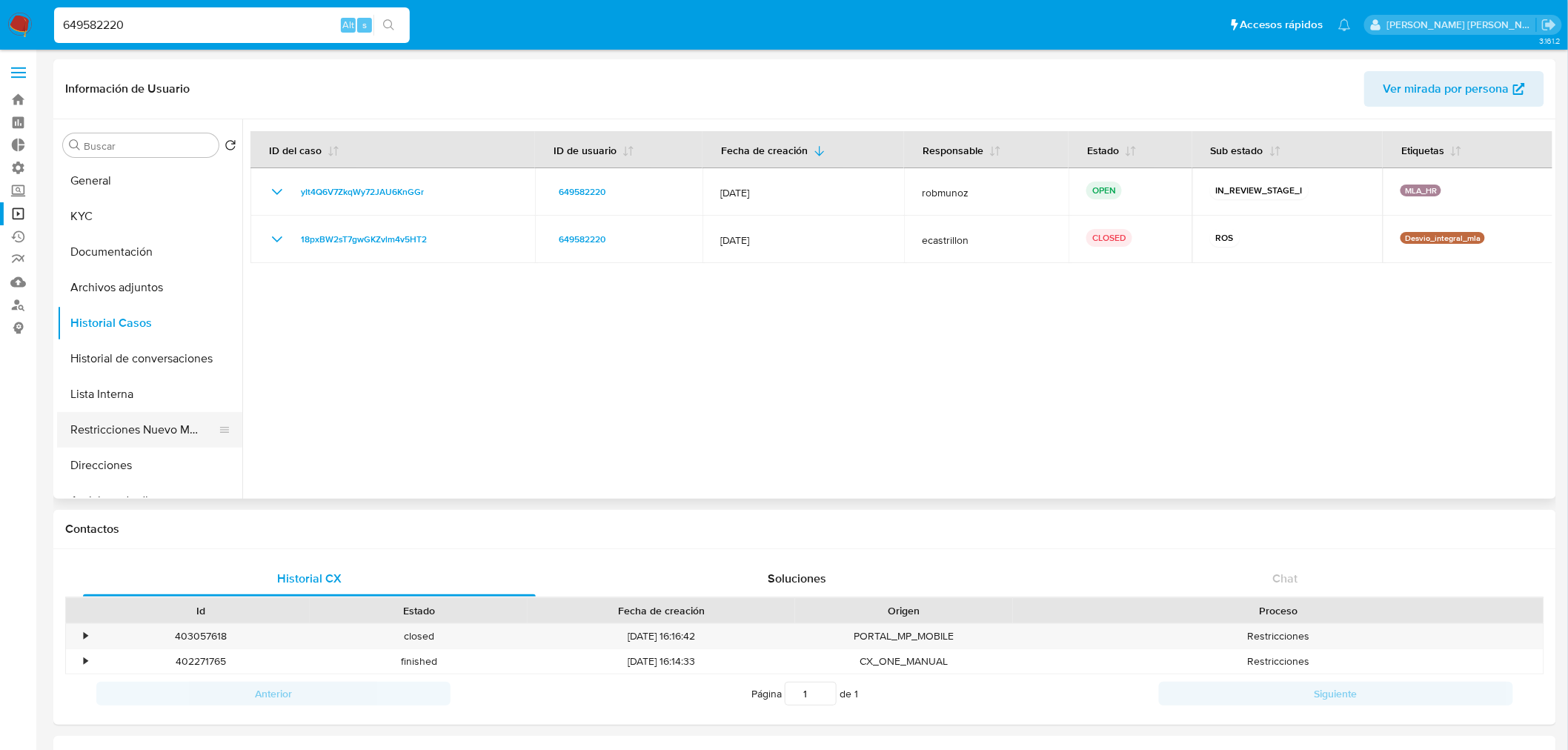
click at [173, 432] on button "Restricciones Nuevo Mundo" at bounding box center [144, 430] width 174 height 35
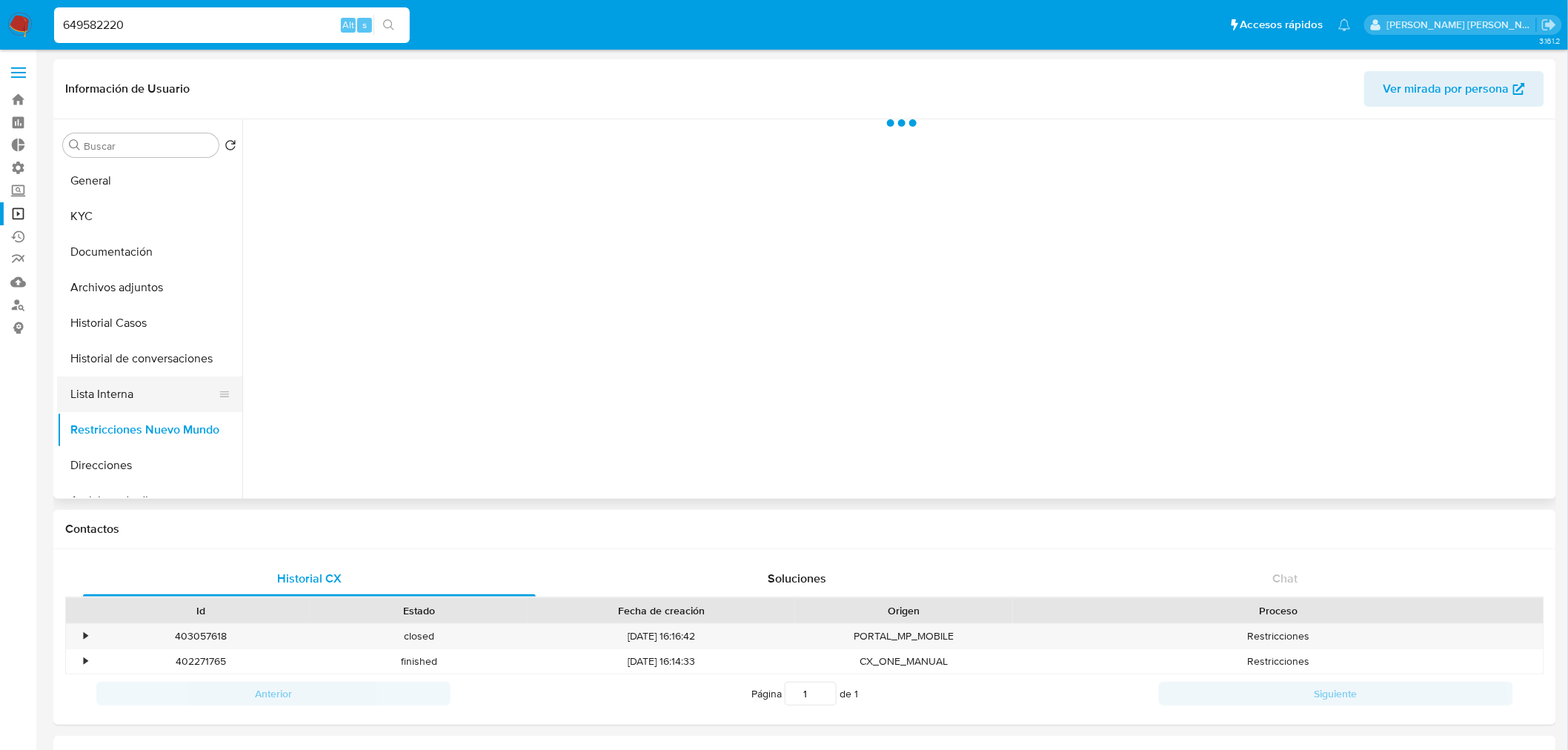
click at [145, 389] on button "Lista Interna" at bounding box center [144, 394] width 174 height 35
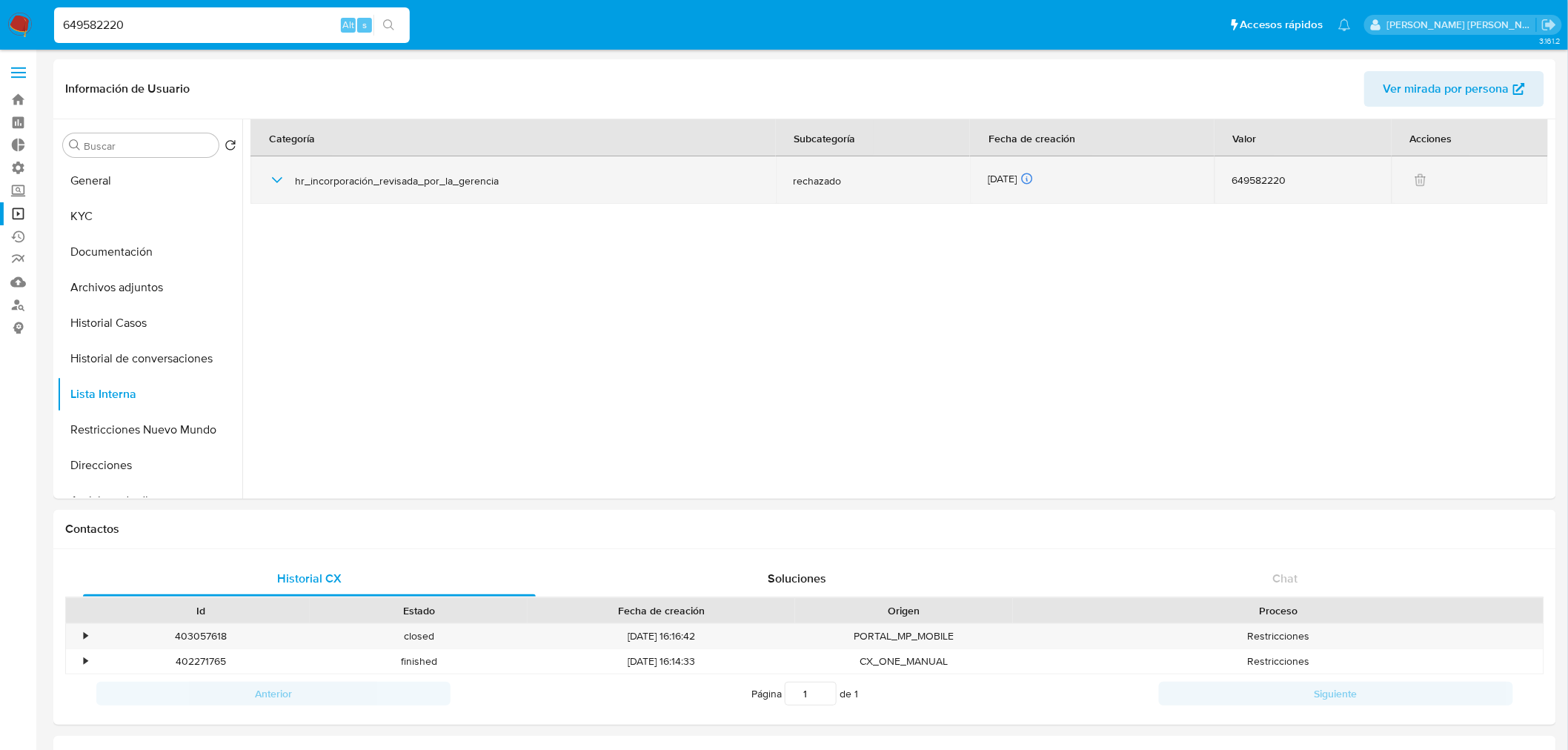
click at [278, 182] on icon "button" at bounding box center [276, 179] width 18 height 18
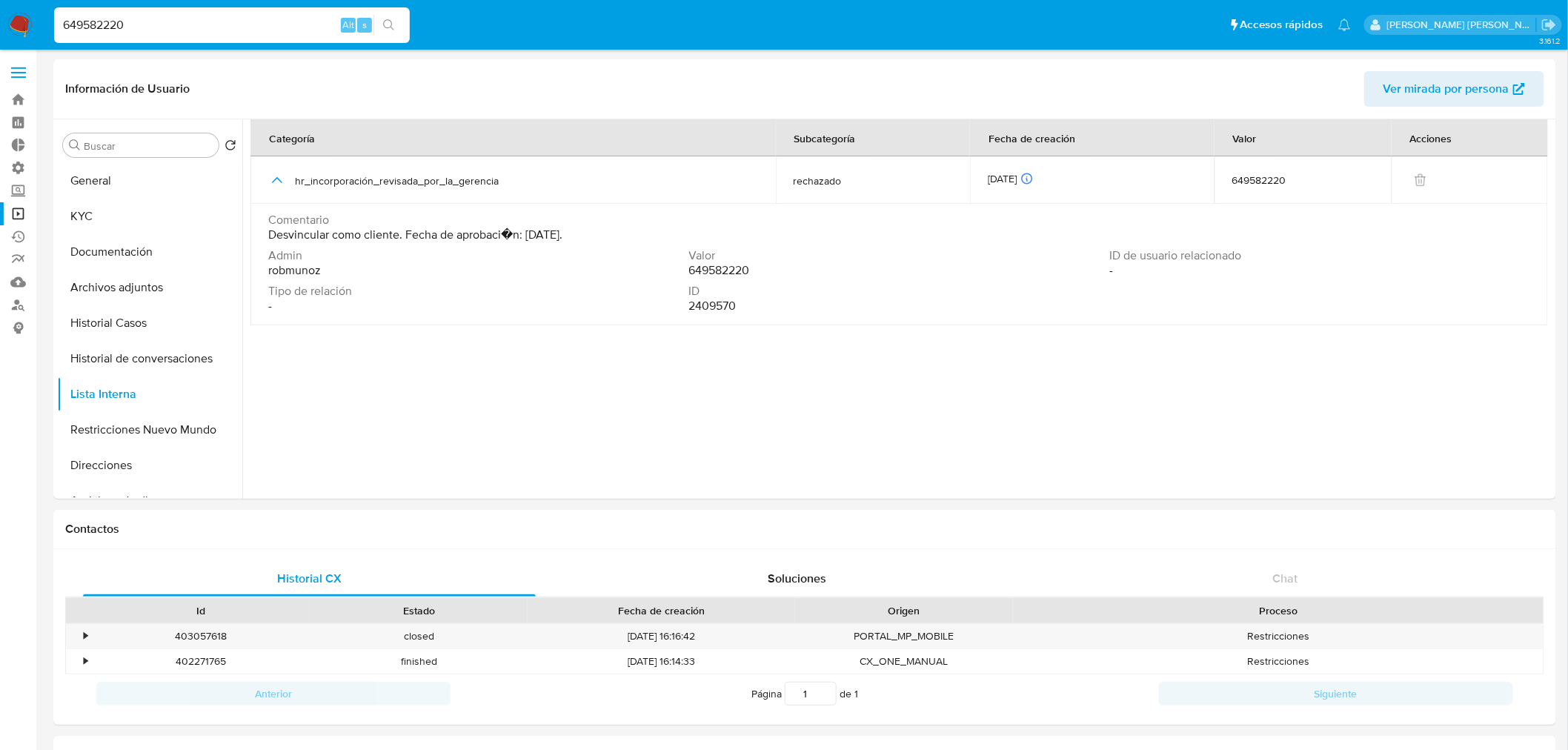
drag, startPoint x: 454, startPoint y: 225, endPoint x: 644, endPoint y: 253, distance: 192.1
click at [644, 253] on div "Comentario Desvincular como cliente. Fecha de aprobaci�n: 22/09/2025. Admin rob…" at bounding box center [898, 266] width 1262 height 106
drag, startPoint x: 646, startPoint y: 253, endPoint x: 680, endPoint y: 256, distance: 34.1
click at [647, 253] on span "Admin" at bounding box center [476, 256] width 417 height 15
click at [143, 16] on input "649582220" at bounding box center [232, 25] width 356 height 20
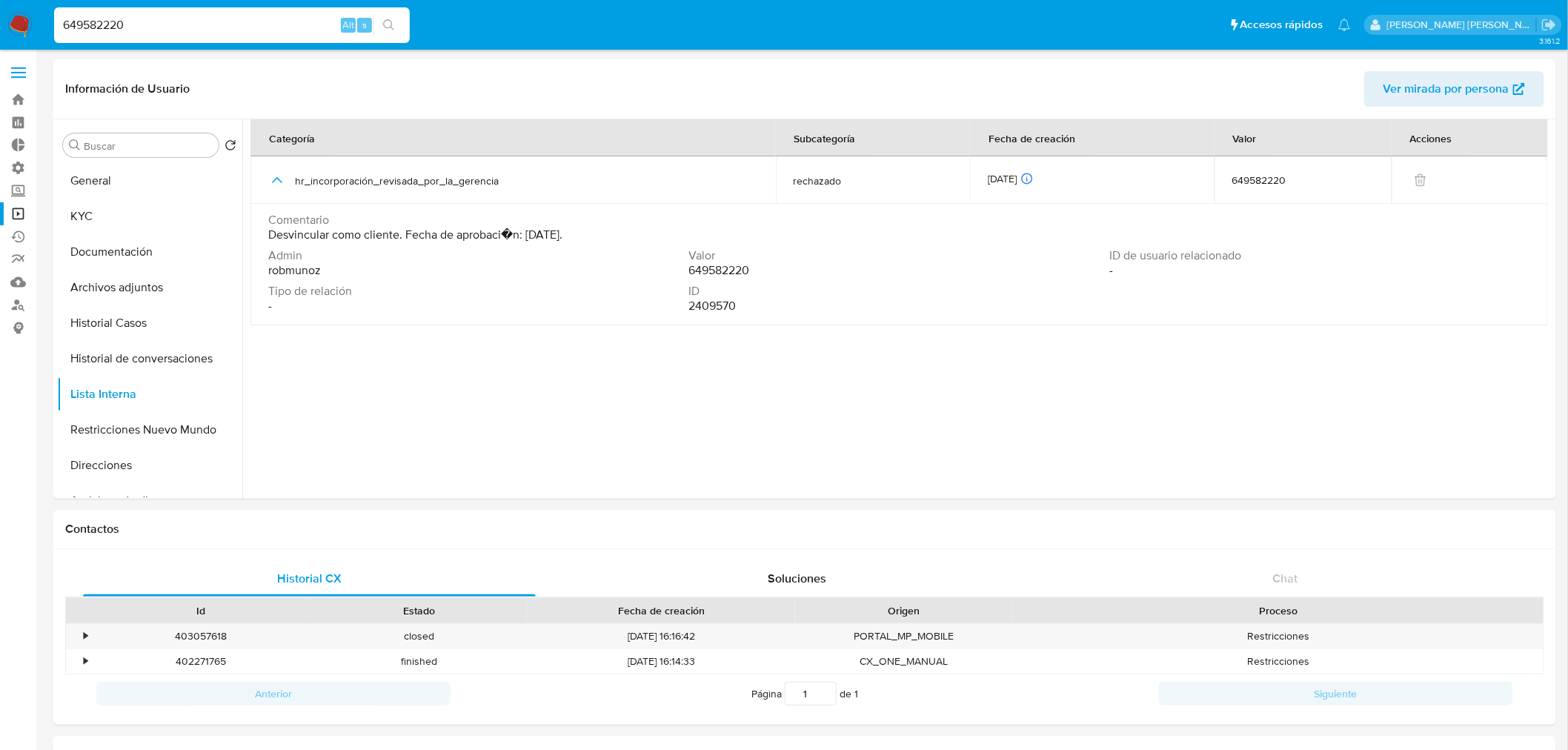
click at [143, 13] on div "649582220 Alt s" at bounding box center [232, 25] width 356 height 35
paste input "524048555"
type input "524048555"
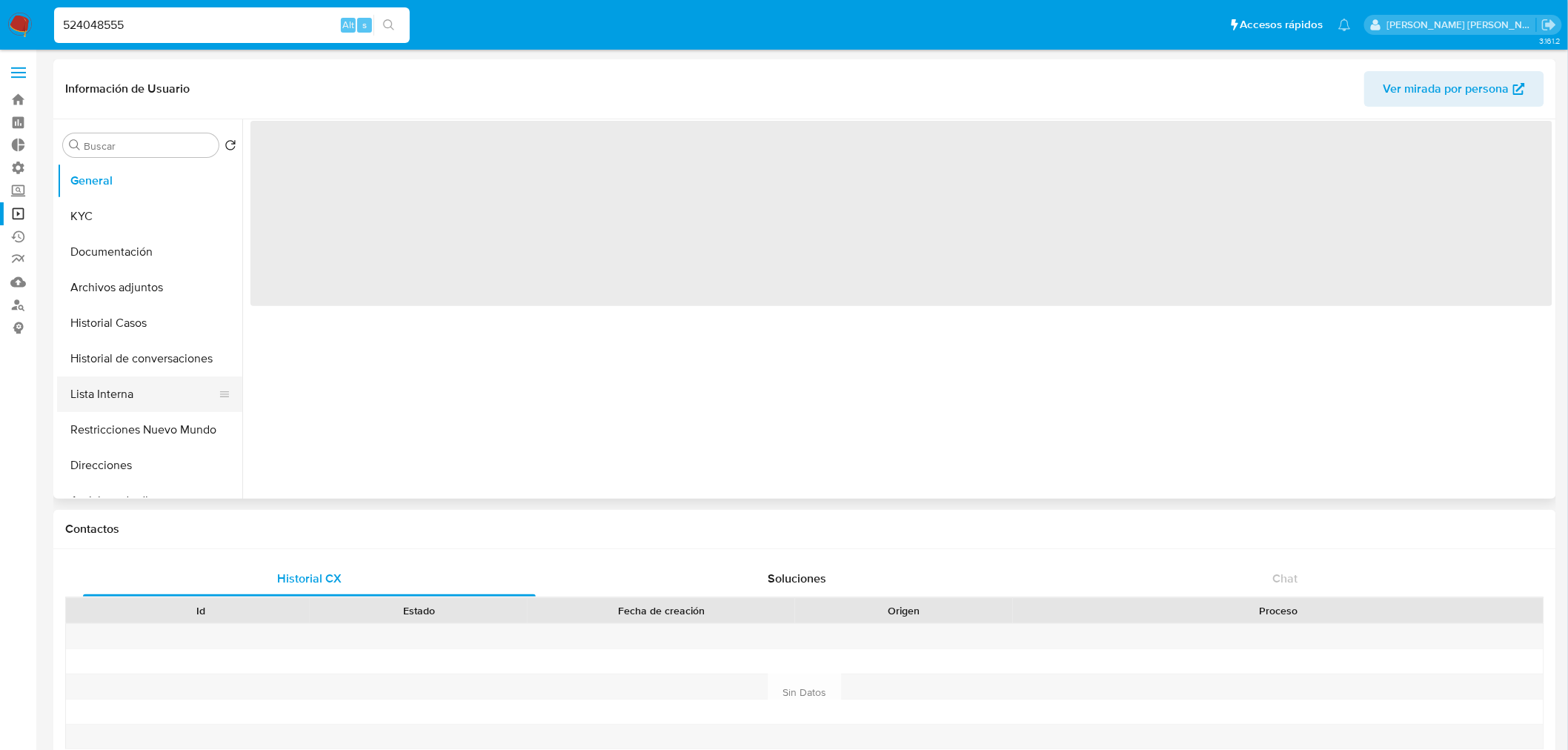
select select "10"
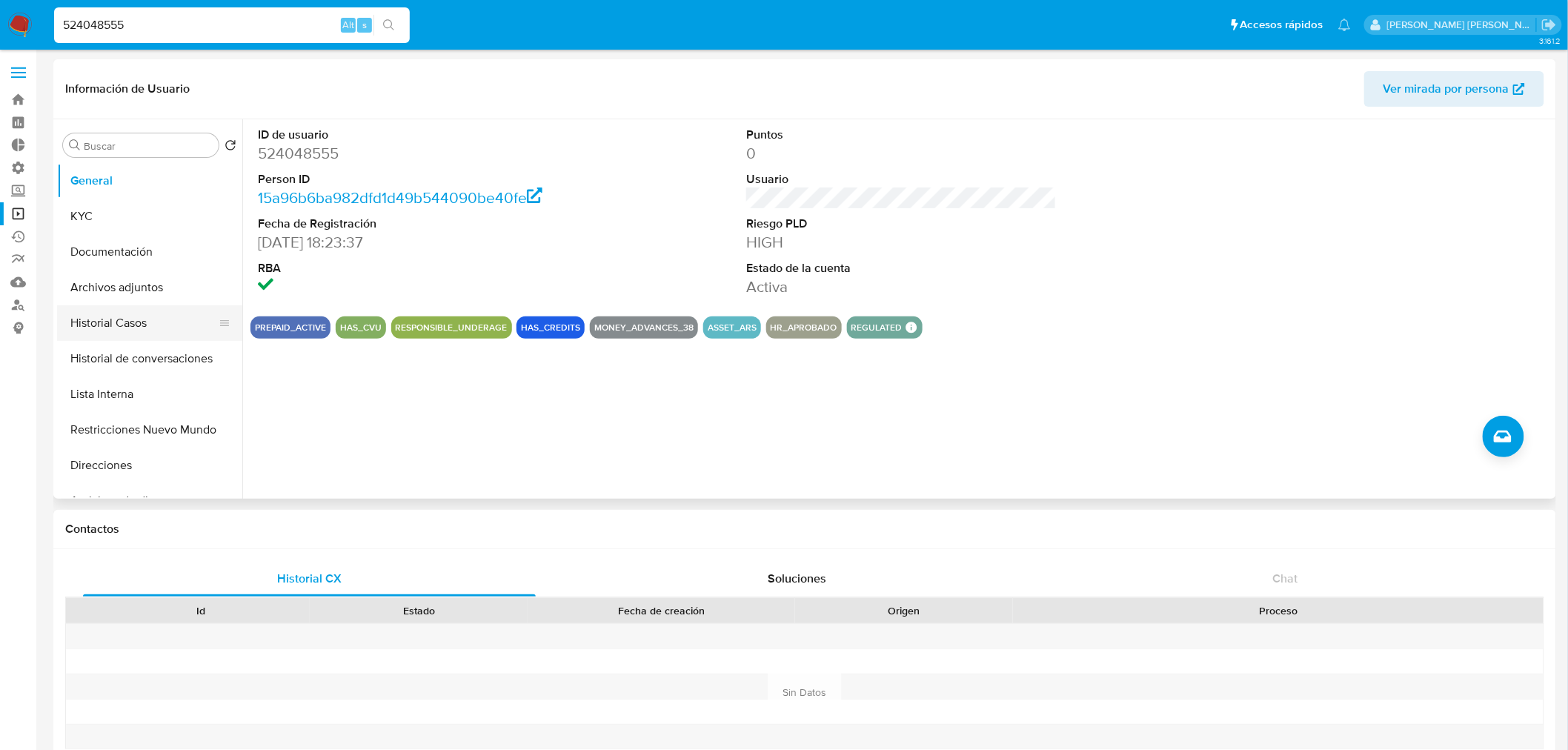
click at [139, 328] on button "Historial Casos" at bounding box center [144, 323] width 174 height 35
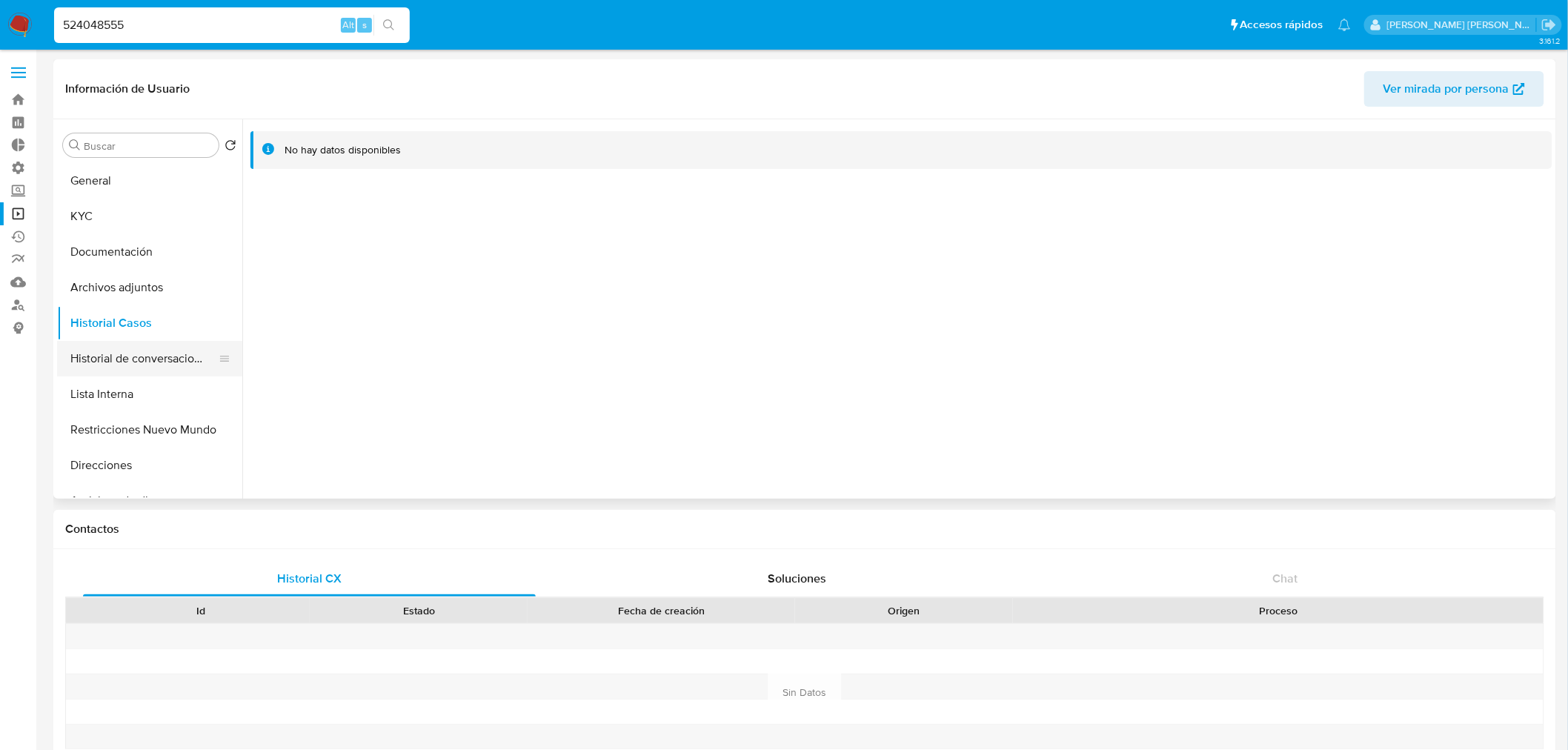
click at [160, 360] on button "Historial de conversaciones" at bounding box center [144, 359] width 174 height 35
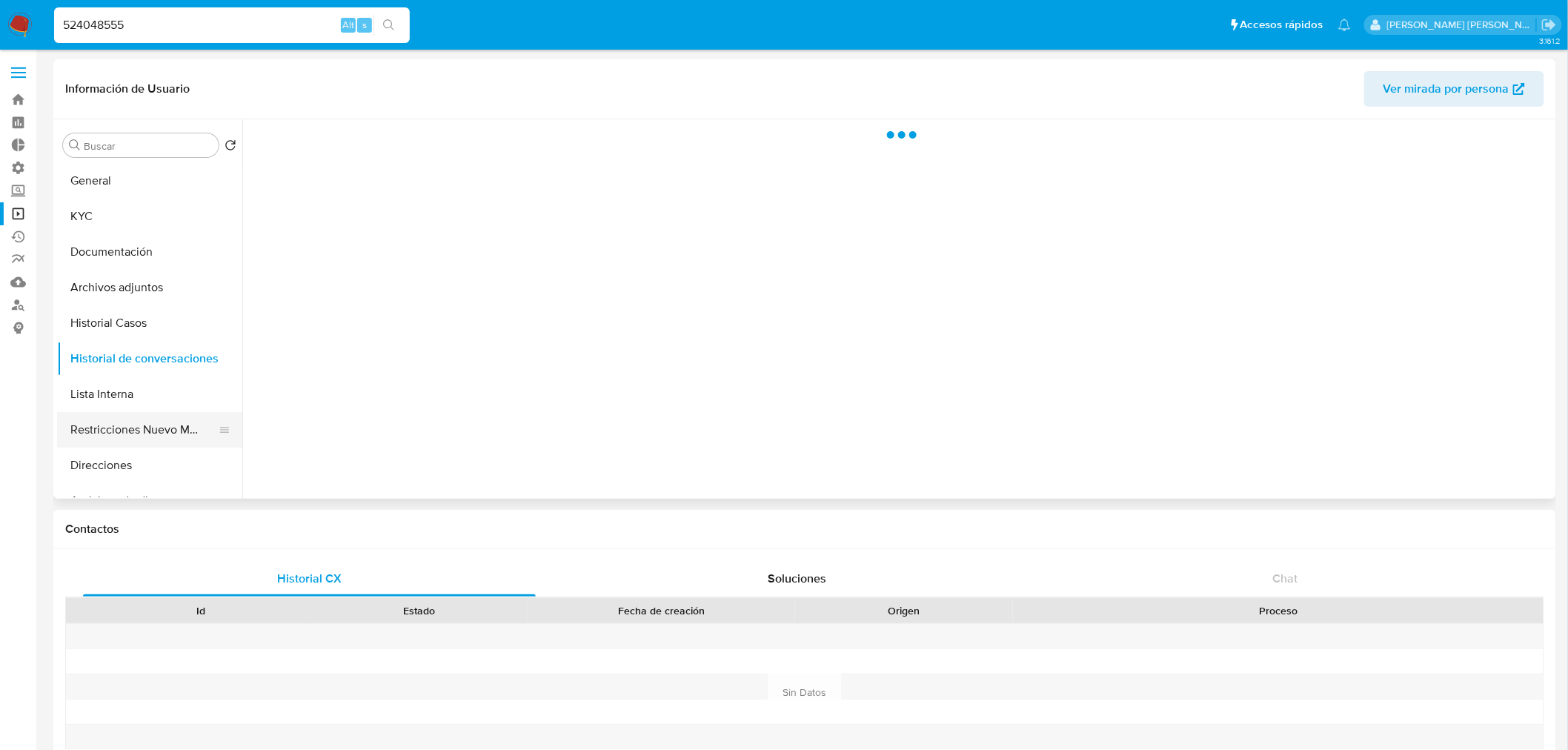
drag, startPoint x: 166, startPoint y: 446, endPoint x: 249, endPoint y: 330, distance: 142.6
click at [160, 441] on button "Restricciones Nuevo Mundo" at bounding box center [149, 430] width 185 height 35
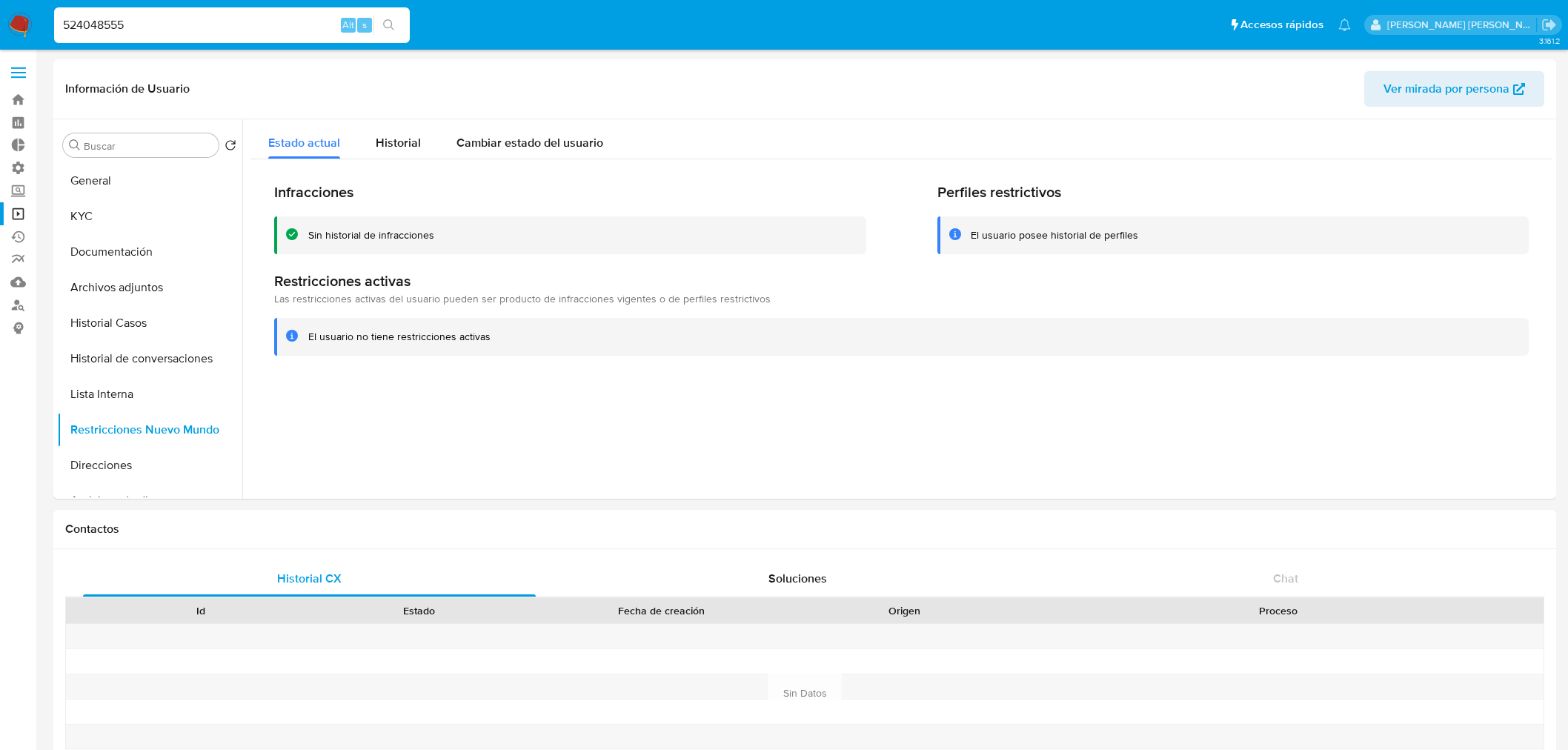
select select "10"
click at [12, 213] on link "Operaciones masivas" at bounding box center [88, 214] width 177 height 23
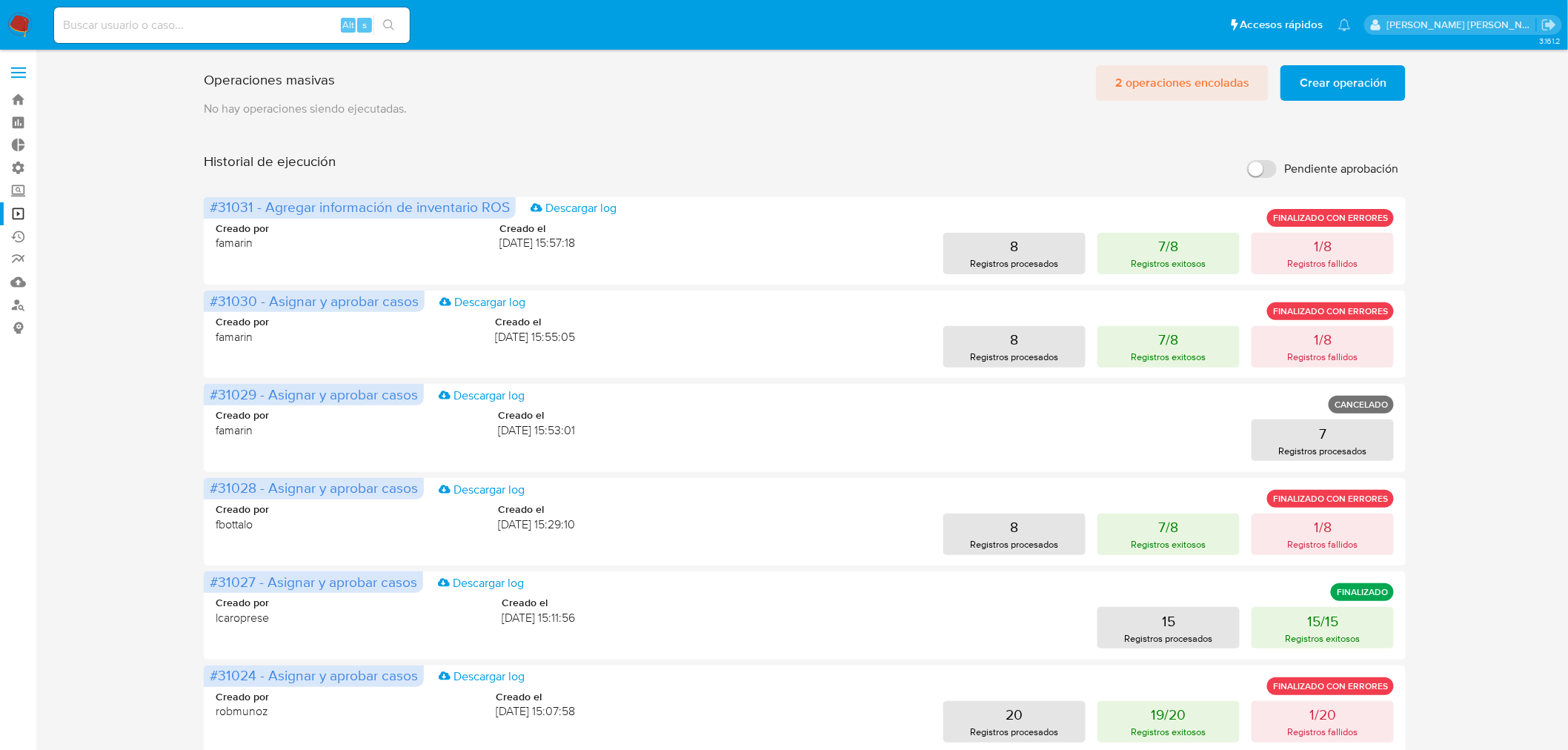
click at [1220, 83] on span "2 operaciones encoladas" at bounding box center [1182, 82] width 134 height 33
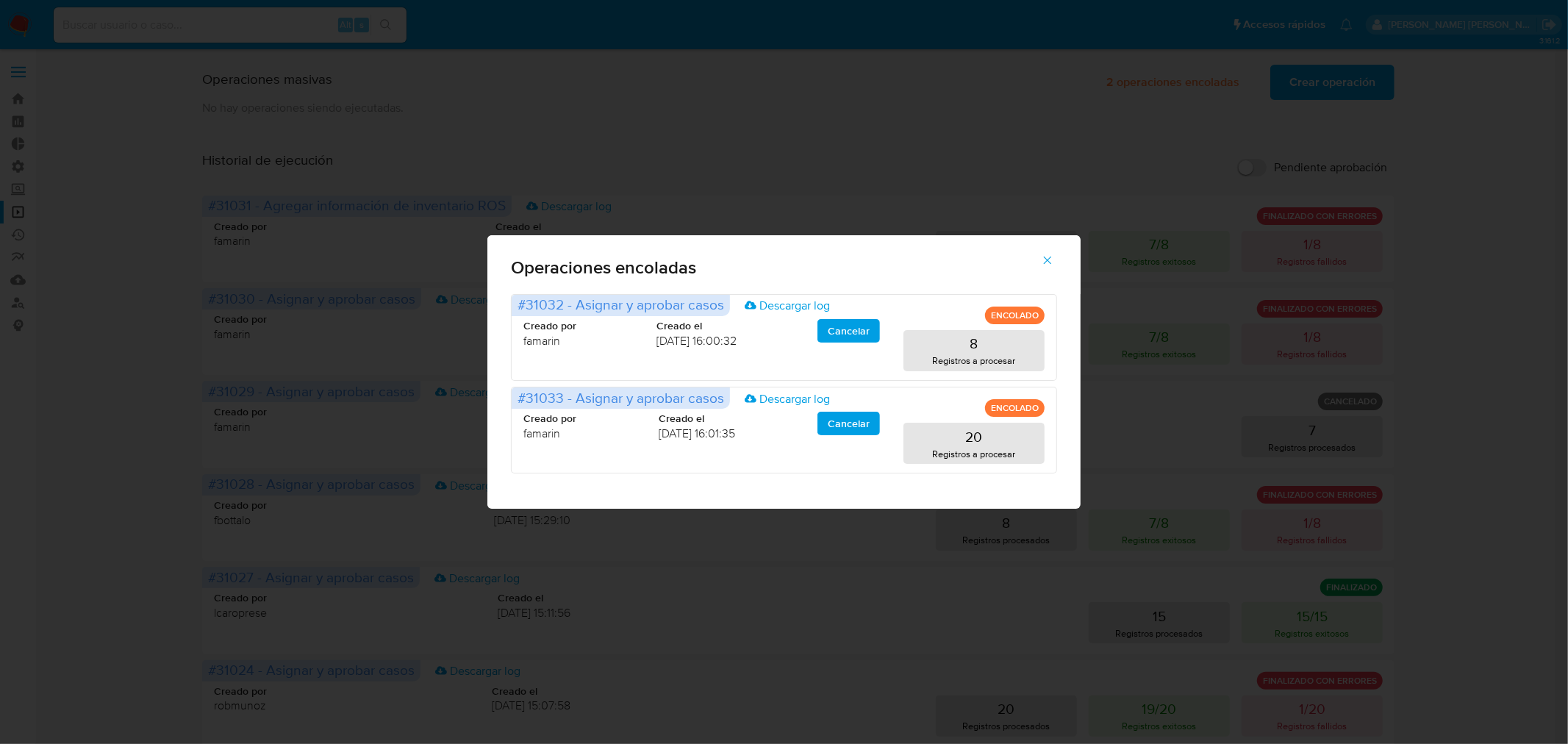
click at [1048, 267] on span "button" at bounding box center [1047, 259] width 13 height 32
